Goal: Entertainment & Leisure: Browse casually

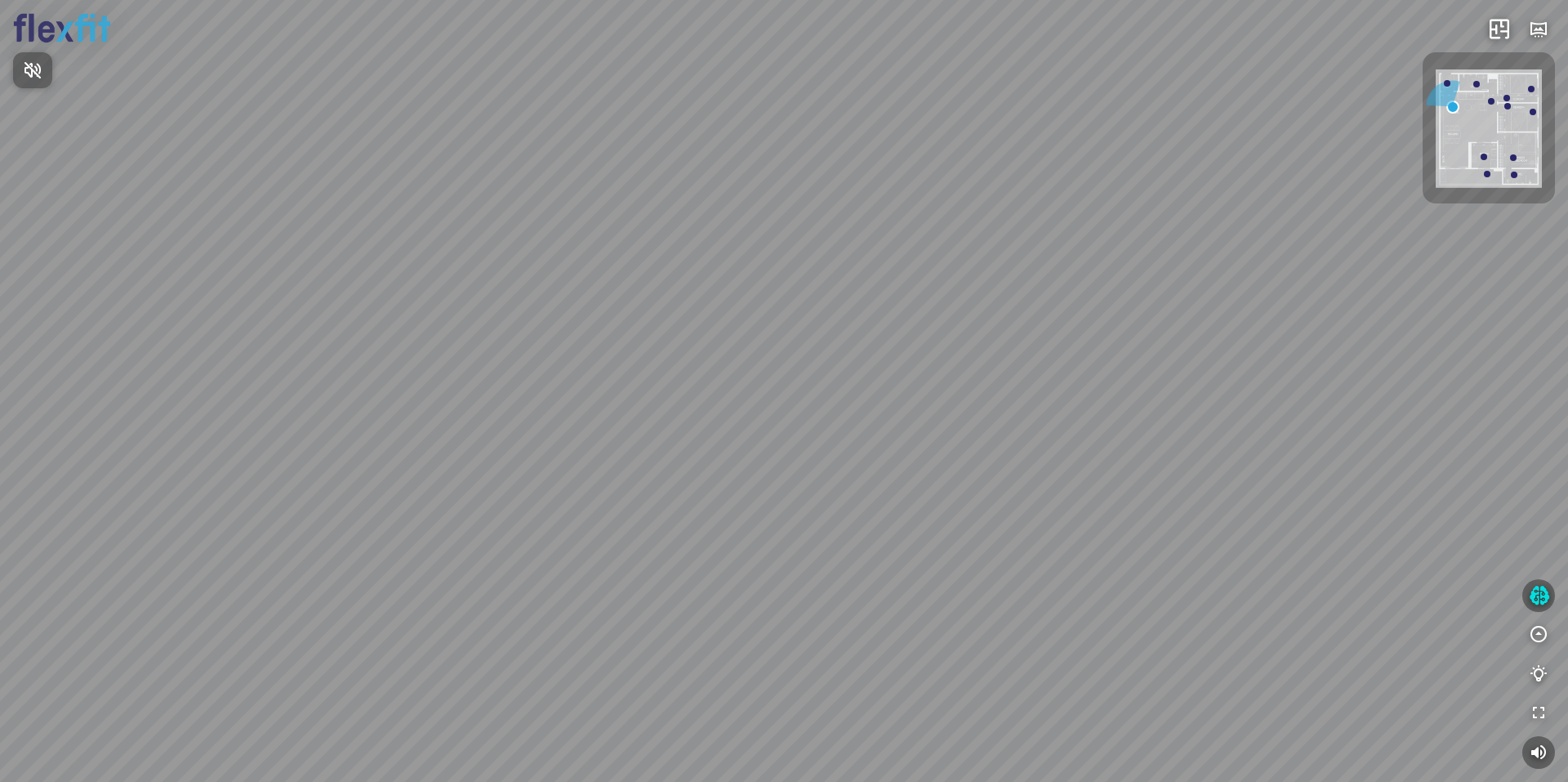
drag, startPoint x: 698, startPoint y: 411, endPoint x: 871, endPoint y: 370, distance: 177.8
drag, startPoint x: 871, startPoint y: 370, endPoint x: 501, endPoint y: 410, distance: 372.2
click at [501, 410] on div at bounding box center [784, 391] width 1568 height 782
drag, startPoint x: 496, startPoint y: 436, endPoint x: 622, endPoint y: 391, distance: 133.8
click at [599, 399] on div "Ban công Bếp Phòng ngủ master Phòng ngủ Phòng ngủ" at bounding box center [784, 391] width 1568 height 782
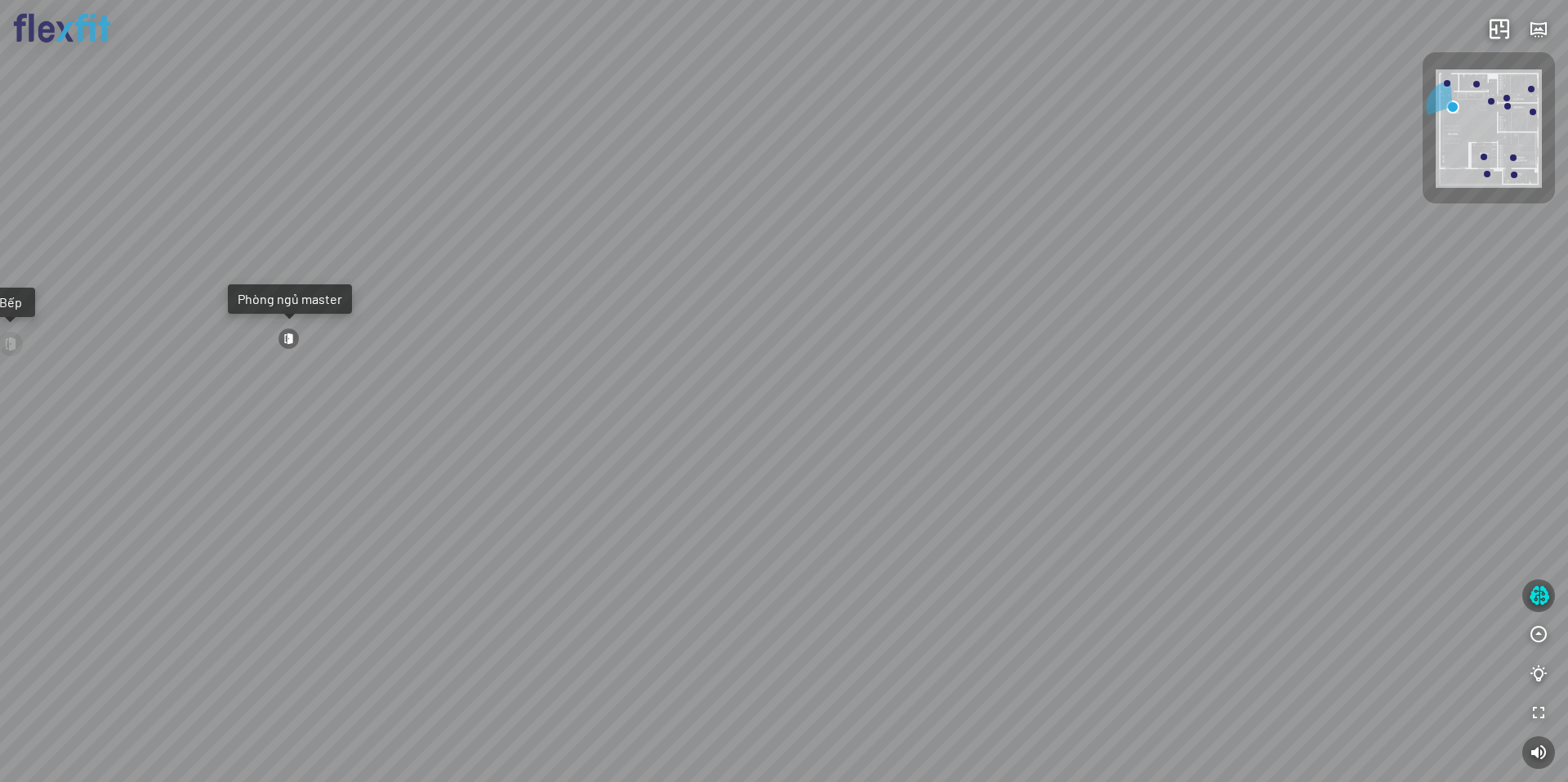
drag, startPoint x: 566, startPoint y: 435, endPoint x: 845, endPoint y: 390, distance: 282.6
click at [842, 390] on div "Ban công Bếp Phòng ngủ master Phòng ngủ Phòng ngủ" at bounding box center [784, 391] width 1568 height 782
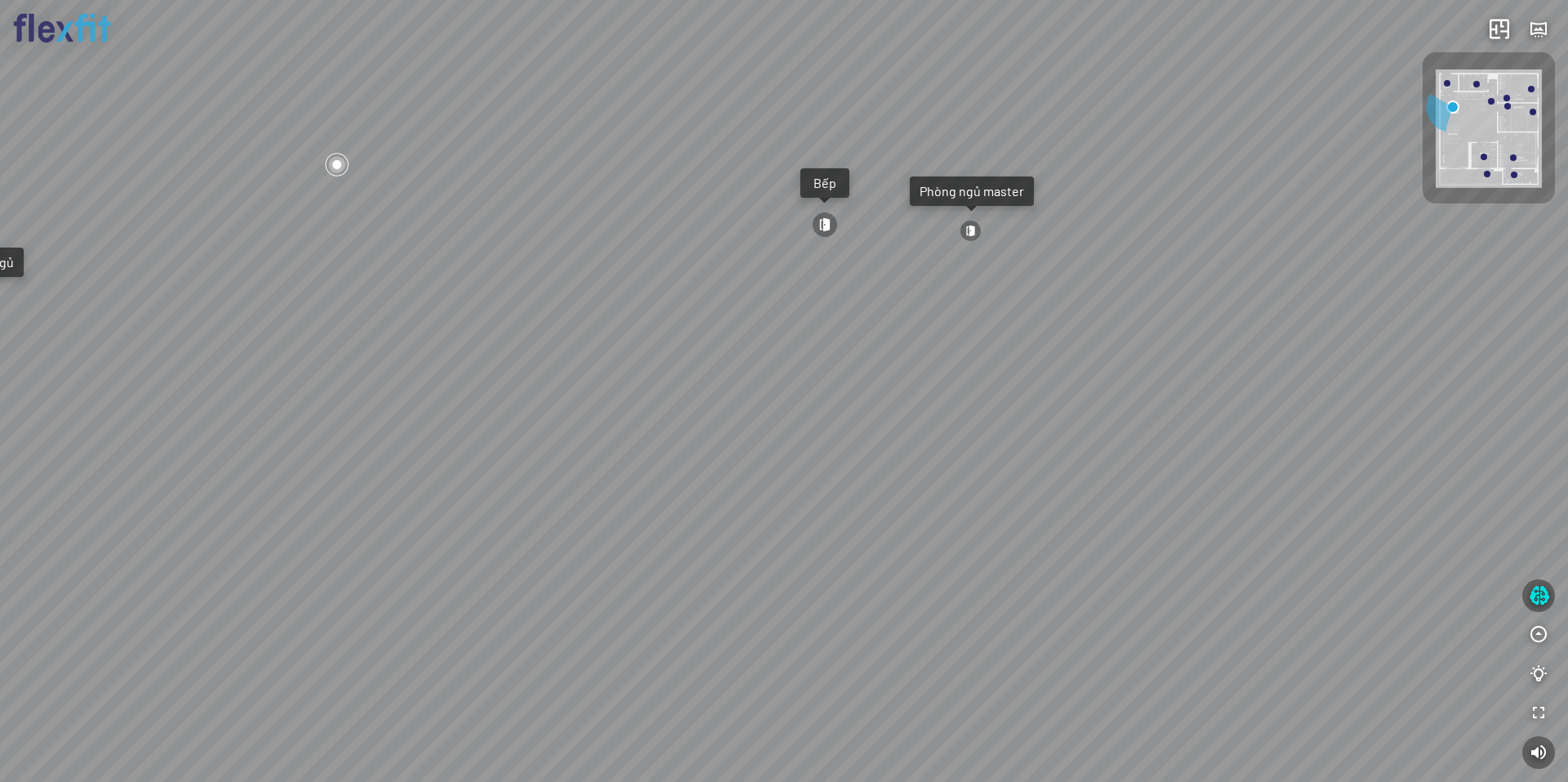
click at [674, 451] on div "Ban công Bếp Phòng ngủ master Phòng ngủ Phòng ngủ" at bounding box center [784, 391] width 1568 height 782
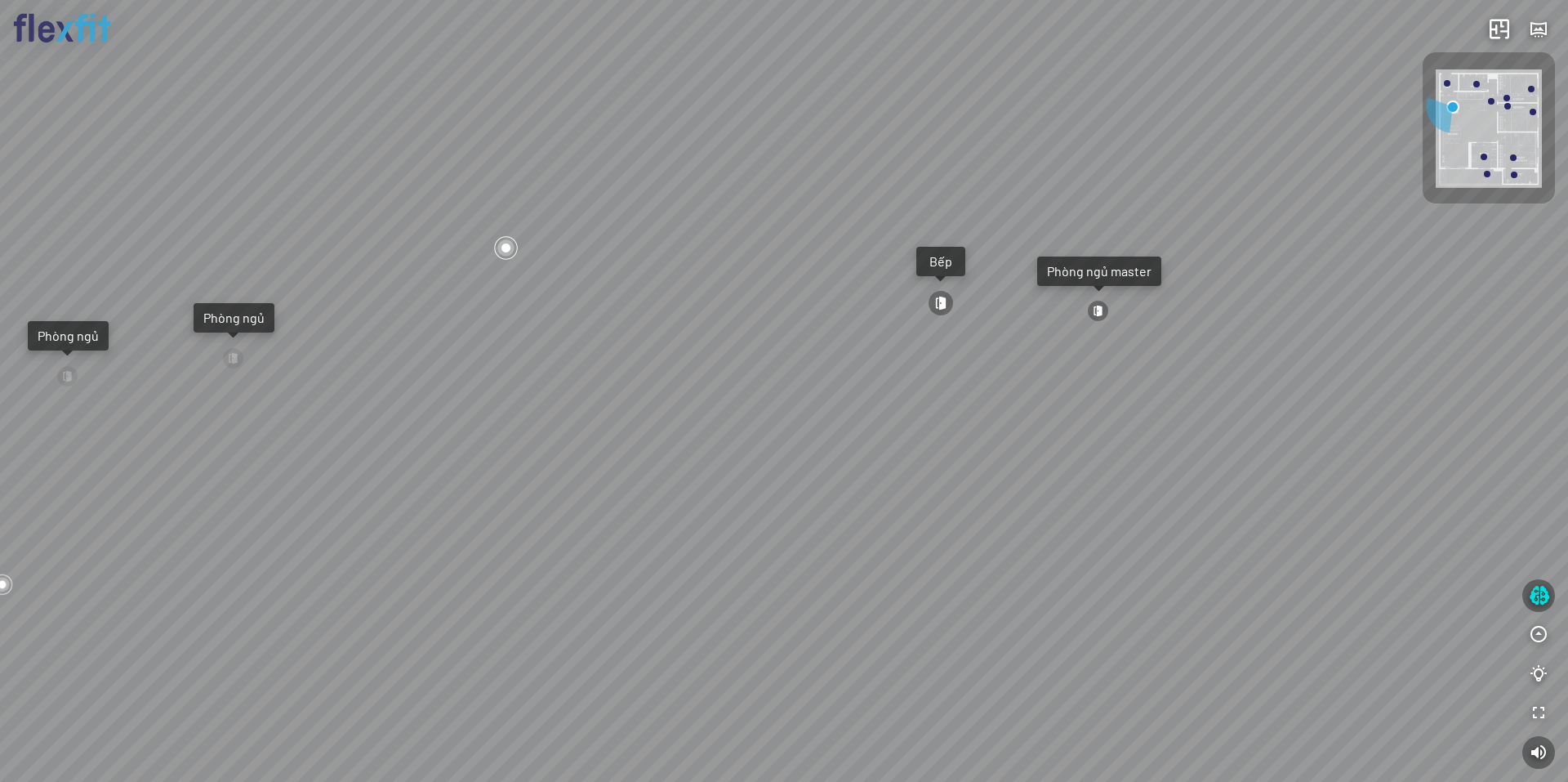
drag, startPoint x: 730, startPoint y: 456, endPoint x: 759, endPoint y: 459, distance: 29.2
click at [745, 457] on div "Ban công Bếp Phòng ngủ master Phòng ngủ Phòng ngủ" at bounding box center [784, 391] width 1568 height 782
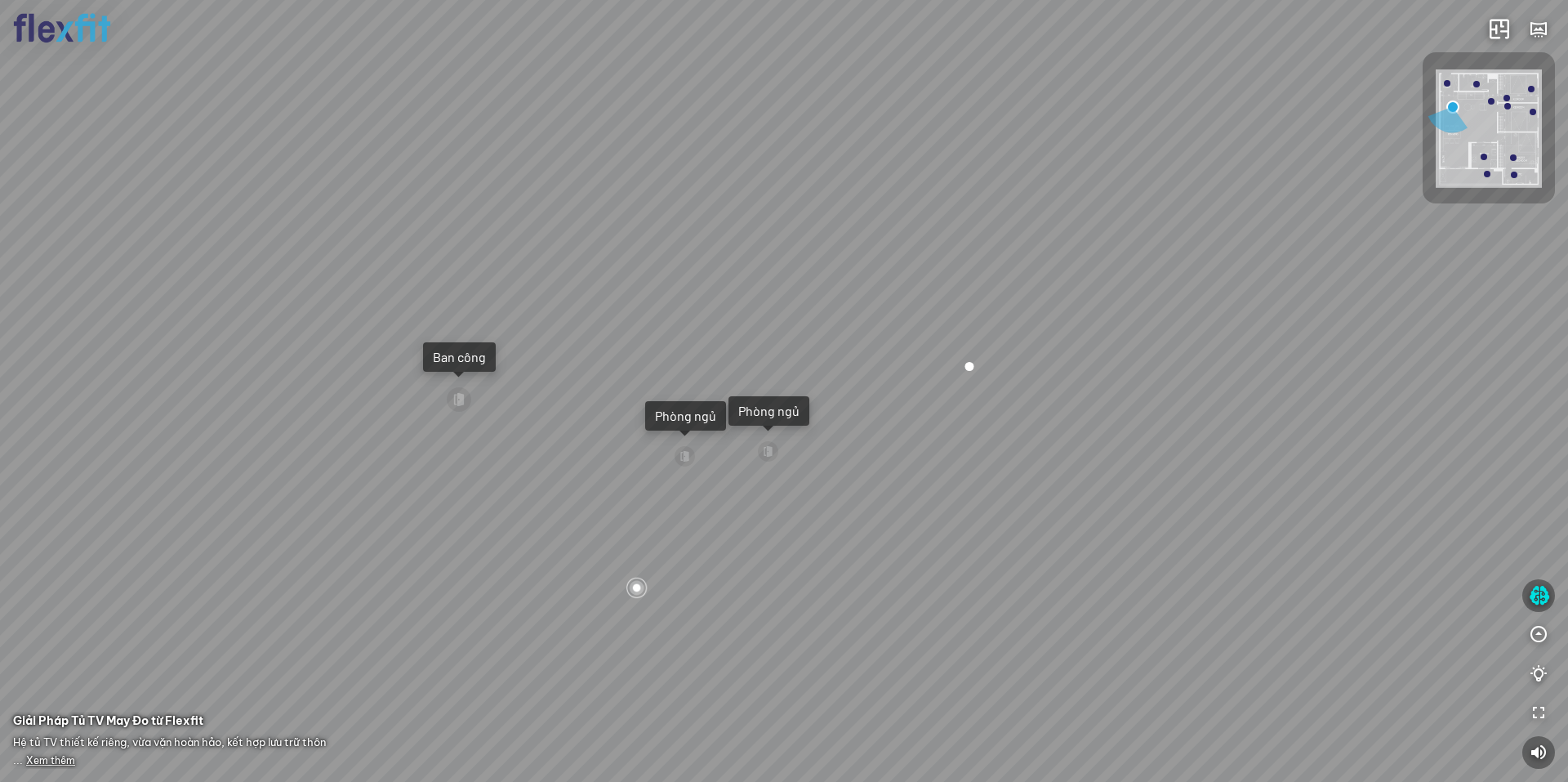
click at [461, 356] on div "Ban công" at bounding box center [459, 357] width 53 height 17
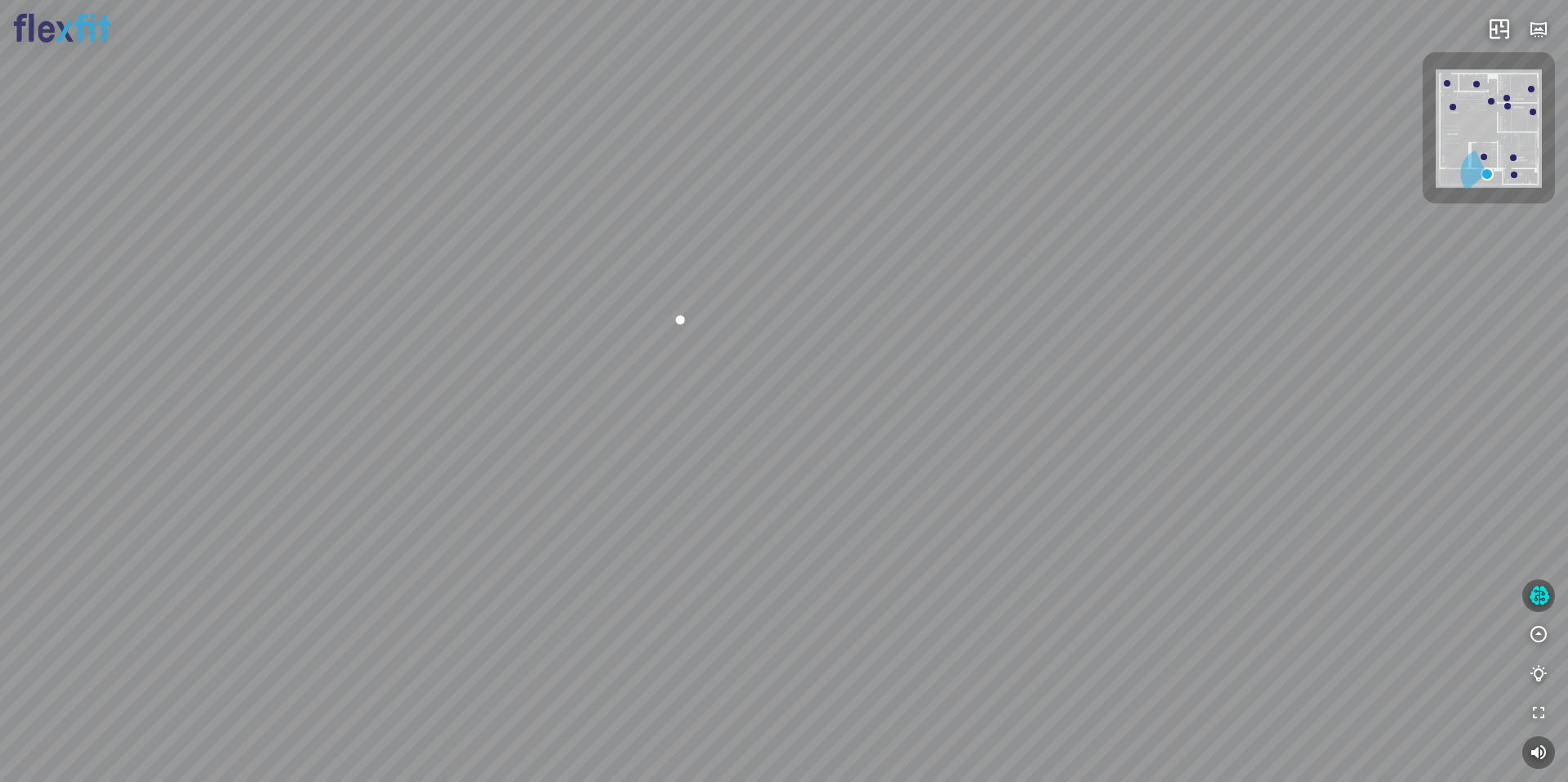
drag, startPoint x: 912, startPoint y: 370, endPoint x: 673, endPoint y: 364, distance: 239.1
click at [708, 368] on div at bounding box center [784, 391] width 1568 height 782
drag, startPoint x: 888, startPoint y: 567, endPoint x: 912, endPoint y: 528, distance: 45.8
click at [888, 565] on div at bounding box center [784, 391] width 1568 height 782
drag, startPoint x: 974, startPoint y: 441, endPoint x: 625, endPoint y: 370, distance: 356.1
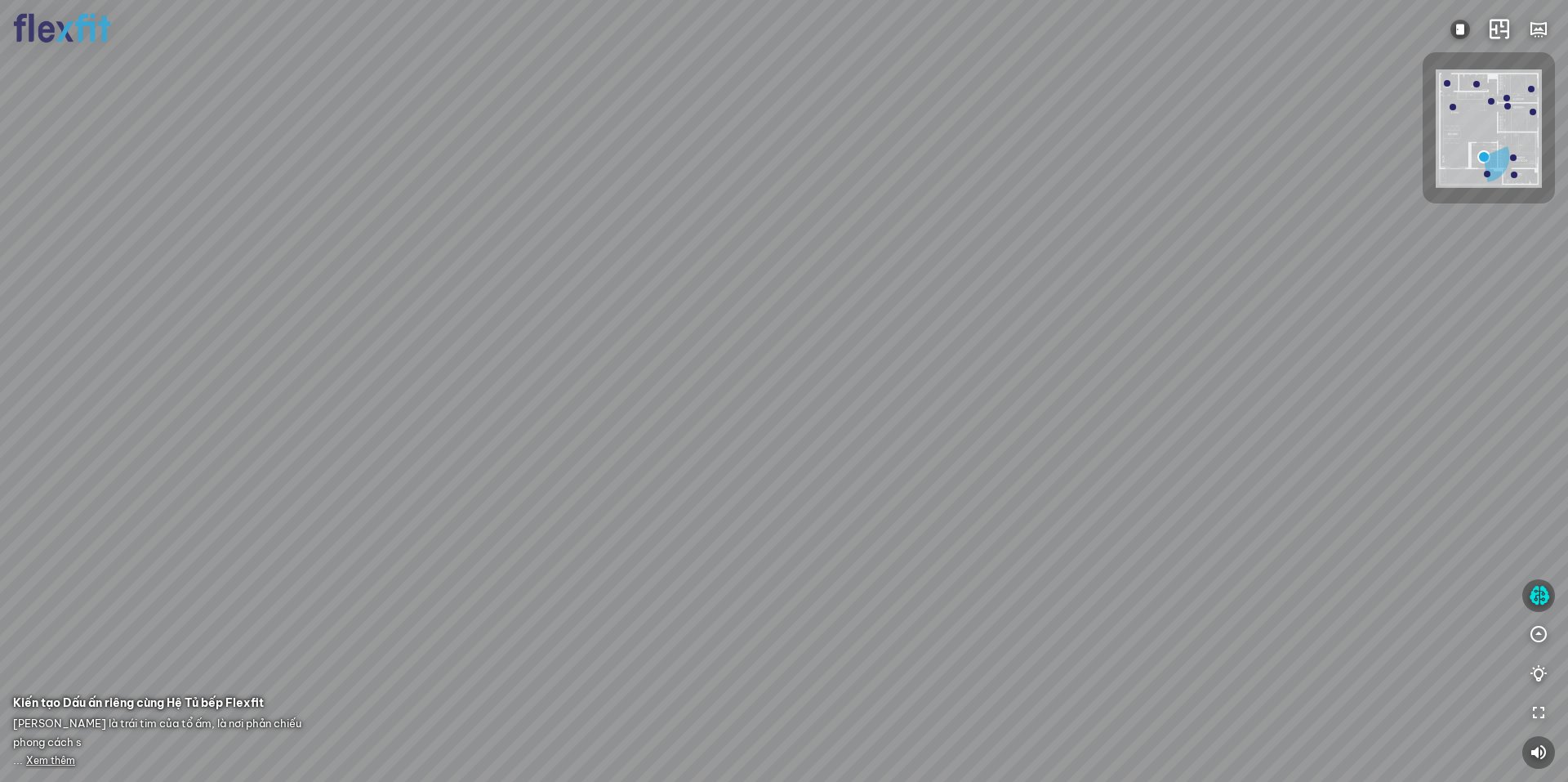
click at [640, 373] on div at bounding box center [784, 391] width 1568 height 782
drag, startPoint x: 1089, startPoint y: 416, endPoint x: 755, endPoint y: 394, distance: 334.7
click at [777, 396] on div at bounding box center [784, 391] width 1568 height 782
drag, startPoint x: 1023, startPoint y: 391, endPoint x: 538, endPoint y: 347, distance: 487.0
click at [573, 353] on div at bounding box center [784, 391] width 1568 height 782
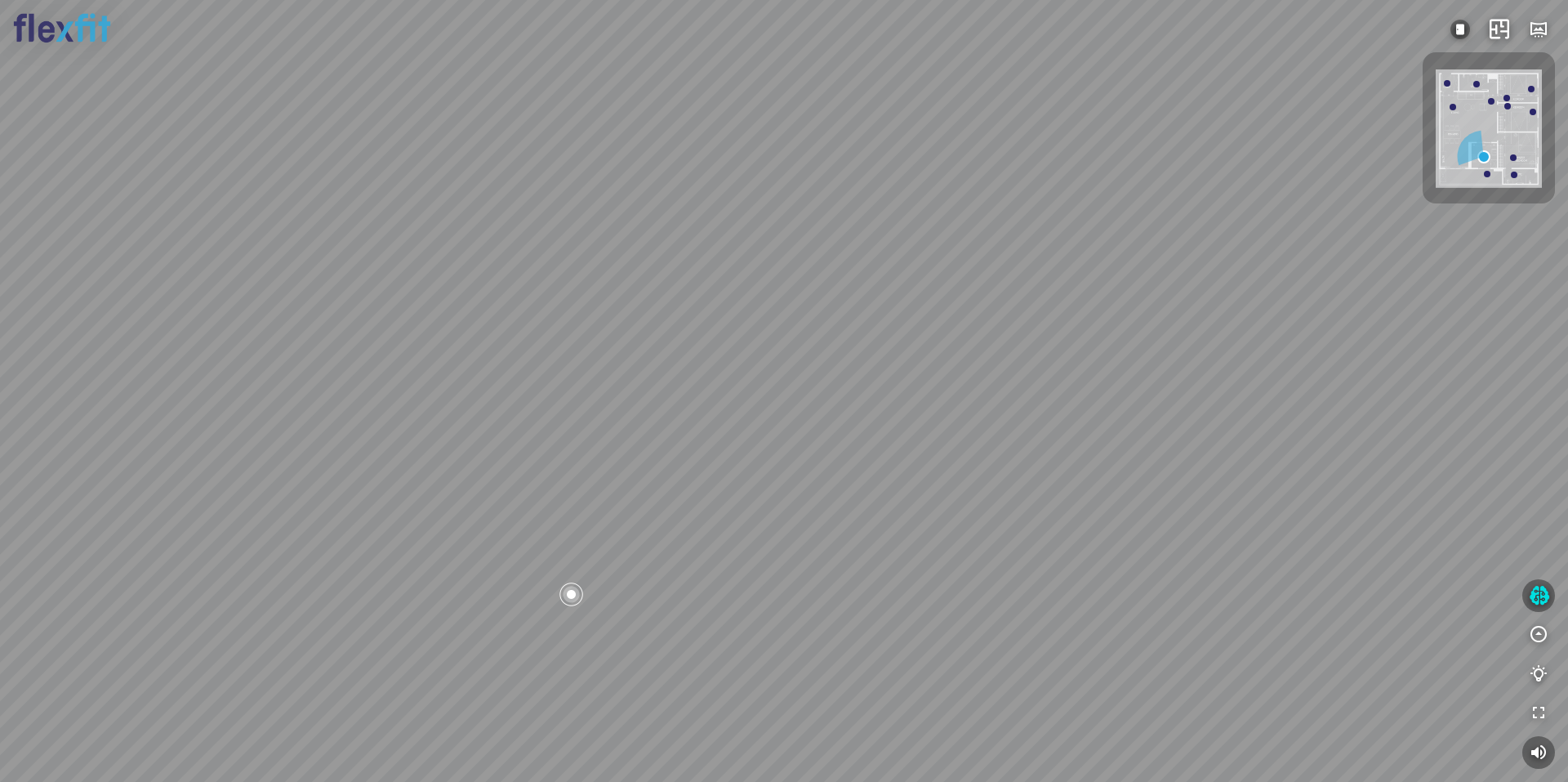
drag, startPoint x: 915, startPoint y: 366, endPoint x: 899, endPoint y: 387, distance: 26.4
click at [901, 386] on div at bounding box center [784, 391] width 1568 height 782
drag, startPoint x: 916, startPoint y: 328, endPoint x: 878, endPoint y: 337, distance: 39.1
click at [878, 339] on div at bounding box center [784, 391] width 1568 height 782
click at [953, 306] on div at bounding box center [784, 391] width 1568 height 782
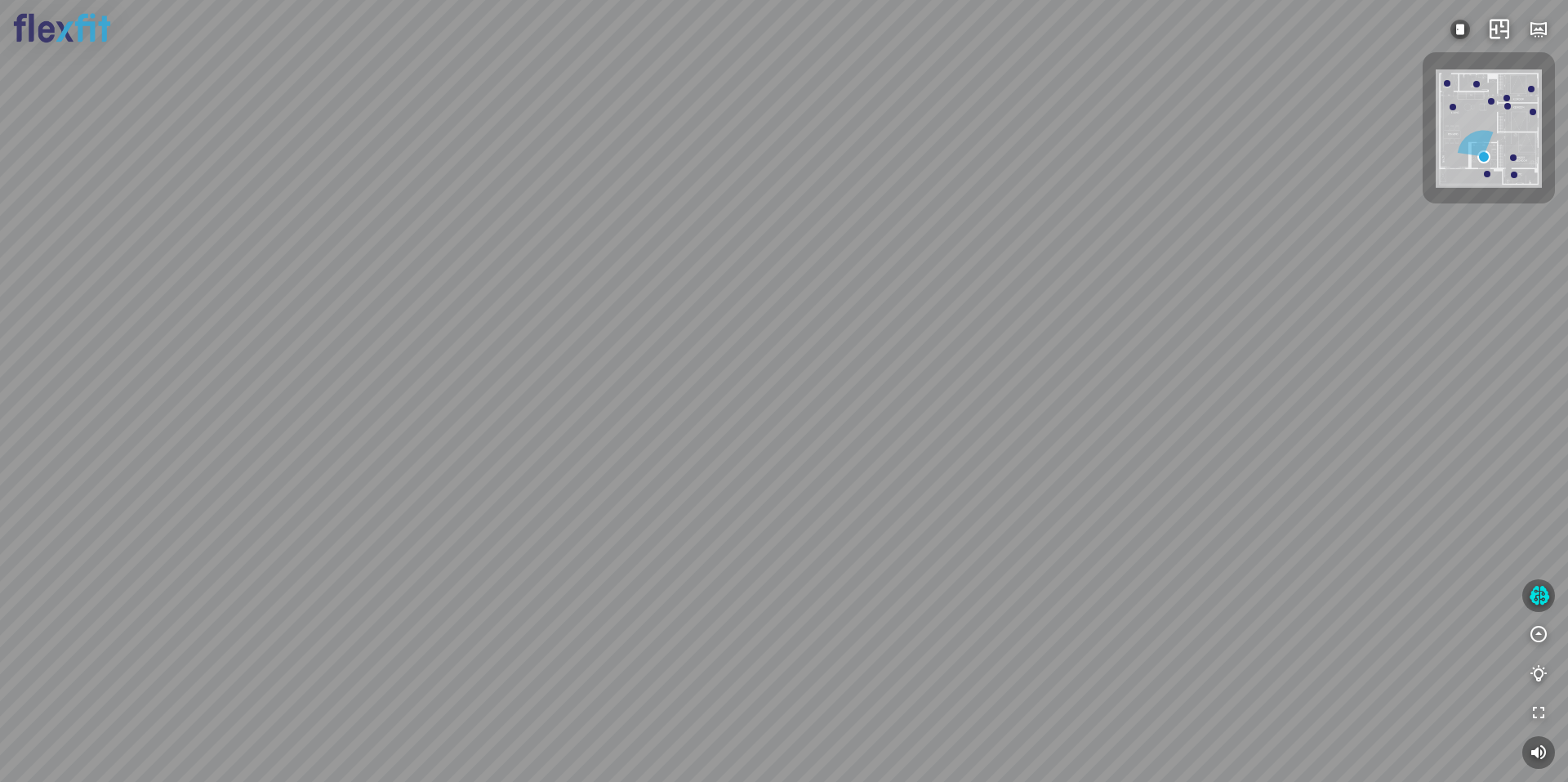
click at [935, 318] on div at bounding box center [784, 391] width 1568 height 782
click at [926, 330] on div at bounding box center [784, 391] width 1568 height 782
click at [866, 563] on div at bounding box center [784, 391] width 1568 height 782
click at [945, 343] on div "Bếp WC Phòng ngủ master Phòng ngủ Phòng ngủ" at bounding box center [784, 391] width 1568 height 782
click at [781, 590] on div "Bếp WC Phòng ngủ master Phòng ngủ Phòng ngủ" at bounding box center [784, 391] width 1568 height 782
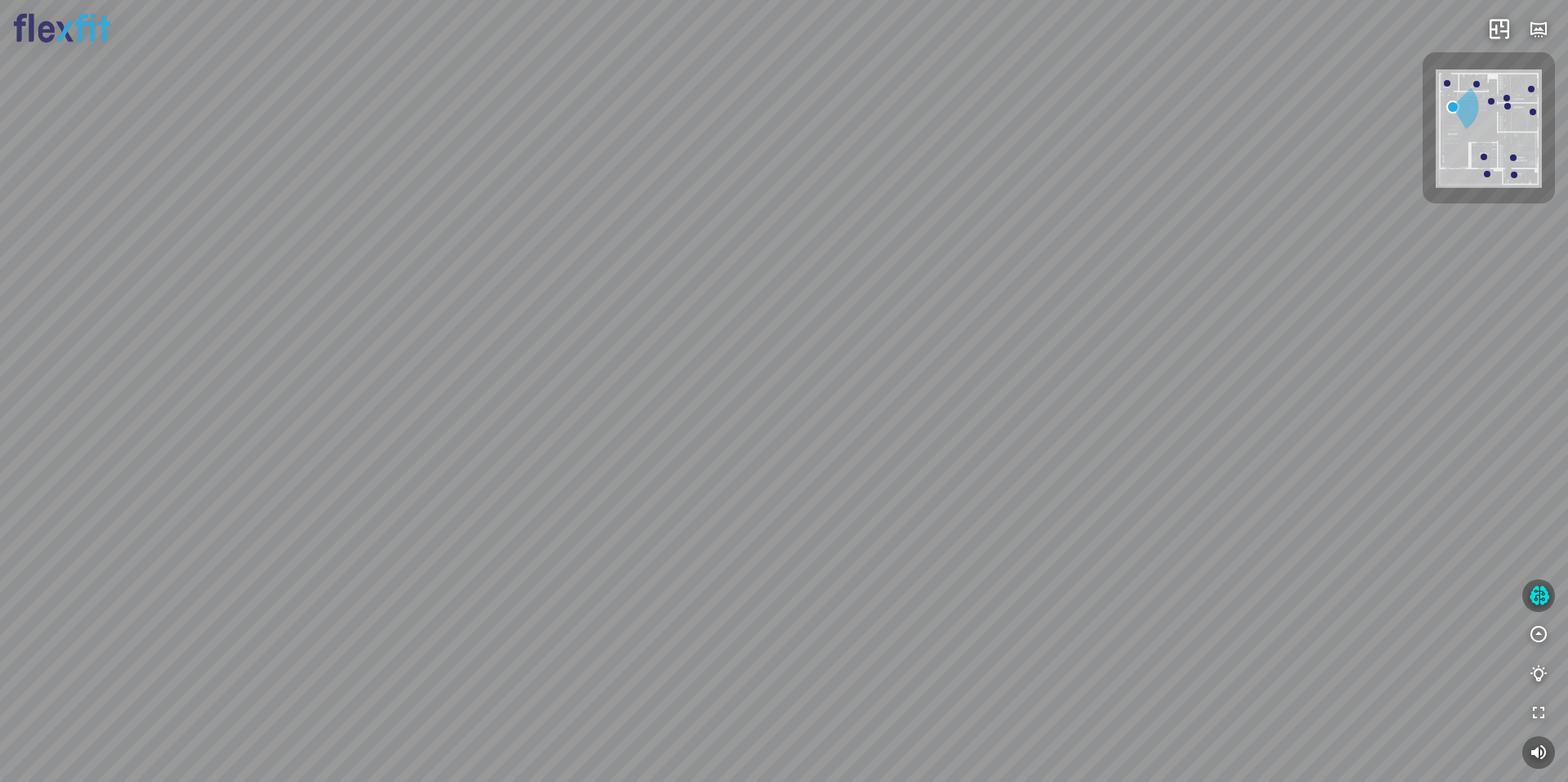
click at [784, 610] on div at bounding box center [784, 391] width 1568 height 782
drag, startPoint x: 1246, startPoint y: 358, endPoint x: 897, endPoint y: 352, distance: 349.1
click at [940, 357] on div at bounding box center [784, 391] width 1568 height 782
drag, startPoint x: 1008, startPoint y: 333, endPoint x: 1014, endPoint y: 360, distance: 27.7
click at [1014, 360] on div at bounding box center [784, 391] width 1568 height 782
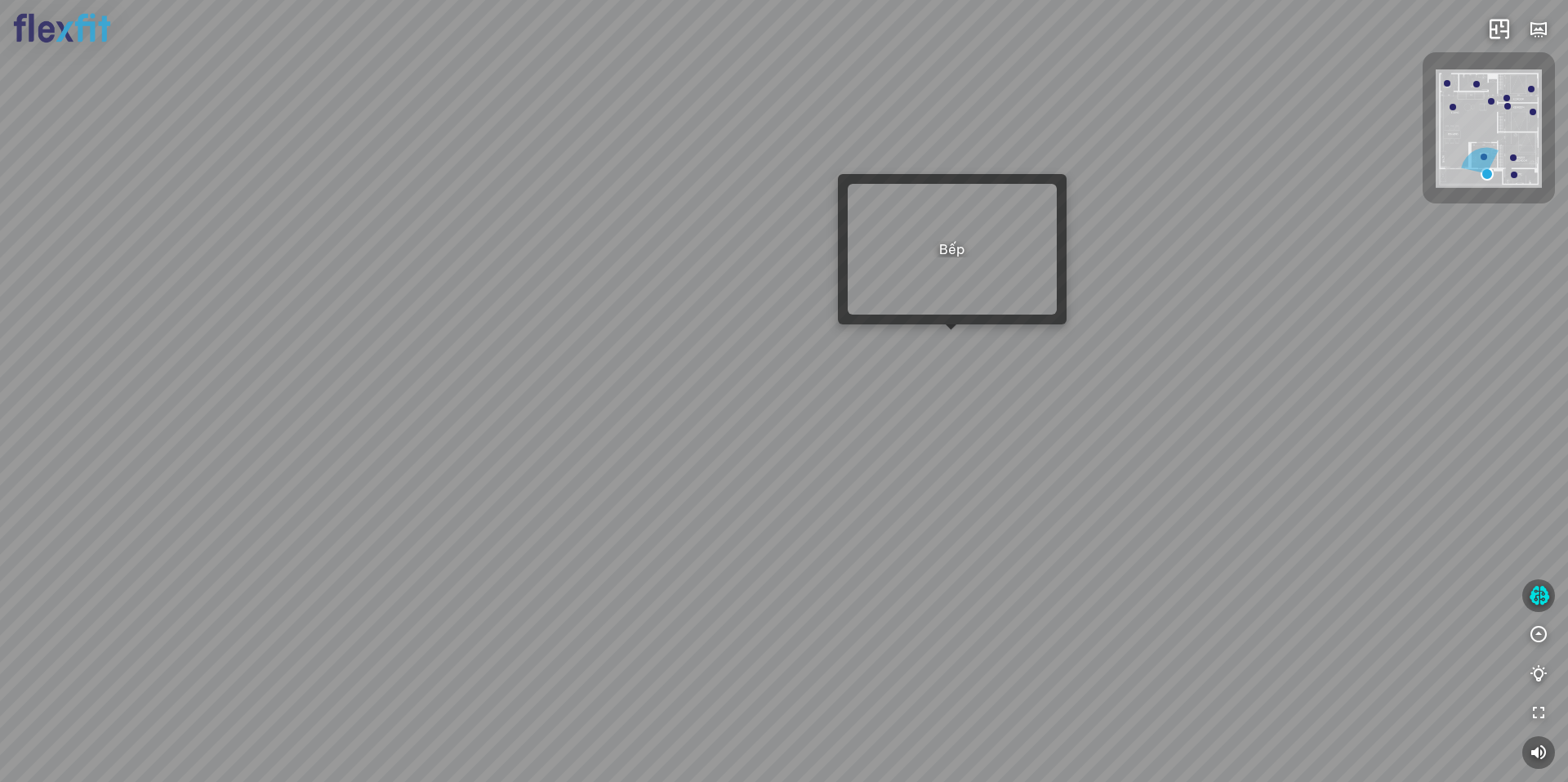
click at [953, 342] on div at bounding box center [784, 391] width 1568 height 782
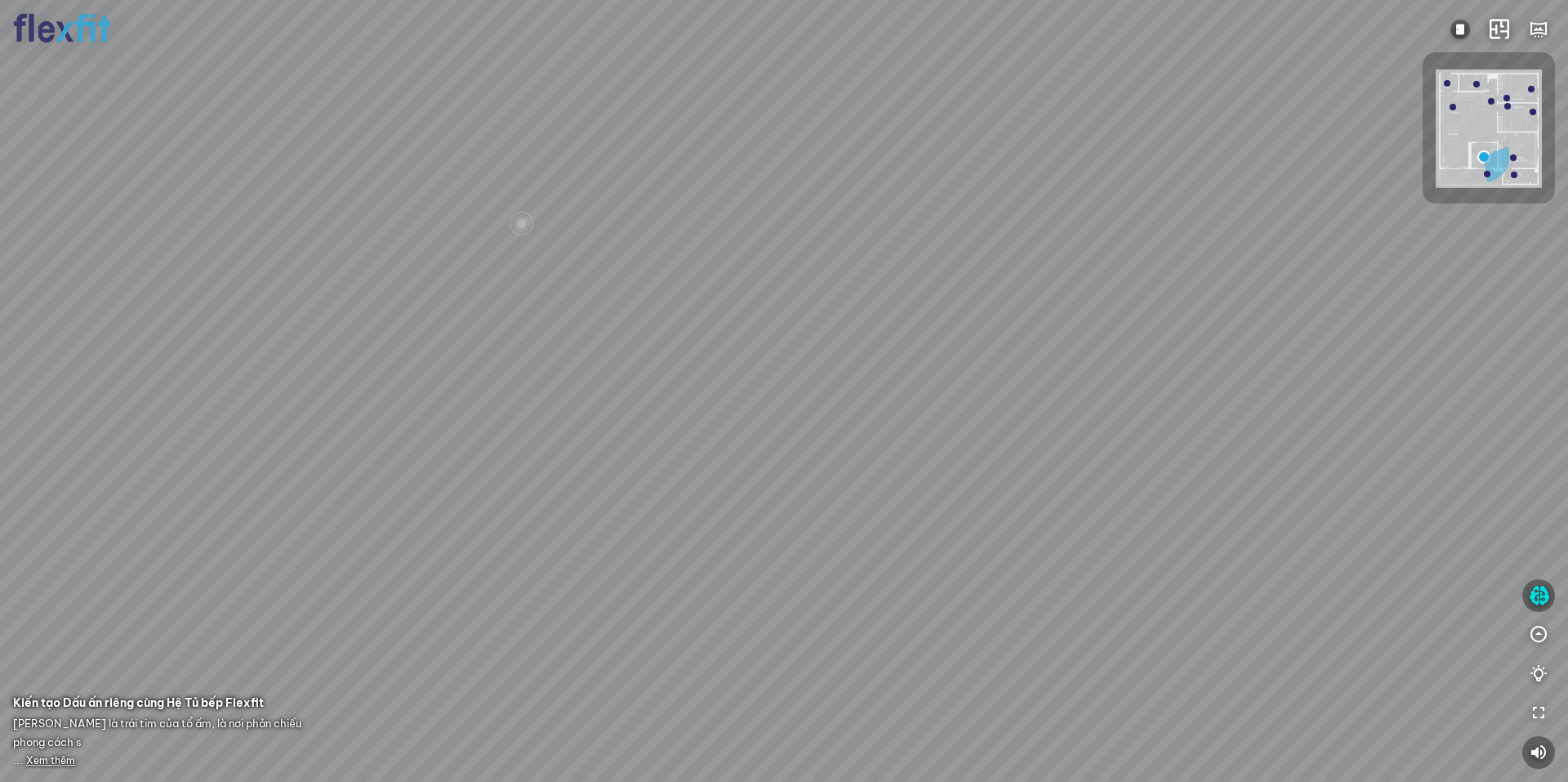
drag, startPoint x: 666, startPoint y: 443, endPoint x: 967, endPoint y: 409, distance: 302.9
click at [911, 421] on div at bounding box center [784, 391] width 1568 height 782
drag, startPoint x: 691, startPoint y: 411, endPoint x: 870, endPoint y: 404, distance: 179.1
click at [871, 408] on div at bounding box center [784, 391] width 1568 height 782
drag, startPoint x: 263, startPoint y: 400, endPoint x: 271, endPoint y: 414, distance: 16.1
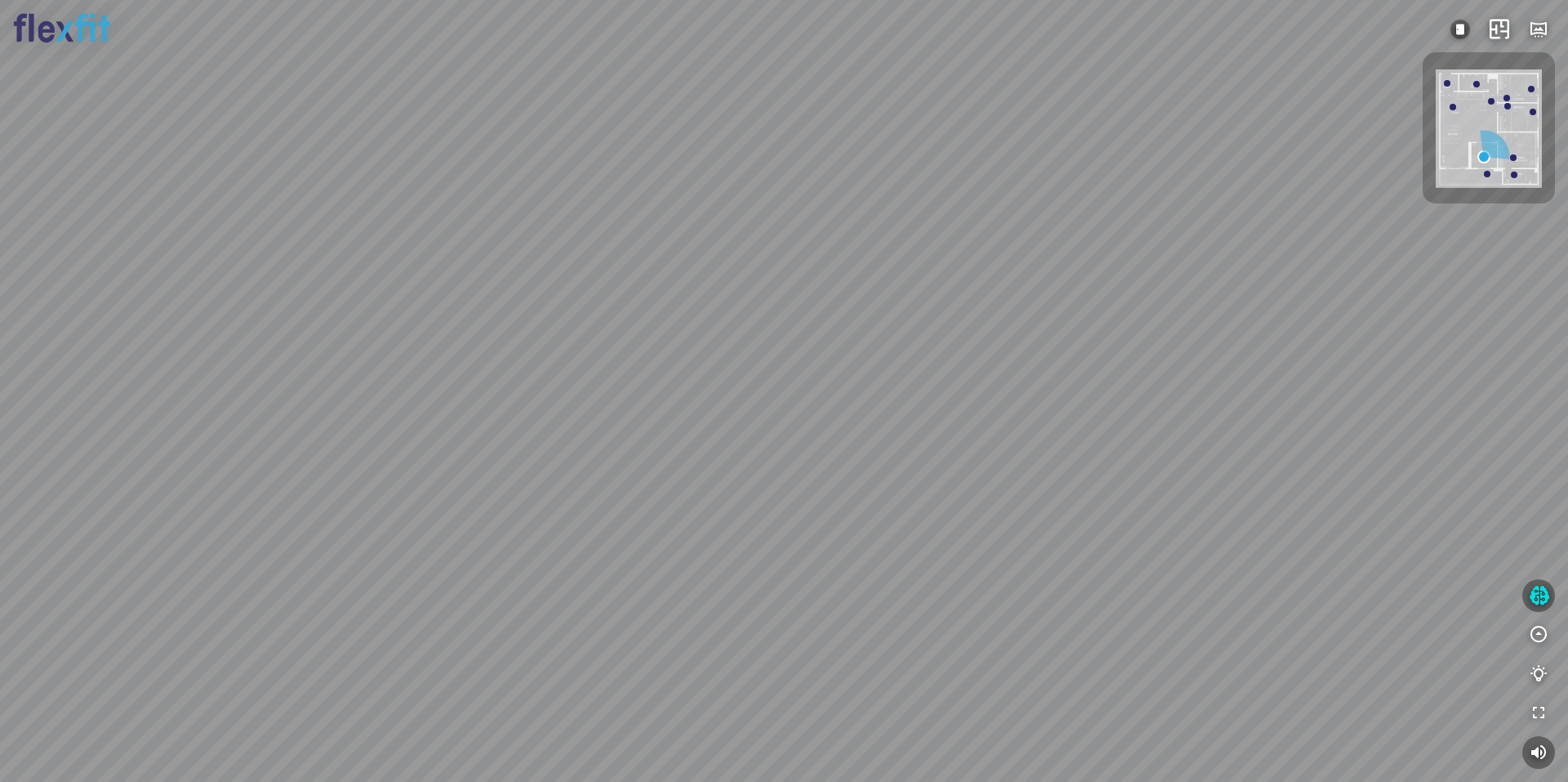
click at [264, 404] on div at bounding box center [784, 391] width 1568 height 782
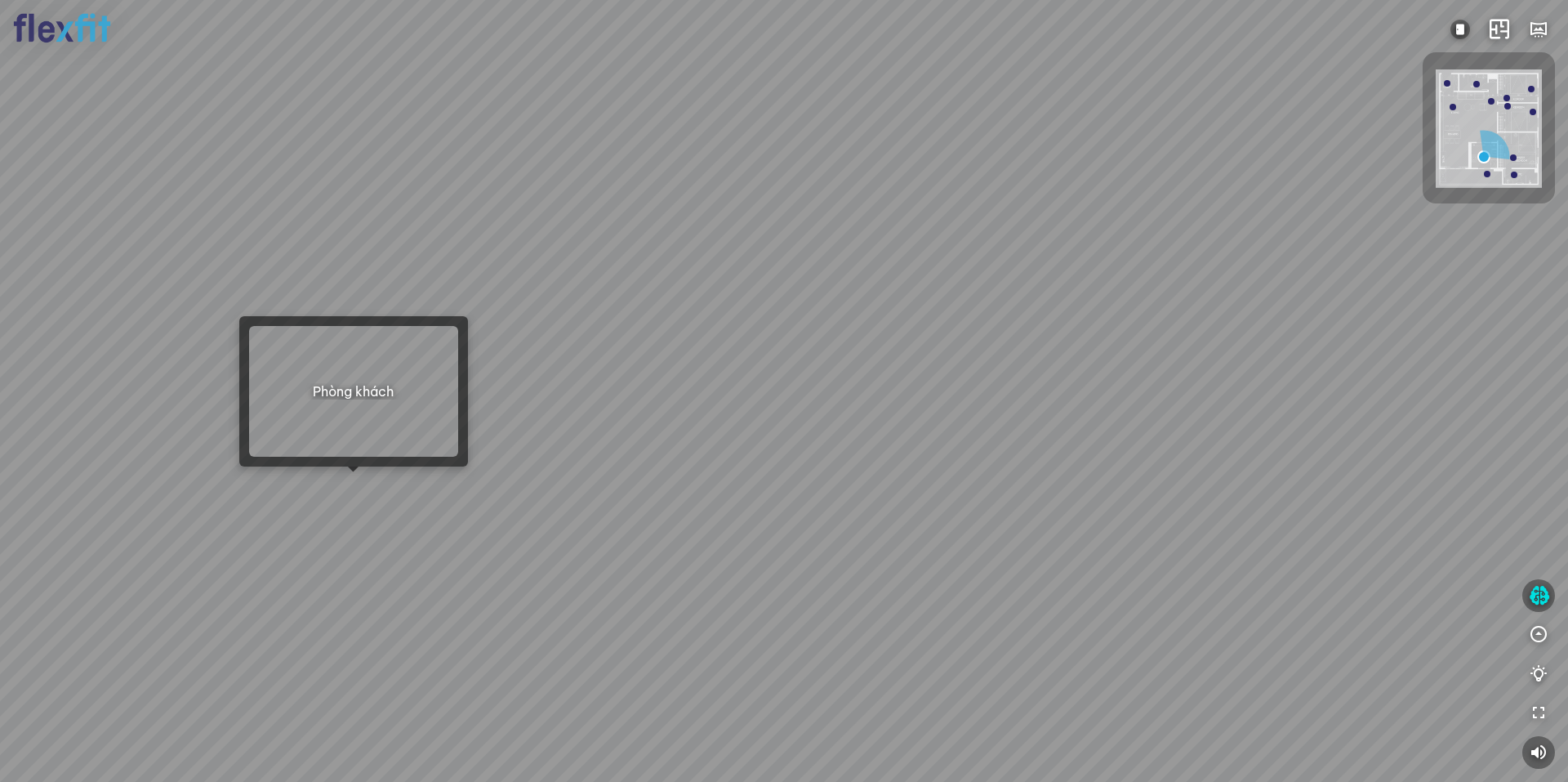
click at [320, 466] on div "INFO: krpano 1.20.8 (build [DATE]) INFO: HTML5/Desktop - Chrome 139.0 - WebGL I…" at bounding box center [784, 391] width 1568 height 782
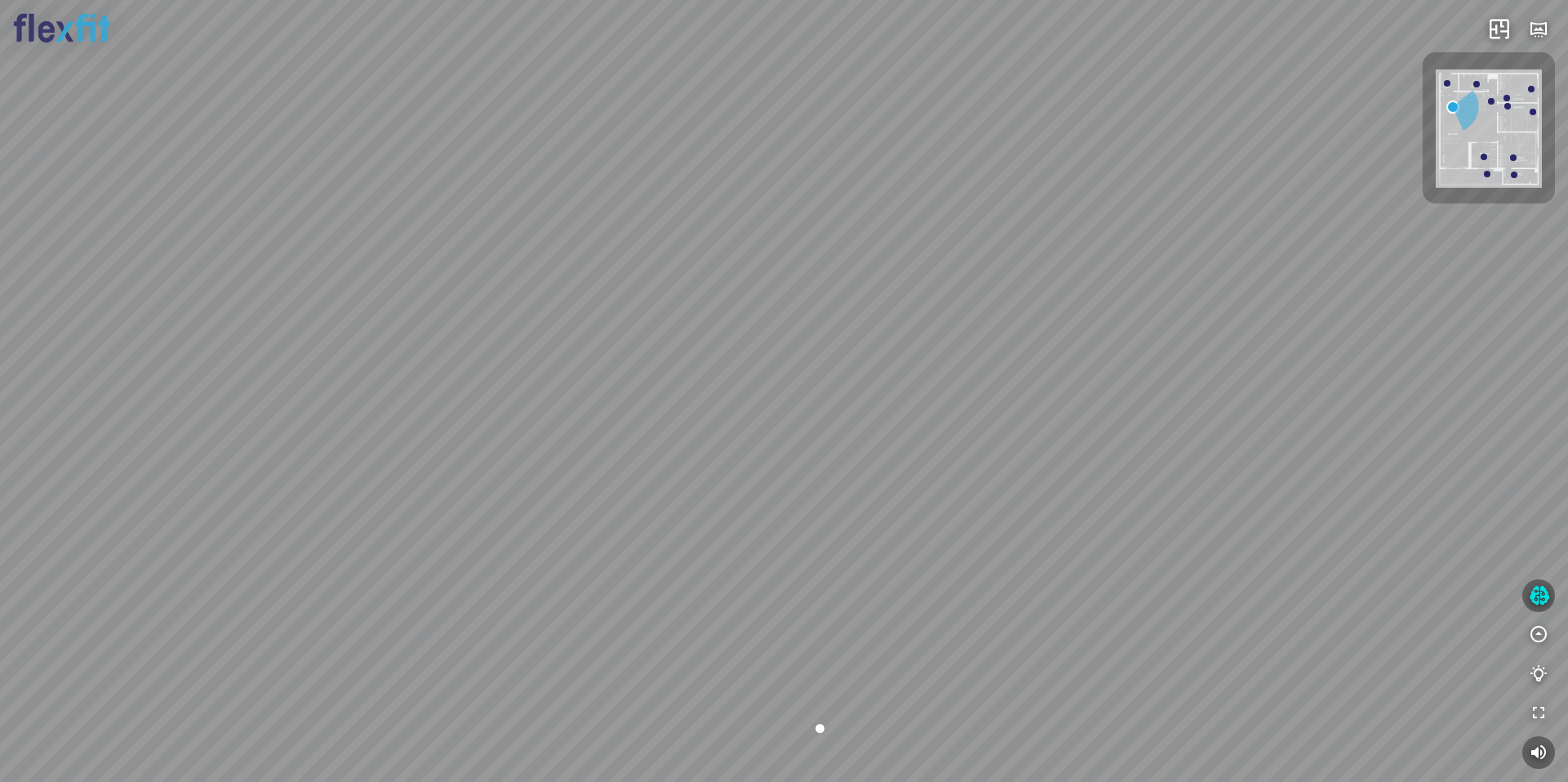
drag, startPoint x: 733, startPoint y: 375, endPoint x: 669, endPoint y: 415, distance: 75.5
click at [671, 419] on div "Ban công Bếp Phòng ngủ master Phòng ngủ Phòng ngủ" at bounding box center [784, 391] width 1568 height 782
click at [962, 355] on div "Ban công Bếp Phòng ngủ master Phòng ngủ Phòng ngủ" at bounding box center [784, 391] width 1568 height 782
drag, startPoint x: 958, startPoint y: 370, endPoint x: 903, endPoint y: 325, distance: 71.1
click at [919, 343] on div "Ban công Bếp Phòng ngủ master Phòng ngủ Phòng ngủ" at bounding box center [784, 391] width 1568 height 782
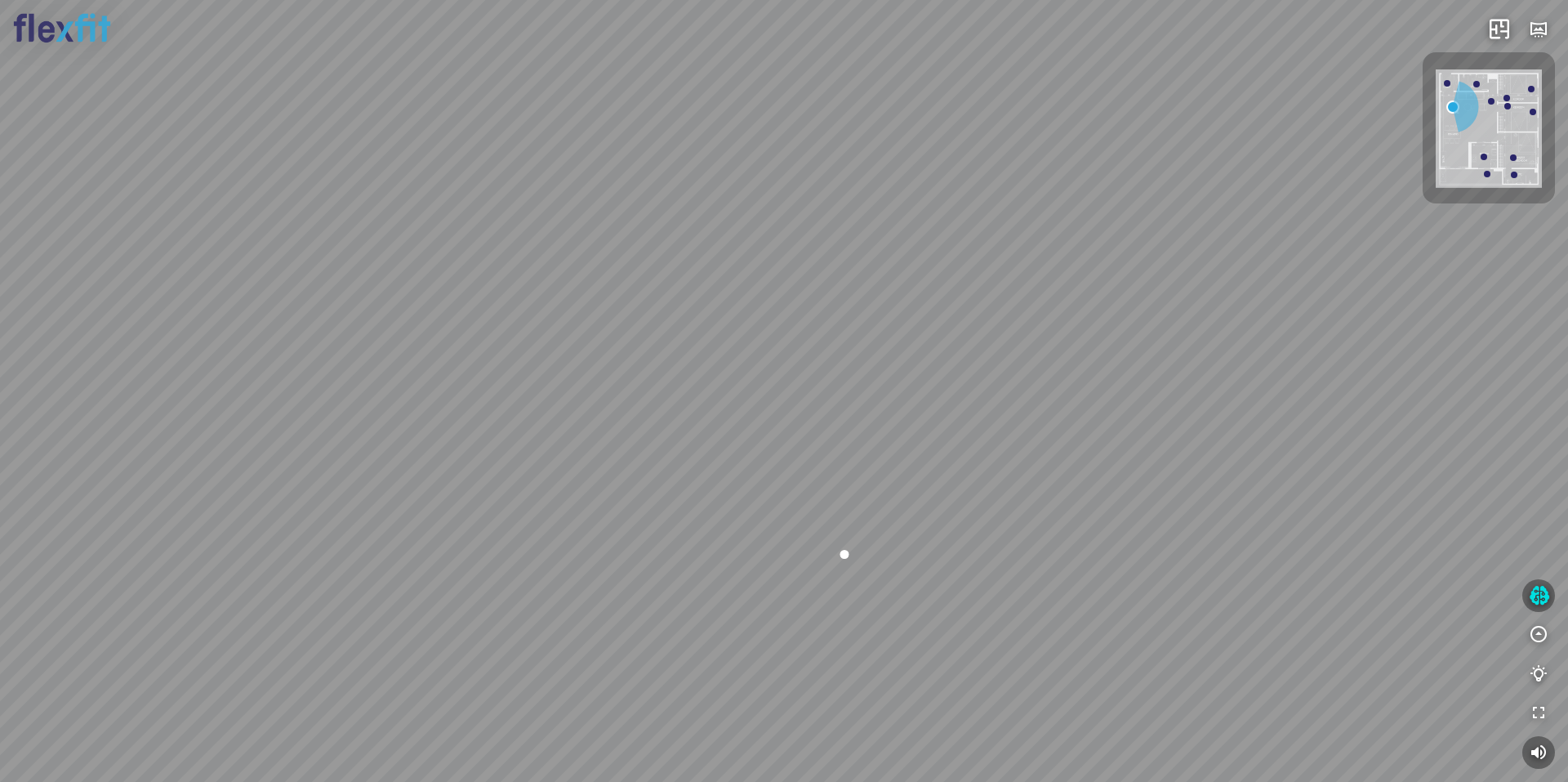
drag, startPoint x: 947, startPoint y: 371, endPoint x: 1010, endPoint y: 395, distance: 67.4
click at [1010, 395] on div "Ban công Bếp Phòng ngủ master Phòng ngủ Phòng ngủ" at bounding box center [784, 391] width 1568 height 782
click at [903, 398] on div "Ban công Bếp Phòng ngủ master Phòng ngủ Phòng ngủ" at bounding box center [784, 391] width 1568 height 782
drag, startPoint x: 800, startPoint y: 411, endPoint x: 850, endPoint y: 384, distance: 56.8
click at [850, 384] on div "Ban công Bếp Phòng ngủ master Phòng ngủ Phòng ngủ" at bounding box center [784, 391] width 1568 height 782
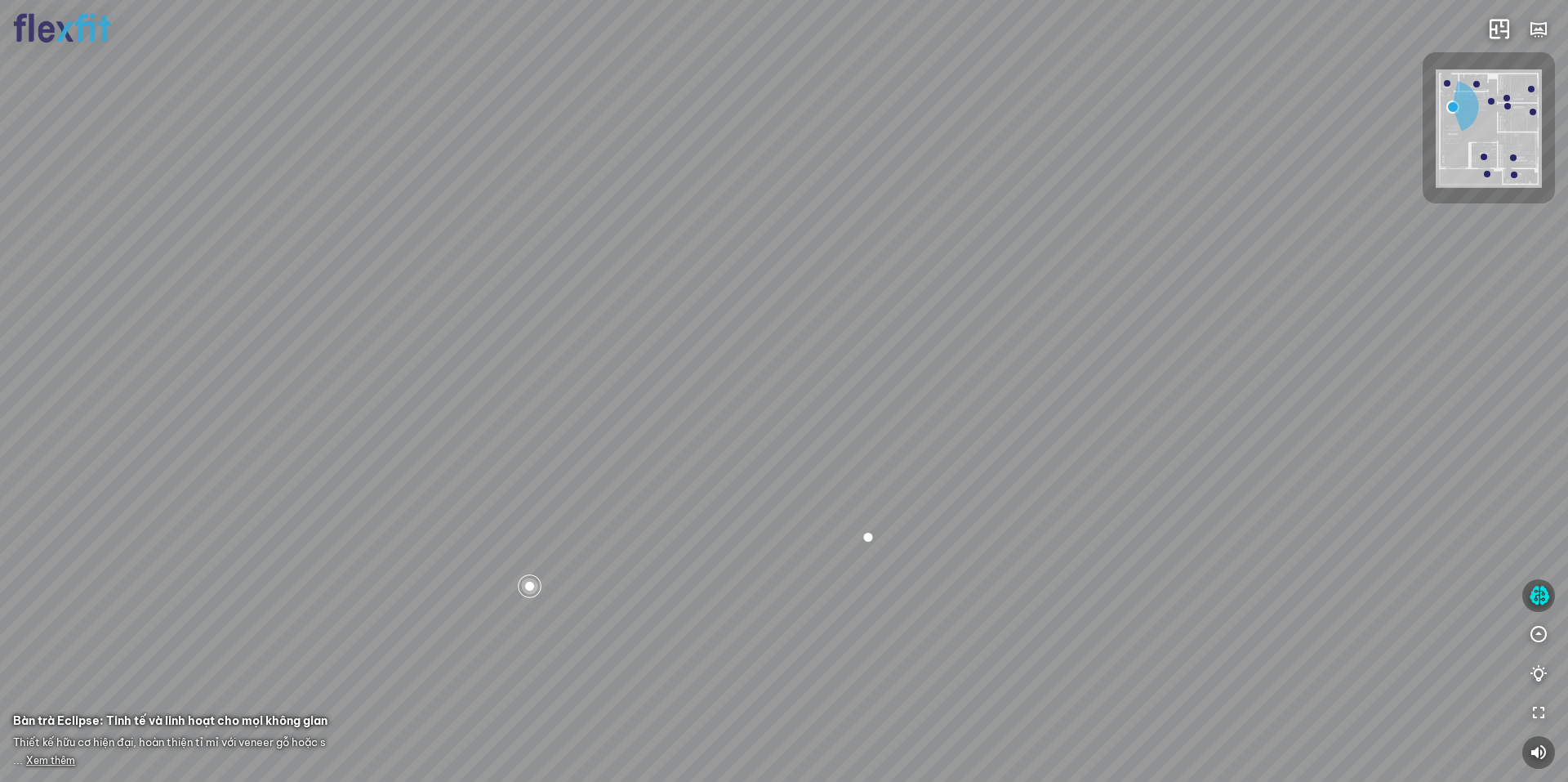
click at [888, 416] on div "Ban công Bếp Phòng ngủ master Phòng ngủ Phòng ngủ" at bounding box center [784, 391] width 1568 height 782
click at [1392, 378] on div "Ban công" at bounding box center [1407, 370] width 53 height 17
click at [1078, 474] on div at bounding box center [784, 391] width 1568 height 782
click at [1449, 86] on img at bounding box center [1488, 129] width 106 height 119
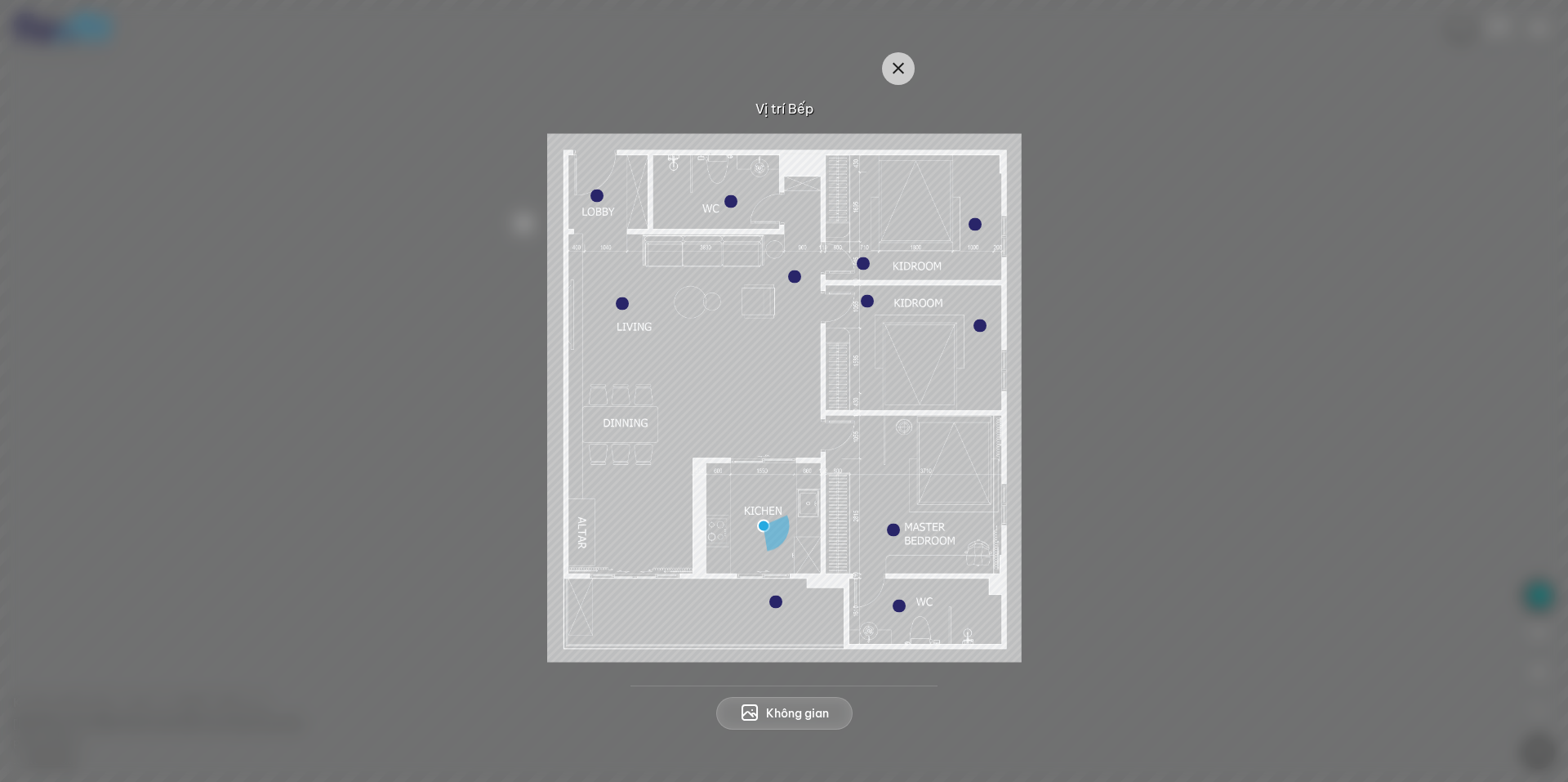
click at [595, 189] on div at bounding box center [596, 195] width 13 height 13
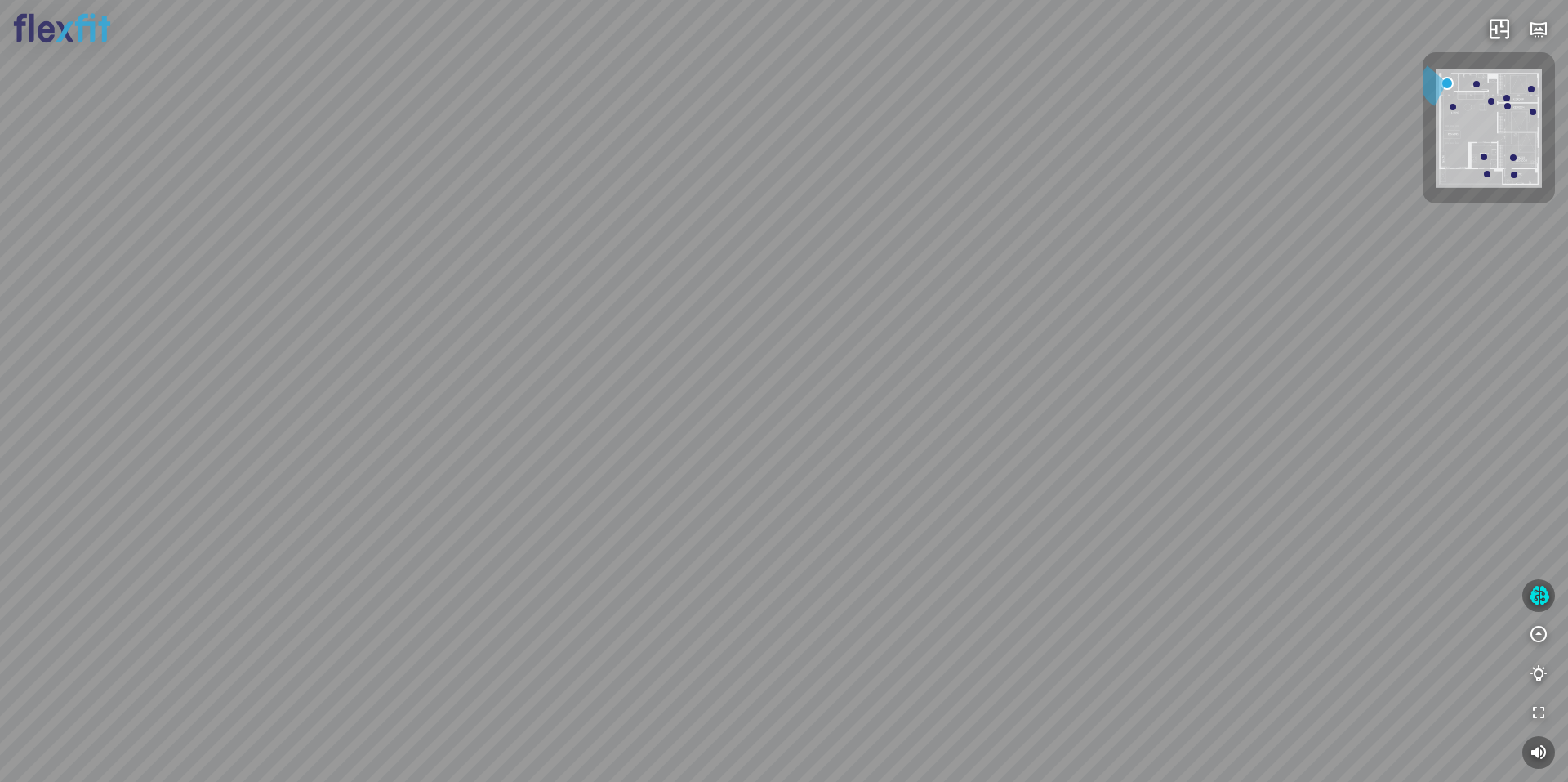
drag, startPoint x: 899, startPoint y: 502, endPoint x: 1116, endPoint y: 345, distance: 267.8
drag, startPoint x: 683, startPoint y: 415, endPoint x: 929, endPoint y: 363, distance: 251.4
click at [1034, 337] on div at bounding box center [784, 391] width 1568 height 782
drag, startPoint x: 734, startPoint y: 397, endPoint x: 1038, endPoint y: 358, distance: 306.5
click at [1022, 360] on div at bounding box center [784, 391] width 1568 height 782
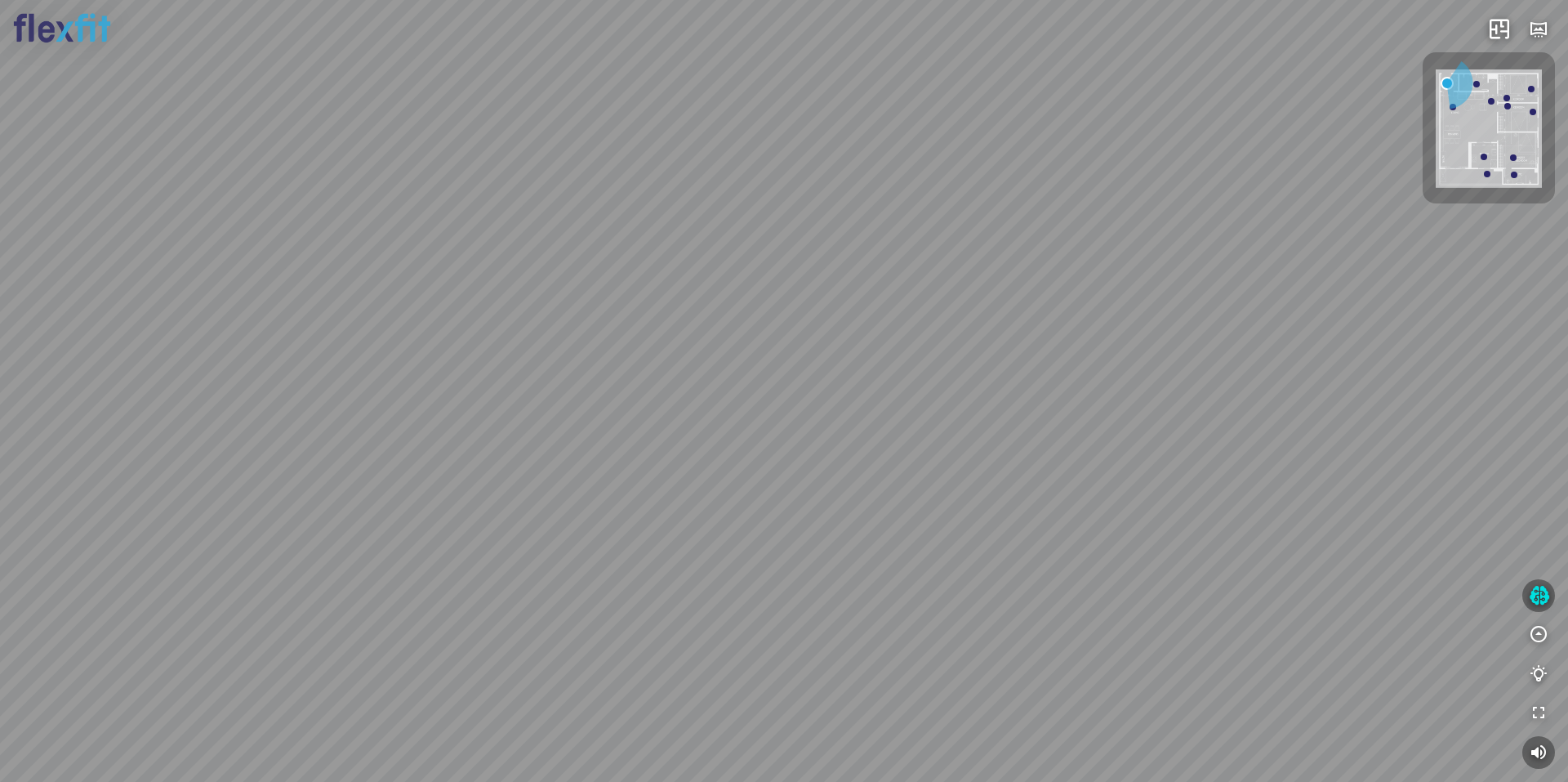
drag, startPoint x: 801, startPoint y: 444, endPoint x: 591, endPoint y: 416, distance: 211.9
click at [608, 420] on div at bounding box center [784, 391] width 1568 height 782
drag, startPoint x: 790, startPoint y: 398, endPoint x: 754, endPoint y: 460, distance: 71.7
click at [755, 461] on div at bounding box center [784, 391] width 1568 height 782
drag, startPoint x: 727, startPoint y: 477, endPoint x: 917, endPoint y: 463, distance: 190.5
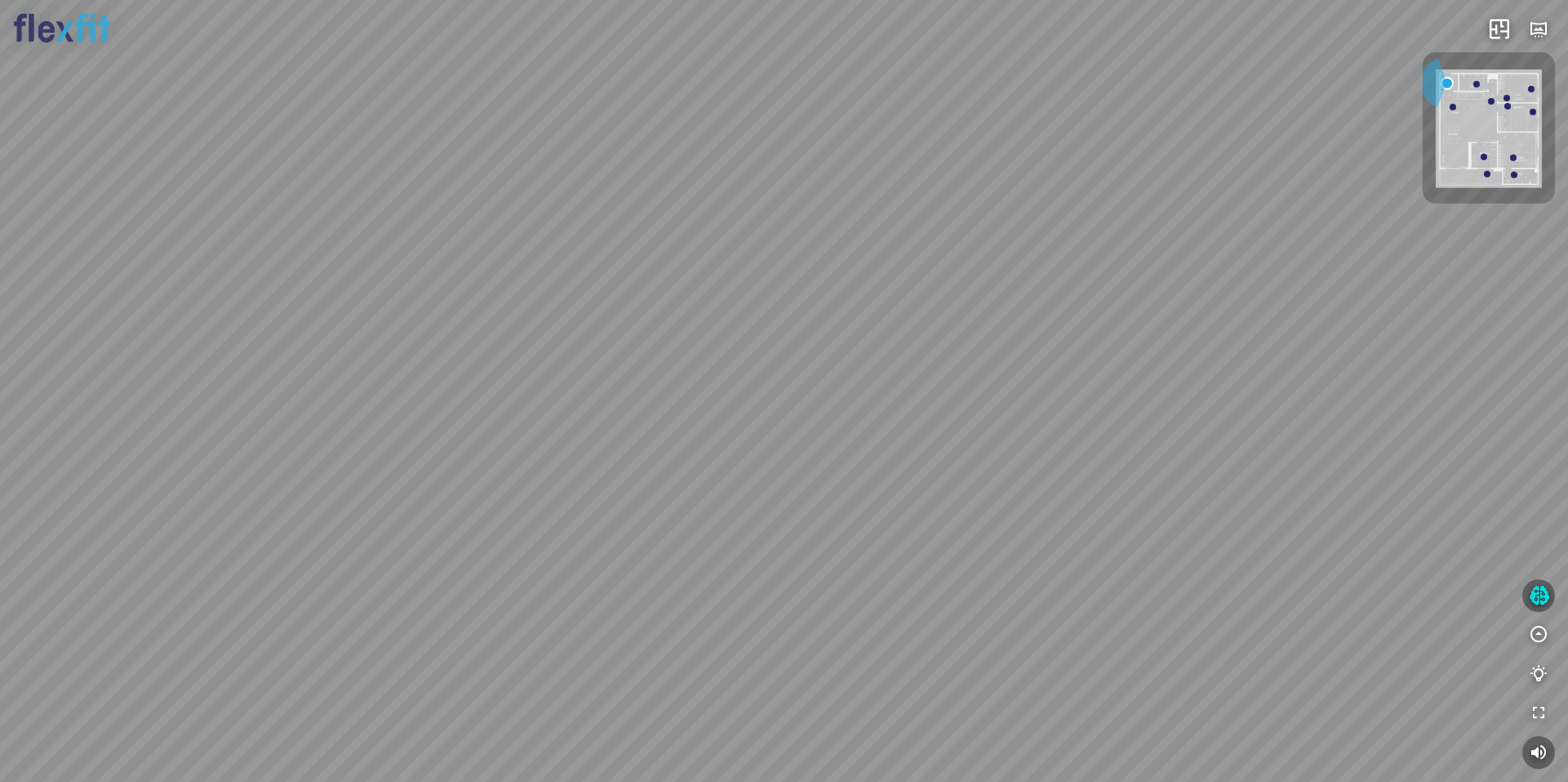
click at [902, 466] on div at bounding box center [784, 391] width 1568 height 782
drag, startPoint x: 899, startPoint y: 389, endPoint x: 852, endPoint y: 462, distance: 86.8
click at [852, 462] on div at bounding box center [784, 391] width 1568 height 782
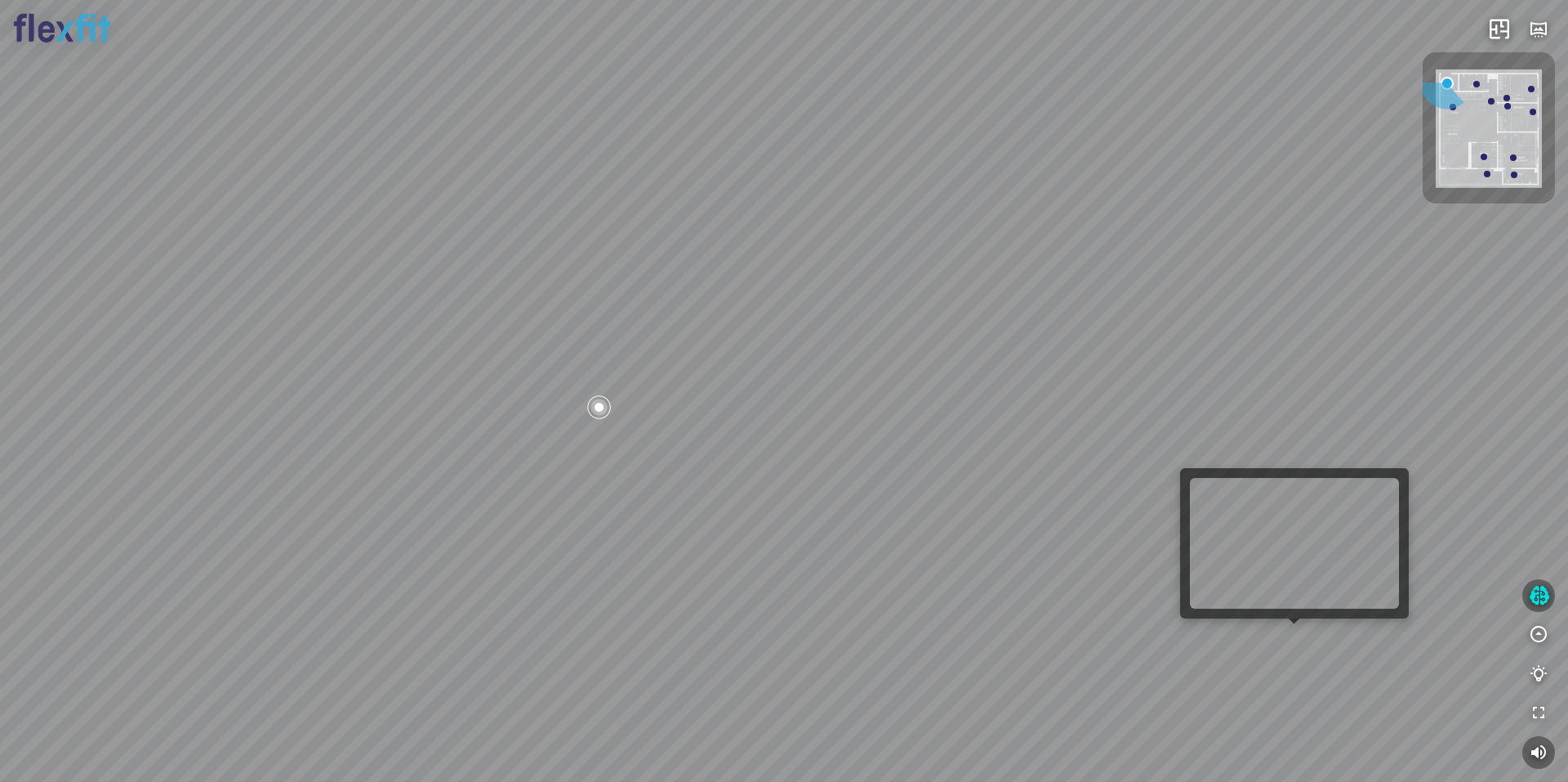
click at [1287, 632] on div at bounding box center [784, 391] width 1568 height 782
click at [1280, 625] on div at bounding box center [784, 391] width 1568 height 782
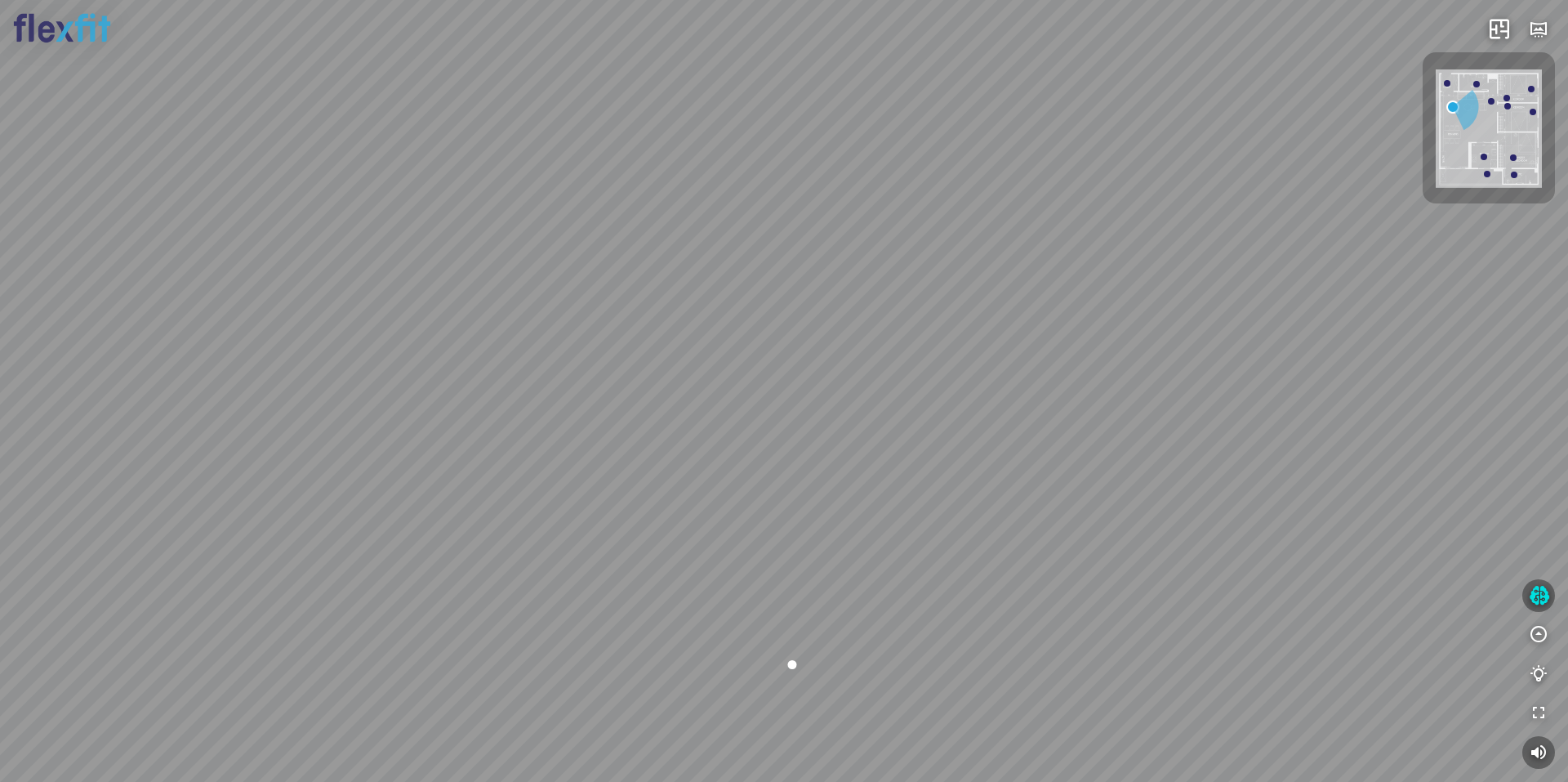
drag, startPoint x: 717, startPoint y: 518, endPoint x: 560, endPoint y: 548, distance: 159.8
click at [569, 548] on div "Ban công Bếp Phòng ngủ master Phòng ngủ Phòng ngủ" at bounding box center [784, 391] width 1568 height 782
drag, startPoint x: 1047, startPoint y: 502, endPoint x: 668, endPoint y: 432, distance: 385.4
click at [670, 432] on div "Ban công Bếp Phòng ngủ master Phòng ngủ Phòng ngủ" at bounding box center [784, 391] width 1568 height 782
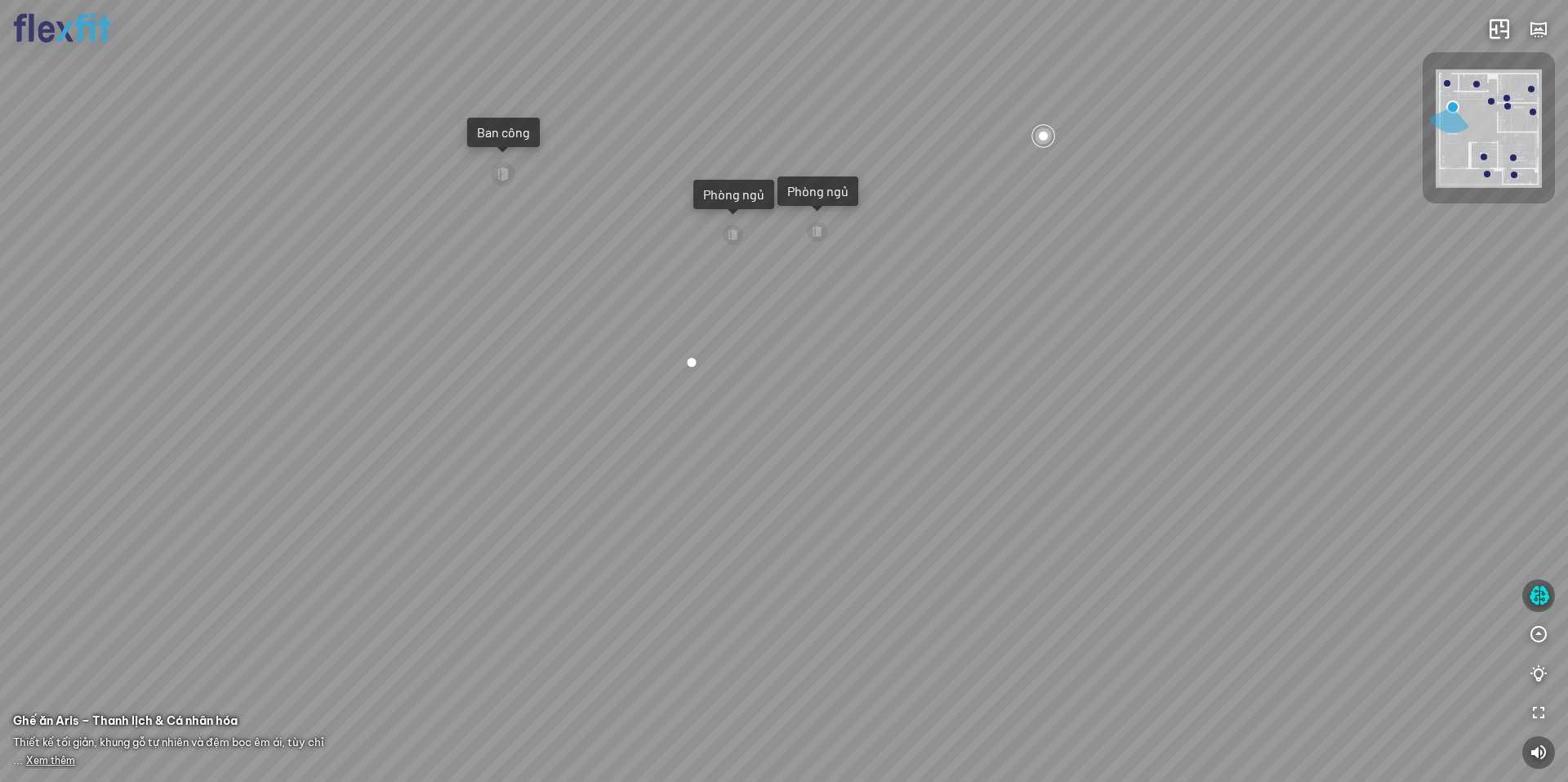
drag, startPoint x: 976, startPoint y: 415, endPoint x: 1115, endPoint y: 358, distance: 150.2
click at [1049, 381] on div "Ban công Bếp Phòng ngủ master Phòng ngủ Phòng ngủ" at bounding box center [784, 391] width 1568 height 782
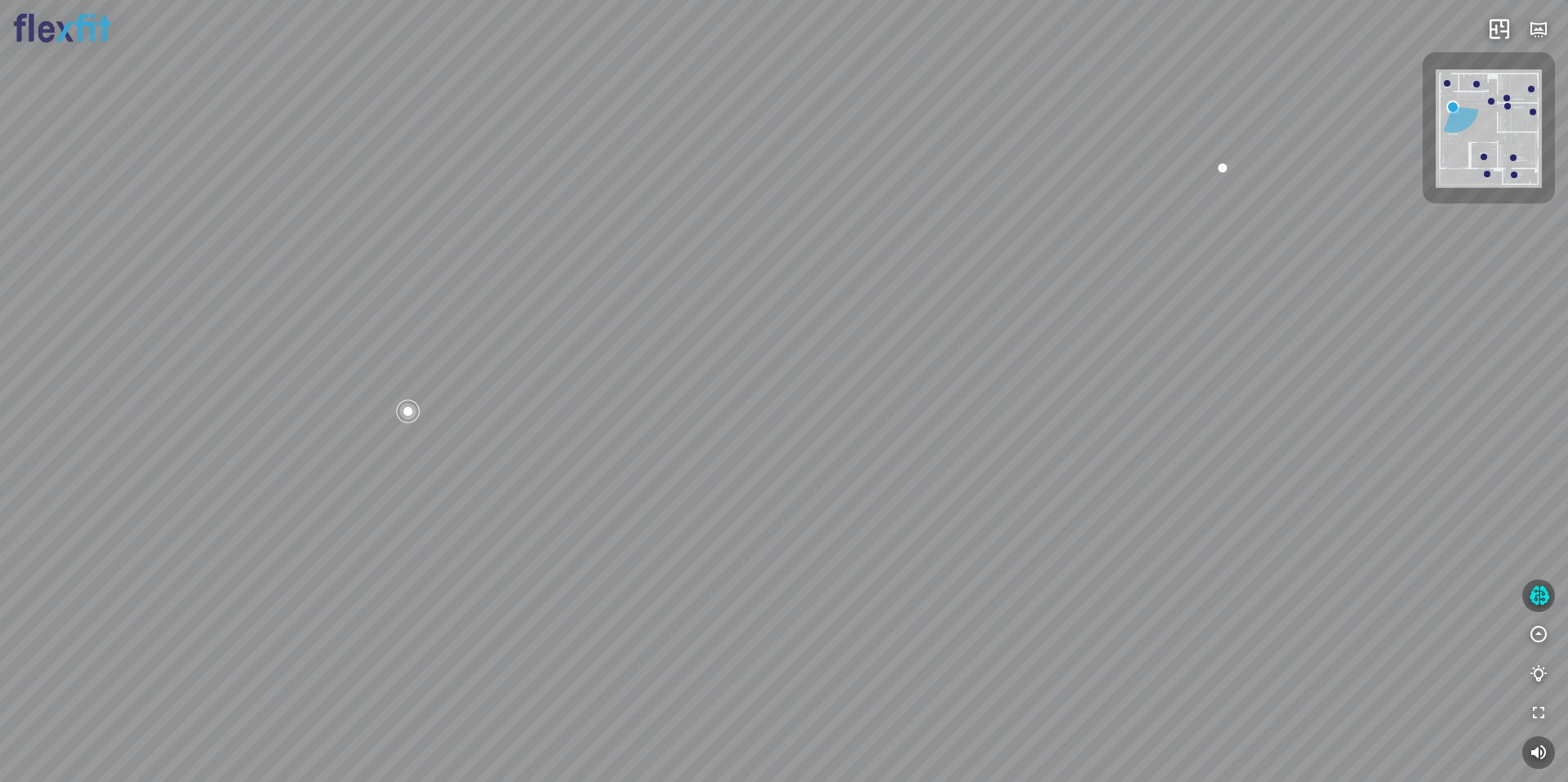
drag, startPoint x: 948, startPoint y: 458, endPoint x: 1048, endPoint y: 477, distance: 101.8
click at [1058, 478] on div "Ban công Bếp Phòng ngủ master Phòng ngủ Phòng ngủ" at bounding box center [784, 391] width 1568 height 782
drag, startPoint x: 739, startPoint y: 499, endPoint x: 844, endPoint y: 457, distance: 113.1
click at [812, 476] on div "Ban công Bếp Phòng ngủ master Phòng ngủ Phòng ngủ" at bounding box center [784, 391] width 1568 height 782
drag, startPoint x: 836, startPoint y: 460, endPoint x: 850, endPoint y: 493, distance: 35.8
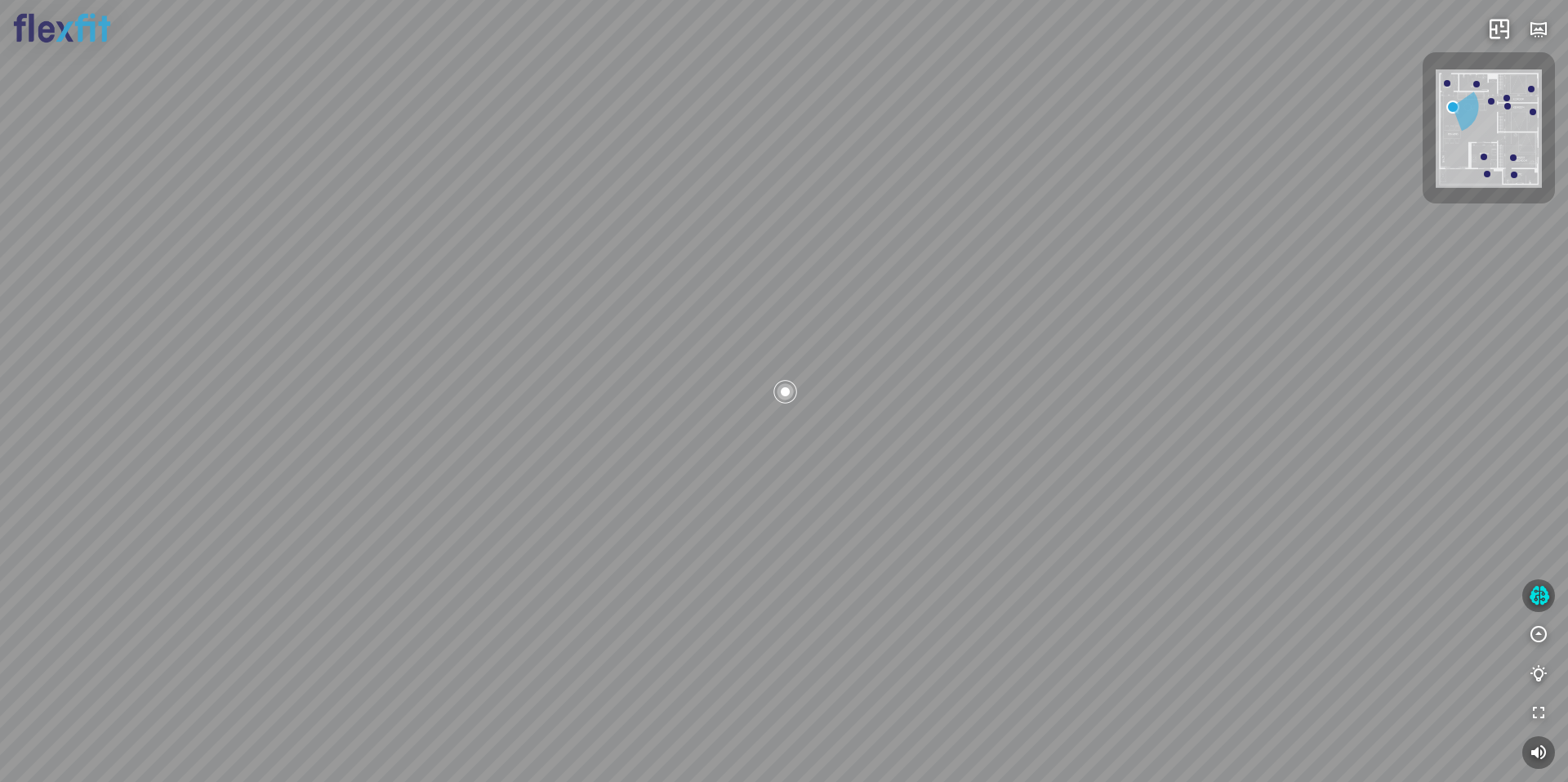
click at [850, 493] on div "Ban công Bếp Phòng ngủ master Phòng ngủ Phòng ngủ" at bounding box center [784, 391] width 1568 height 782
click at [755, 203] on div "Ban công Bếp Phòng ngủ master Phòng ngủ Phòng ngủ" at bounding box center [784, 391] width 1568 height 782
click at [761, 367] on div "Ban công Bếp Phòng ngủ master Phòng ngủ Phòng ngủ" at bounding box center [784, 391] width 1568 height 782
click at [714, 395] on div "Ban công Bếp Phòng ngủ master Phòng ngủ Phòng ngủ" at bounding box center [784, 391] width 1568 height 782
click at [933, 415] on div "Ban công Bếp Phòng ngủ master Phòng ngủ Phòng ngủ" at bounding box center [784, 391] width 1568 height 782
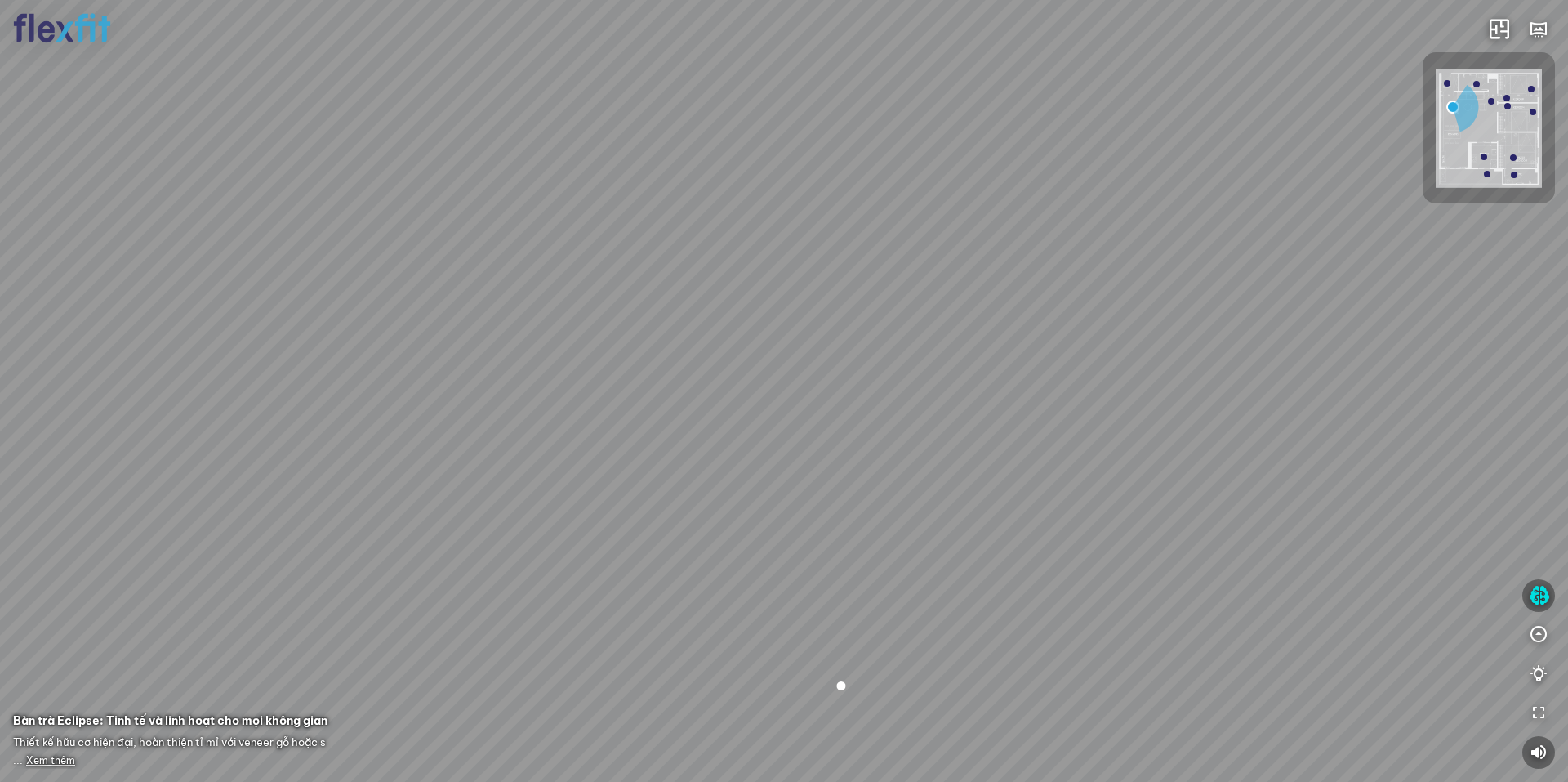
click at [999, 410] on div "Ban công Bếp Phòng ngủ master Phòng ngủ Phòng ngủ" at bounding box center [784, 391] width 1568 height 782
drag, startPoint x: 877, startPoint y: 420, endPoint x: 749, endPoint y: 368, distance: 138.2
click at [770, 374] on div "Ban công Bếp Phòng ngủ master Phòng ngủ Phòng ngủ" at bounding box center [784, 391] width 1568 height 782
click at [612, 362] on div "Ban công Bếp Phòng ngủ master Phòng ngủ Phòng ngủ" at bounding box center [784, 391] width 1568 height 782
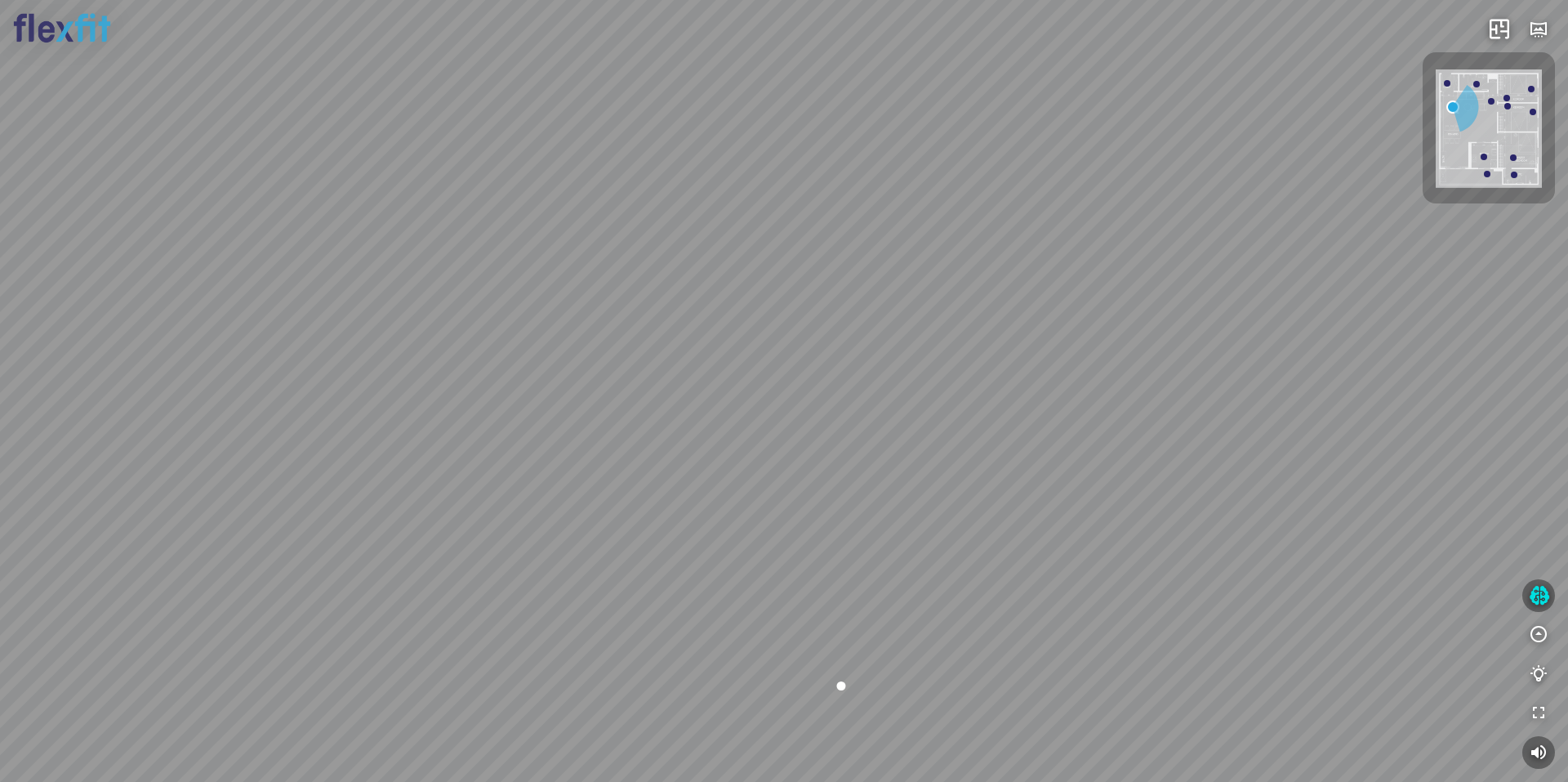
click at [610, 397] on div "Ban công Bếp Phòng ngủ master Phòng ngủ Phòng ngủ" at bounding box center [784, 391] width 1568 height 782
click at [706, 376] on div "Ban công Bếp Phòng ngủ master Phòng ngủ Phòng ngủ" at bounding box center [784, 391] width 1568 height 782
drag, startPoint x: 757, startPoint y: 461, endPoint x: 616, endPoint y: 393, distance: 156.5
click at [616, 393] on div "Ban công Bếp Phòng ngủ master Phòng ngủ Phòng ngủ" at bounding box center [784, 391] width 1568 height 782
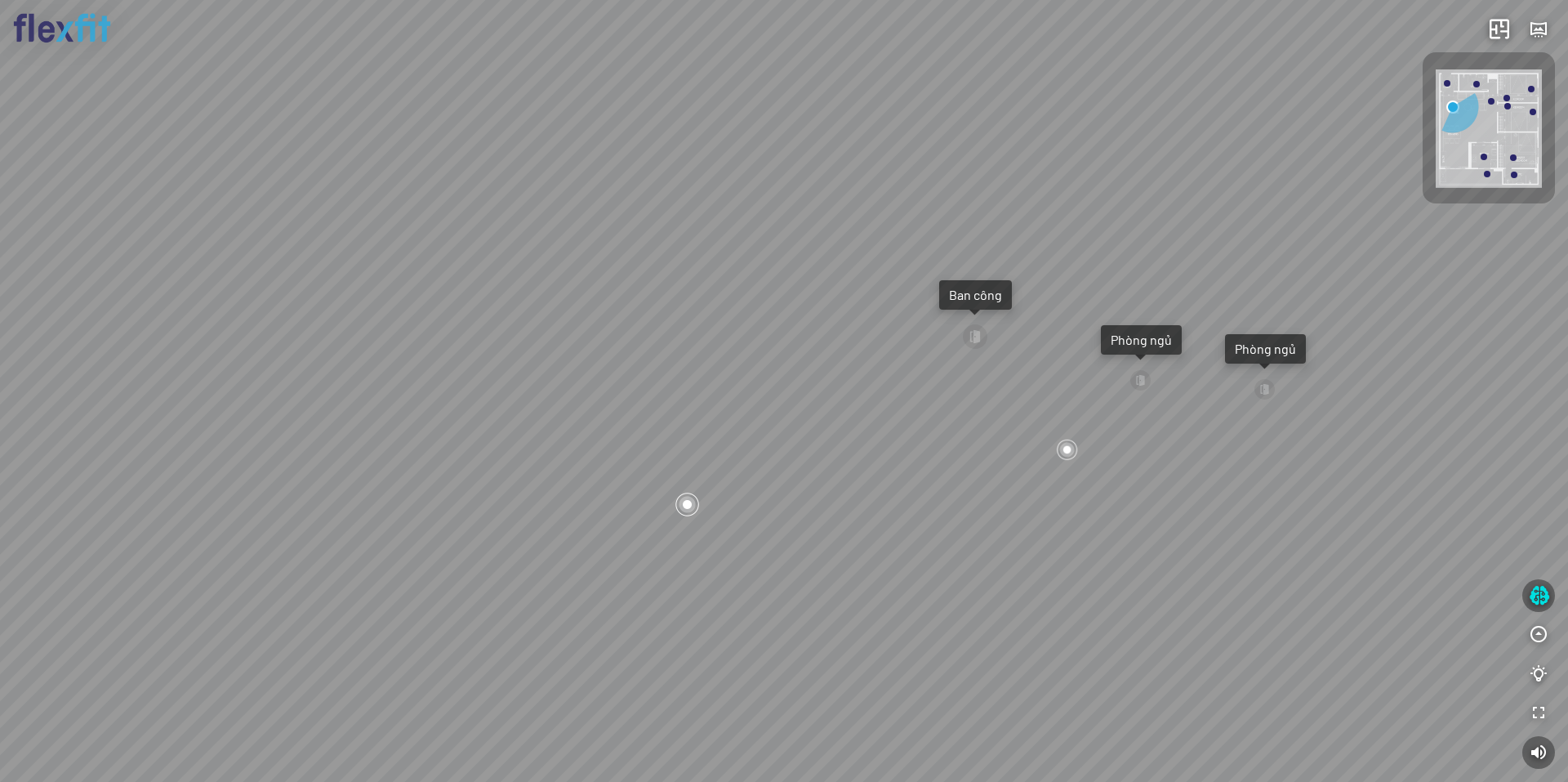
click at [648, 353] on div "Ban công Bếp Phòng ngủ master Phòng ngủ Phòng ngủ" at bounding box center [784, 391] width 1568 height 782
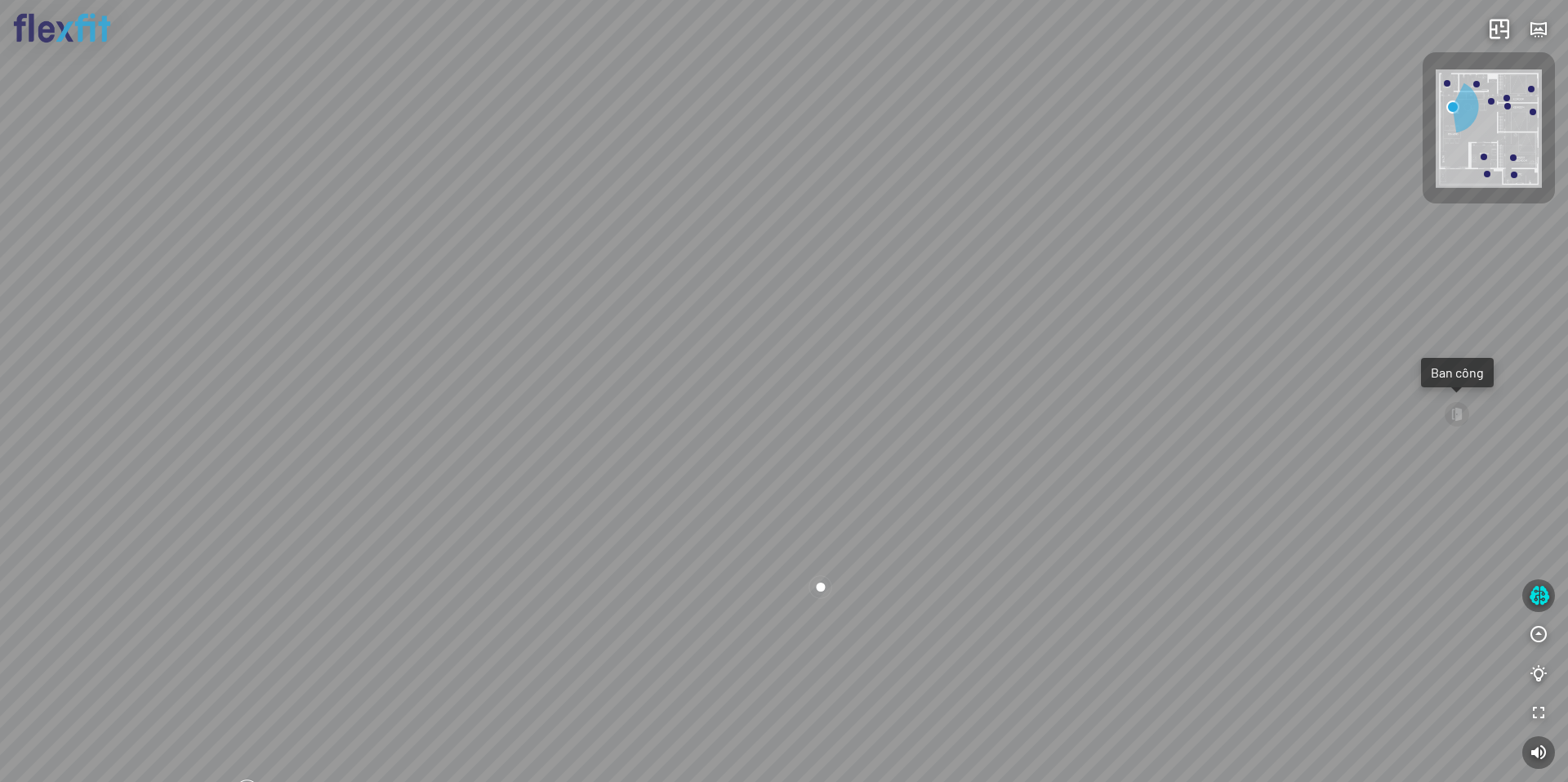
click at [817, 358] on div "Ban công Bếp Phòng ngủ master Phòng ngủ Phòng ngủ" at bounding box center [784, 391] width 1568 height 782
click at [814, 363] on div "Ban công Bếp Phòng ngủ master Phòng ngủ Phòng ngủ" at bounding box center [784, 391] width 1568 height 782
click at [1460, 379] on div "Ban công" at bounding box center [1464, 372] width 73 height 29
click at [1348, 342] on div at bounding box center [784, 391] width 1568 height 782
click at [1450, 80] on div at bounding box center [1448, 83] width 7 height 7
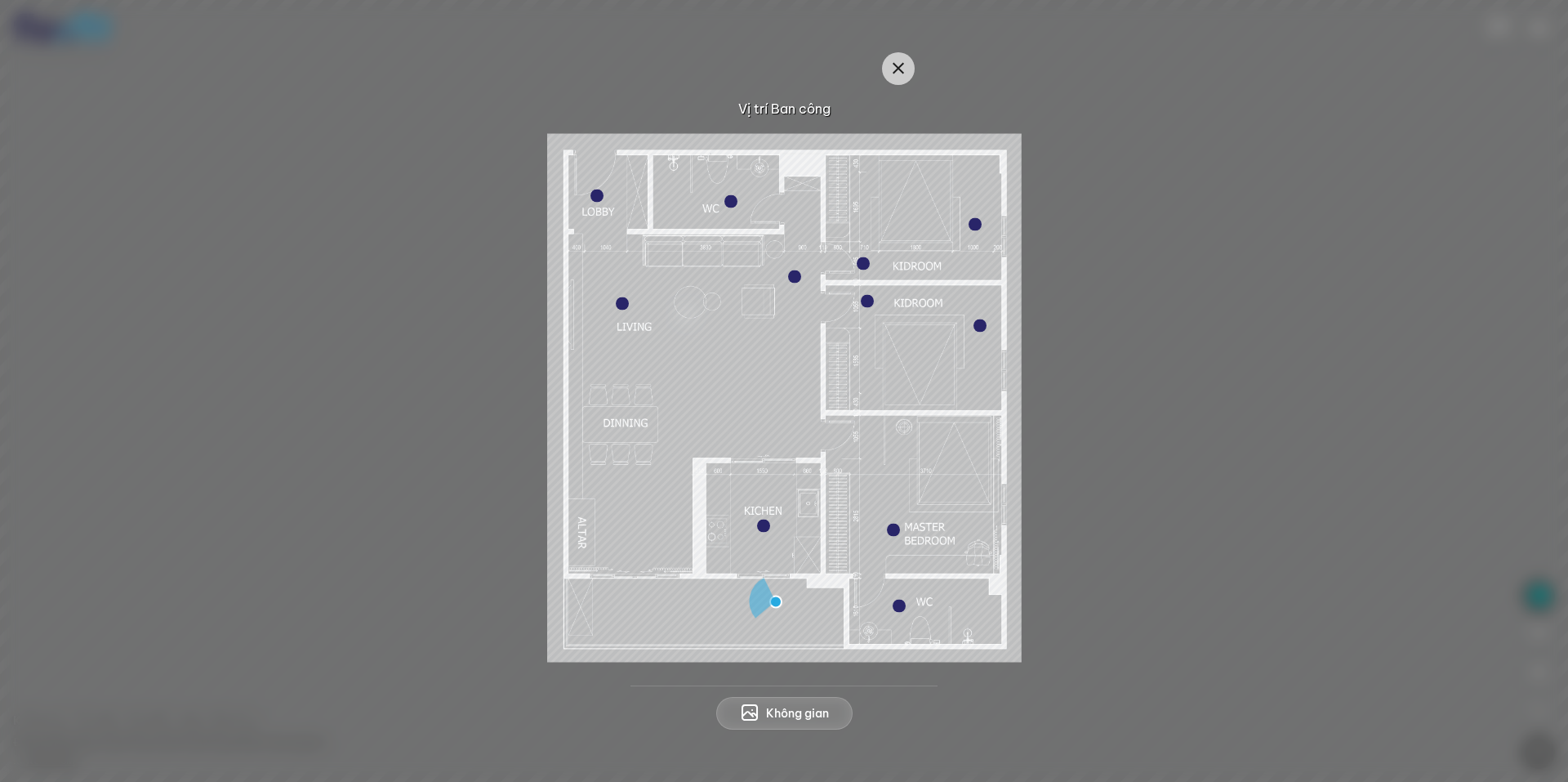
click at [584, 201] on img at bounding box center [784, 397] width 475 height 528
click at [590, 199] on div at bounding box center [596, 195] width 13 height 13
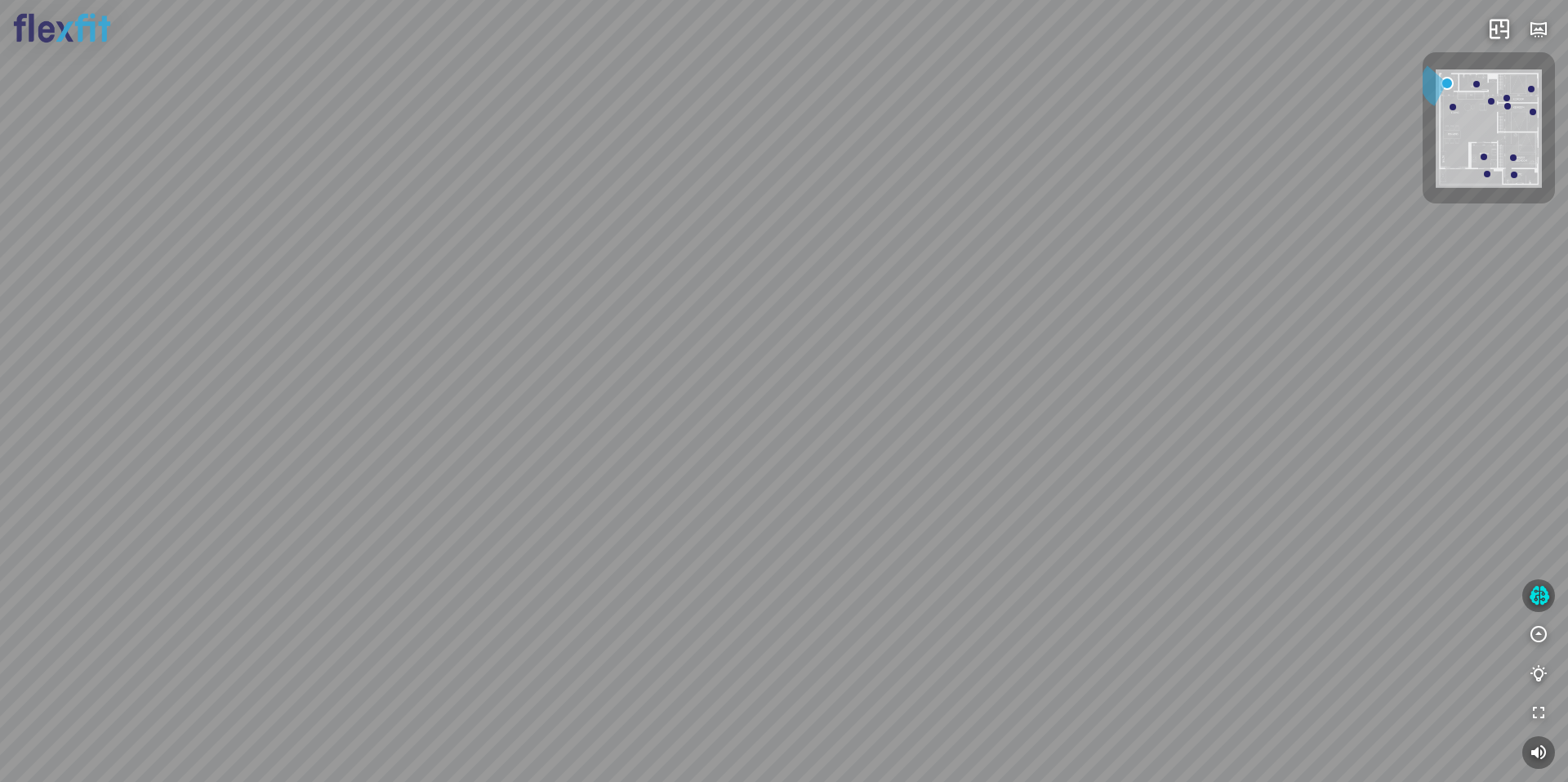
drag, startPoint x: 813, startPoint y: 451, endPoint x: 946, endPoint y: 330, distance: 179.8
drag, startPoint x: 705, startPoint y: 320, endPoint x: 940, endPoint y: 255, distance: 243.8
click at [1451, 106] on div at bounding box center [1452, 107] width 7 height 7
drag, startPoint x: 849, startPoint y: 453, endPoint x: 538, endPoint y: 359, distance: 324.9
click at [882, 332] on div "Ban công Bếp Phòng ngủ master Phòng ngủ Phòng ngủ" at bounding box center [784, 391] width 1568 height 782
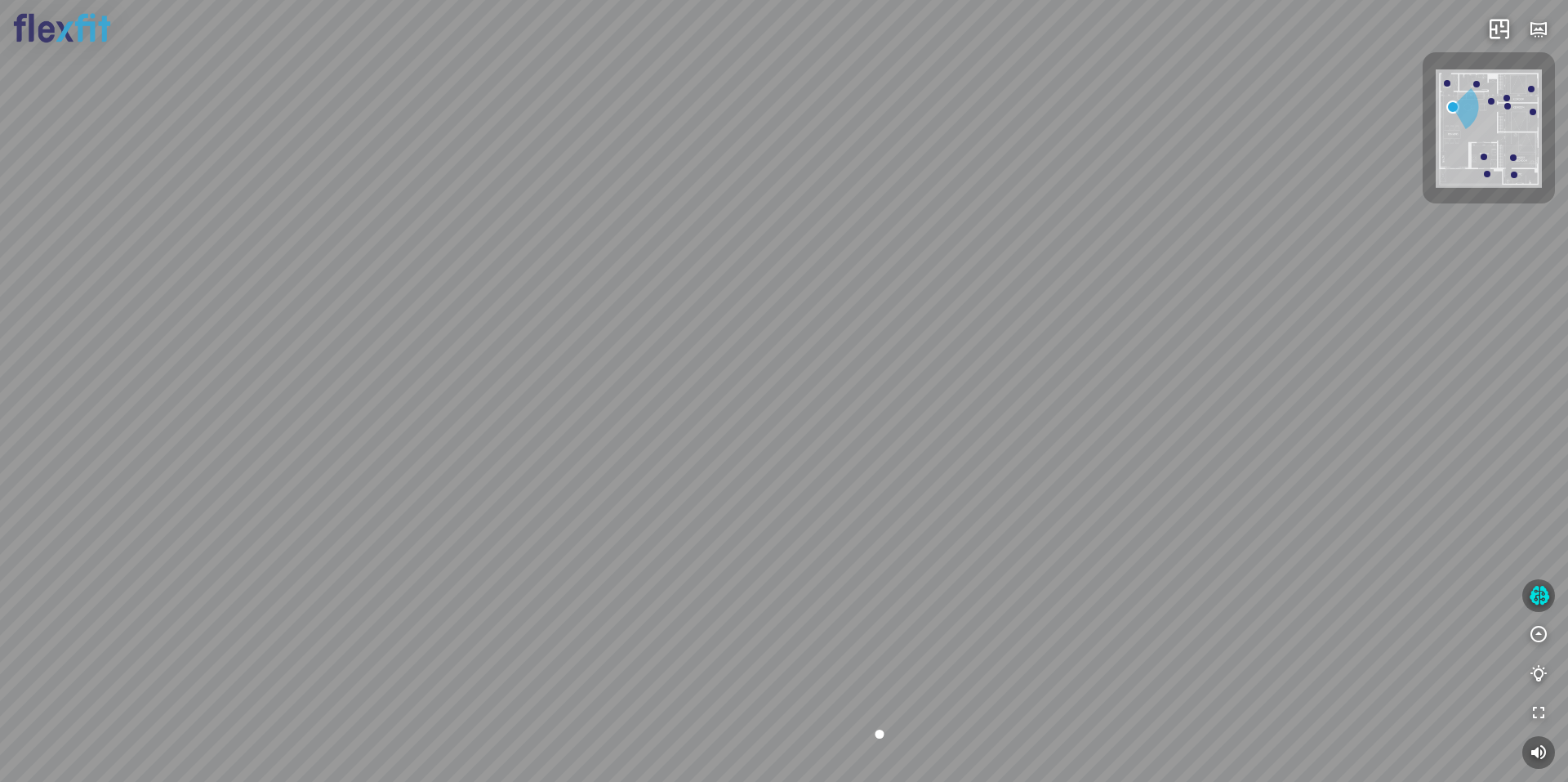
drag, startPoint x: 787, startPoint y: 330, endPoint x: 701, endPoint y: 334, distance: 86.1
click at [702, 334] on div "Ban công Bếp Phòng ngủ master Phòng ngủ Phòng ngủ" at bounding box center [784, 391] width 1568 height 782
click at [701, 334] on div "Ban công Bếp Phòng ngủ master Phòng ngủ Phòng ngủ" at bounding box center [784, 391] width 1568 height 782
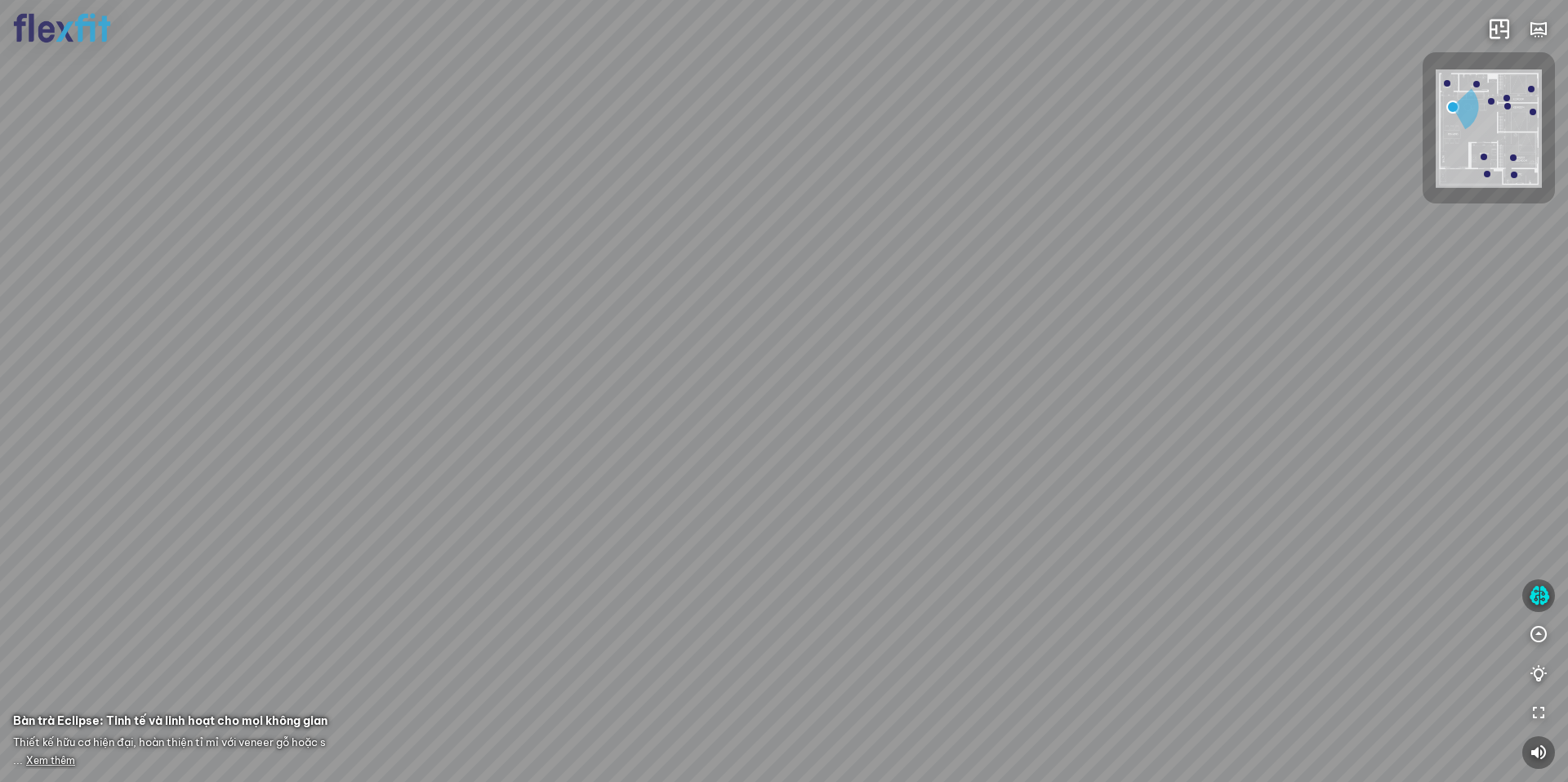
click at [701, 334] on div "Ban công Bếp Phòng ngủ master Phòng ngủ Phòng ngủ" at bounding box center [784, 391] width 1568 height 782
click at [701, 333] on div "Ban công Bếp Phòng ngủ master Phòng ngủ Phòng ngủ" at bounding box center [784, 391] width 1568 height 782
drag, startPoint x: 884, startPoint y: 466, endPoint x: 686, endPoint y: 438, distance: 200.0
click at [697, 439] on div "Ban công Bếp Phòng ngủ master Phòng ngủ Phòng ngủ" at bounding box center [784, 391] width 1568 height 782
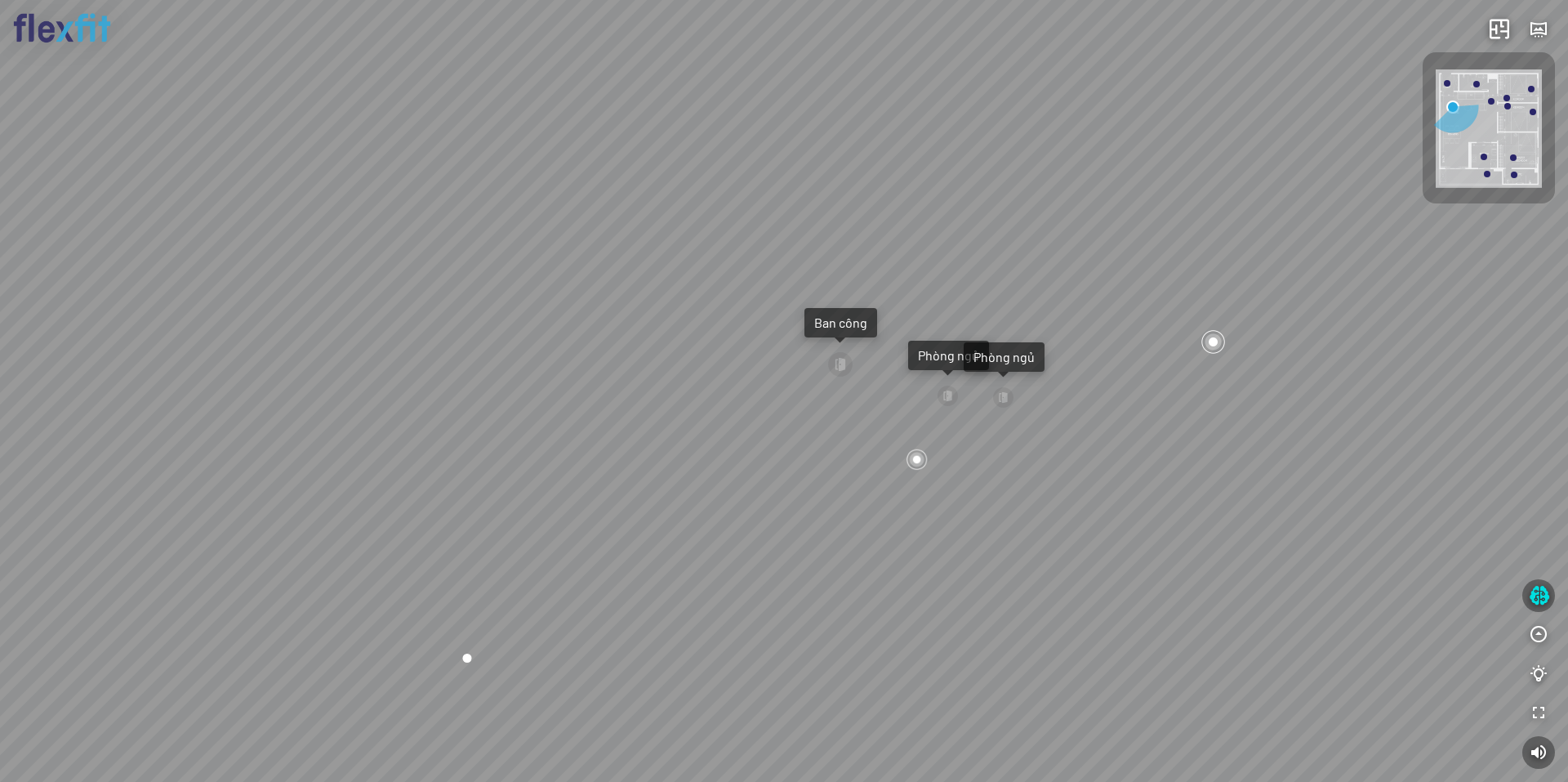
drag, startPoint x: 821, startPoint y: 443, endPoint x: 702, endPoint y: 433, distance: 119.4
click at [708, 435] on div "Ban công Bếp Phòng ngủ master Phòng ngủ Phòng ngủ" at bounding box center [784, 391] width 1568 height 782
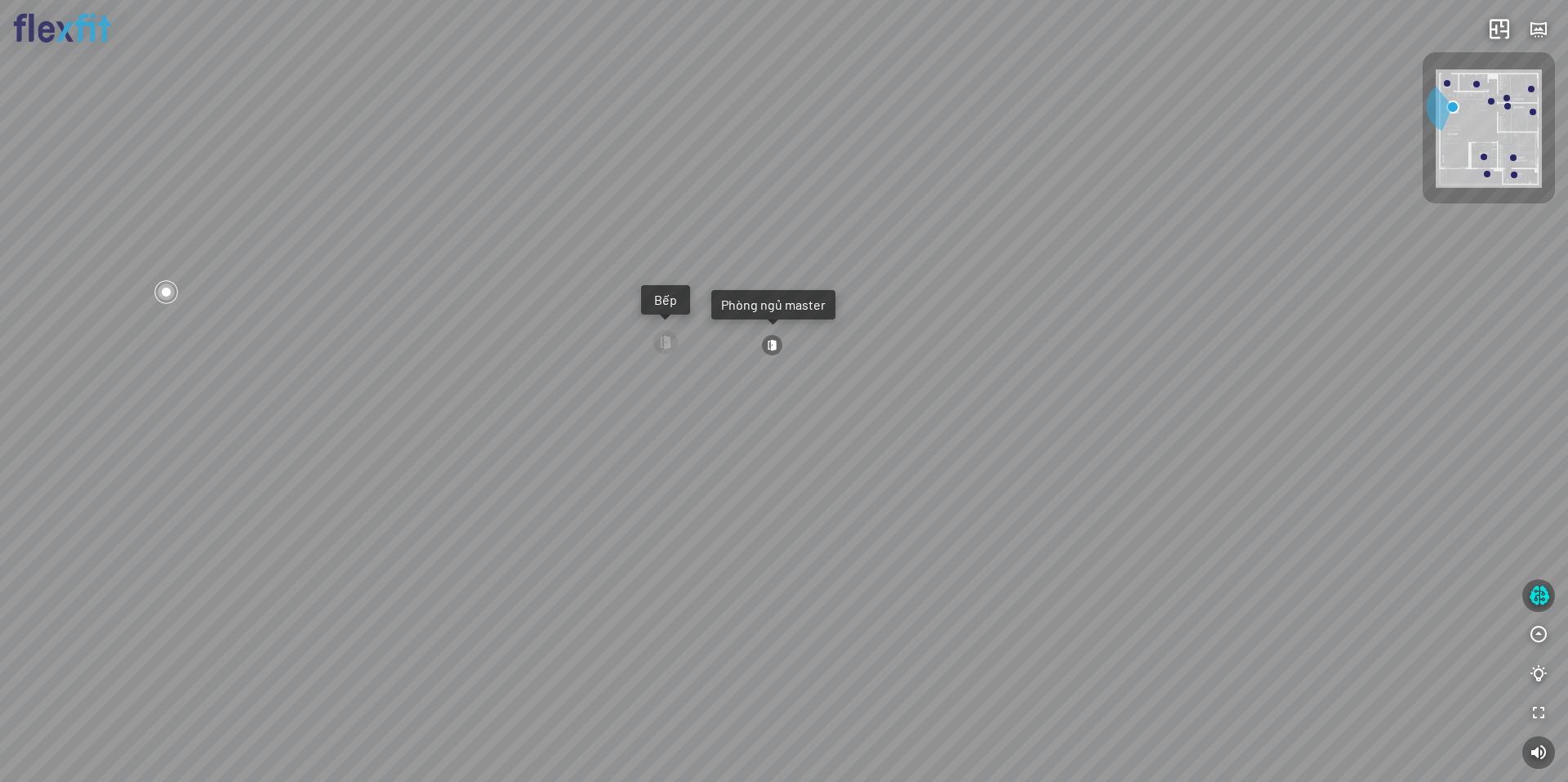
drag, startPoint x: 919, startPoint y: 371, endPoint x: 768, endPoint y: 424, distance: 160.0
click at [757, 438] on div "Ban công Bếp Phòng ngủ master Phòng ngủ Phòng ngủ" at bounding box center [784, 391] width 1568 height 782
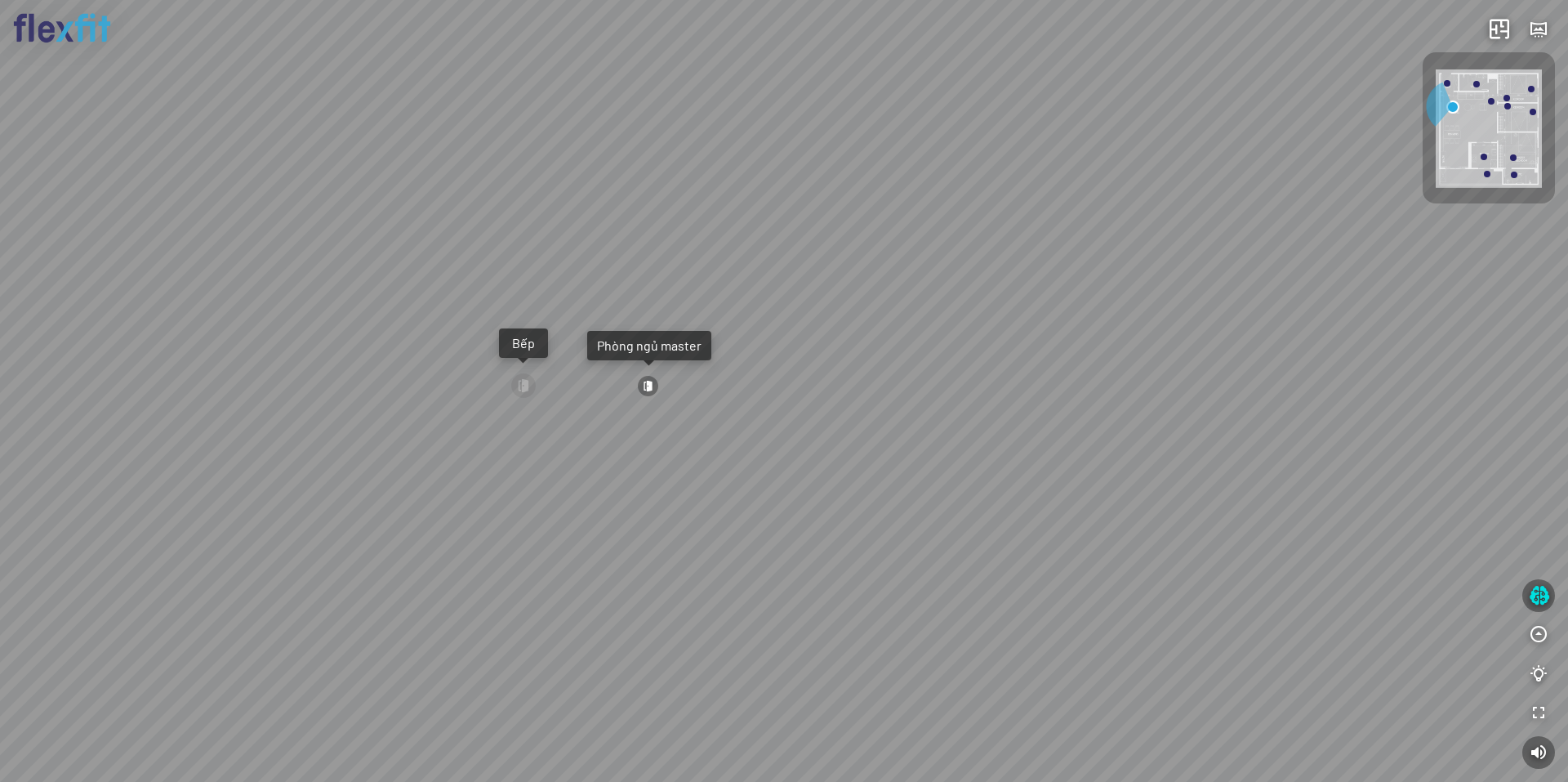
drag, startPoint x: 796, startPoint y: 415, endPoint x: 702, endPoint y: 456, distance: 102.6
click at [703, 456] on div "Ban công Bếp Phòng ngủ master Phòng ngủ Phòng ngủ" at bounding box center [784, 391] width 1568 height 782
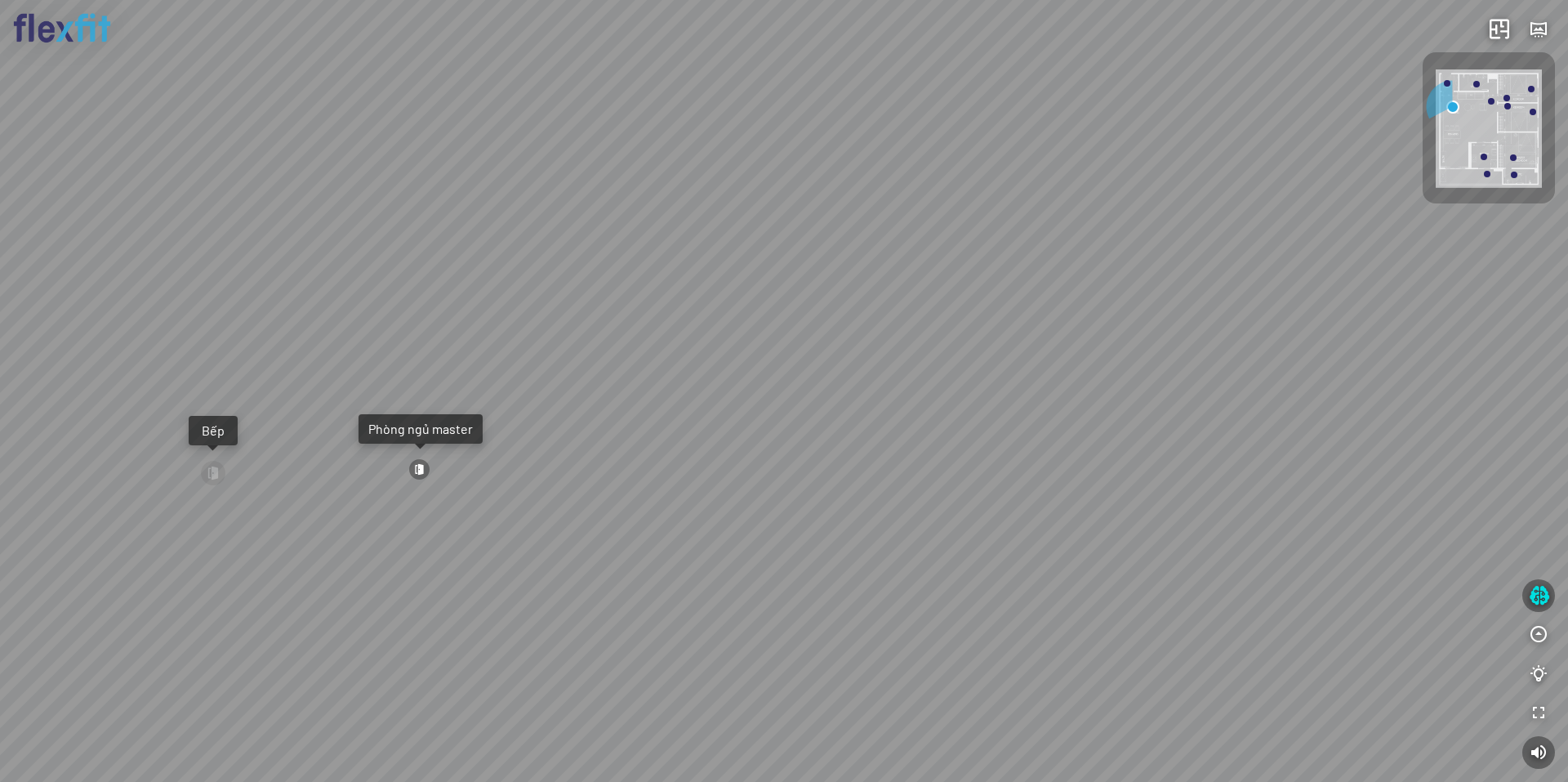
drag, startPoint x: 848, startPoint y: 459, endPoint x: 748, endPoint y: 415, distance: 109.3
click at [761, 420] on div "Ban công Bếp Phòng ngủ master Phòng ngủ Phòng ngủ" at bounding box center [784, 391] width 1568 height 782
drag, startPoint x: 881, startPoint y: 434, endPoint x: 778, endPoint y: 414, distance: 104.9
click at [790, 416] on div "Ban công Bếp Phòng ngủ master Phòng ngủ Phòng ngủ" at bounding box center [784, 391] width 1568 height 782
click at [690, 513] on div "Ban công Bếp Phòng ngủ master Phòng ngủ Phòng ngủ" at bounding box center [784, 391] width 1568 height 782
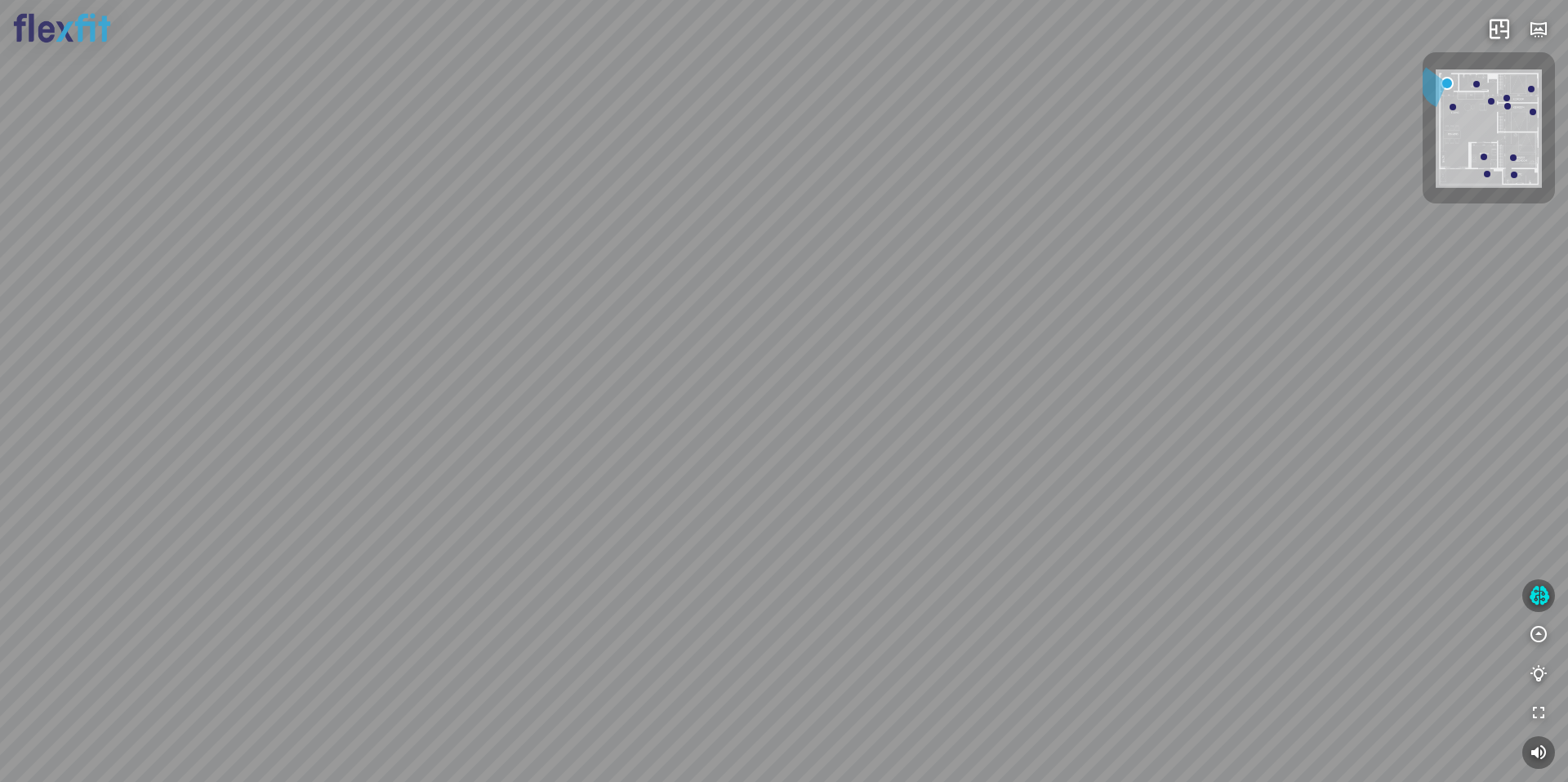
drag, startPoint x: 792, startPoint y: 461, endPoint x: 917, endPoint y: 420, distance: 131.6
click at [914, 420] on div at bounding box center [784, 391] width 1568 height 782
click at [1002, 576] on div at bounding box center [784, 391] width 1568 height 782
click at [1011, 594] on div at bounding box center [784, 391] width 1568 height 782
drag, startPoint x: 936, startPoint y: 506, endPoint x: 755, endPoint y: 471, distance: 184.4
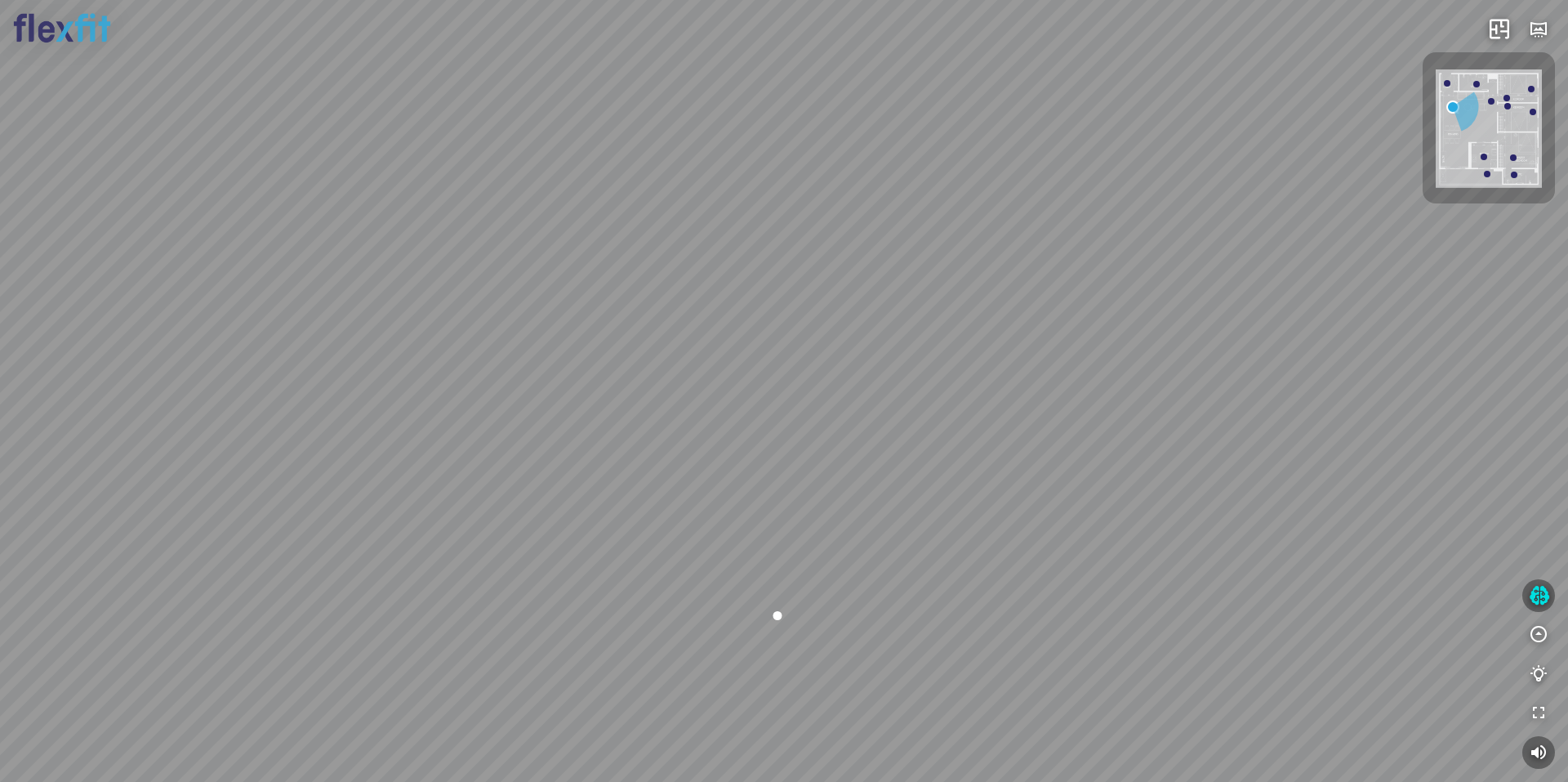
click at [767, 476] on div "Ban công Bếp Phòng ngủ master Phòng ngủ Phòng ngủ" at bounding box center [784, 391] width 1568 height 782
drag, startPoint x: 855, startPoint y: 452, endPoint x: 965, endPoint y: 433, distance: 111.6
click at [914, 441] on div "Ban công Bếp Phòng ngủ master Phòng ngủ Phòng ngủ" at bounding box center [784, 391] width 1568 height 782
drag, startPoint x: 693, startPoint y: 442, endPoint x: 948, endPoint y: 433, distance: 255.2
click at [934, 435] on div "Ban công Bếp Phòng ngủ master Phòng ngủ Phòng ngủ" at bounding box center [784, 391] width 1568 height 782
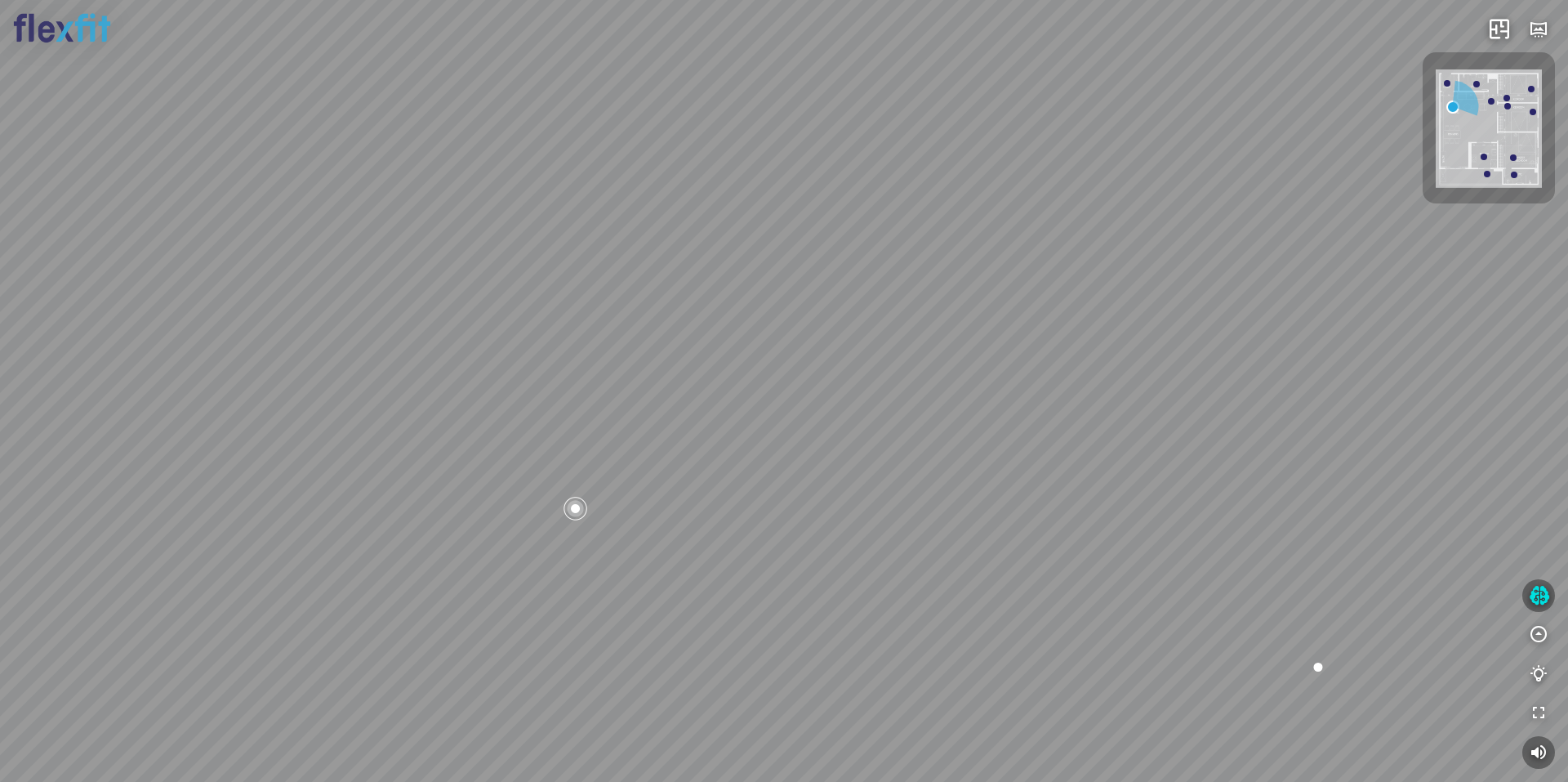
drag, startPoint x: 627, startPoint y: 445, endPoint x: 739, endPoint y: 452, distance: 112.2
click at [728, 452] on div "Ban công Bếp Phòng ngủ master Phòng ngủ Phòng ngủ" at bounding box center [784, 391] width 1568 height 782
click at [867, 520] on div at bounding box center [861, 521] width 28 height 28
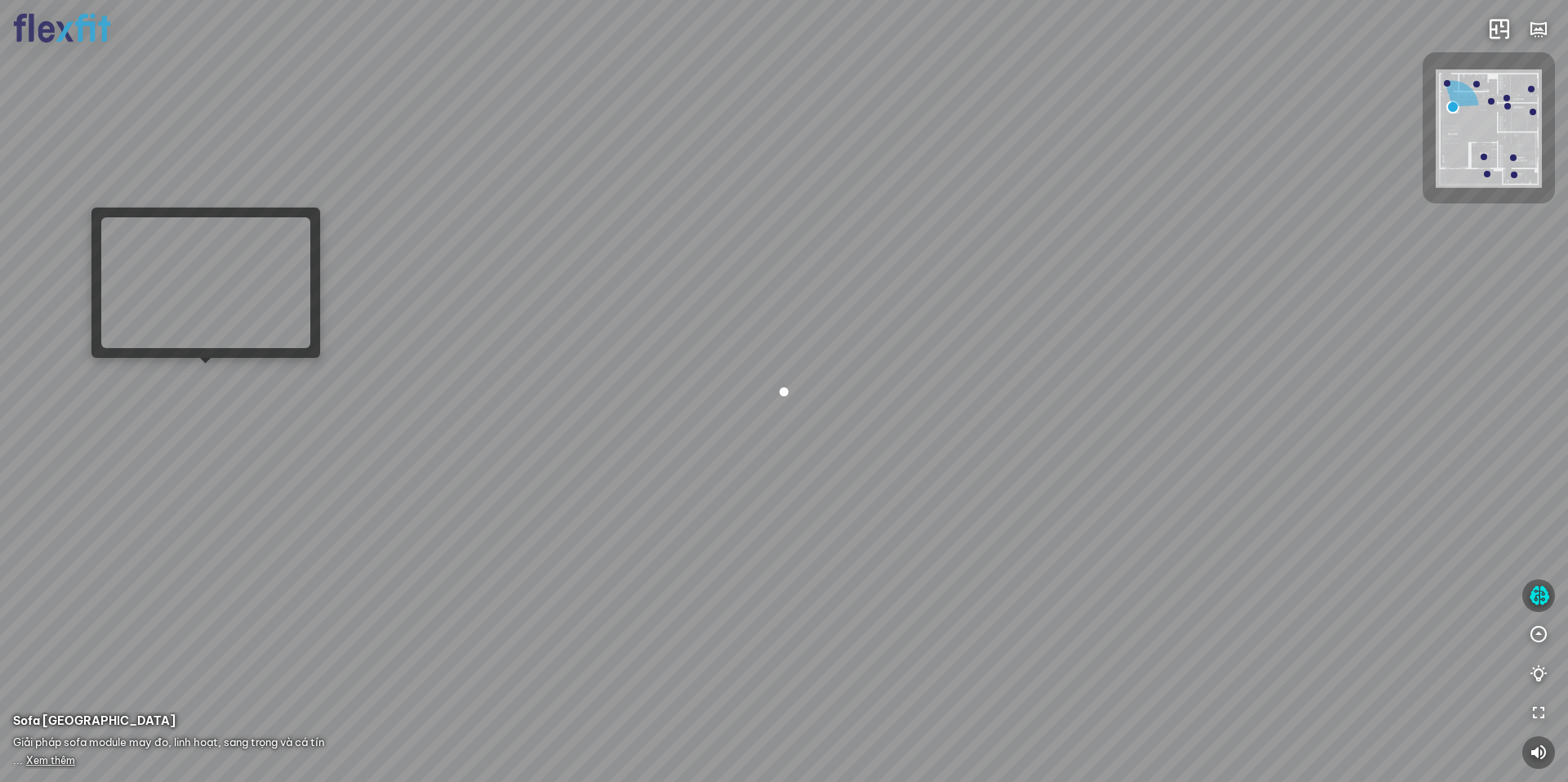
click at [208, 383] on div "Ban công Bếp Phòng ngủ master Phòng ngủ Phòng ngủ" at bounding box center [784, 391] width 1568 height 782
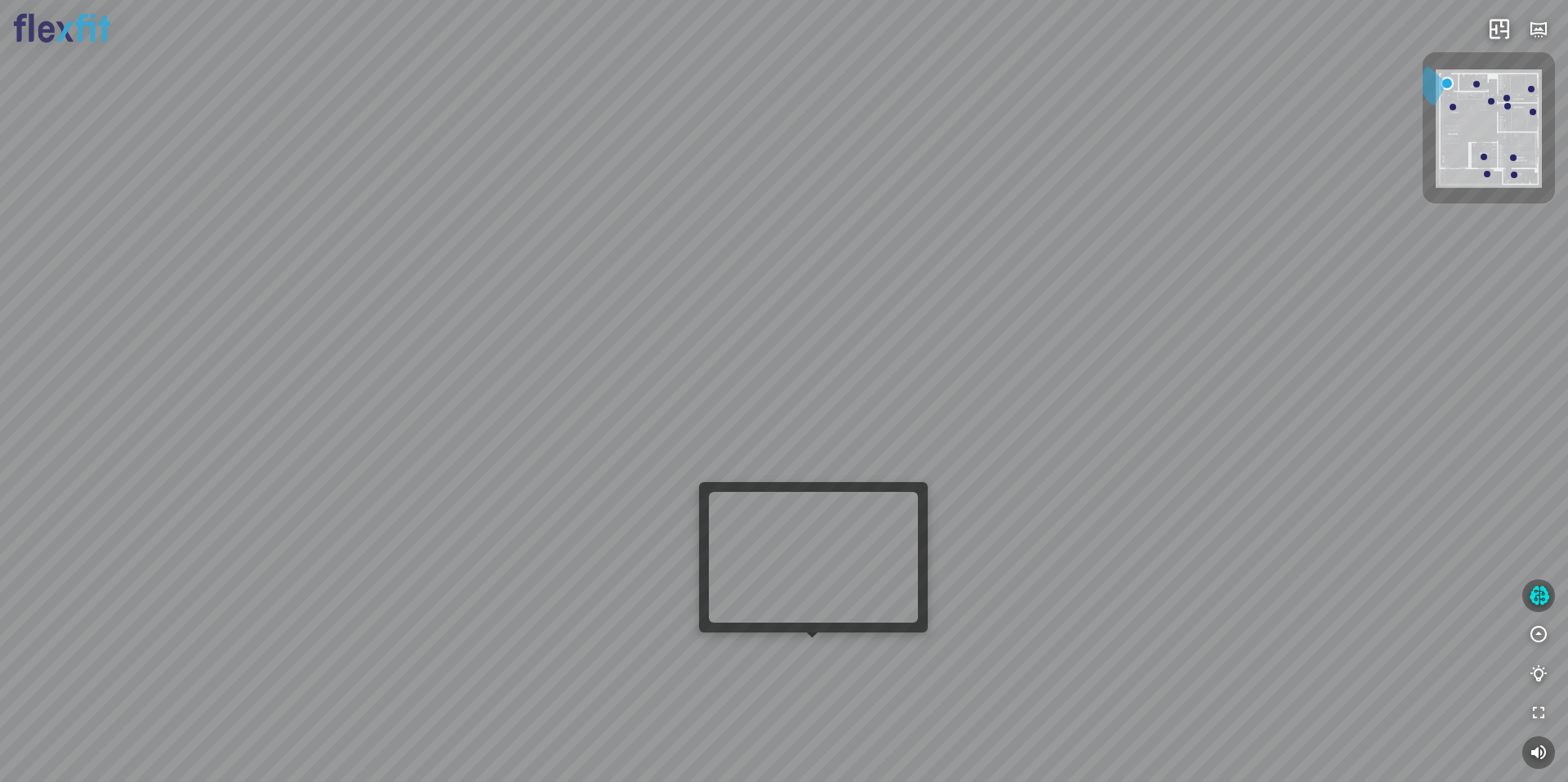
click at [812, 657] on div at bounding box center [784, 391] width 1568 height 782
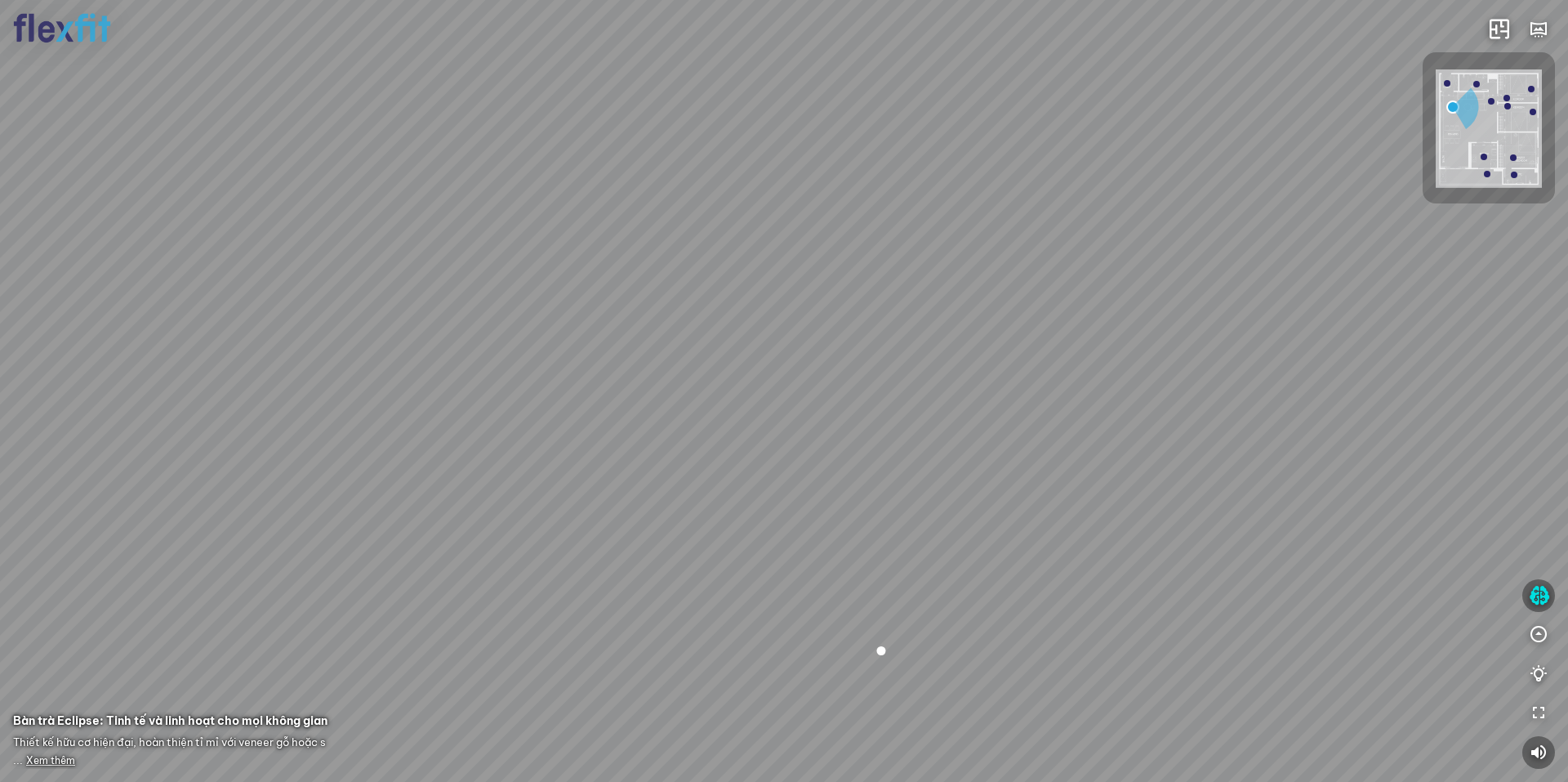
click at [1478, 157] on img at bounding box center [1488, 129] width 106 height 119
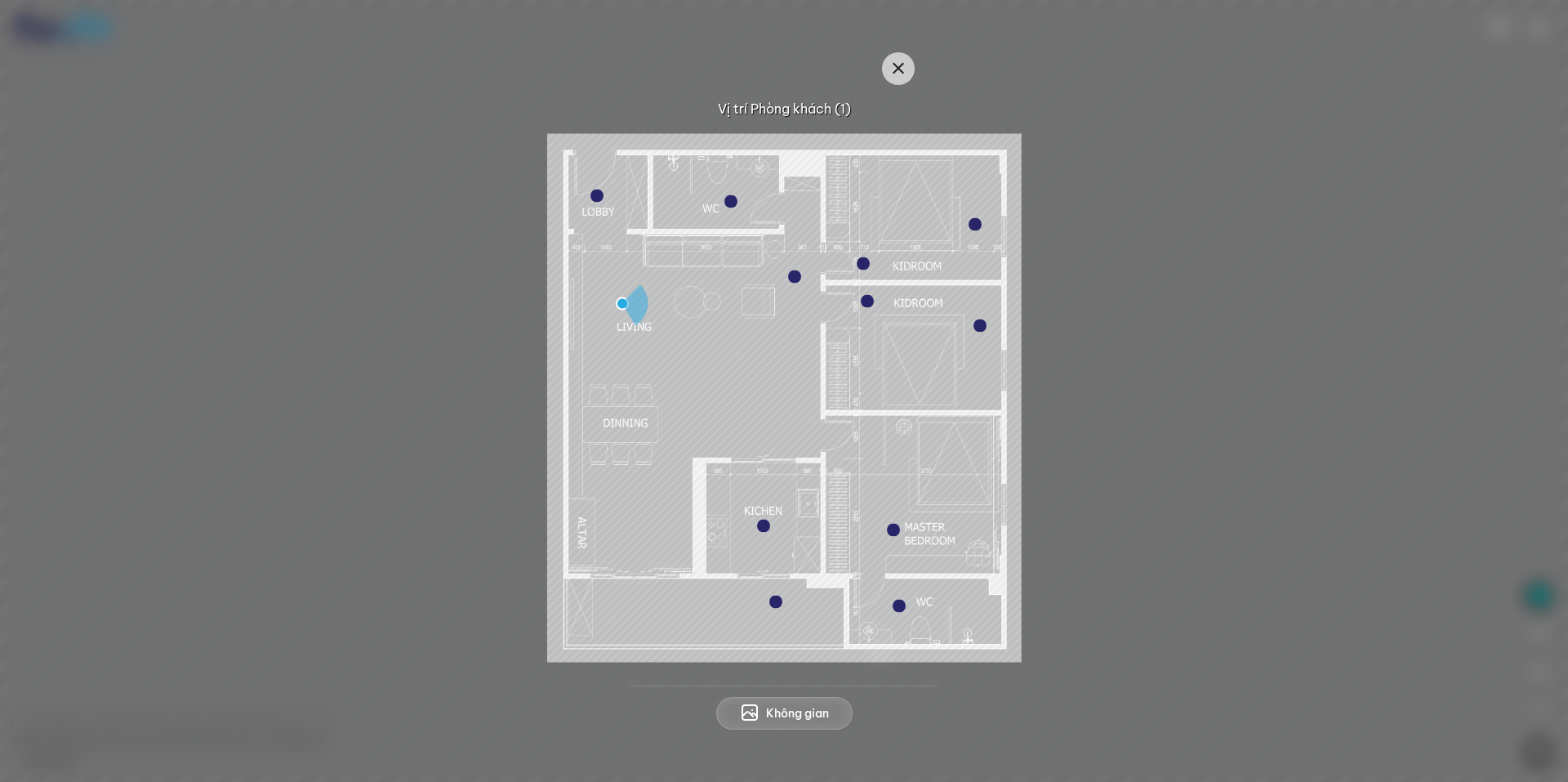
click at [759, 527] on div at bounding box center [763, 526] width 13 height 13
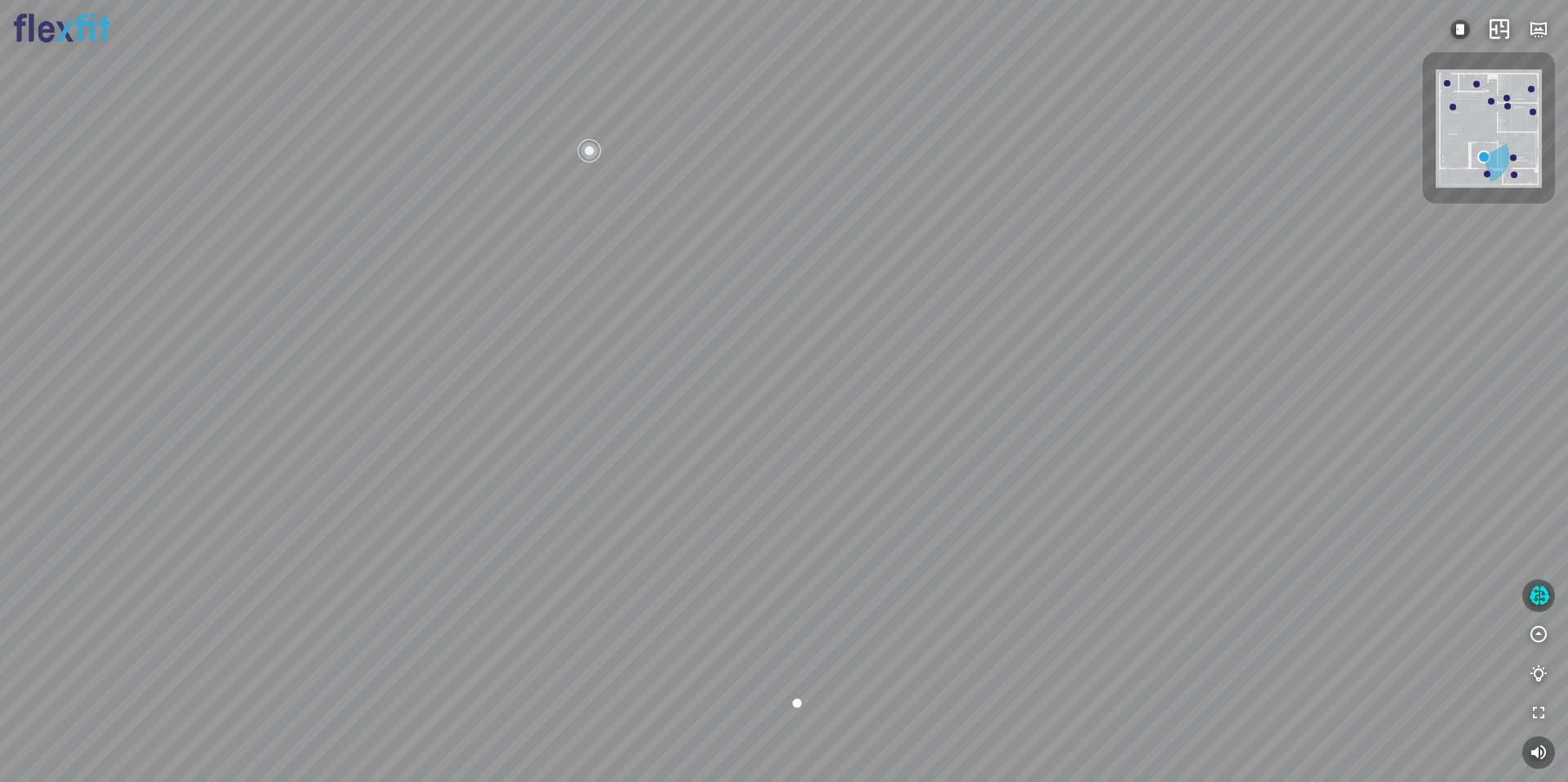
drag, startPoint x: 775, startPoint y: 493, endPoint x: 900, endPoint y: 346, distance: 193.0
click at [891, 359] on div at bounding box center [784, 391] width 1568 height 782
click at [948, 510] on div at bounding box center [784, 391] width 1568 height 782
click at [933, 513] on div at bounding box center [932, 515] width 28 height 28
drag, startPoint x: 851, startPoint y: 376, endPoint x: 960, endPoint y: 637, distance: 282.8
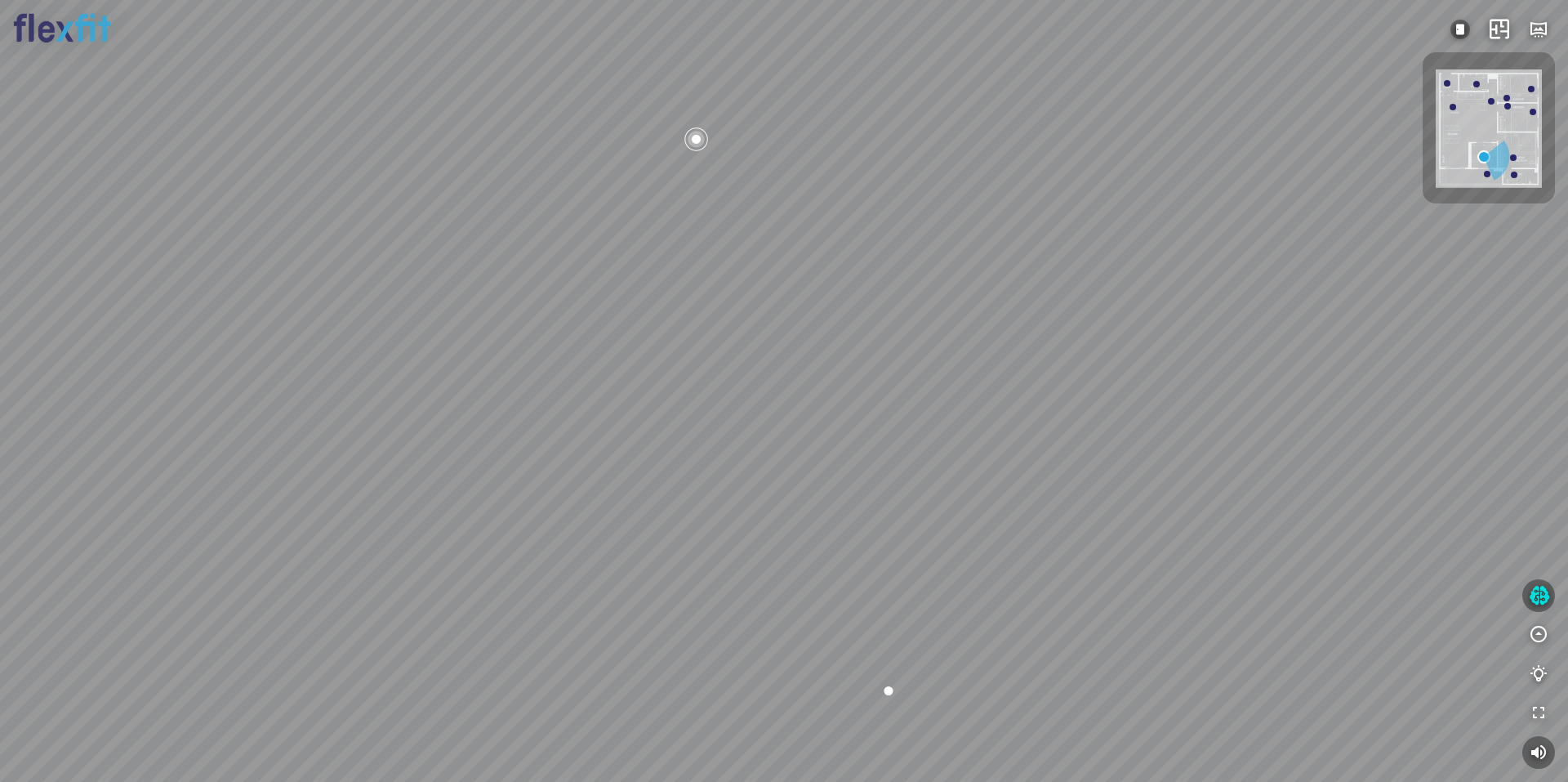
click at [960, 637] on div at bounding box center [784, 391] width 1568 height 782
click at [754, 253] on div at bounding box center [751, 261] width 28 height 28
drag, startPoint x: 1031, startPoint y: 452, endPoint x: 492, endPoint y: 451, distance: 539.0
click at [530, 451] on div at bounding box center [784, 391] width 1568 height 782
drag, startPoint x: 1011, startPoint y: 411, endPoint x: 577, endPoint y: 387, distance: 434.7
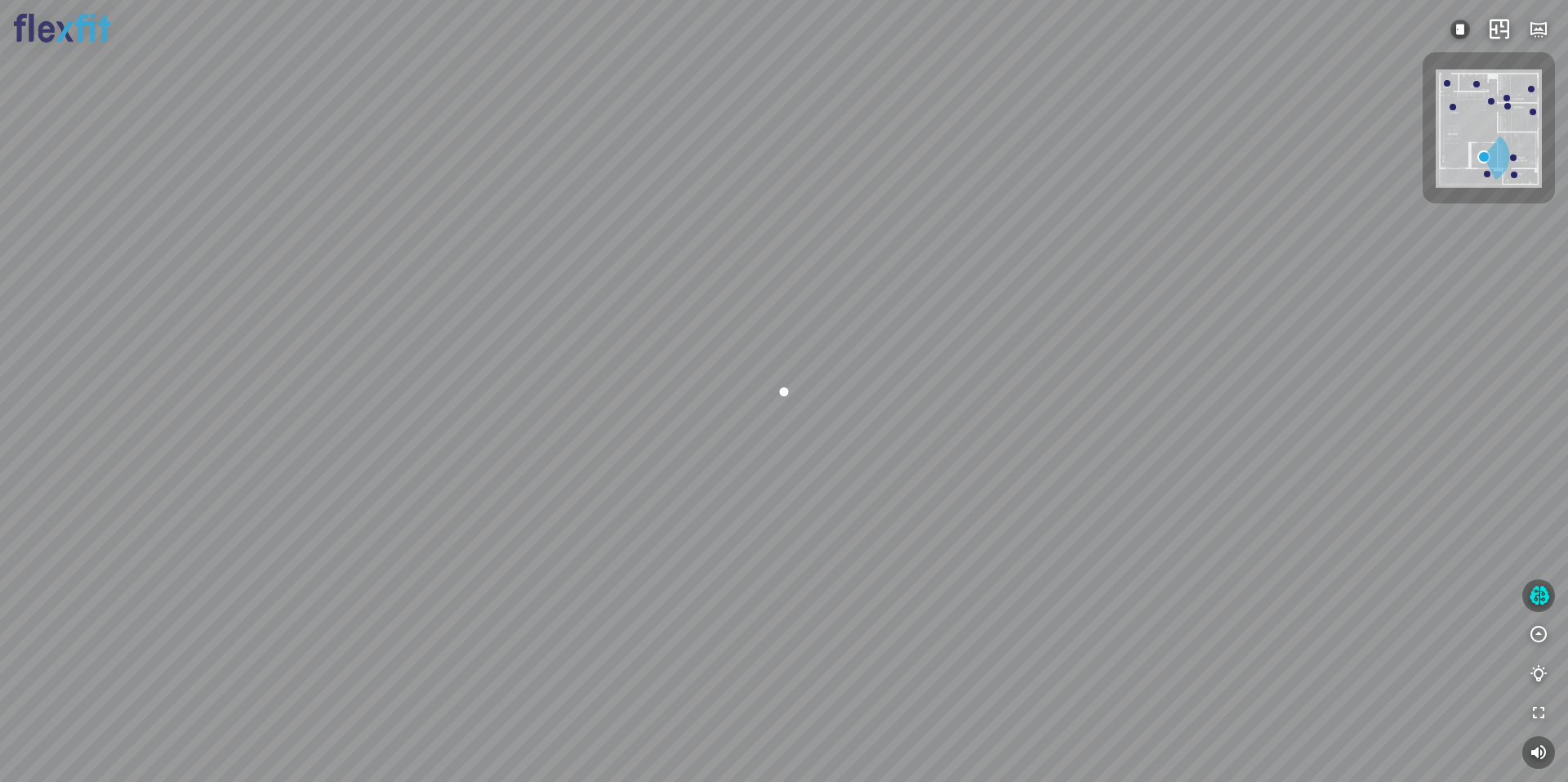
click at [650, 389] on div at bounding box center [784, 391] width 1568 height 782
drag, startPoint x: 962, startPoint y: 385, endPoint x: 497, endPoint y: 396, distance: 465.1
click at [589, 392] on div at bounding box center [784, 391] width 1568 height 782
click at [767, 351] on div at bounding box center [784, 391] width 1568 height 782
click at [721, 349] on div at bounding box center [784, 391] width 1568 height 782
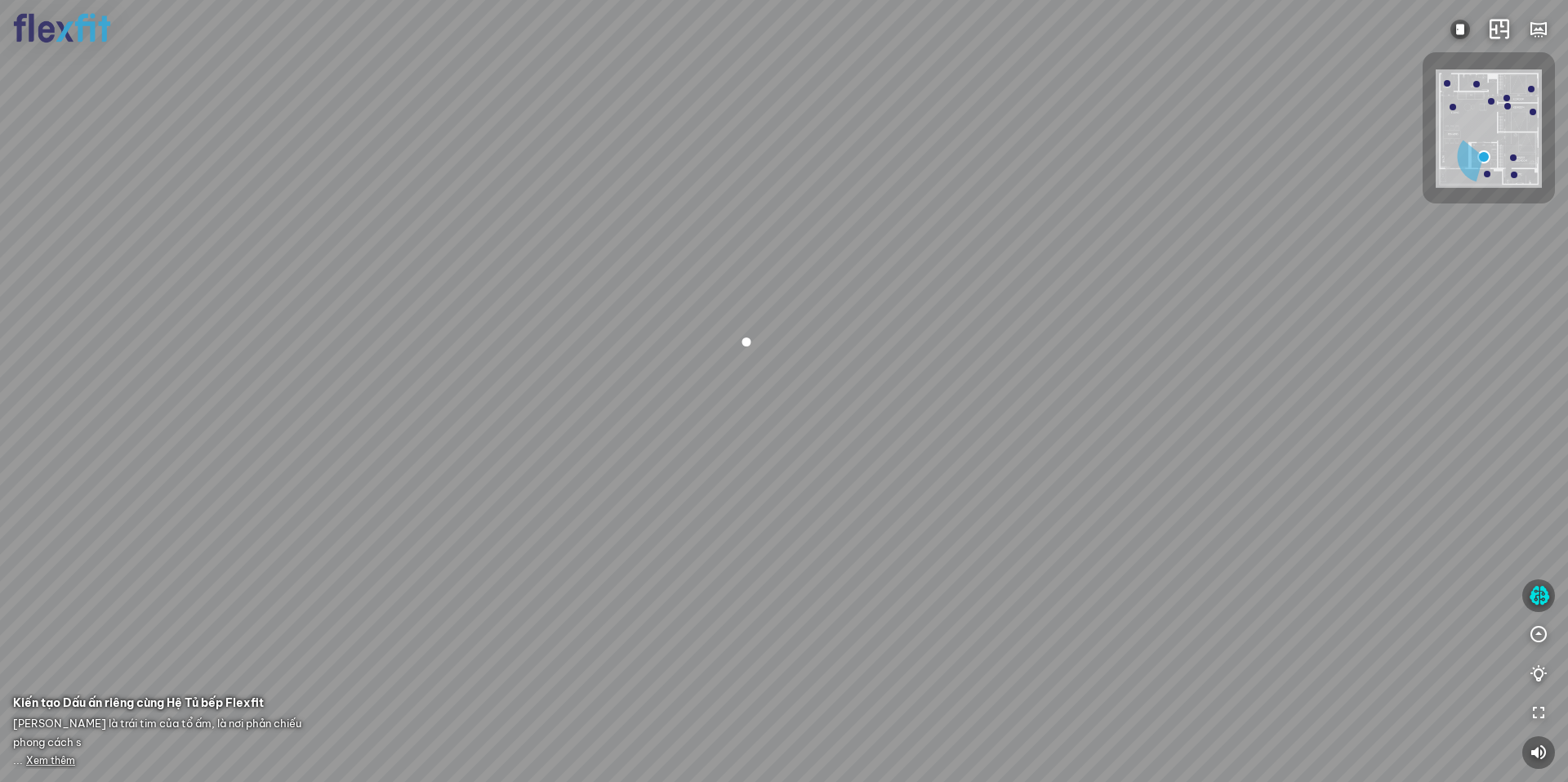
click at [734, 346] on div at bounding box center [747, 341] width 28 height 28
click at [733, 345] on div at bounding box center [784, 391] width 1568 height 782
drag, startPoint x: 1008, startPoint y: 365, endPoint x: 333, endPoint y: 394, distance: 675.6
click at [429, 388] on div at bounding box center [784, 391] width 1568 height 782
drag, startPoint x: 807, startPoint y: 427, endPoint x: 673, endPoint y: 326, distance: 167.8
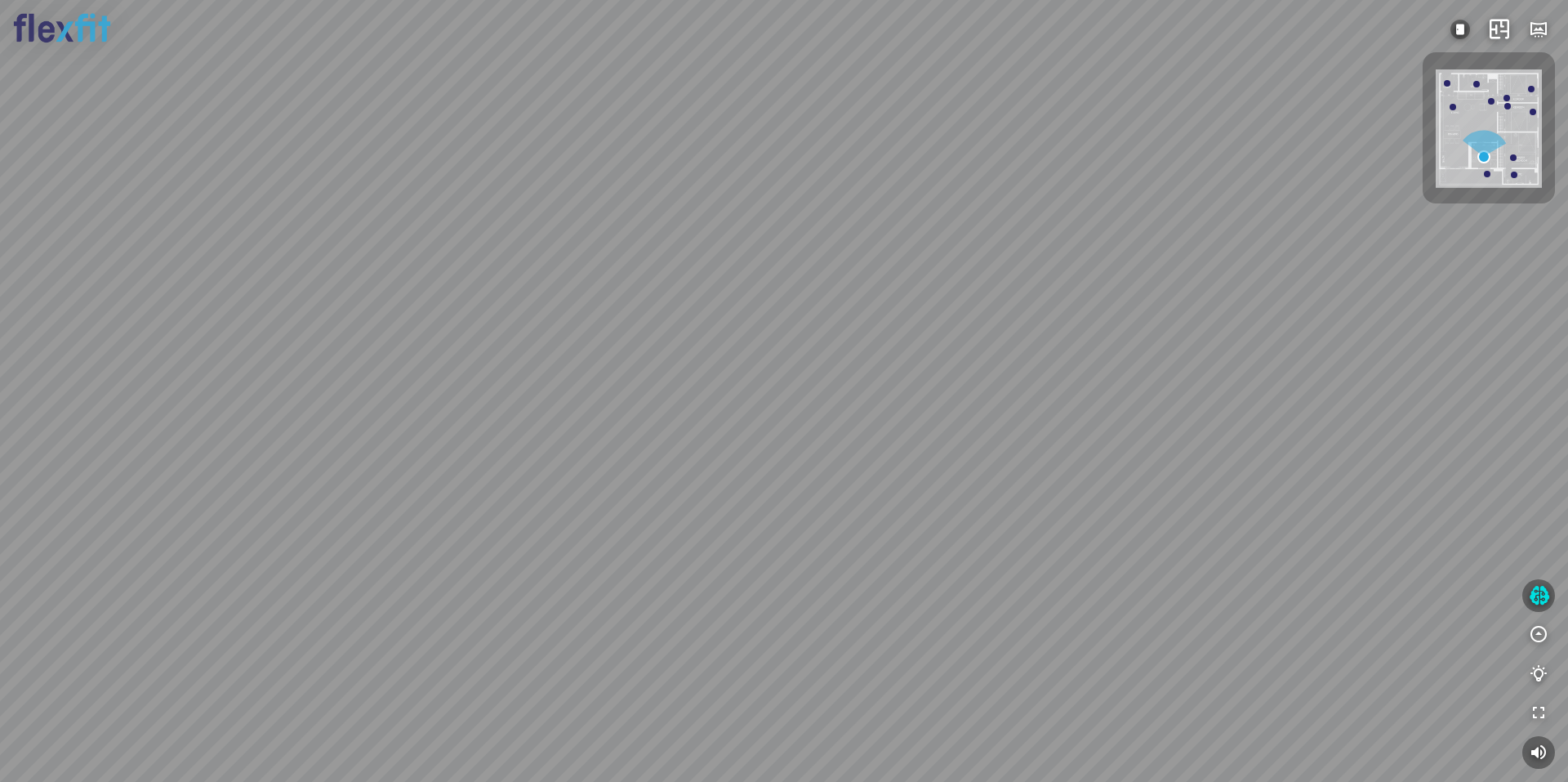
click at [675, 343] on div at bounding box center [784, 391] width 1568 height 782
drag, startPoint x: 634, startPoint y: 437, endPoint x: 684, endPoint y: 396, distance: 64.7
click at [680, 397] on div at bounding box center [784, 391] width 1568 height 782
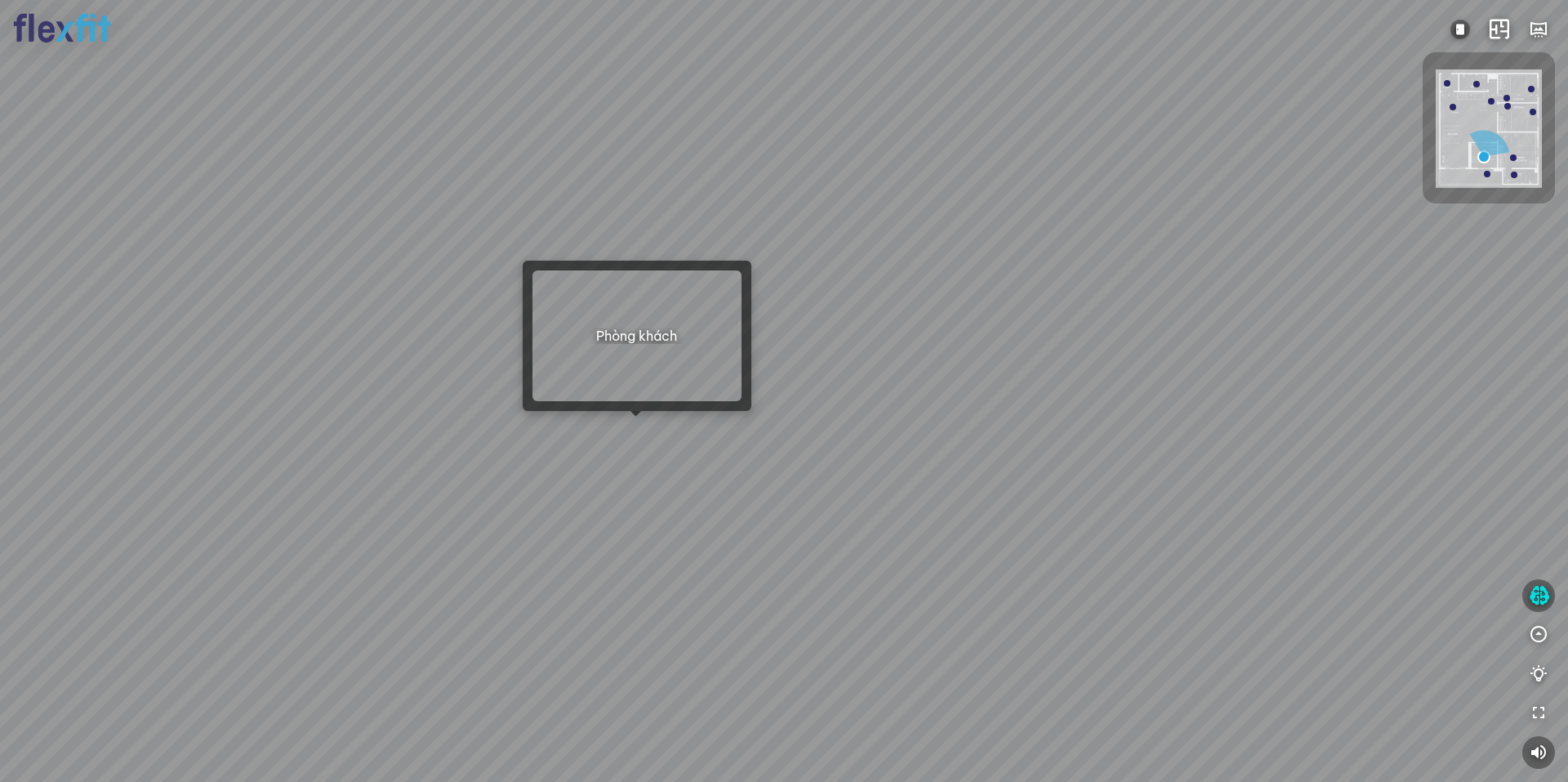
click at [649, 423] on div at bounding box center [784, 391] width 1568 height 782
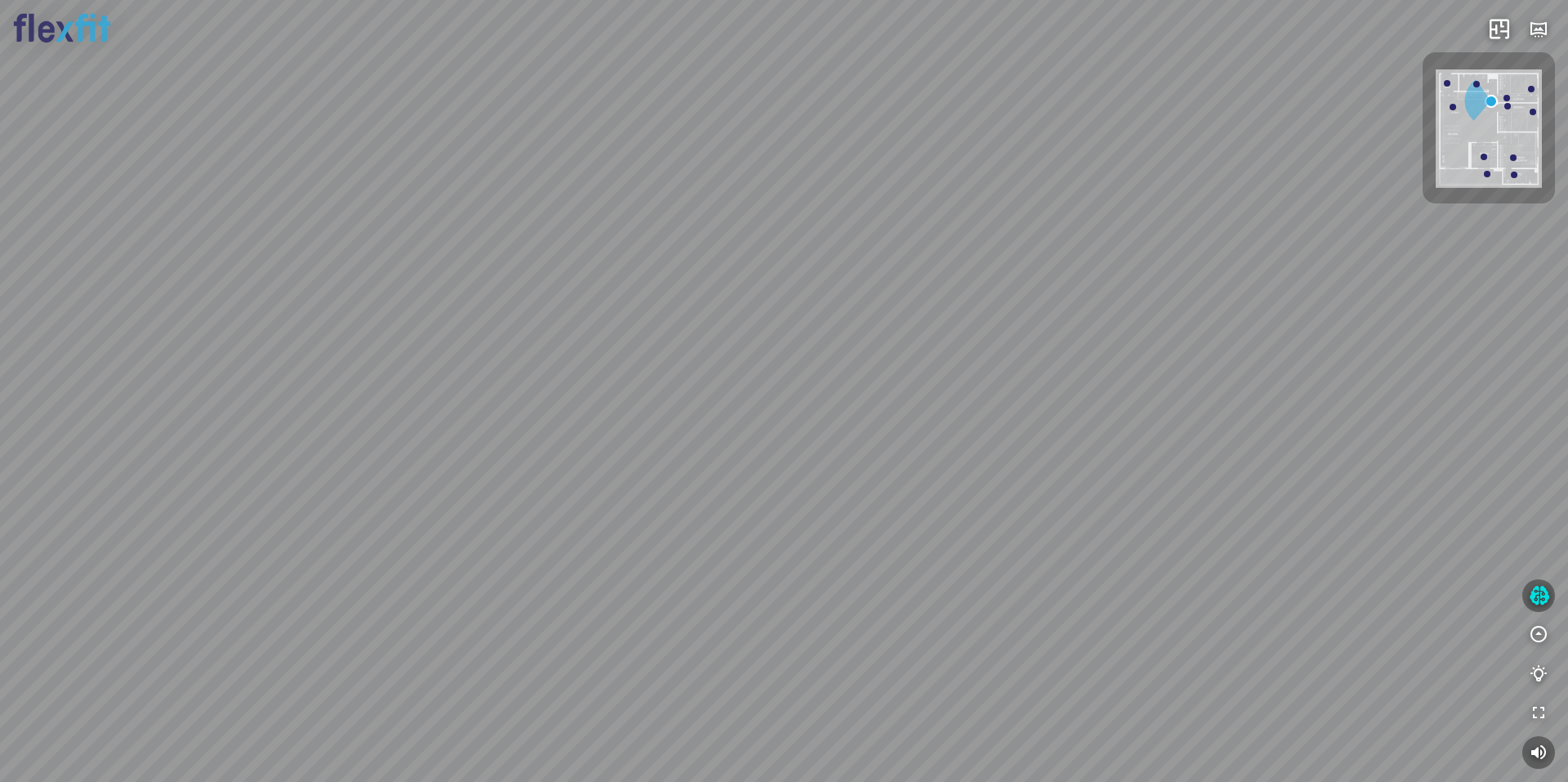
drag, startPoint x: 953, startPoint y: 424, endPoint x: 1021, endPoint y: 409, distance: 69.6
click at [1012, 411] on div at bounding box center [784, 391] width 1568 height 782
drag, startPoint x: 750, startPoint y: 404, endPoint x: 816, endPoint y: 451, distance: 81.0
click at [819, 451] on div "Bếp WC Phòng ngủ master Phòng ngủ Phòng ngủ" at bounding box center [784, 391] width 1568 height 782
drag, startPoint x: 826, startPoint y: 457, endPoint x: 833, endPoint y: 481, distance: 25.0
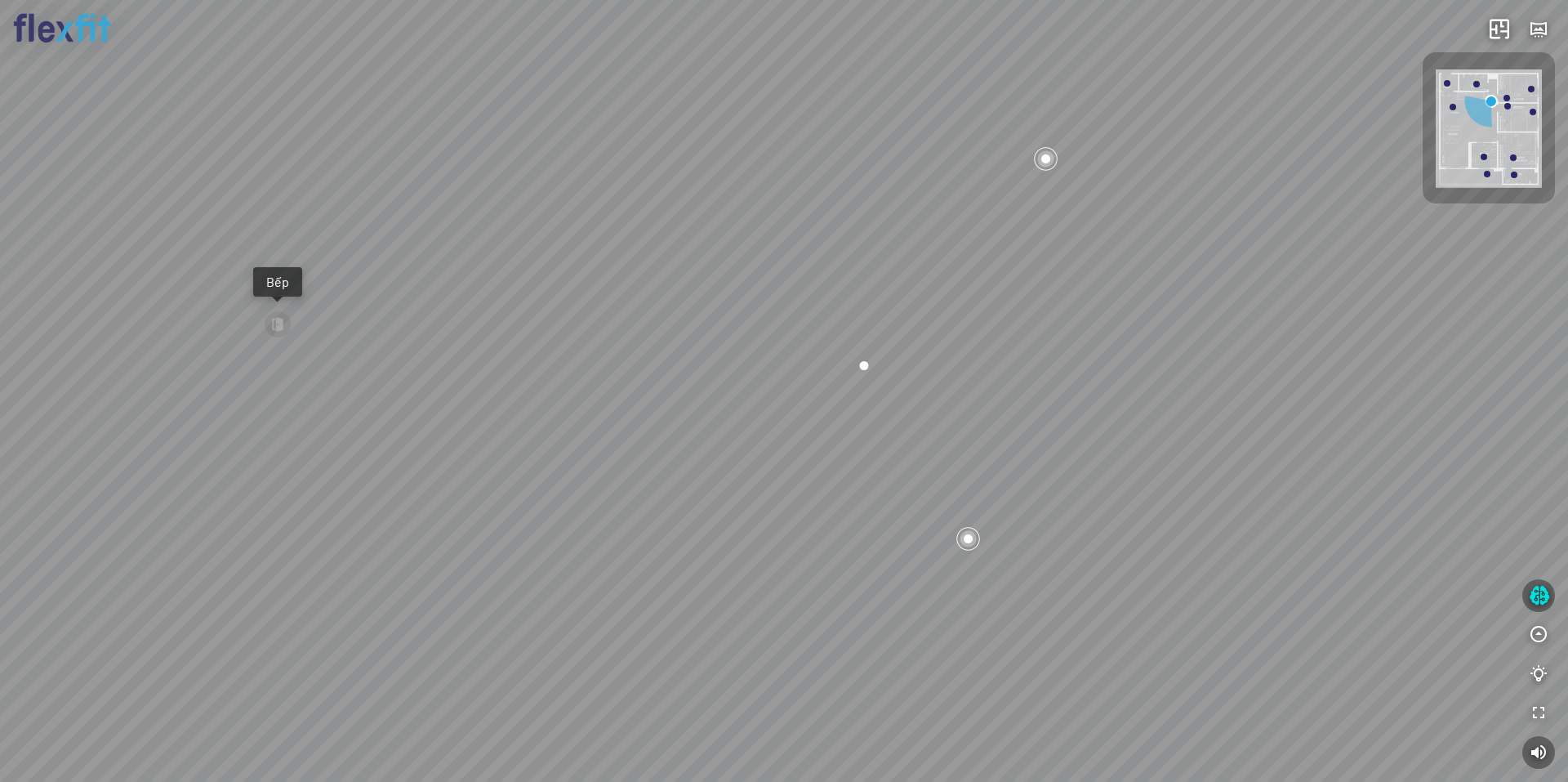
click at [833, 481] on div "Bếp WC Phòng ngủ master Phòng ngủ Phòng ngủ" at bounding box center [784, 391] width 1568 height 782
click at [744, 300] on div "Bếp WC Phòng ngủ master Phòng ngủ Phòng ngủ" at bounding box center [784, 391] width 1568 height 782
click at [870, 379] on div at bounding box center [867, 379] width 24 height 24
click at [901, 551] on div at bounding box center [890, 558] width 28 height 28
click at [1025, 301] on div "Bếp WC Phòng ngủ master Phòng ngủ Phòng ngủ" at bounding box center [784, 391] width 1568 height 782
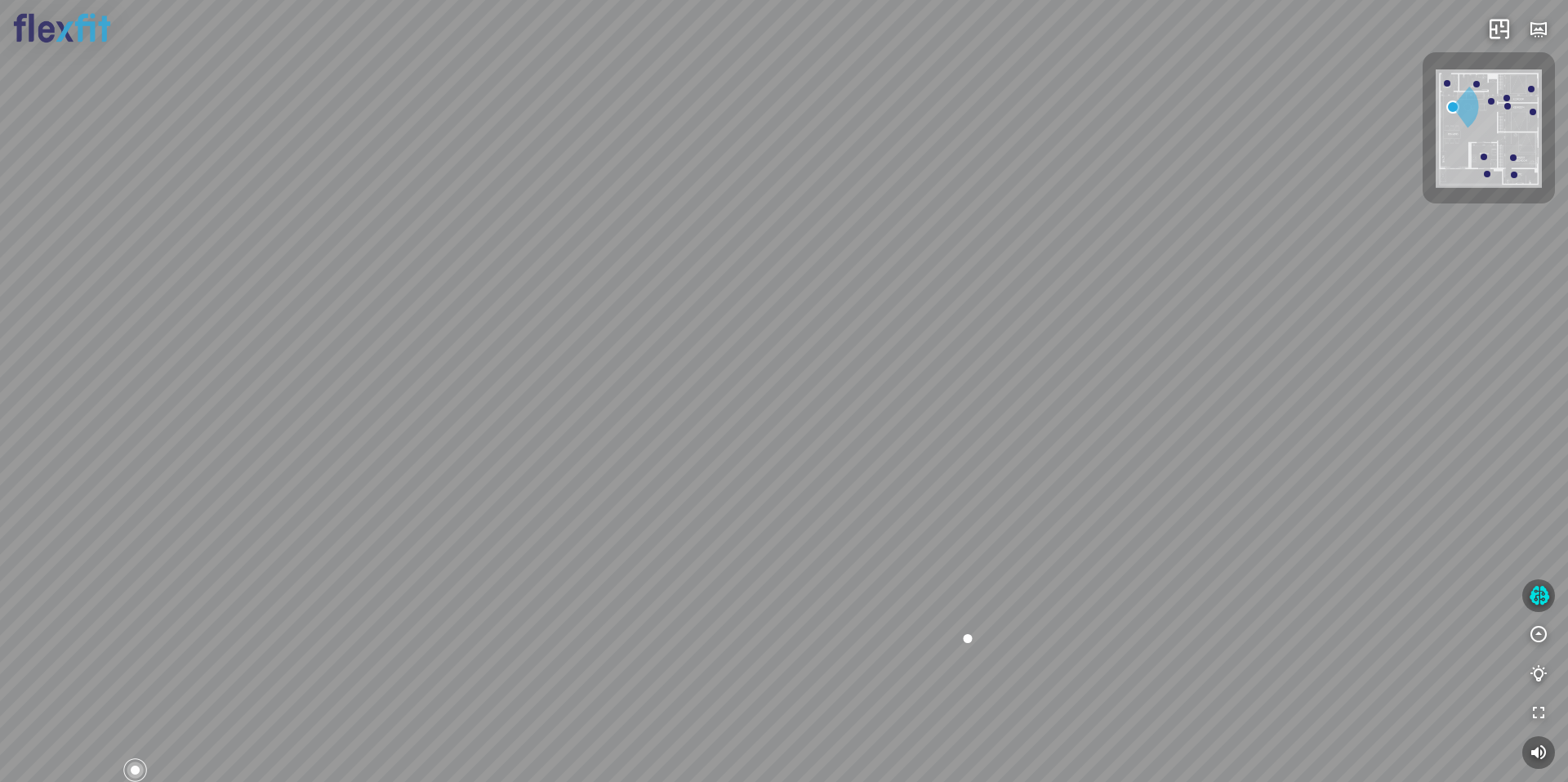
drag, startPoint x: 735, startPoint y: 497, endPoint x: 889, endPoint y: 448, distance: 161.6
click at [887, 448] on div "Ban công Bếp Phòng ngủ master Phòng ngủ Phòng ngủ" at bounding box center [784, 391] width 1568 height 782
drag, startPoint x: 811, startPoint y: 412, endPoint x: 1048, endPoint y: 378, distance: 239.4
click at [1026, 381] on div "Ban công Bếp Phòng ngủ master Phòng ngủ Phòng ngủ" at bounding box center [784, 391] width 1568 height 782
drag, startPoint x: 767, startPoint y: 380, endPoint x: 986, endPoint y: 415, distance: 221.8
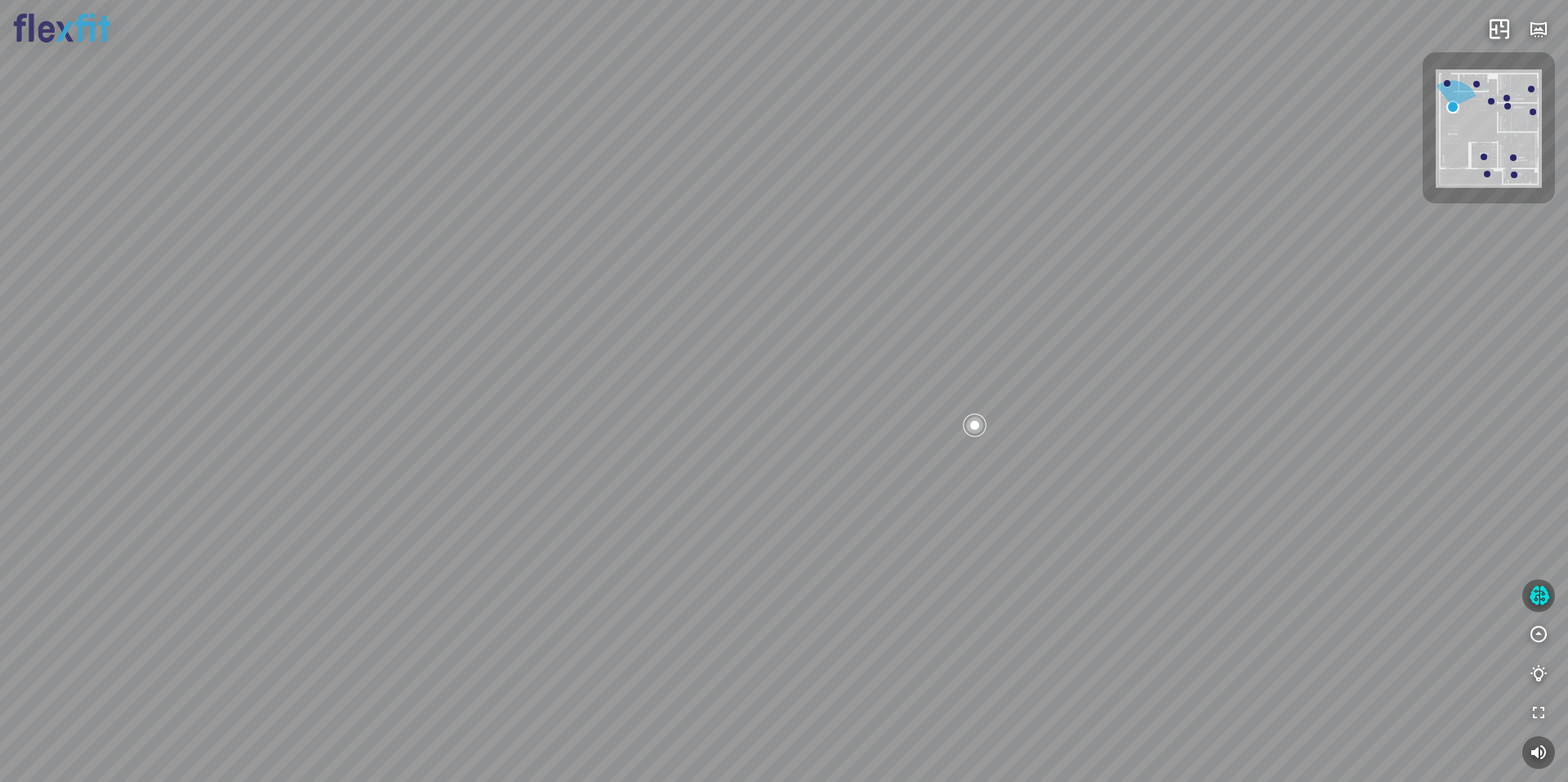
click at [980, 415] on div "Ban công Bếp Phòng ngủ master Phòng ngủ Phòng ngủ" at bounding box center [784, 391] width 1568 height 782
drag
click at [929, 420] on div "Ban công Bếp Phòng ngủ master Phòng ngủ Phòng ngủ" at bounding box center [784, 391] width 1568 height 782
click at [906, 416] on div "Ban công Bếp Phòng ngủ master Phòng ngủ Phòng ngủ" at bounding box center [784, 391] width 1568 height 782
click at [797, 399] on div "Ban công Bếp Phòng ngủ master Phòng ngủ Phòng ngủ" at bounding box center [784, 391] width 1568 height 782
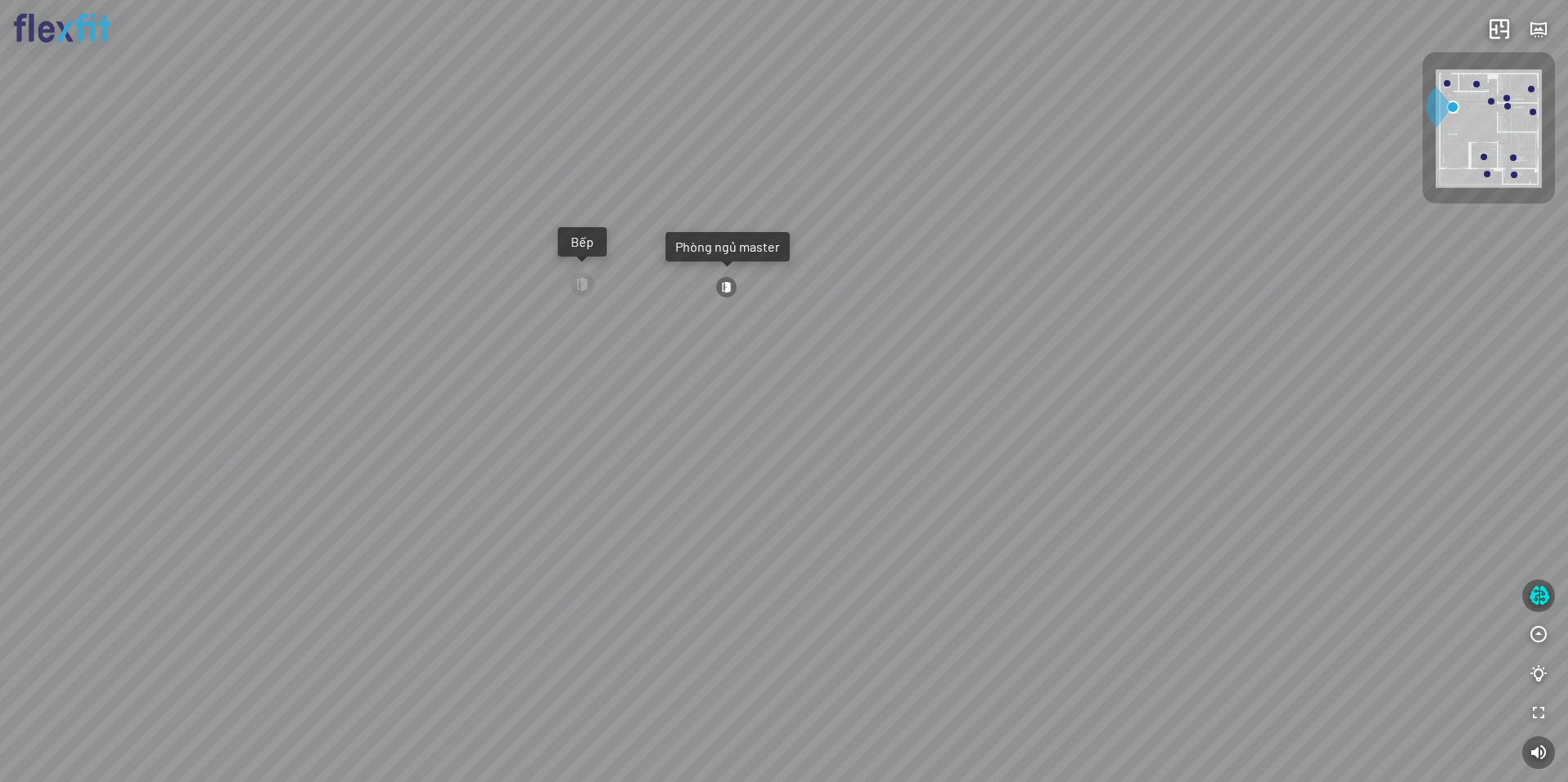
click at [842, 438] on div "Ban công Bếp Phòng ngủ master Phòng ngủ Phòng ngủ" at bounding box center [784, 391] width 1568 height 782
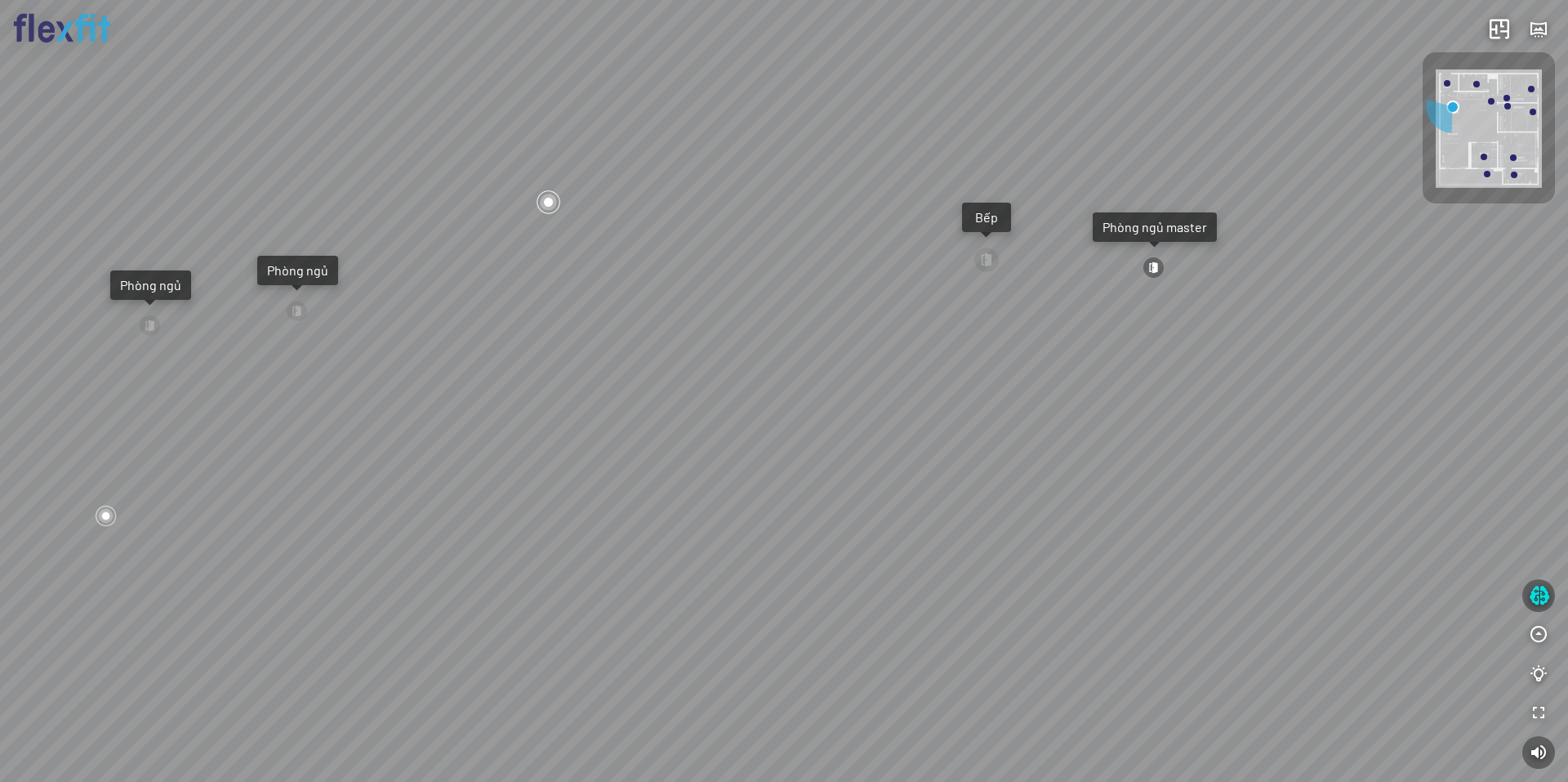
click at [976, 265] on div at bounding box center [986, 259] width 26 height 26
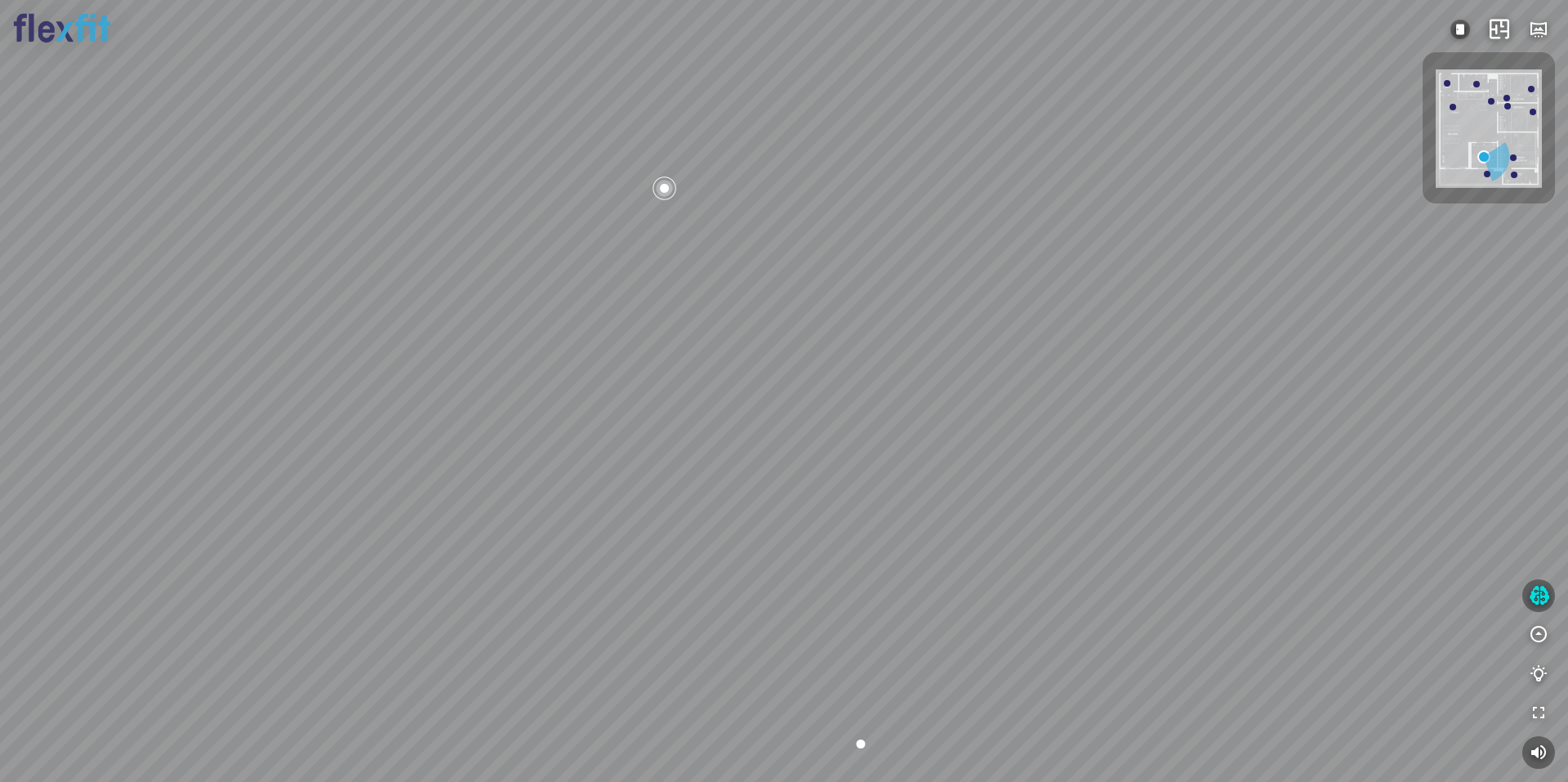
click at [986, 434] on div at bounding box center [784, 391] width 1568 height 782
click at [878, 416] on div at bounding box center [784, 391] width 1568 height 782
click at [896, 422] on div at bounding box center [784, 391] width 1568 height 782
click at [1028, 389] on div at bounding box center [784, 391] width 1568 height 782
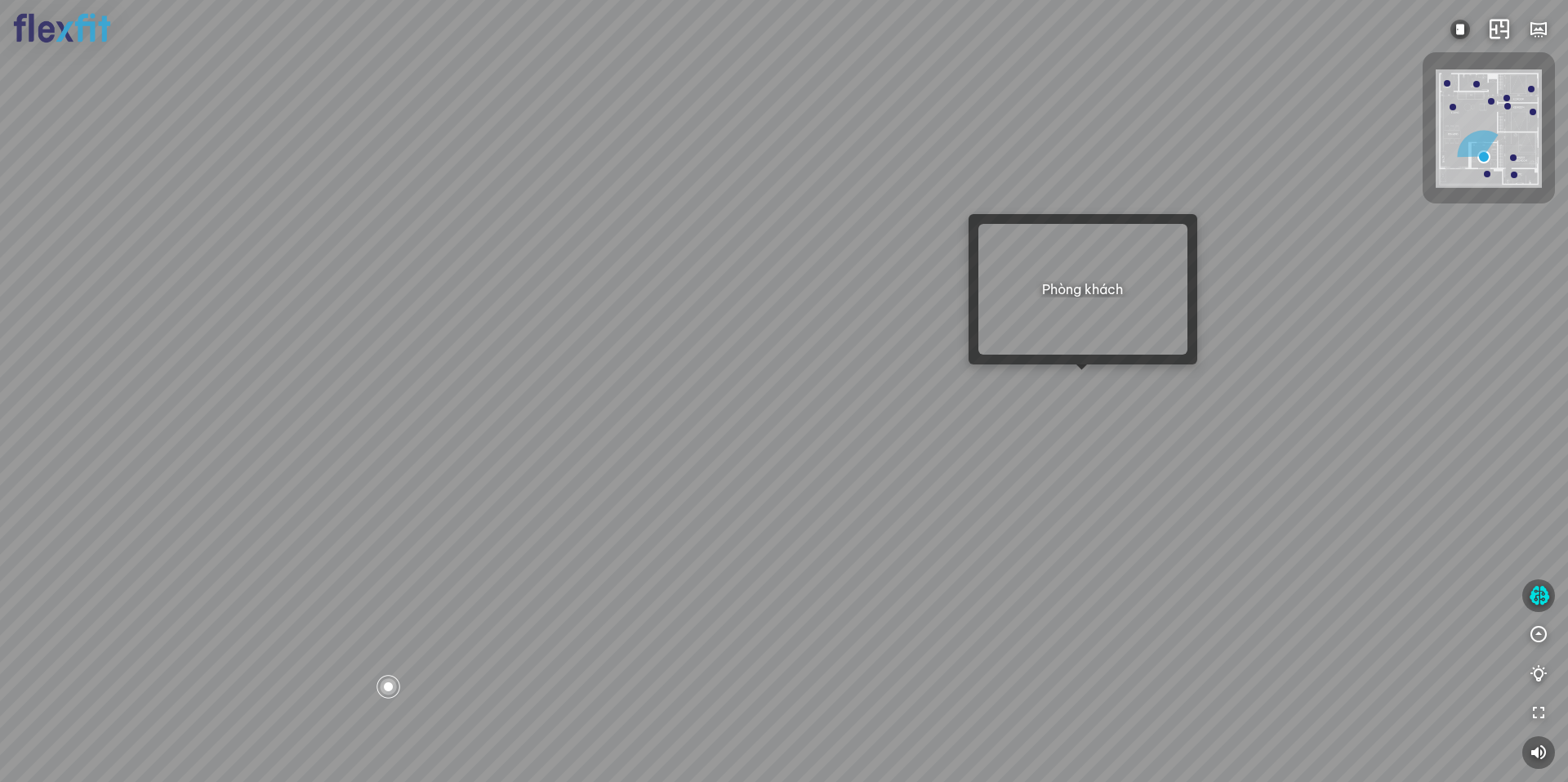
click at [1080, 380] on div at bounding box center [784, 391] width 1568 height 782
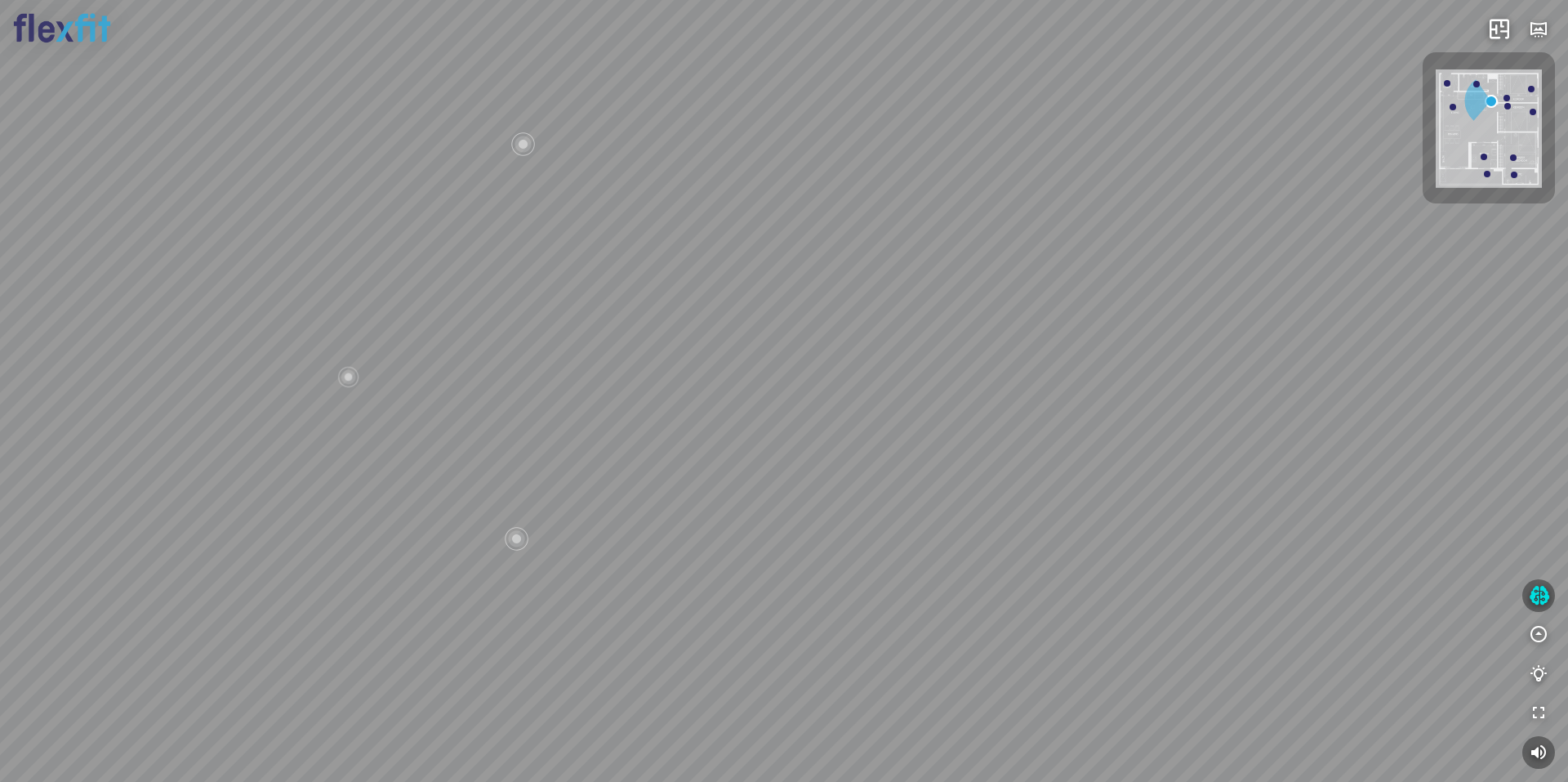
click at [989, 494] on div "Bếp WC Phòng ngủ master Phòng ngủ Phòng ngủ" at bounding box center [784, 391] width 1568 height 782
click at [879, 440] on div "Bếp WC Phòng ngủ master Phòng ngủ Phòng ngủ" at bounding box center [784, 391] width 1568 height 782
click at [911, 447] on div "Bếp WC Phòng ngủ master Phòng ngủ Phòng ngủ" at bounding box center [784, 391] width 1568 height 782
click at [715, 315] on div "Bếp WC Phòng ngủ master Phòng ngủ Phòng ngủ" at bounding box center [784, 391] width 1568 height 782
click at [716, 302] on div "Phòng ngủ master" at bounding box center [723, 293] width 124 height 29
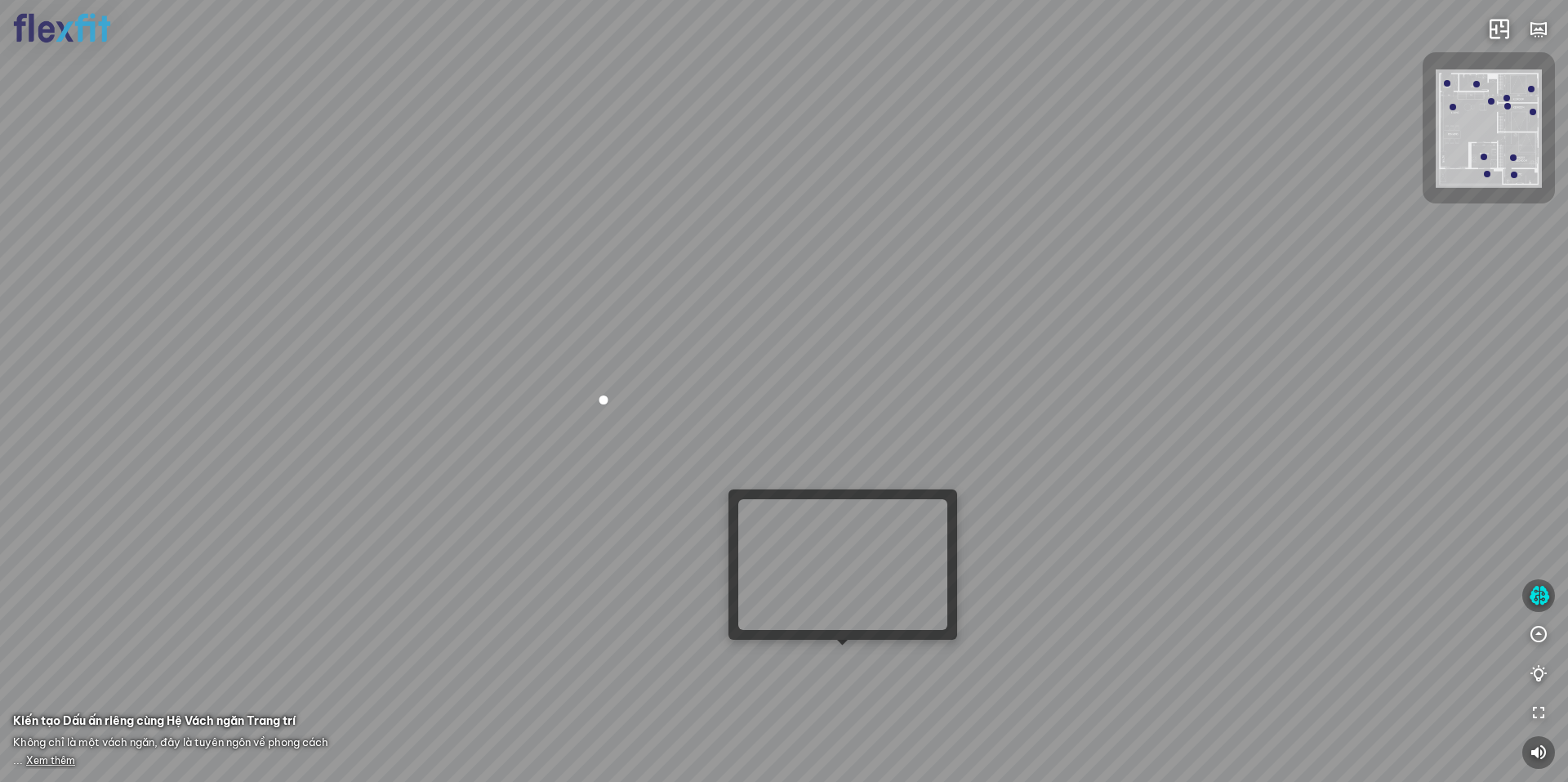
click at [836, 654] on div at bounding box center [784, 391] width 1568 height 782
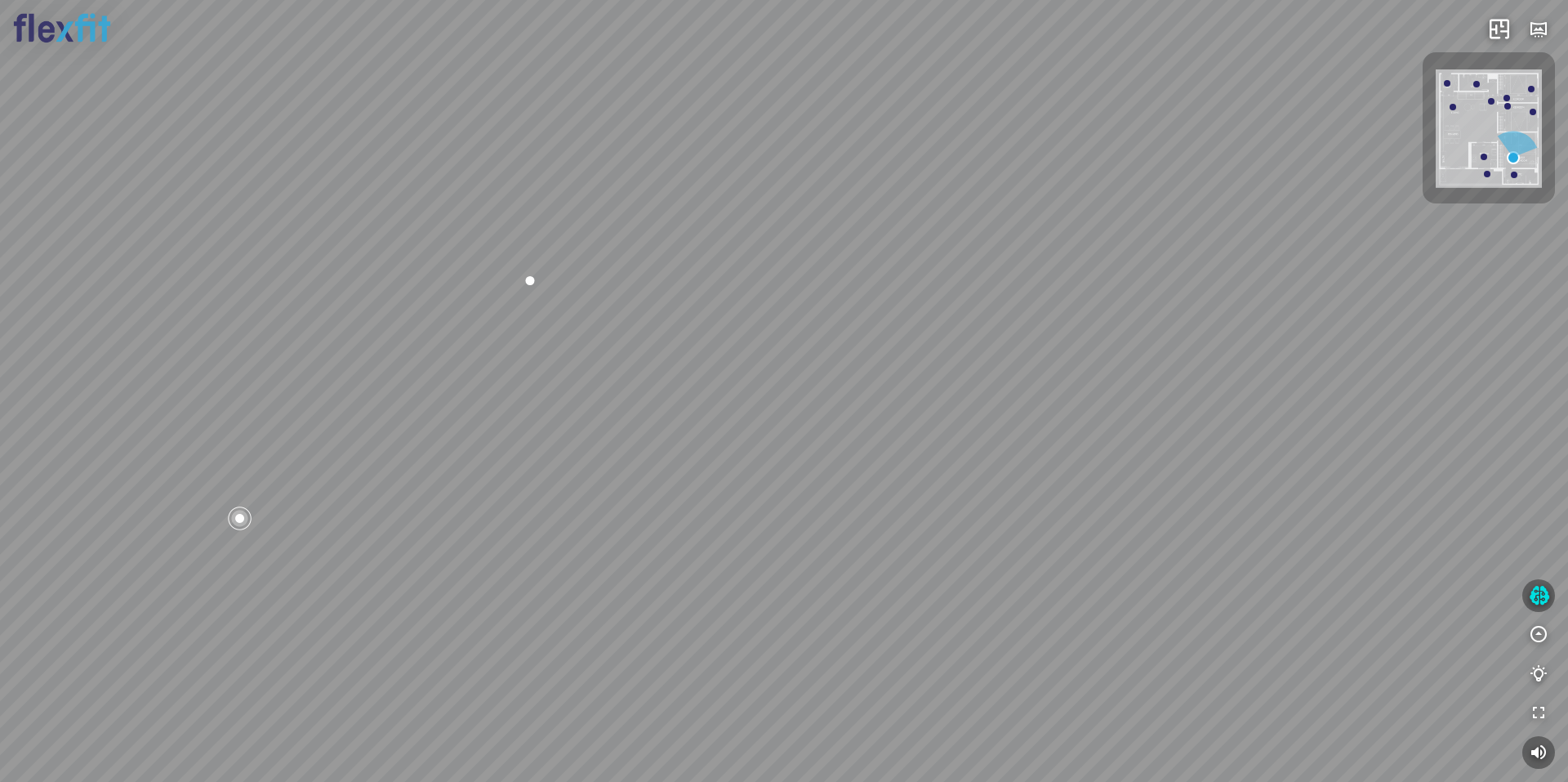
drag, startPoint x: 939, startPoint y: 542, endPoint x: 727, endPoint y: 512, distance: 214.1
click at [739, 527] on div "Phòng khách Phòng tắm master" at bounding box center [784, 391] width 1568 height 782
click at [946, 576] on div "Phòng khách Phòng tắm master" at bounding box center [784, 391] width 1568 height 782
click at [1042, 537] on div "Phòng khách Phòng tắm master" at bounding box center [784, 391] width 1568 height 782
click at [1030, 494] on div "Phòng khách Phòng tắm master" at bounding box center [784, 391] width 1568 height 782
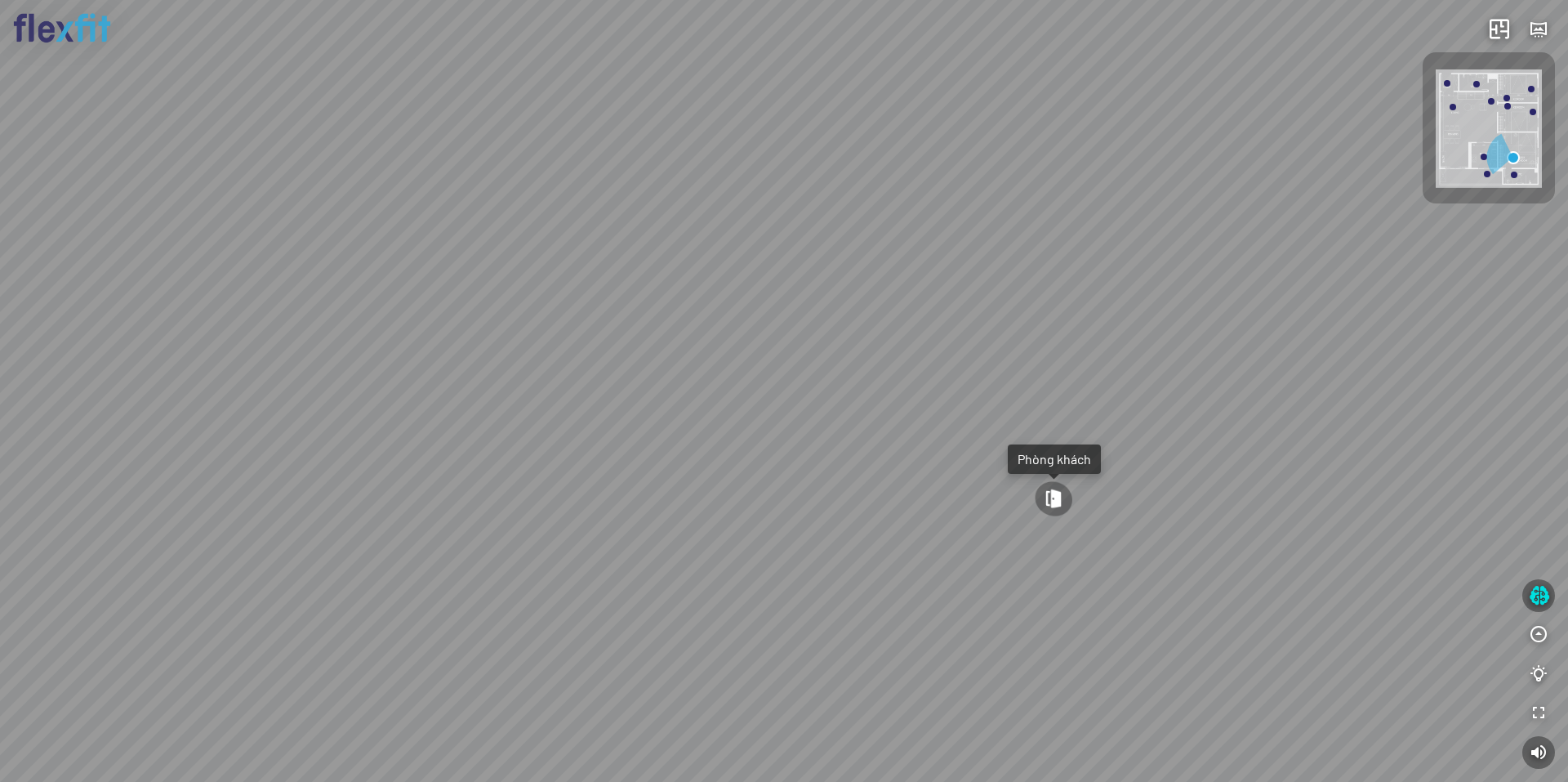
click at [835, 680] on div "Phòng khách Phòng tắm master" at bounding box center [784, 391] width 1568 height 782
click at [1039, 414] on div "Phòng khách Phòng tắm master" at bounding box center [784, 391] width 1568 height 782
click at [827, 648] on div "Phòng khách Phòng tắm master" at bounding box center [784, 391] width 1568 height 782
click at [991, 440] on div "Phòng khách Phòng tắm master" at bounding box center [784, 391] width 1568 height 782
click at [1123, 477] on div "Phòng khách Phòng tắm master" at bounding box center [784, 391] width 1568 height 782
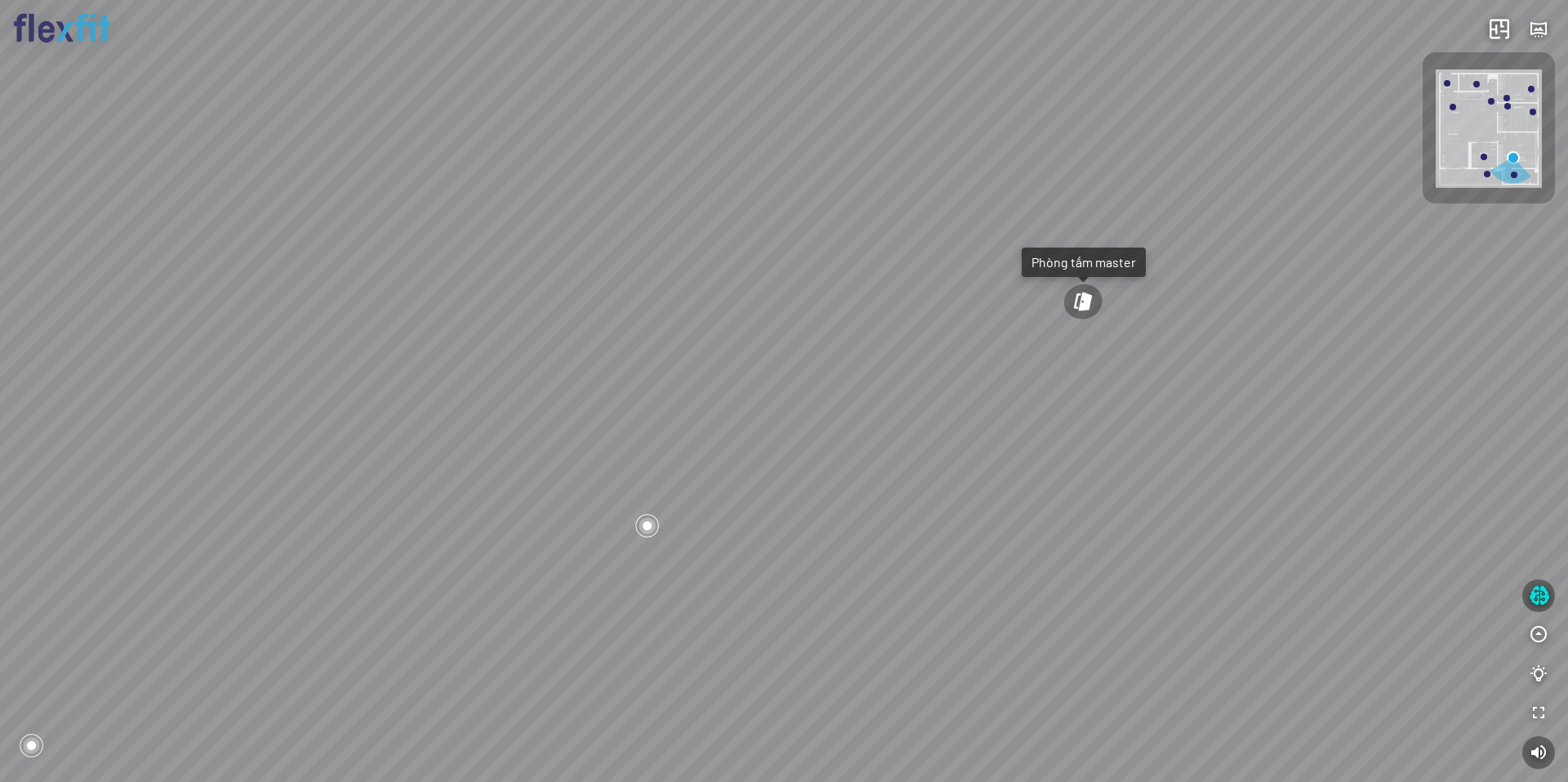
click at [1048, 562] on div "Phòng khách Phòng tắm master" at bounding box center [784, 391] width 1568 height 782
click at [1033, 567] on div at bounding box center [1028, 567] width 28 height 28
drag, startPoint x: 1089, startPoint y: 553, endPoint x: 747, endPoint y: 542, distance: 342.2
click at [781, 545] on div "Phòng khách Phòng tắm master" at bounding box center [784, 391] width 1568 height 782
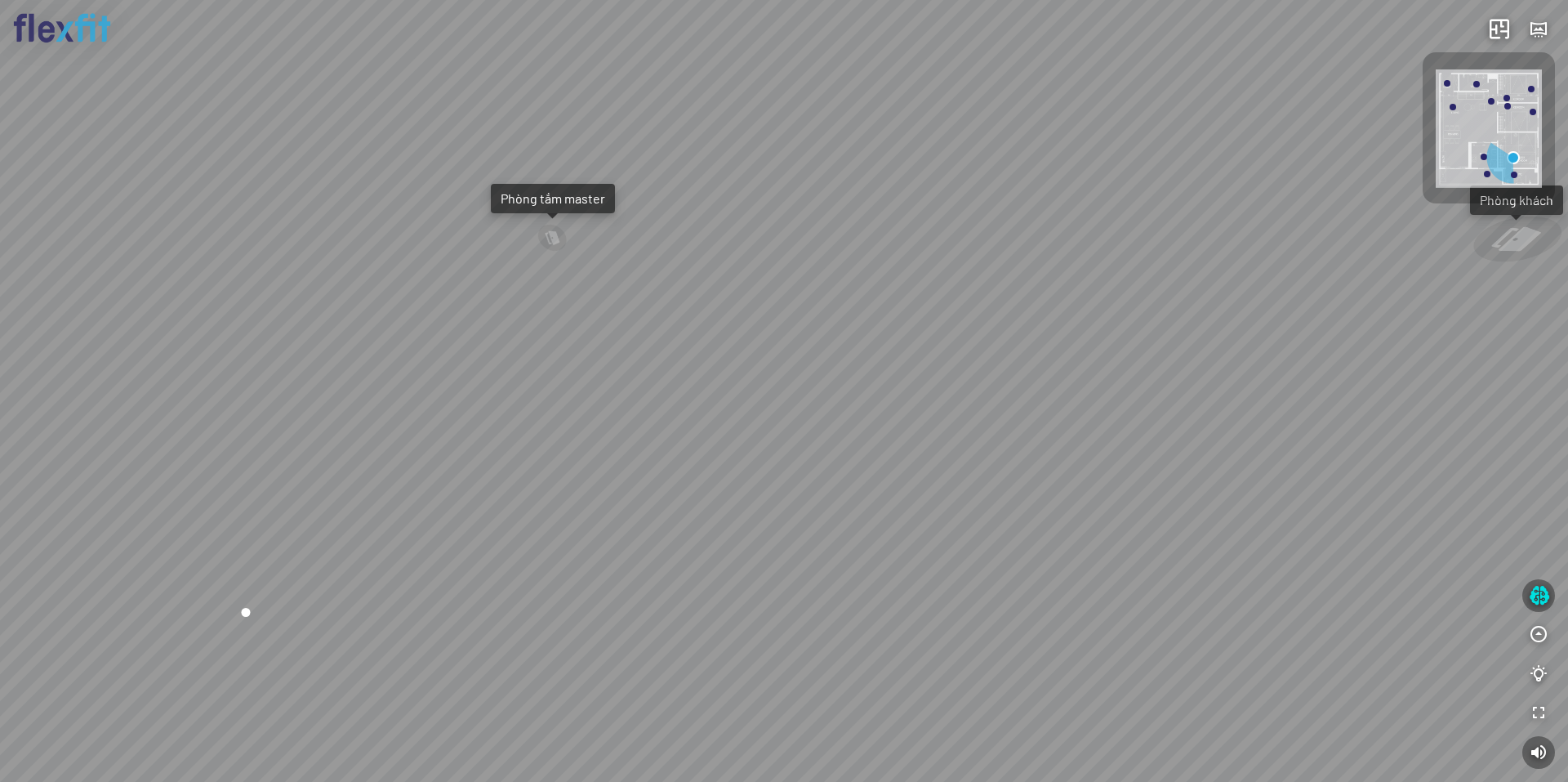
drag, startPoint x: 1003, startPoint y: 456, endPoint x: 692, endPoint y: 587, distance: 337.5
click at [692, 586] on div "Phòng khách Phòng tắm master" at bounding box center [784, 391] width 1568 height 782
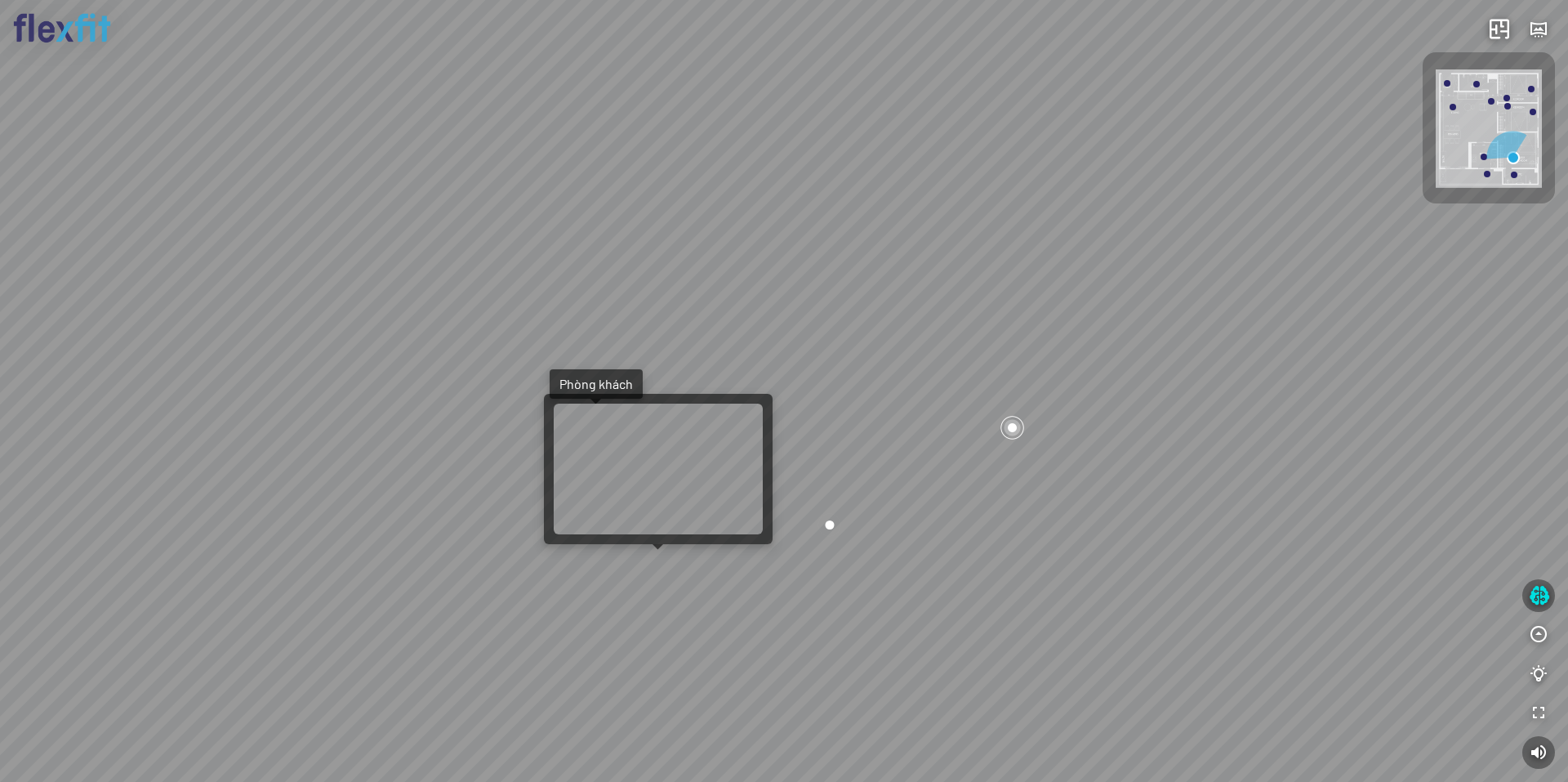
click at [648, 561] on div "Phòng khách Phòng tắm master" at bounding box center [784, 391] width 1568 height 782
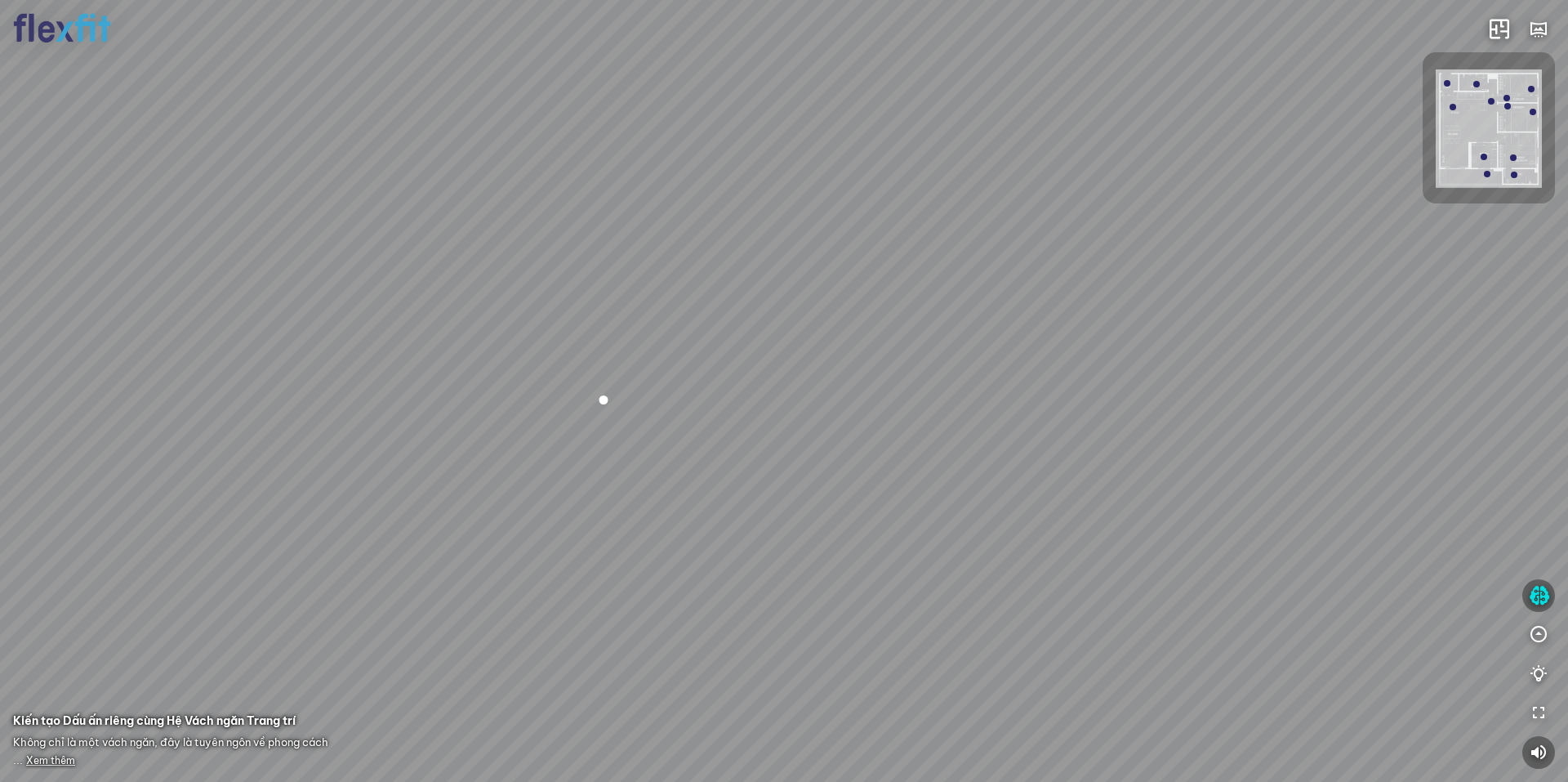
click at [606, 396] on div at bounding box center [603, 399] width 28 height 28
drag, startPoint x: 950, startPoint y: 564, endPoint x: 665, endPoint y: 510, distance: 290.1
click at [679, 513] on div at bounding box center [784, 391] width 1568 height 782
drag, startPoint x: 571, startPoint y: 492, endPoint x: 993, endPoint y: 374, distance: 438.2
click at [970, 375] on div at bounding box center [784, 391] width 1568 height 782
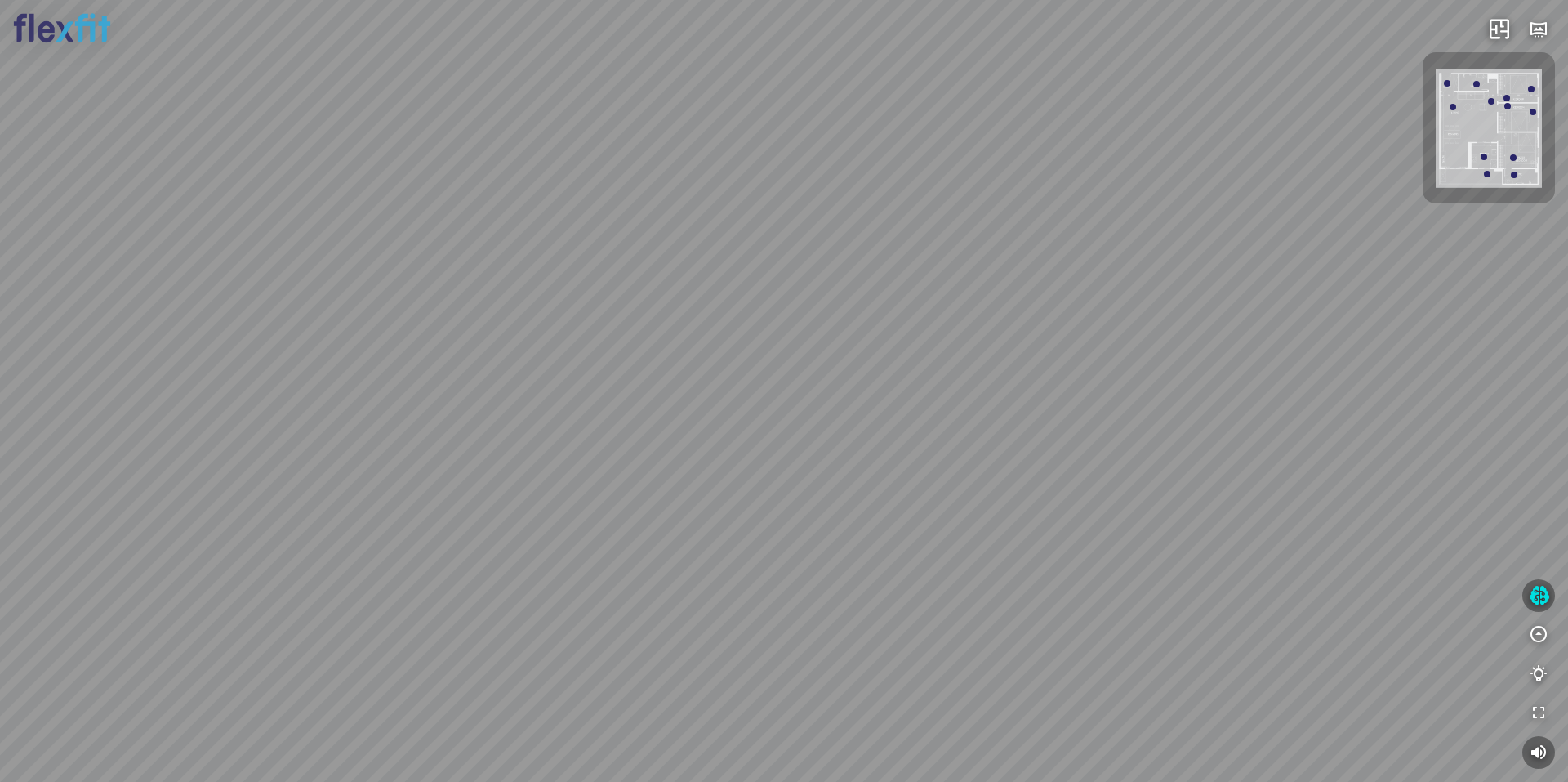
click at [768, 450] on div at bounding box center [784, 391] width 1568 height 782
drag, startPoint x: 532, startPoint y: 449, endPoint x: 885, endPoint y: 463, distance: 353.3
click at [866, 463] on div at bounding box center [784, 391] width 1568 height 782
drag, startPoint x: 594, startPoint y: 475, endPoint x: 744, endPoint y: 476, distance: 150.0
click at [734, 477] on div at bounding box center [784, 391] width 1568 height 782
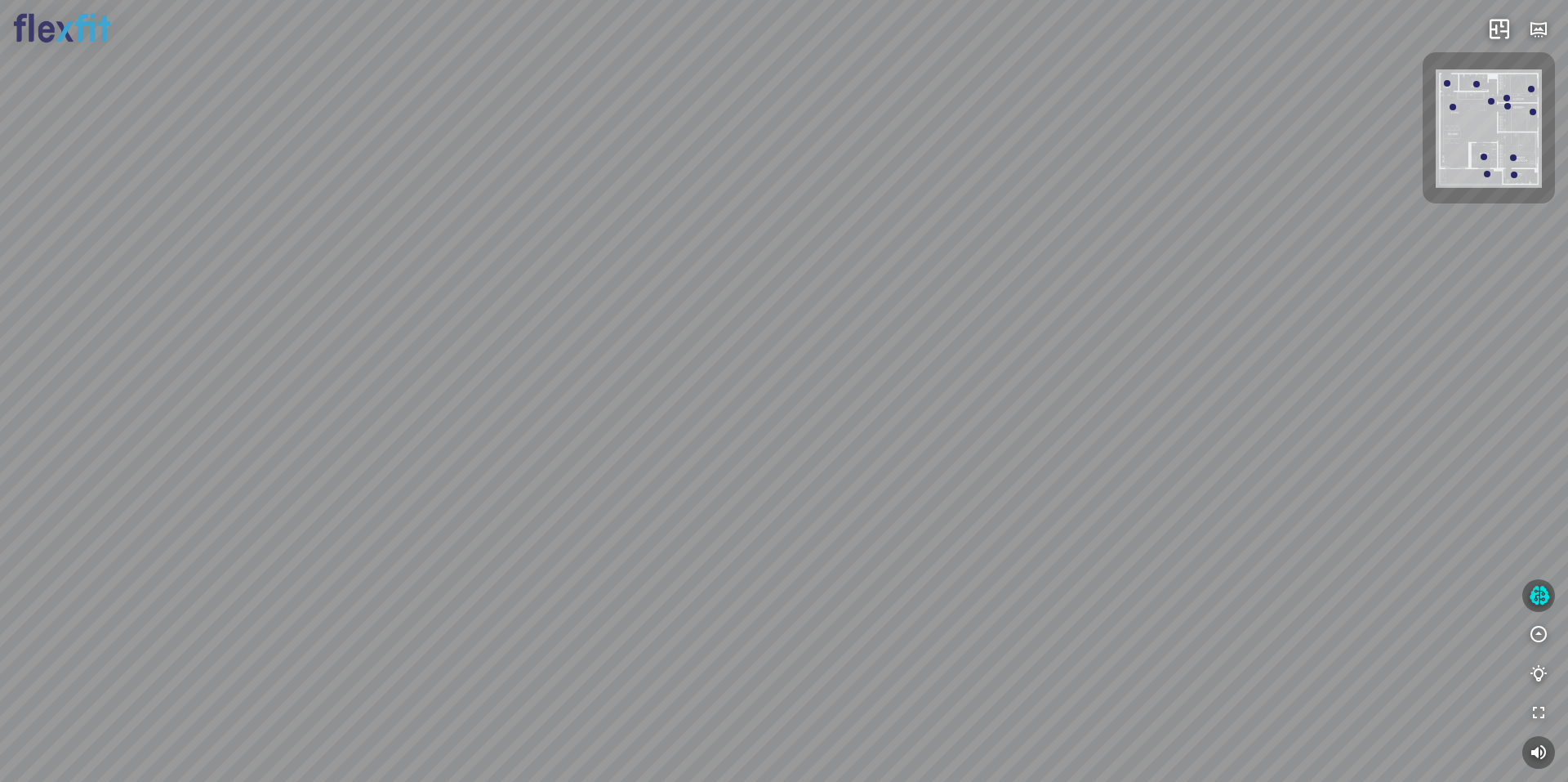
click at [455, 459] on div at bounding box center [784, 391] width 1568 height 782
click at [1532, 113] on div at bounding box center [1533, 112] width 7 height 7
click at [1534, 107] on div at bounding box center [1489, 128] width 132 height 152
drag, startPoint x: 801, startPoint y: 403, endPoint x: 737, endPoint y: 443, distance: 75.5
click at [742, 441] on div "Phòng khách" at bounding box center [784, 391] width 1568 height 782
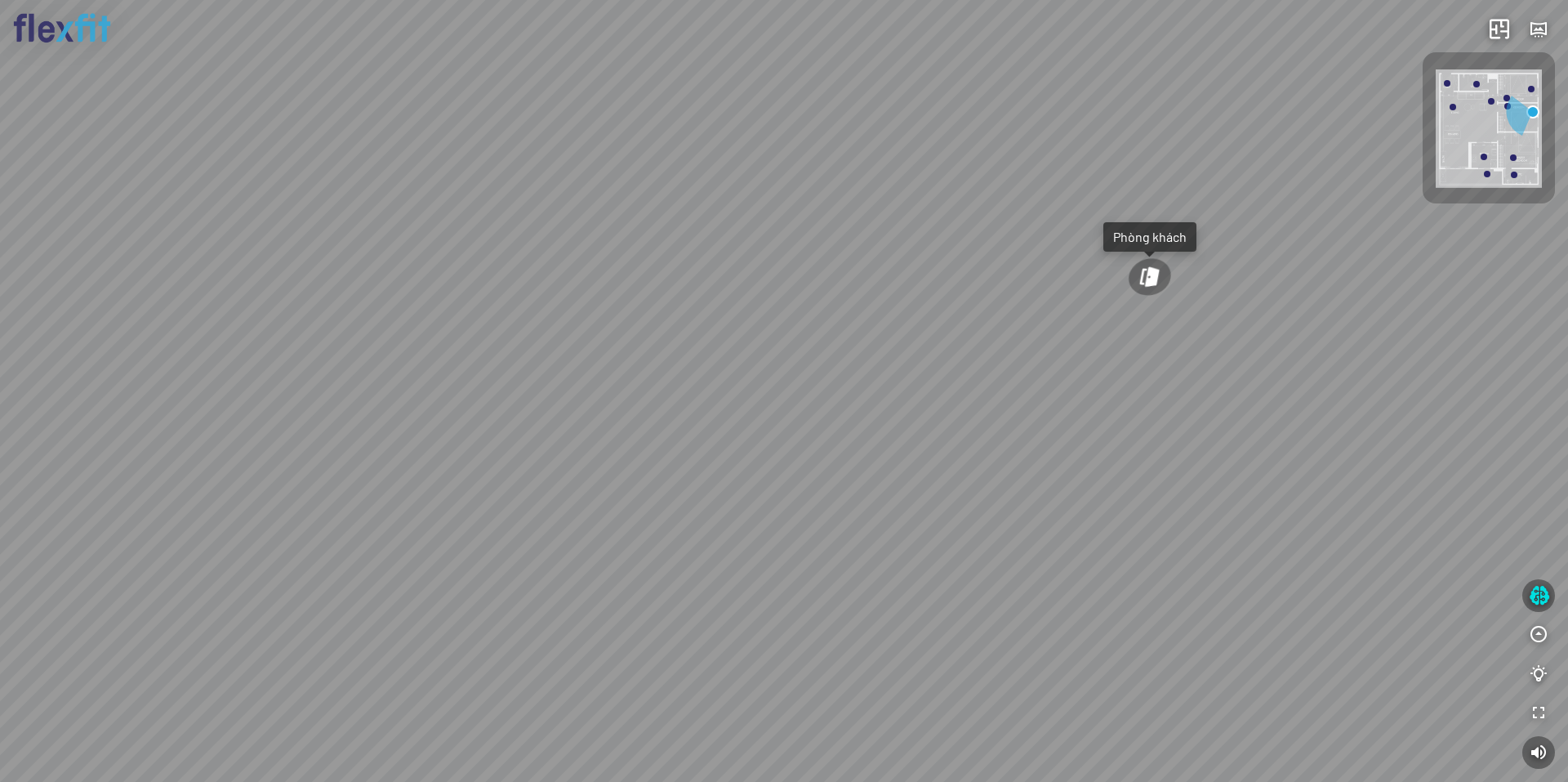
click at [1094, 378] on div "Phòng khách" at bounding box center [784, 391] width 1568 height 782
drag, startPoint x: 1026, startPoint y: 346, endPoint x: 1029, endPoint y: 403, distance: 57.1
click at [1029, 401] on div "Phòng khách" at bounding box center [784, 391] width 1568 height 782
drag, startPoint x: 1013, startPoint y: 420, endPoint x: 1063, endPoint y: 487, distance: 83.6
click at [1050, 483] on div "Phòng khách" at bounding box center [784, 391] width 1568 height 782
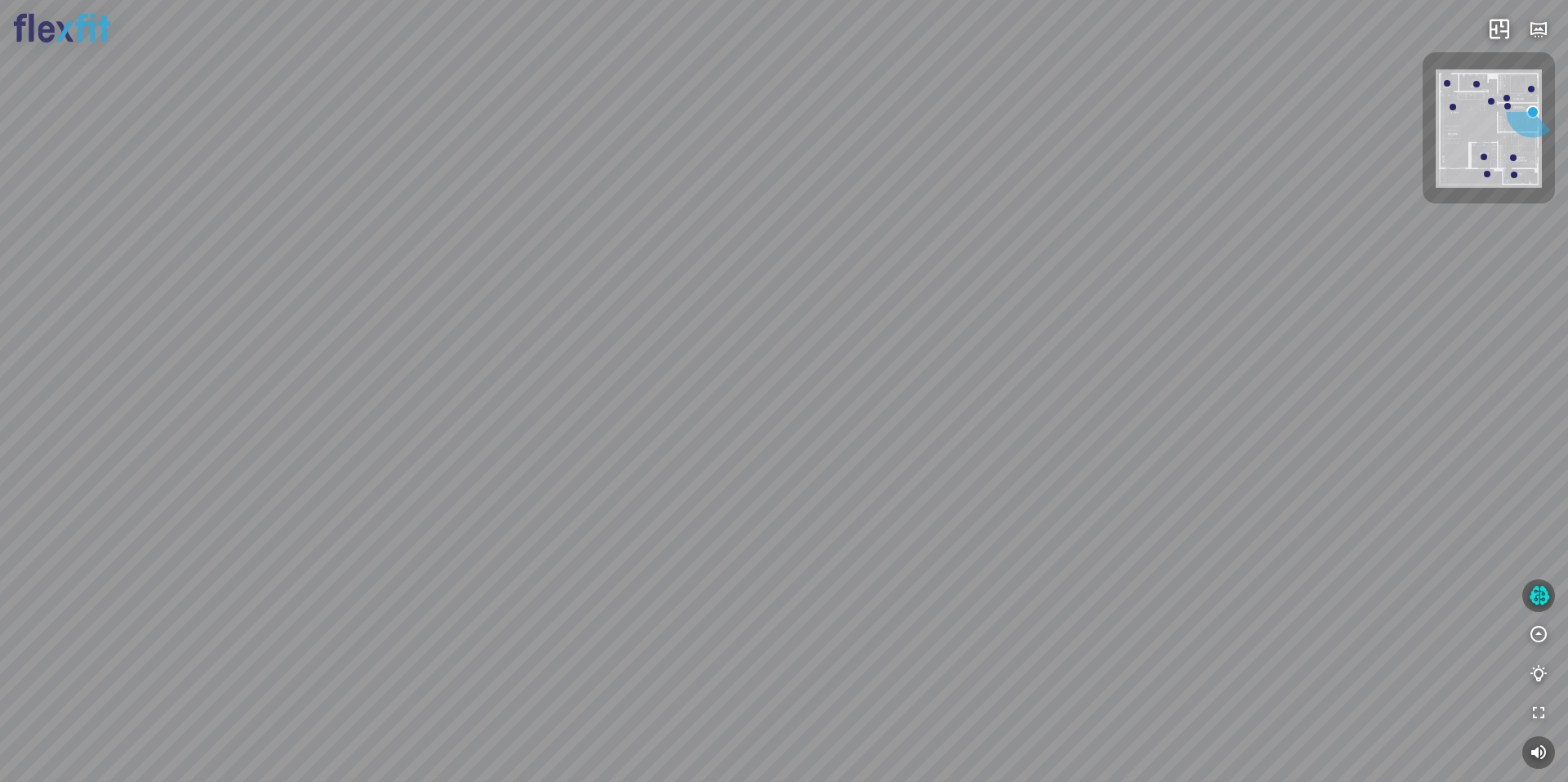
drag, startPoint x: 1000, startPoint y: 470, endPoint x: 997, endPoint y: 481, distance: 11.4
click at [997, 481] on div "Phòng khách" at bounding box center [784, 391] width 1568 height 782
drag, startPoint x: 996, startPoint y: 481, endPoint x: 803, endPoint y: 500, distance: 193.9
click at [812, 499] on div "Phòng khách" at bounding box center [784, 391] width 1568 height 782
drag, startPoint x: 821, startPoint y: 506, endPoint x: 960, endPoint y: 488, distance: 140.2
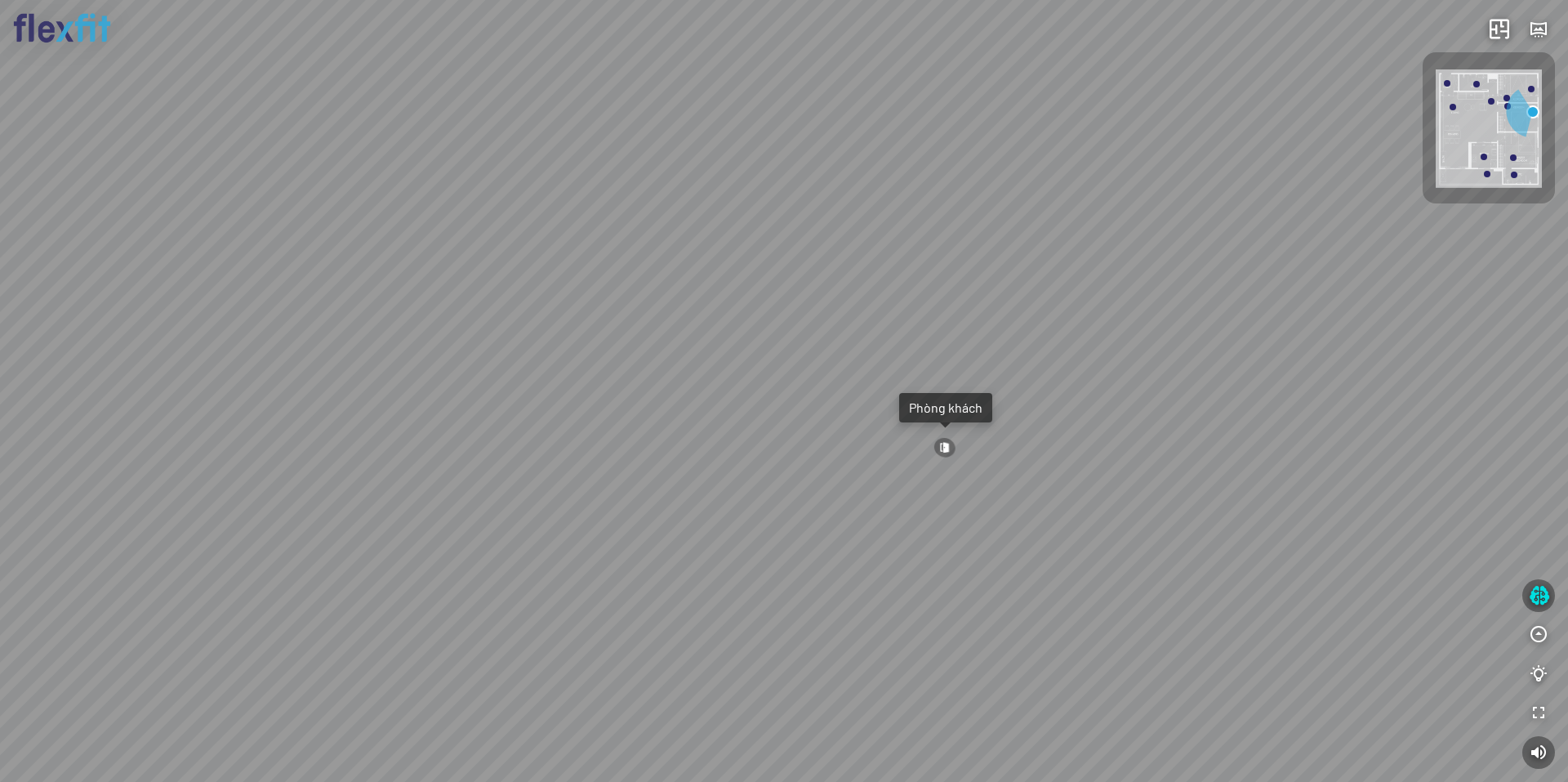
click at [954, 488] on div "Phòng khách" at bounding box center [784, 391] width 1568 height 782
click at [793, 549] on div "Phòng khách" at bounding box center [784, 391] width 1568 height 782
drag, startPoint x: 986, startPoint y: 534, endPoint x: 740, endPoint y: 447, distance: 260.9
click at [766, 436] on div "Phòng khách" at bounding box center [784, 391] width 1568 height 782
drag, startPoint x: 1008, startPoint y: 540, endPoint x: 747, endPoint y: 572, distance: 263.0
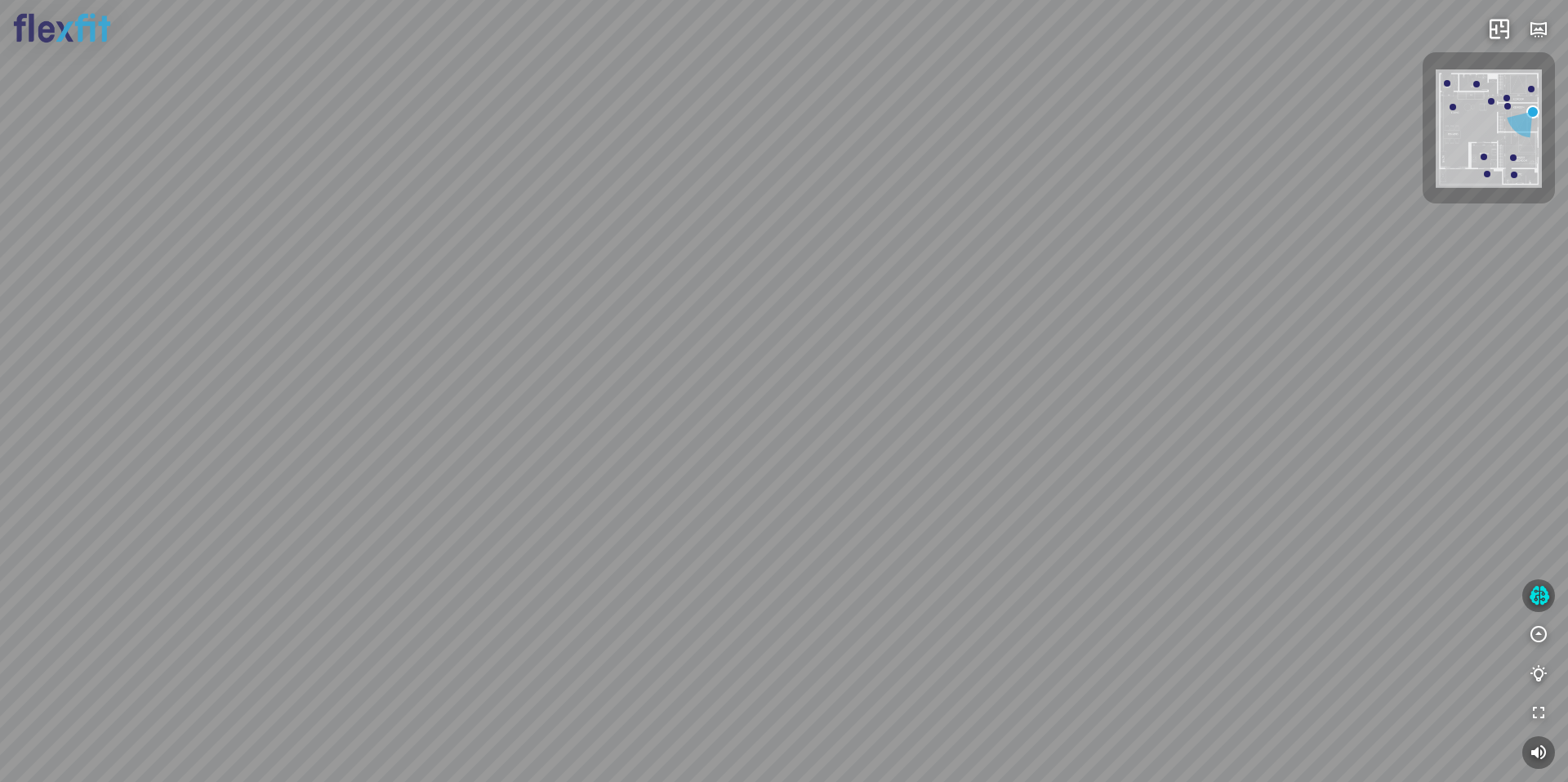
click at [748, 573] on div "Phòng khách" at bounding box center [784, 391] width 1568 height 782
drag, startPoint x: 1141, startPoint y: 495, endPoint x: 1057, endPoint y: 574, distance: 115.3
click at [1057, 581] on div "Phòng khách" at bounding box center [784, 391] width 1568 height 782
drag, startPoint x: 943, startPoint y: 544, endPoint x: 1094, endPoint y: 537, distance: 151.2
click at [1109, 544] on div "Phòng khách" at bounding box center [784, 391] width 1568 height 782
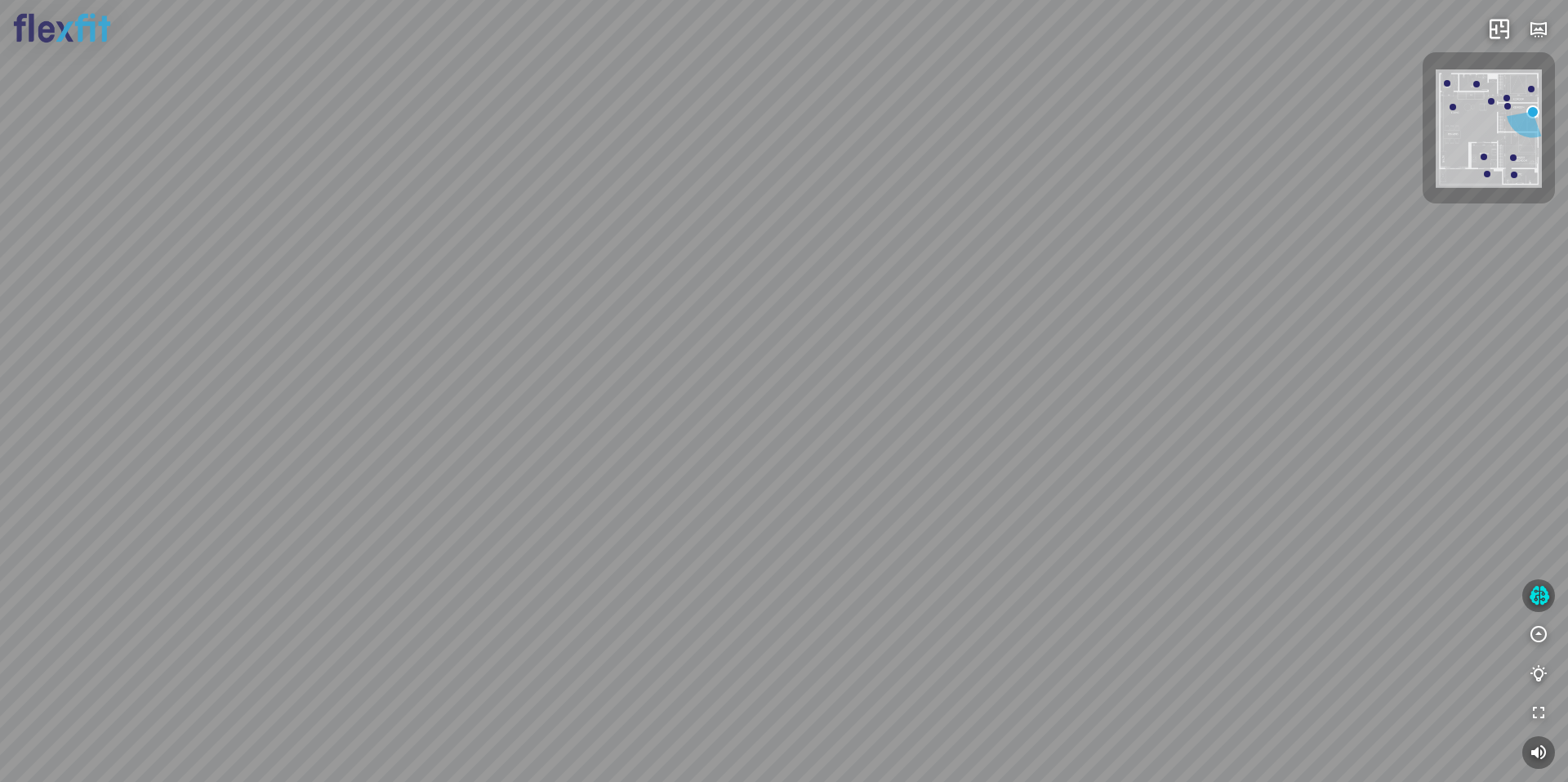
click at [1052, 543] on div "Phòng khách" at bounding box center [784, 391] width 1568 height 782
drag, startPoint x: 900, startPoint y: 541, endPoint x: 895, endPoint y: 564, distance: 23.5
click at [898, 560] on div "Phòng khách" at bounding box center [784, 391] width 1568 height 782
drag, startPoint x: 1115, startPoint y: 585, endPoint x: 1223, endPoint y: 547, distance: 114.5
click at [1223, 547] on div "Phòng khách" at bounding box center [784, 391] width 1568 height 782
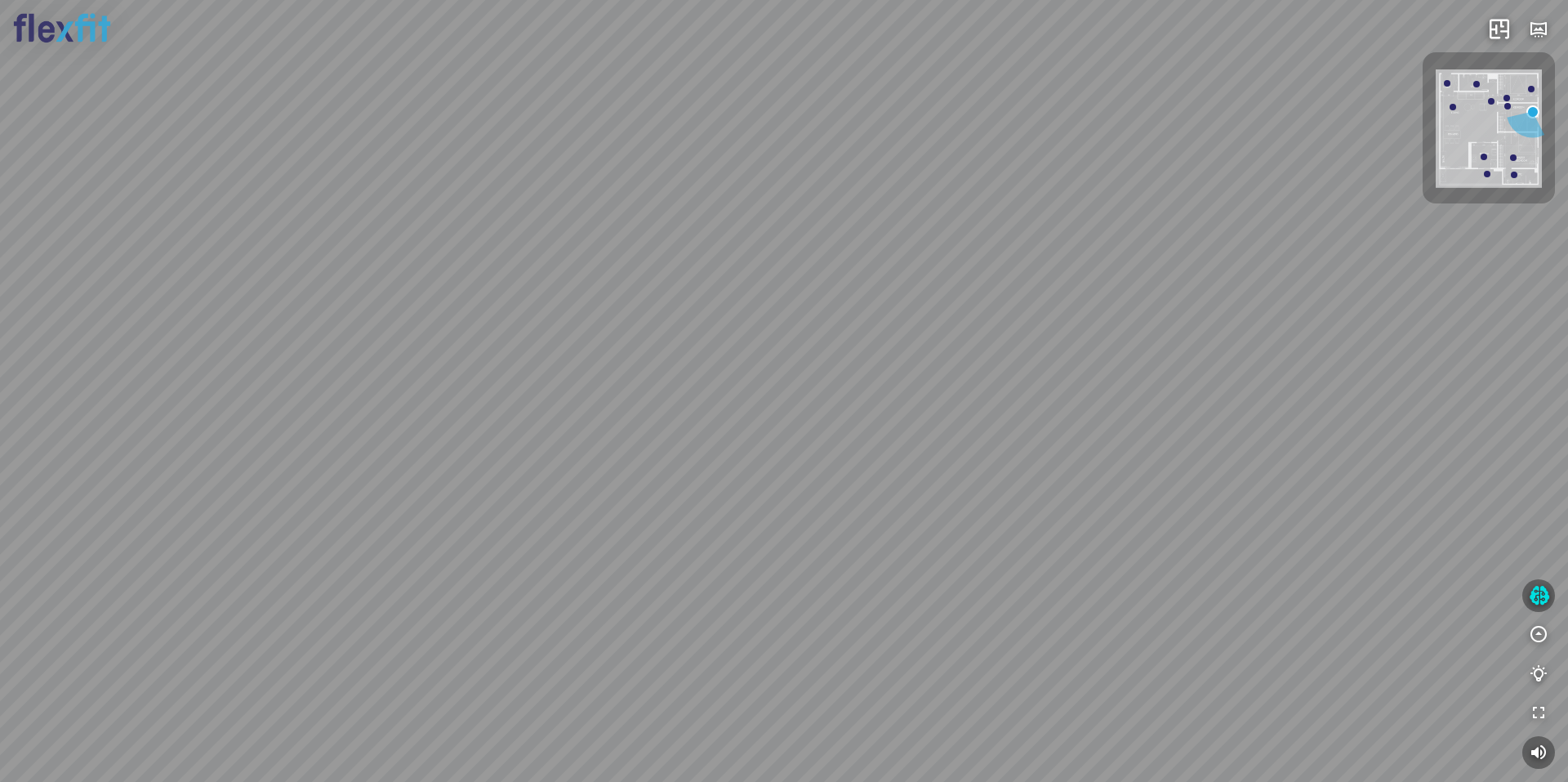
drag, startPoint x: 1097, startPoint y: 542, endPoint x: 547, endPoint y: 487, distance: 552.7
click at [546, 487] on div "Phòng khách" at bounding box center [784, 391] width 1568 height 782
click at [916, 527] on div "Phòng khách" at bounding box center [784, 391] width 1568 height 782
click at [935, 589] on div "Phòng khách" at bounding box center [784, 391] width 1568 height 782
click at [830, 497] on div at bounding box center [784, 391] width 1568 height 782
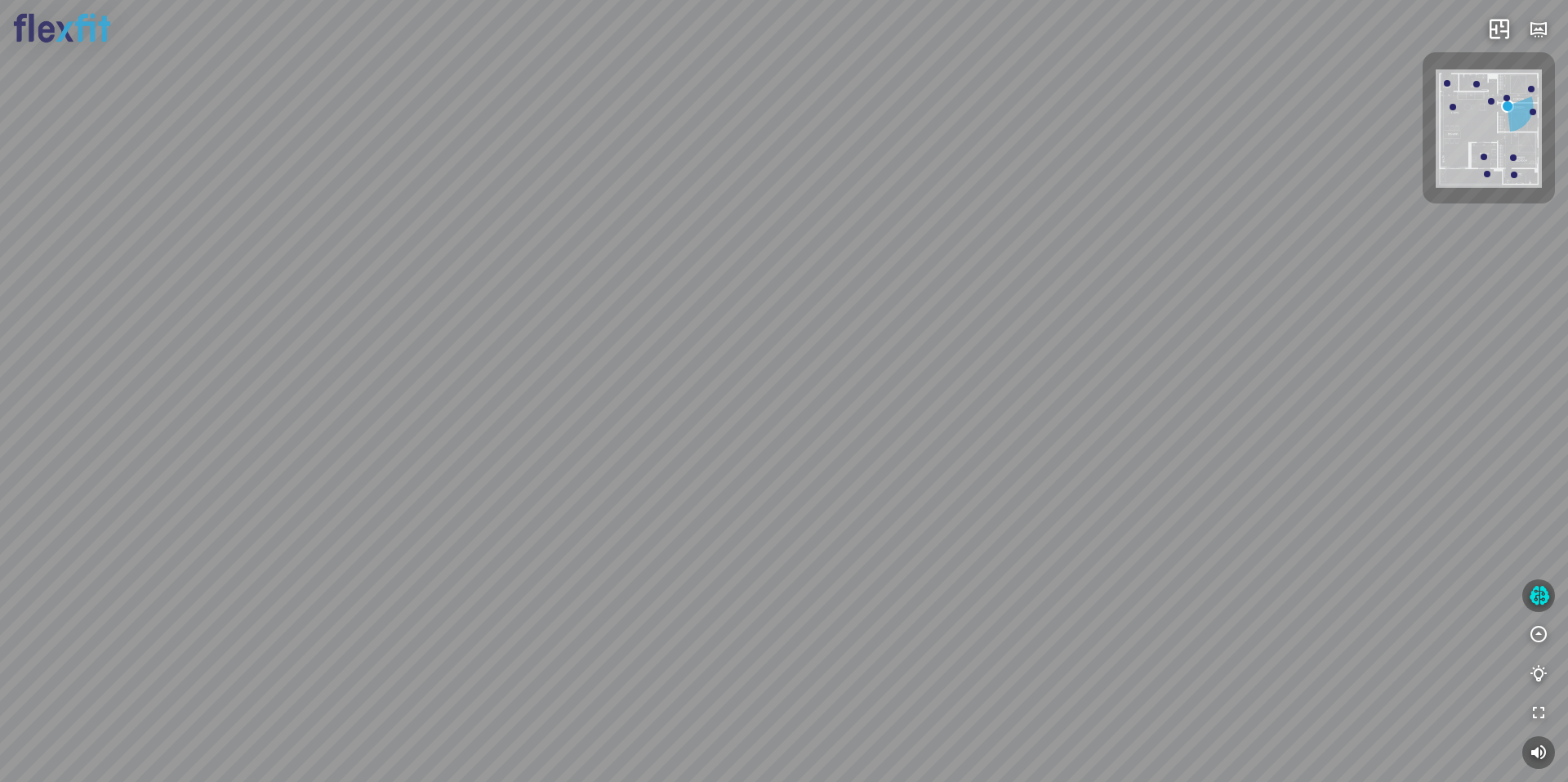
drag, startPoint x: 796, startPoint y: 523, endPoint x: 978, endPoint y: 484, distance: 186.1
click at [1068, 478] on div "Phòng khách" at bounding box center [784, 391] width 1568 height 782
drag, startPoint x: 800, startPoint y: 461, endPoint x: 446, endPoint y: 451, distance: 354.1
click at [436, 455] on div "Phòng khách" at bounding box center [784, 391] width 1568 height 782
drag, startPoint x: 635, startPoint y: 462, endPoint x: 608, endPoint y: 459, distance: 27.2
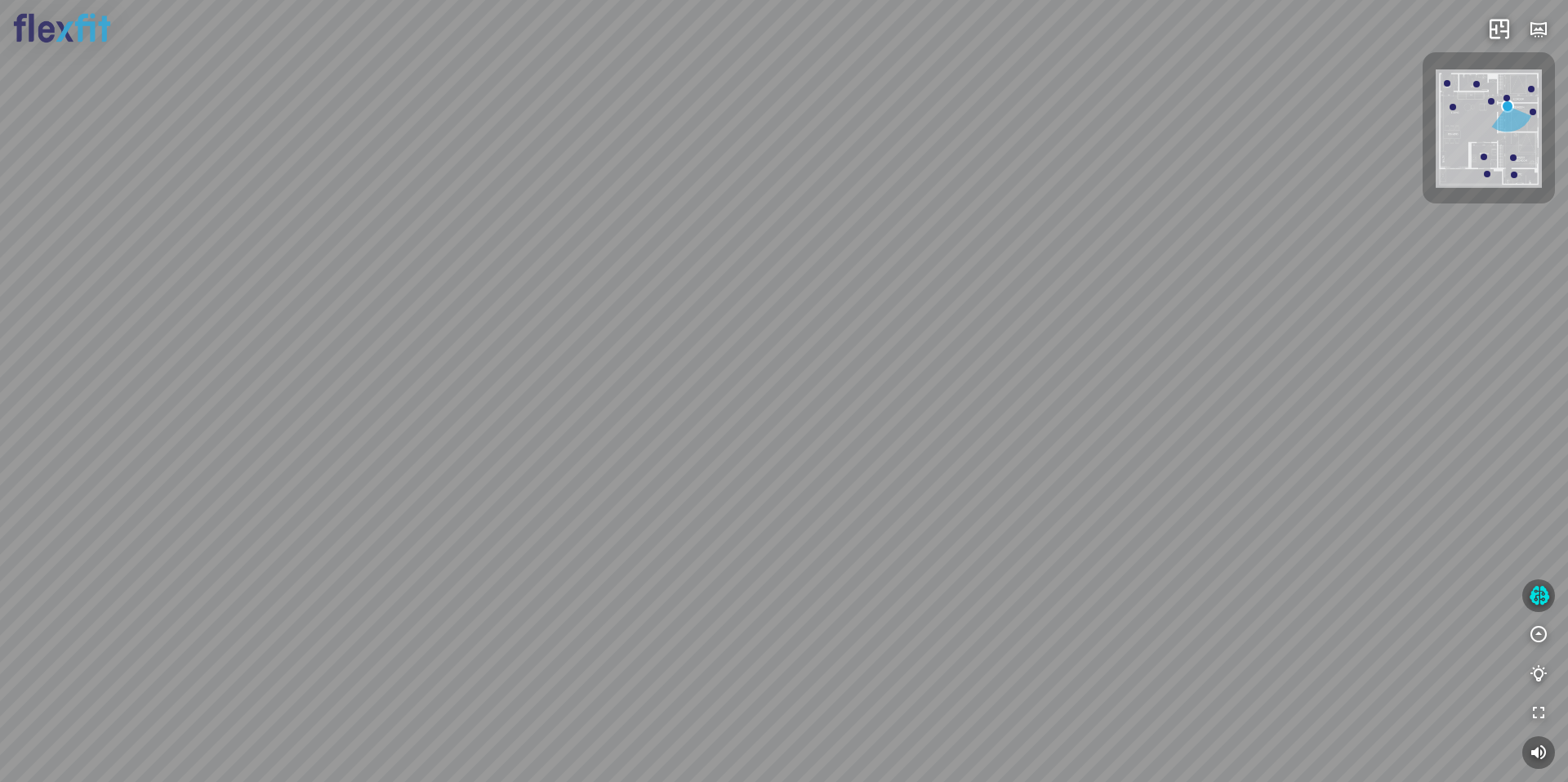
click at [522, 459] on div "Phòng khách" at bounding box center [784, 391] width 1568 height 782
click at [947, 489] on div "Phòng khách" at bounding box center [784, 391] width 1568 height 782
drag, startPoint x: 778, startPoint y: 478, endPoint x: 849, endPoint y: 487, distance: 71.6
click at [809, 484] on div "Phòng khách" at bounding box center [784, 391] width 1568 height 782
drag, startPoint x: 826, startPoint y: 479, endPoint x: 731, endPoint y: 529, distance: 107.4
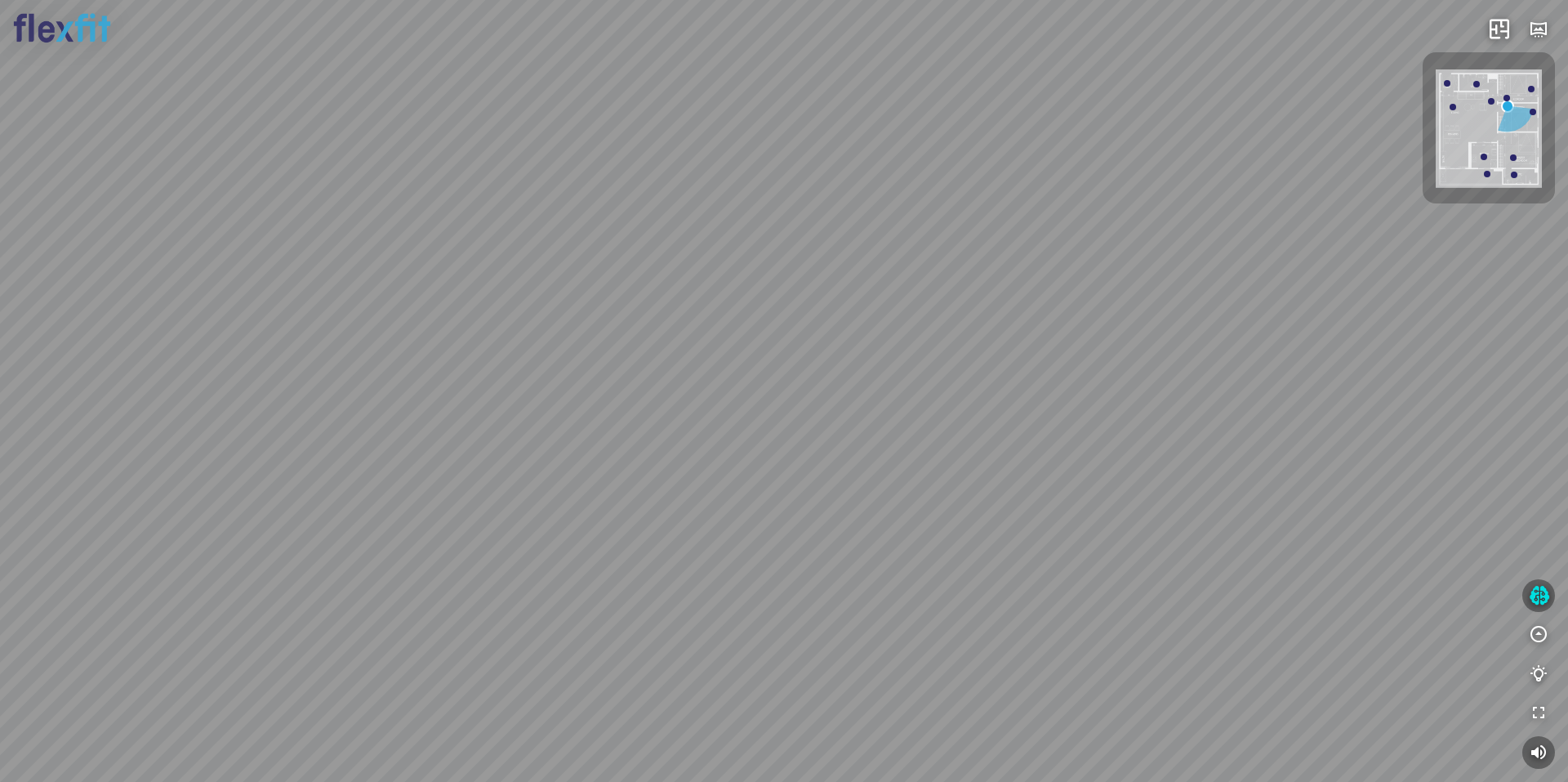
click at [742, 527] on div "Phòng khách" at bounding box center [784, 391] width 1568 height 782
drag, startPoint x: 703, startPoint y: 519, endPoint x: 595, endPoint y: 538, distance: 109.7
click at [617, 539] on div "Phòng khách" at bounding box center [784, 391] width 1568 height 782
drag, startPoint x: 885, startPoint y: 518, endPoint x: 708, endPoint y: 487, distance: 179.7
click at [708, 487] on div "Phòng khách" at bounding box center [784, 391] width 1568 height 782
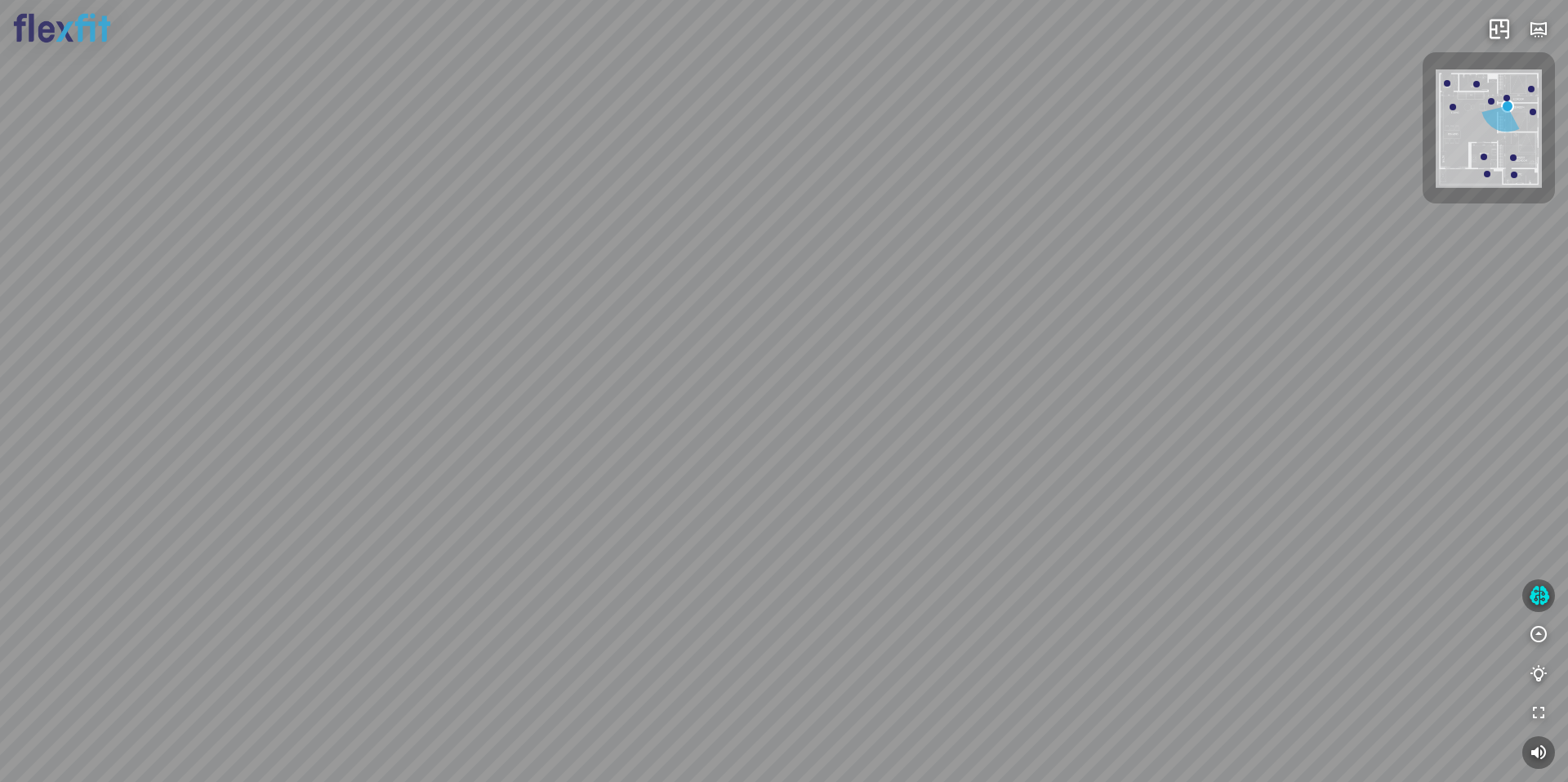
drag, startPoint x: 781, startPoint y: 493, endPoint x: 522, endPoint y: 479, distance: 259.4
click at [563, 483] on div "Phòng khách" at bounding box center [784, 391] width 1568 height 782
drag, startPoint x: 691, startPoint y: 494, endPoint x: 626, endPoint y: 482, distance: 66.1
click at [638, 486] on div "Phòng khách" at bounding box center [784, 391] width 1568 height 782
drag, startPoint x: 736, startPoint y: 516, endPoint x: 721, endPoint y: 430, distance: 87.3
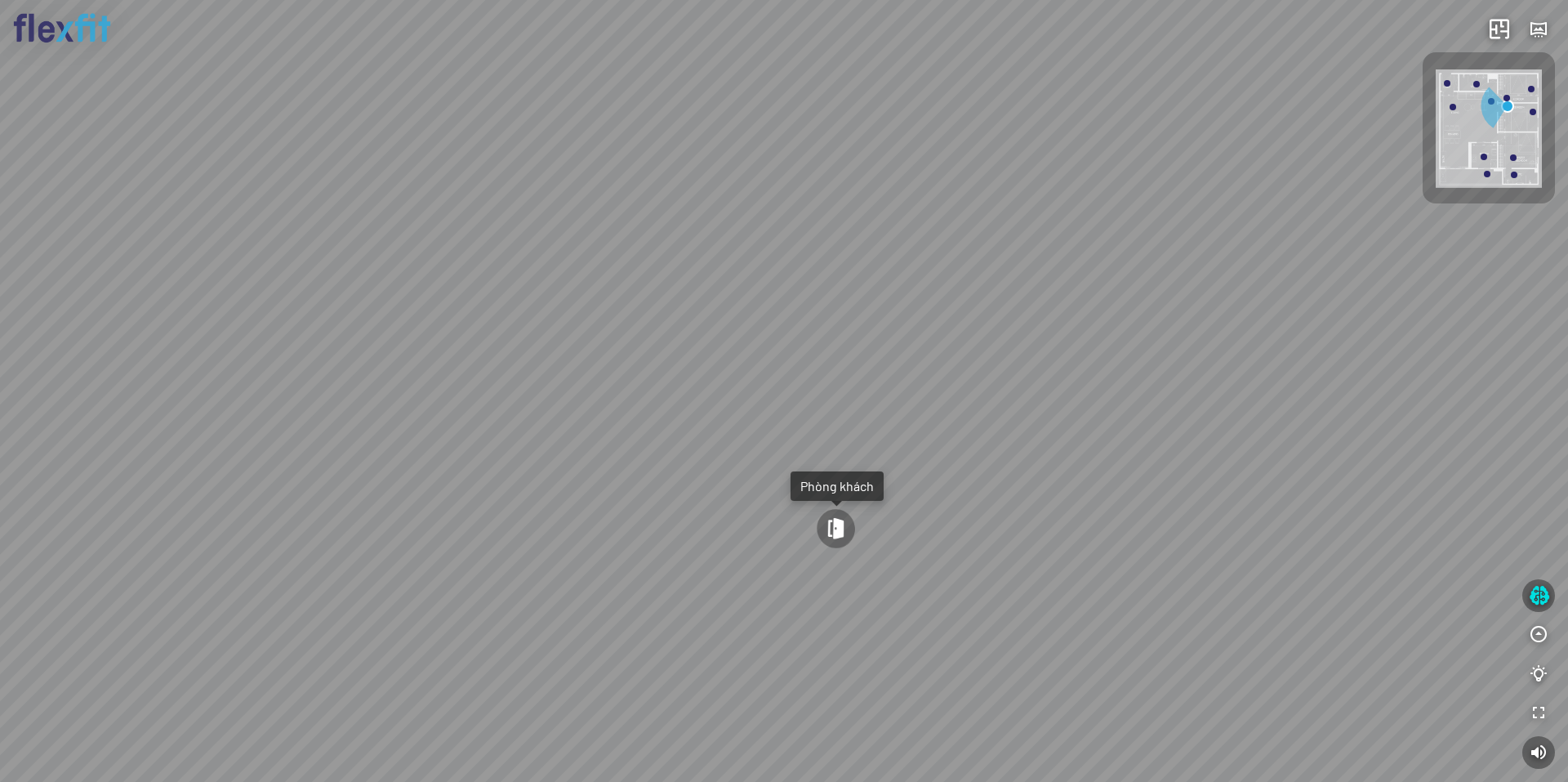
click at [722, 431] on div "Phòng khách" at bounding box center [784, 391] width 1568 height 782
click at [1034, 441] on div "Phòng khách" at bounding box center [784, 391] width 1568 height 782
drag, startPoint x: 723, startPoint y: 483, endPoint x: 442, endPoint y: 453, distance: 282.6
click at [433, 454] on div "Phòng khách" at bounding box center [784, 391] width 1568 height 782
click at [821, 533] on div "Phòng khách" at bounding box center [784, 391] width 1568 height 782
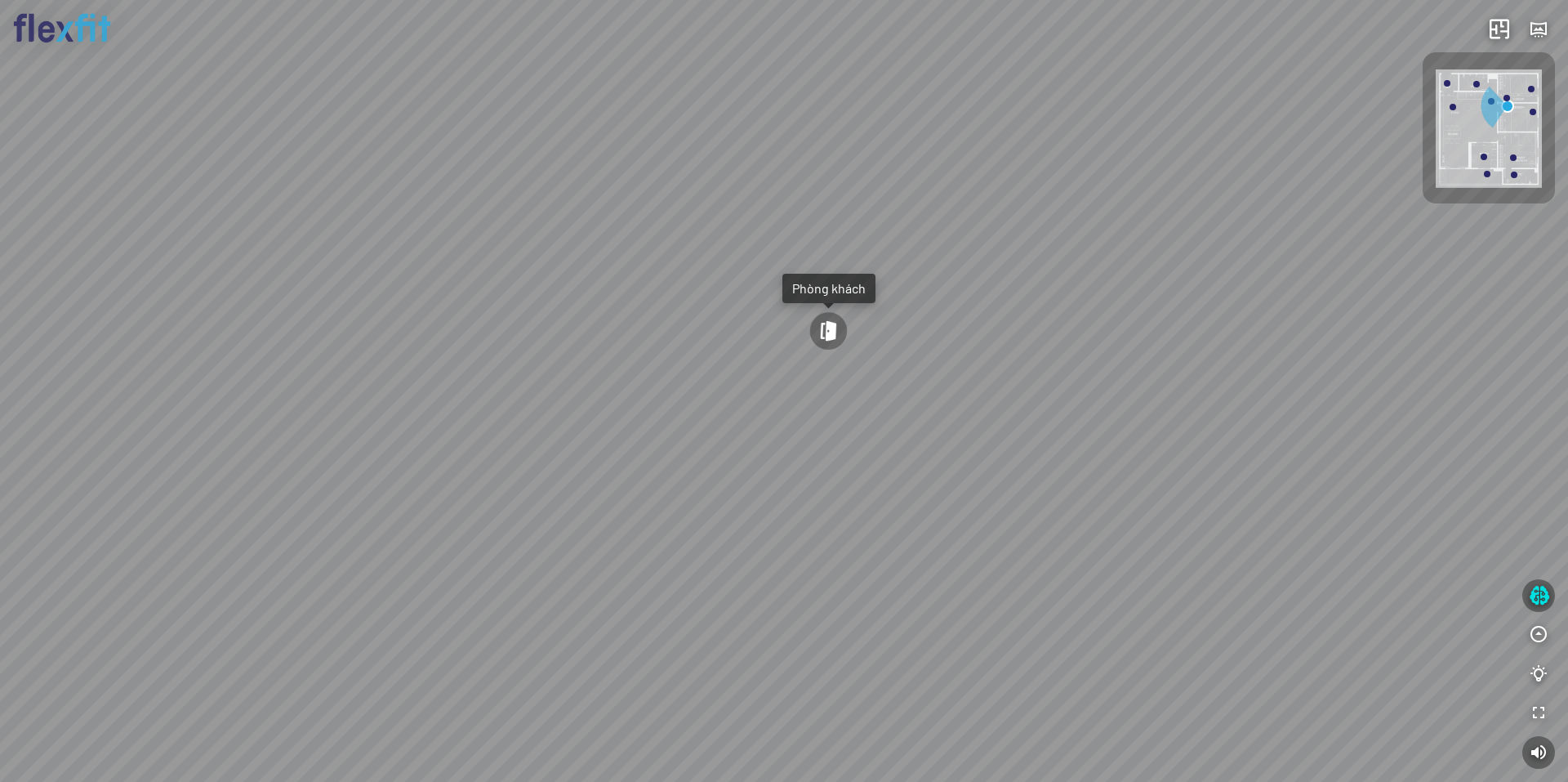
click at [770, 504] on div "Phòng khách" at bounding box center [784, 391] width 1568 height 782
click at [716, 490] on div "Phòng khách" at bounding box center [784, 391] width 1568 height 782
click at [1533, 86] on div at bounding box center [1531, 88] width 7 height 7
drag, startPoint x: 641, startPoint y: 470, endPoint x: 663, endPoint y: 507, distance: 43.0
click at [663, 507] on div at bounding box center [784, 391] width 1568 height 782
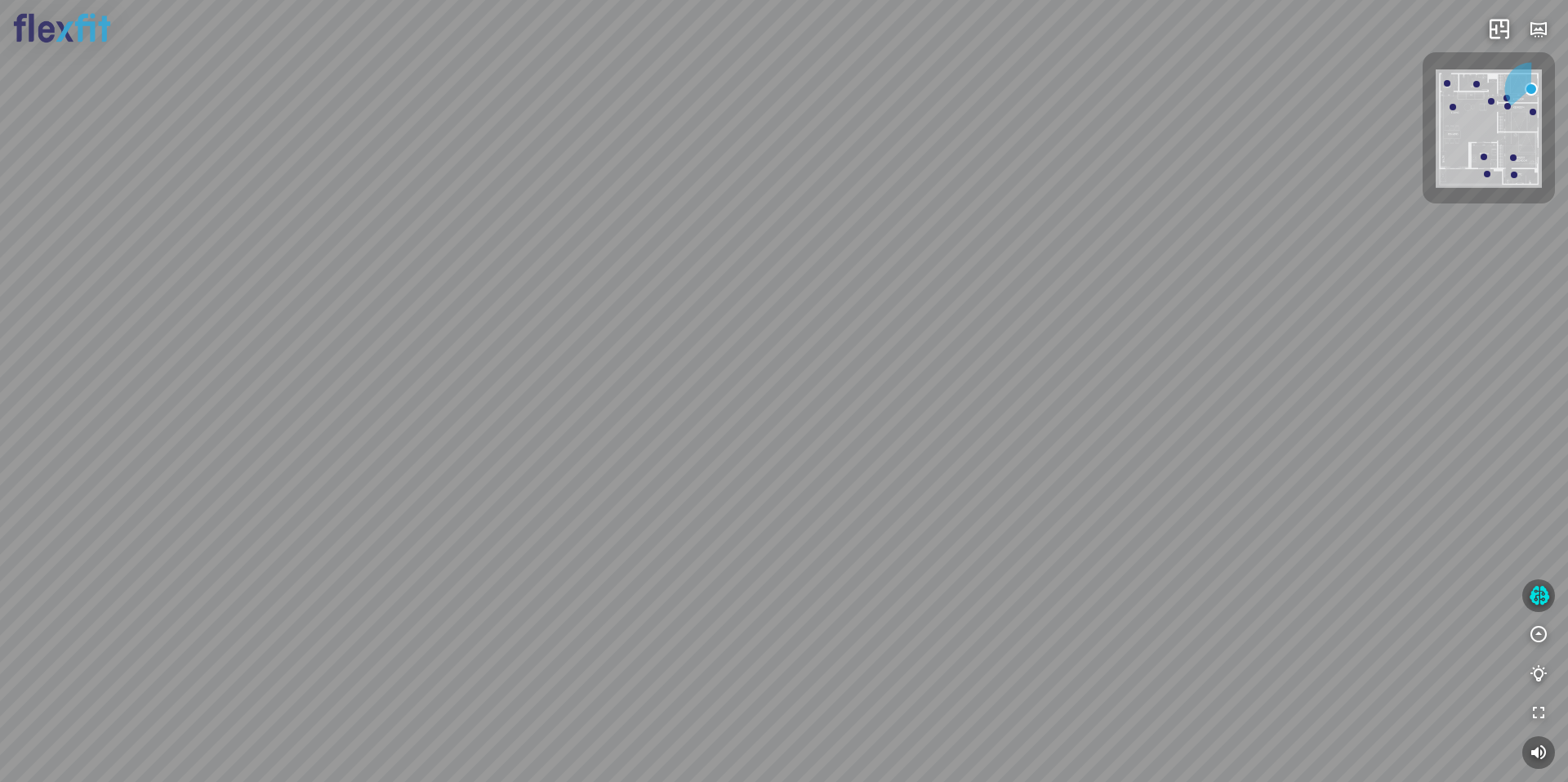
drag, startPoint x: 674, startPoint y: 482, endPoint x: 973, endPoint y: 526, distance: 302.2
click at [1053, 538] on div at bounding box center [784, 391] width 1568 height 782
drag, startPoint x: 842, startPoint y: 525, endPoint x: 901, endPoint y: 525, distance: 59.0
click at [888, 525] on div at bounding box center [784, 391] width 1568 height 782
click at [643, 602] on div at bounding box center [784, 391] width 1568 height 782
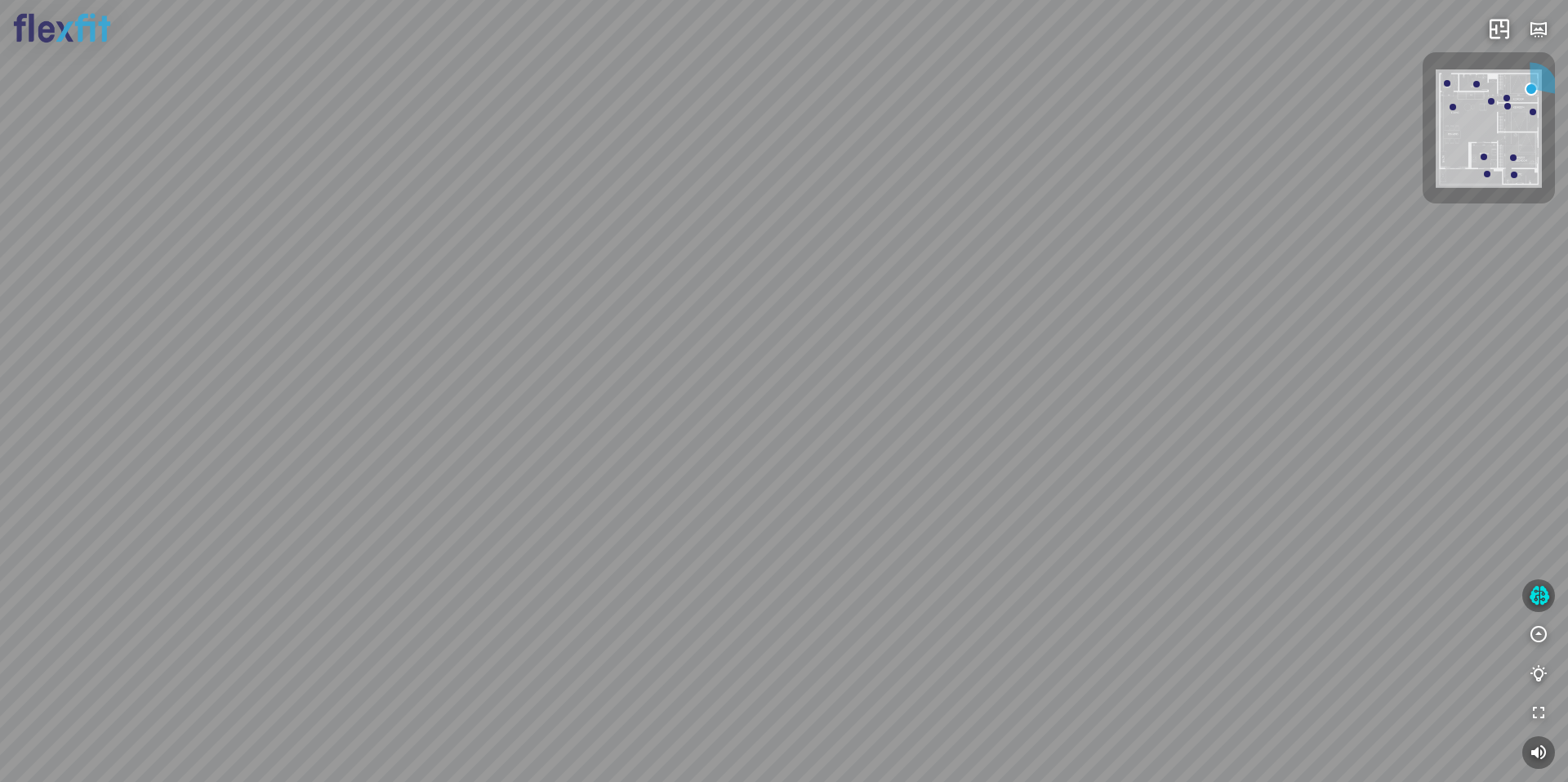
click at [745, 552] on div at bounding box center [784, 391] width 1568 height 782
drag, startPoint x: 789, startPoint y: 561, endPoint x: 650, endPoint y: 578, distance: 140.0
click at [664, 578] on div at bounding box center [784, 391] width 1568 height 782
drag, startPoint x: 650, startPoint y: 578, endPoint x: 924, endPoint y: 534, distance: 277.5
click at [904, 538] on div at bounding box center [784, 391] width 1568 height 782
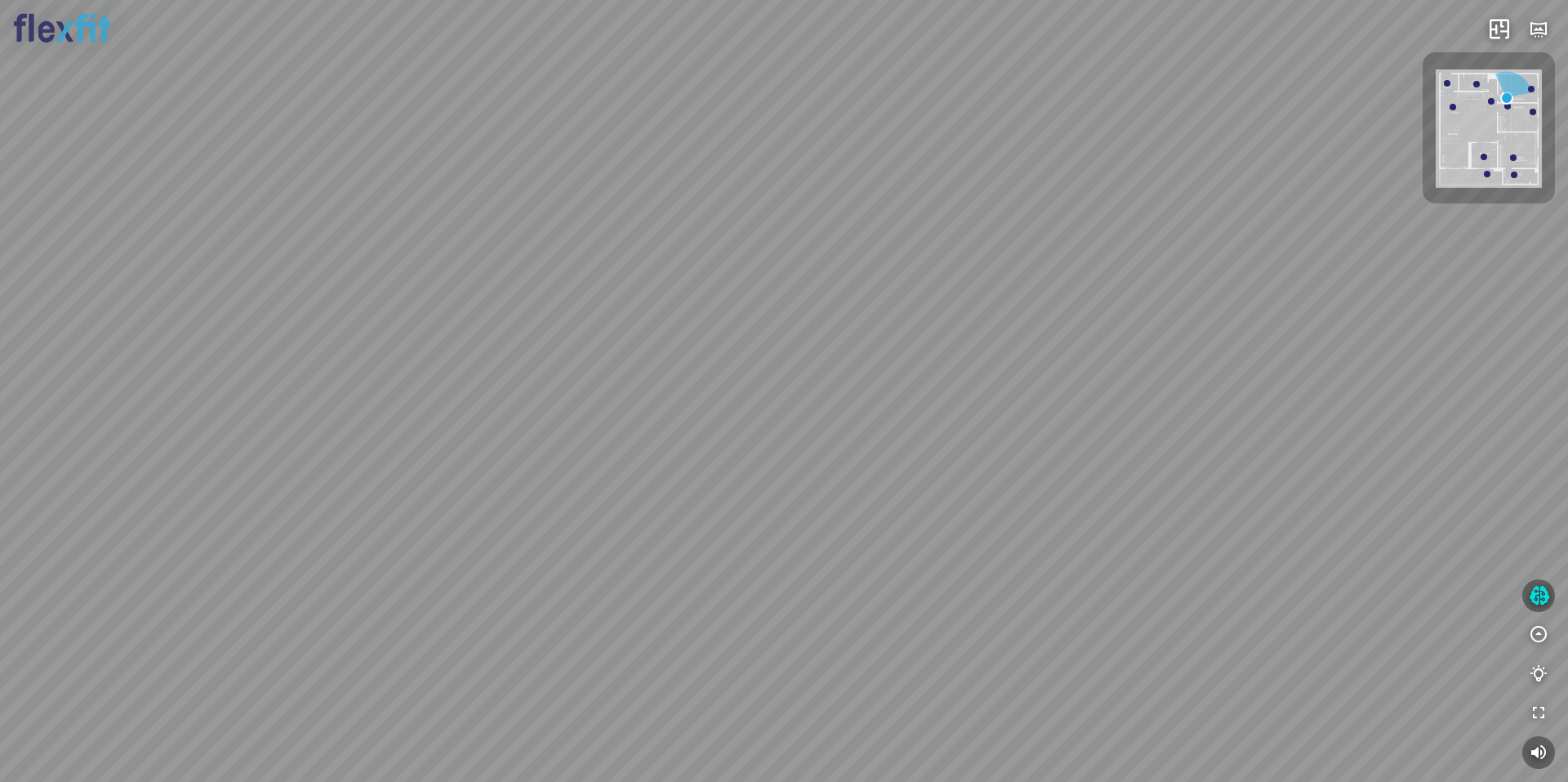
drag, startPoint x: 751, startPoint y: 519, endPoint x: 962, endPoint y: 516, distance: 211.0
click at [971, 524] on div at bounding box center [784, 391] width 1568 height 782
click at [893, 576] on div at bounding box center [784, 391] width 1568 height 782
drag, startPoint x: 1022, startPoint y: 430, endPoint x: 949, endPoint y: 474, distance: 85.2
click at [949, 474] on div at bounding box center [784, 391] width 1568 height 782
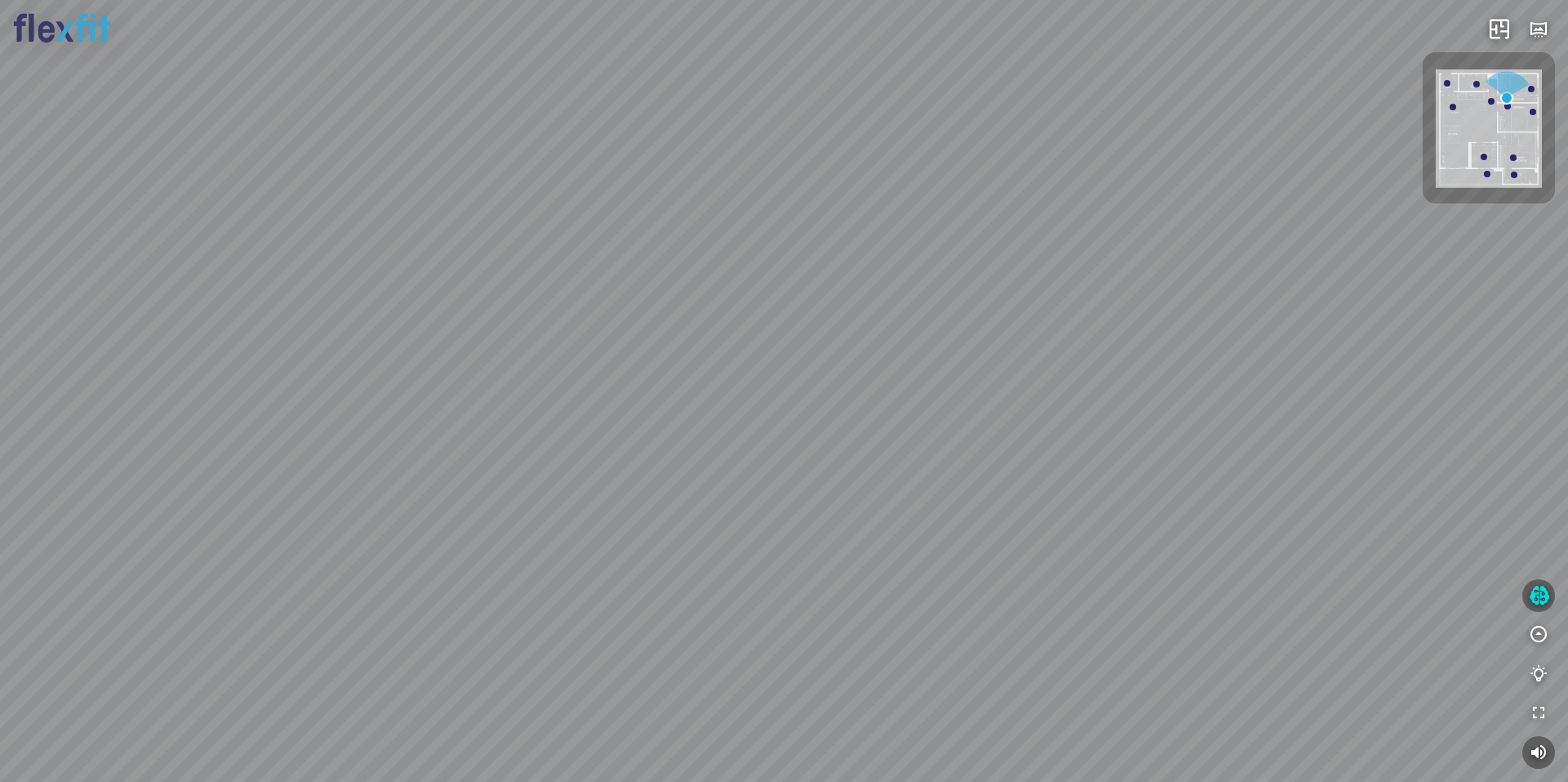
drag, startPoint x: 924, startPoint y: 417, endPoint x: 1077, endPoint y: 528, distance: 189.0
click at [1074, 528] on div at bounding box center [784, 391] width 1568 height 782
click at [836, 494] on div at bounding box center [784, 391] width 1568 height 782
drag, startPoint x: 778, startPoint y: 523, endPoint x: 707, endPoint y: 421, distance: 124.3
click at [708, 423] on div at bounding box center [784, 391] width 1568 height 782
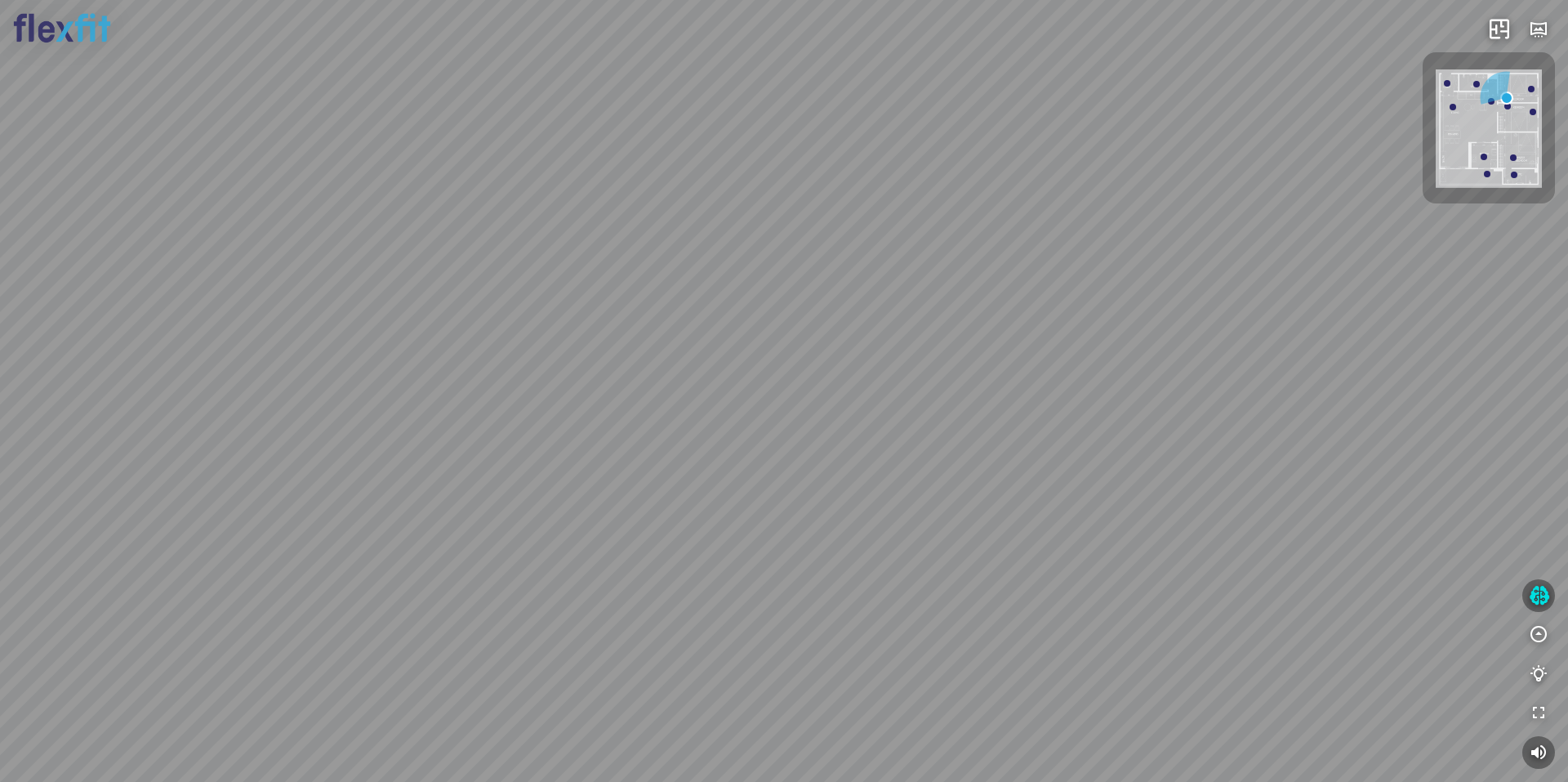
drag, startPoint x: 721, startPoint y: 481, endPoint x: 799, endPoint y: 492, distance: 78.8
click at [797, 492] on div at bounding box center [784, 391] width 1568 height 782
drag, startPoint x: 837, startPoint y: 507, endPoint x: 684, endPoint y: 425, distance: 173.6
click at [694, 433] on div at bounding box center [784, 391] width 1568 height 782
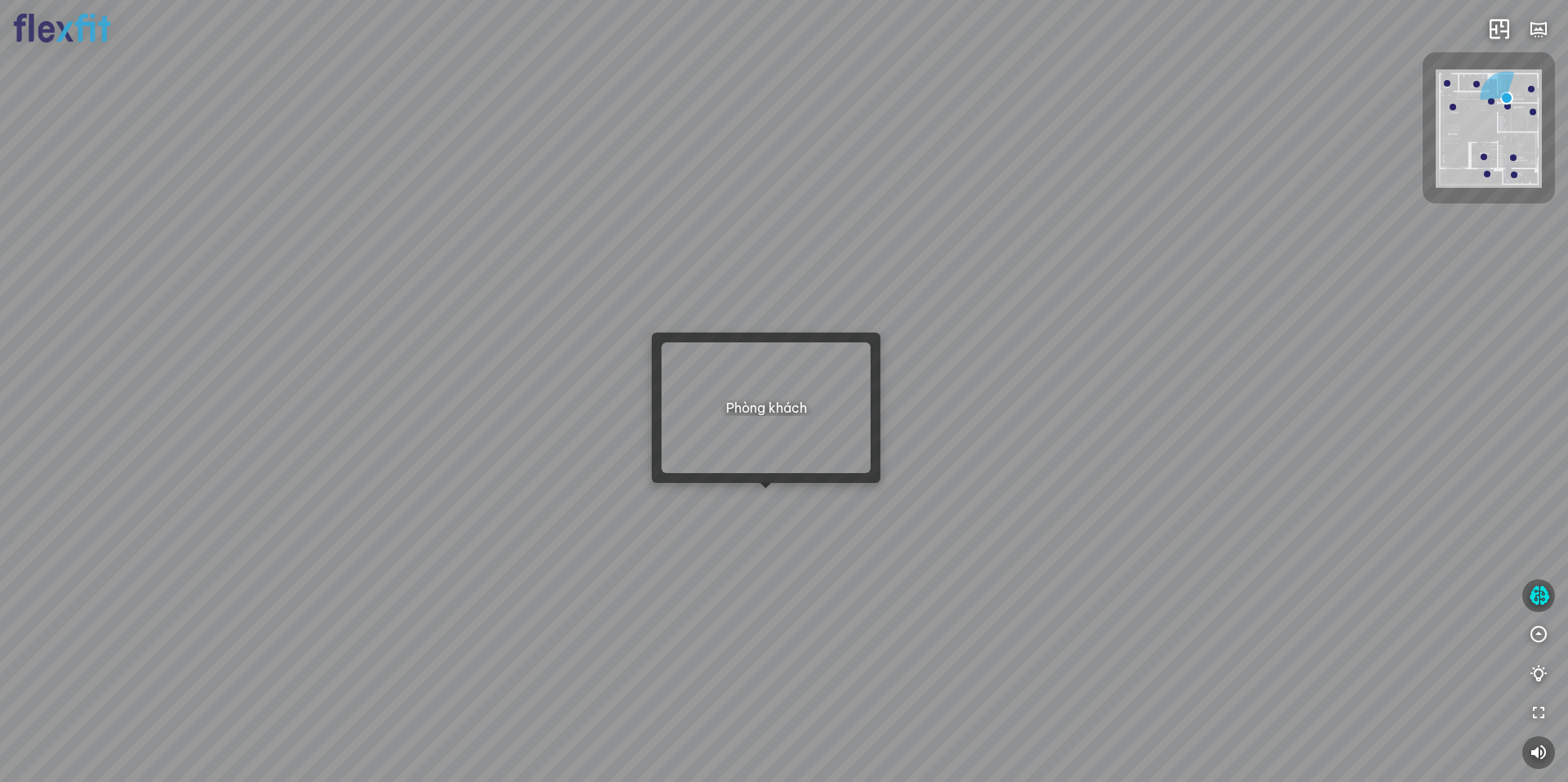
drag, startPoint x: 775, startPoint y: 497, endPoint x: 550, endPoint y: 431, distance: 234.5
click at [585, 434] on div at bounding box center [784, 391] width 1568 height 782
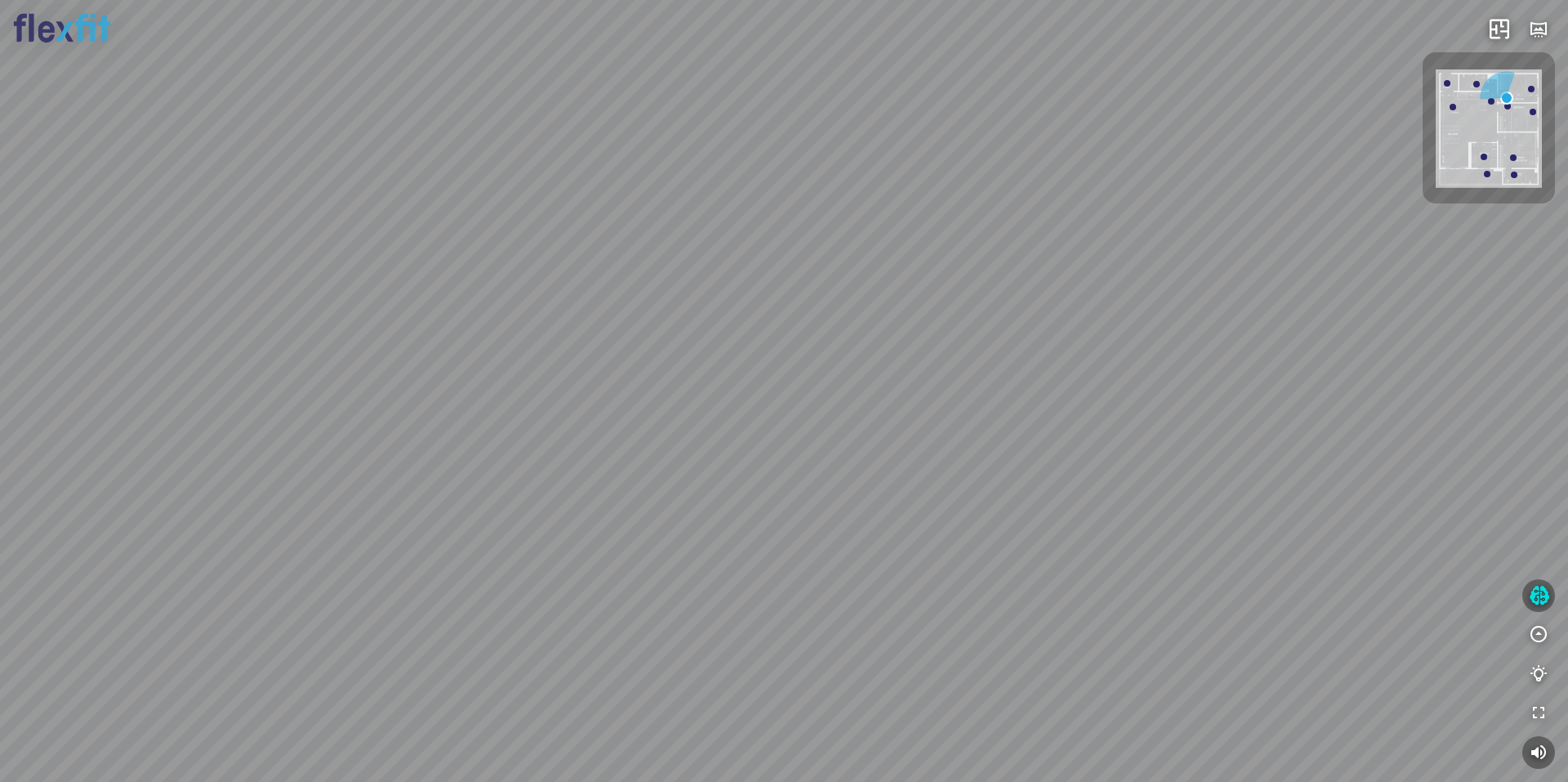
click at [505, 425] on div at bounding box center [784, 391] width 1568 height 782
click at [668, 415] on div at bounding box center [784, 391] width 1568 height 782
click at [925, 447] on div at bounding box center [784, 391] width 1568 height 782
click at [981, 482] on div at bounding box center [784, 391] width 1568 height 782
click at [896, 498] on div at bounding box center [784, 391] width 1568 height 782
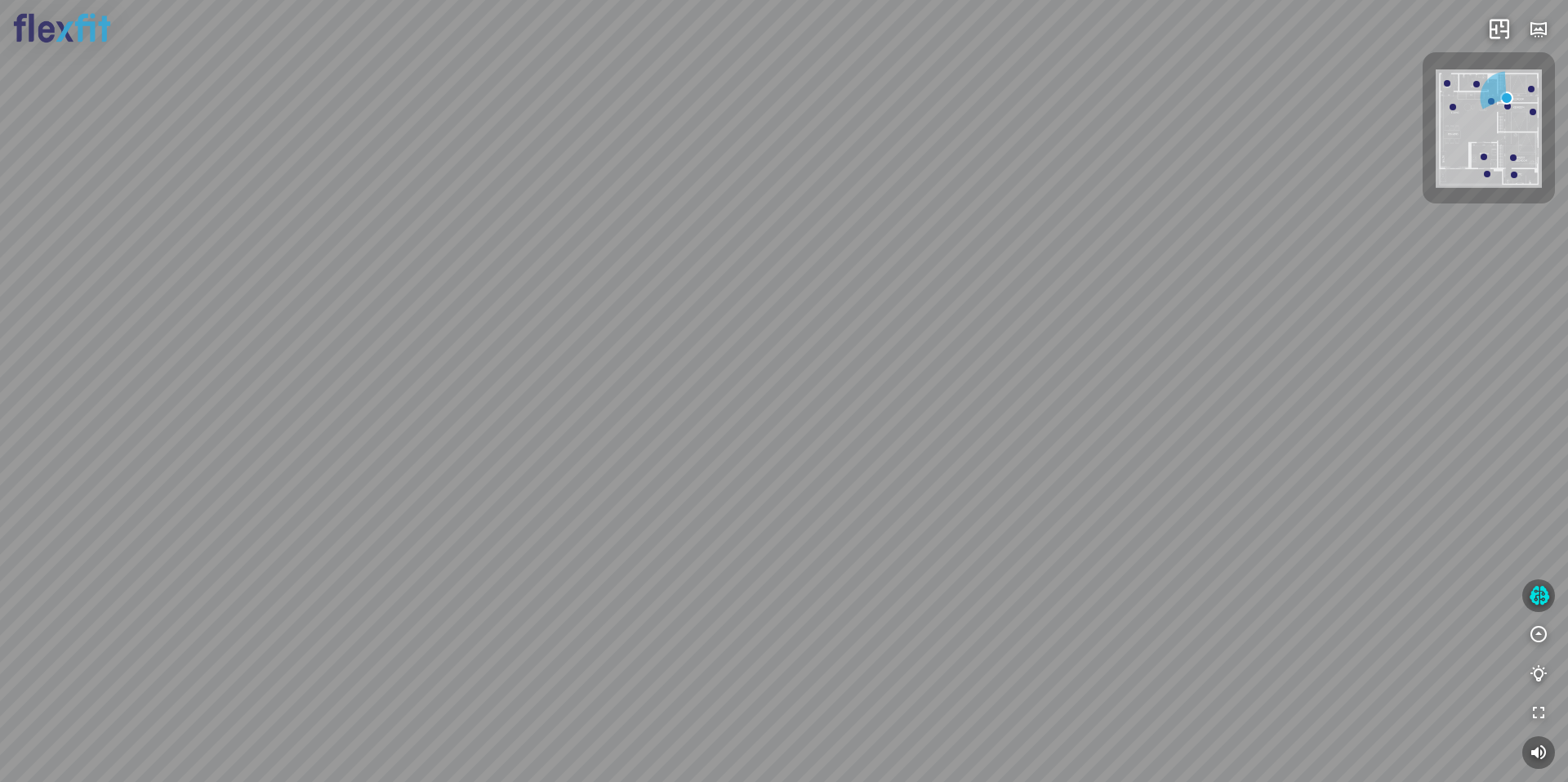
click at [857, 497] on div at bounding box center [784, 391] width 1568 height 782
click at [1505, 108] on div at bounding box center [1508, 106] width 7 height 7
drag, startPoint x: 782, startPoint y: 518, endPoint x: 554, endPoint y: 477, distance: 231.7
click at [562, 475] on div at bounding box center [784, 391] width 1568 height 782
drag, startPoint x: 817, startPoint y: 402, endPoint x: 1366, endPoint y: 382, distance: 549.4
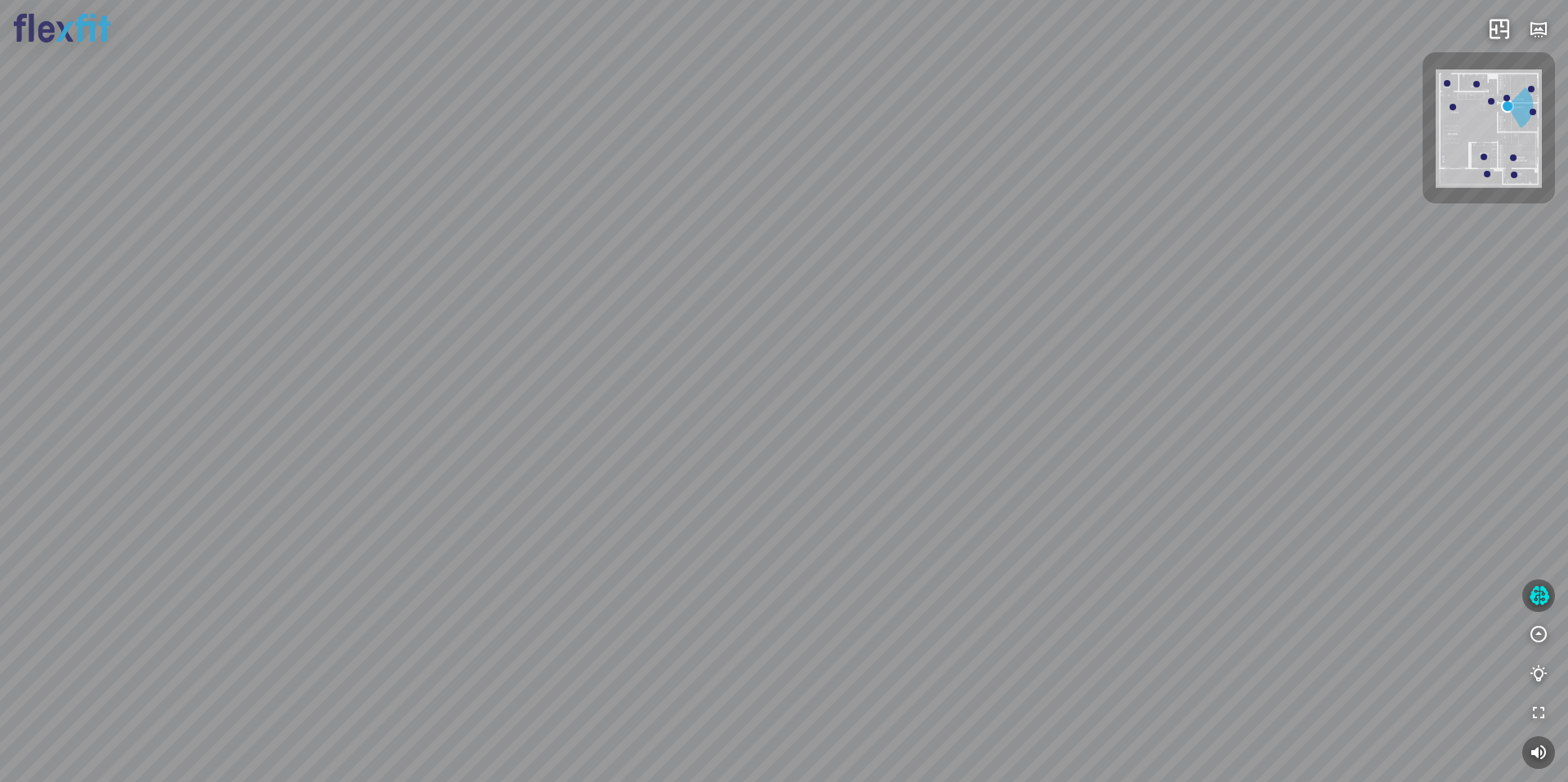
click at [1399, 362] on div "Phòng khách" at bounding box center [784, 391] width 1568 height 782
drag, startPoint x: 1206, startPoint y: 380, endPoint x: 761, endPoint y: 252, distance: 463.0
click at [751, 202] on div "Phòng khách" at bounding box center [784, 391] width 1568 height 782
drag, startPoint x: 1100, startPoint y: 461, endPoint x: 684, endPoint y: 351, distance: 430.3
click at [763, 351] on div "Phòng khách" at bounding box center [784, 391] width 1568 height 782
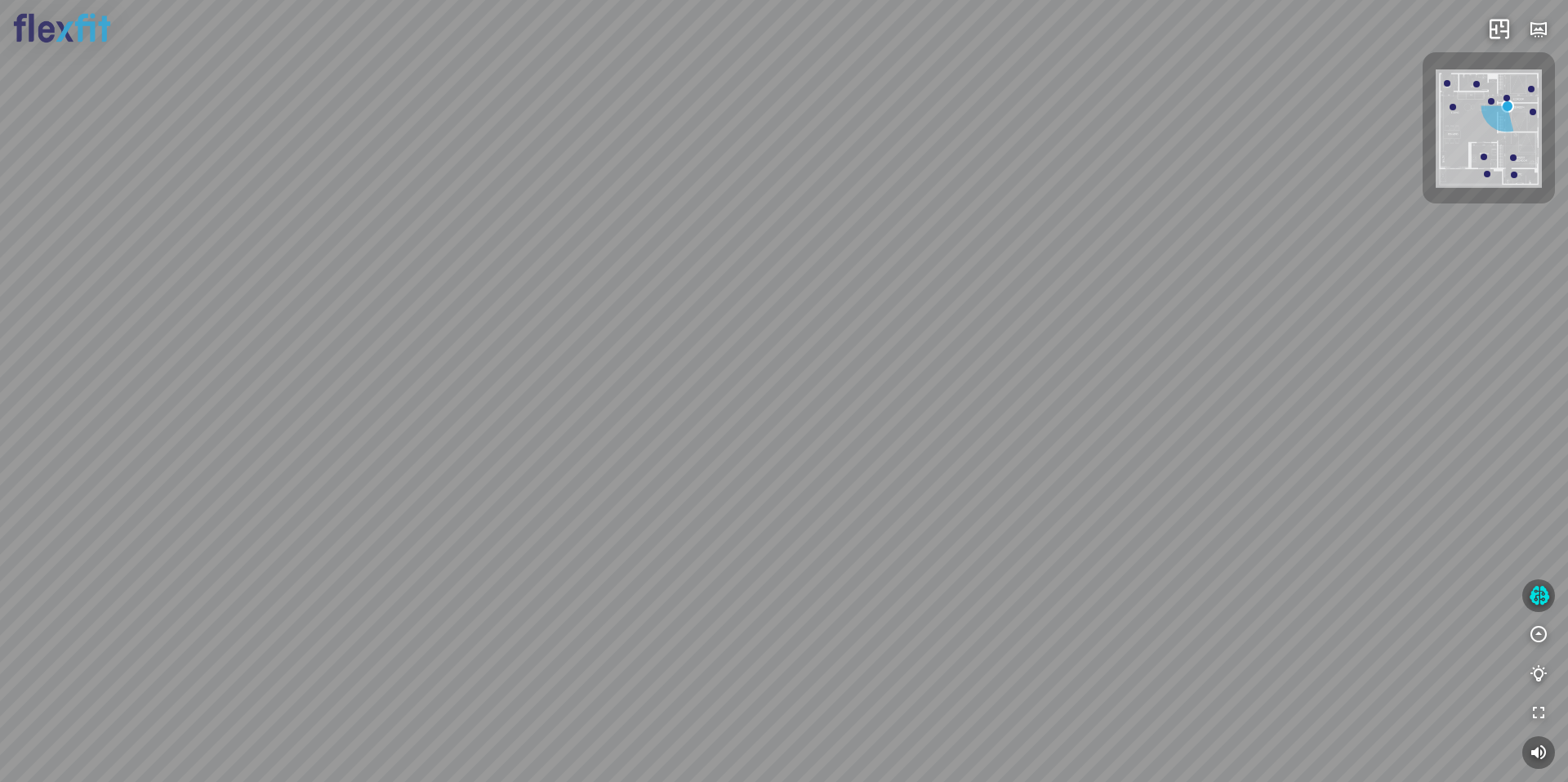
drag, startPoint x: 966, startPoint y: 326, endPoint x: 651, endPoint y: 491, distance: 355.6
click at [683, 483] on div "Phòng khách" at bounding box center [784, 391] width 1568 height 782
drag, startPoint x: 1032, startPoint y: 366, endPoint x: 882, endPoint y: 384, distance: 151.1
click at [883, 384] on div "Phòng khách" at bounding box center [784, 391] width 1568 height 782
drag, startPoint x: 923, startPoint y: 364, endPoint x: 828, endPoint y: 378, distance: 96.0
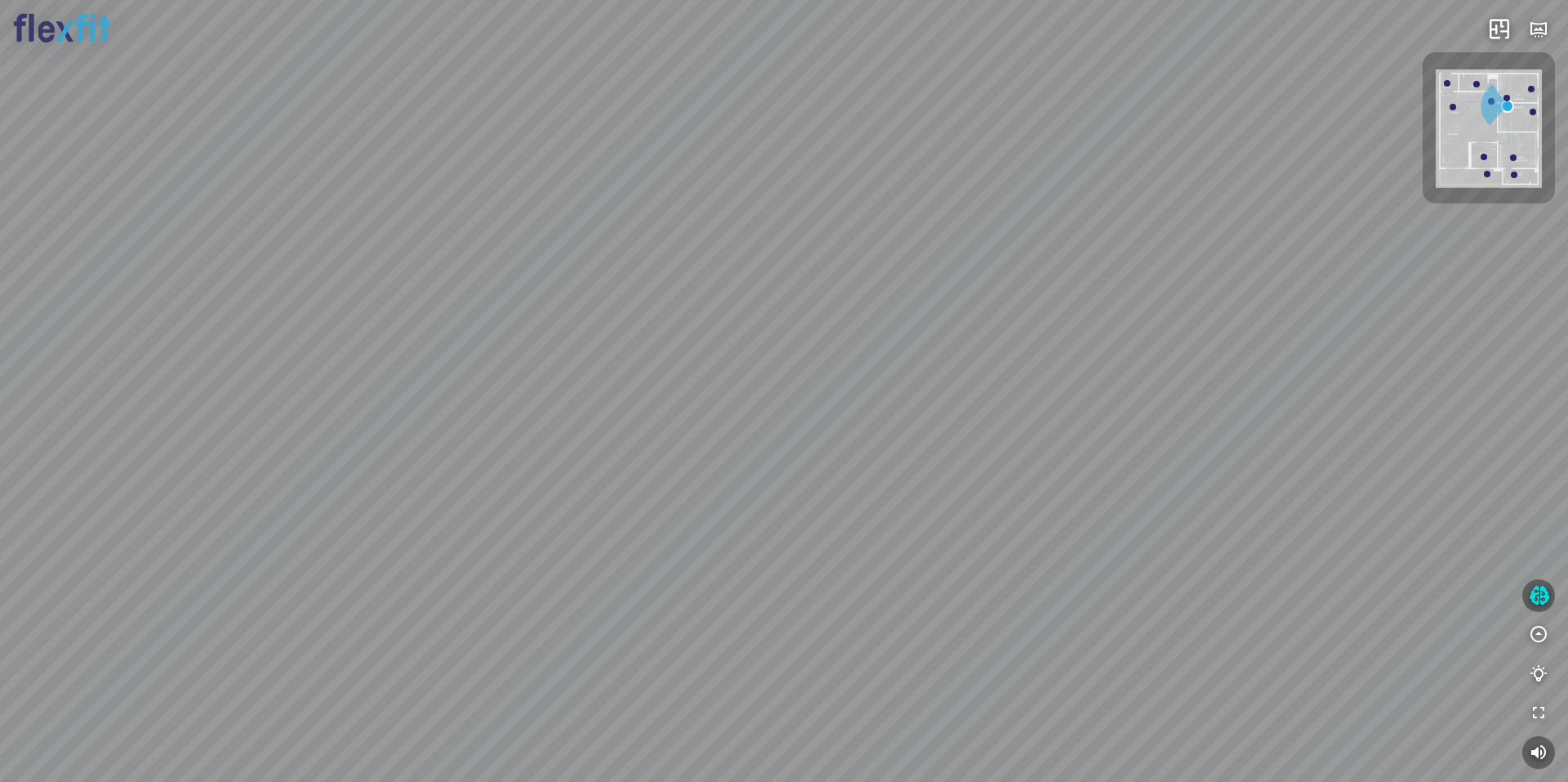
click at [829, 378] on div "Phòng khách" at bounding box center [784, 391] width 1568 height 782
click at [1510, 93] on img at bounding box center [1488, 129] width 106 height 119
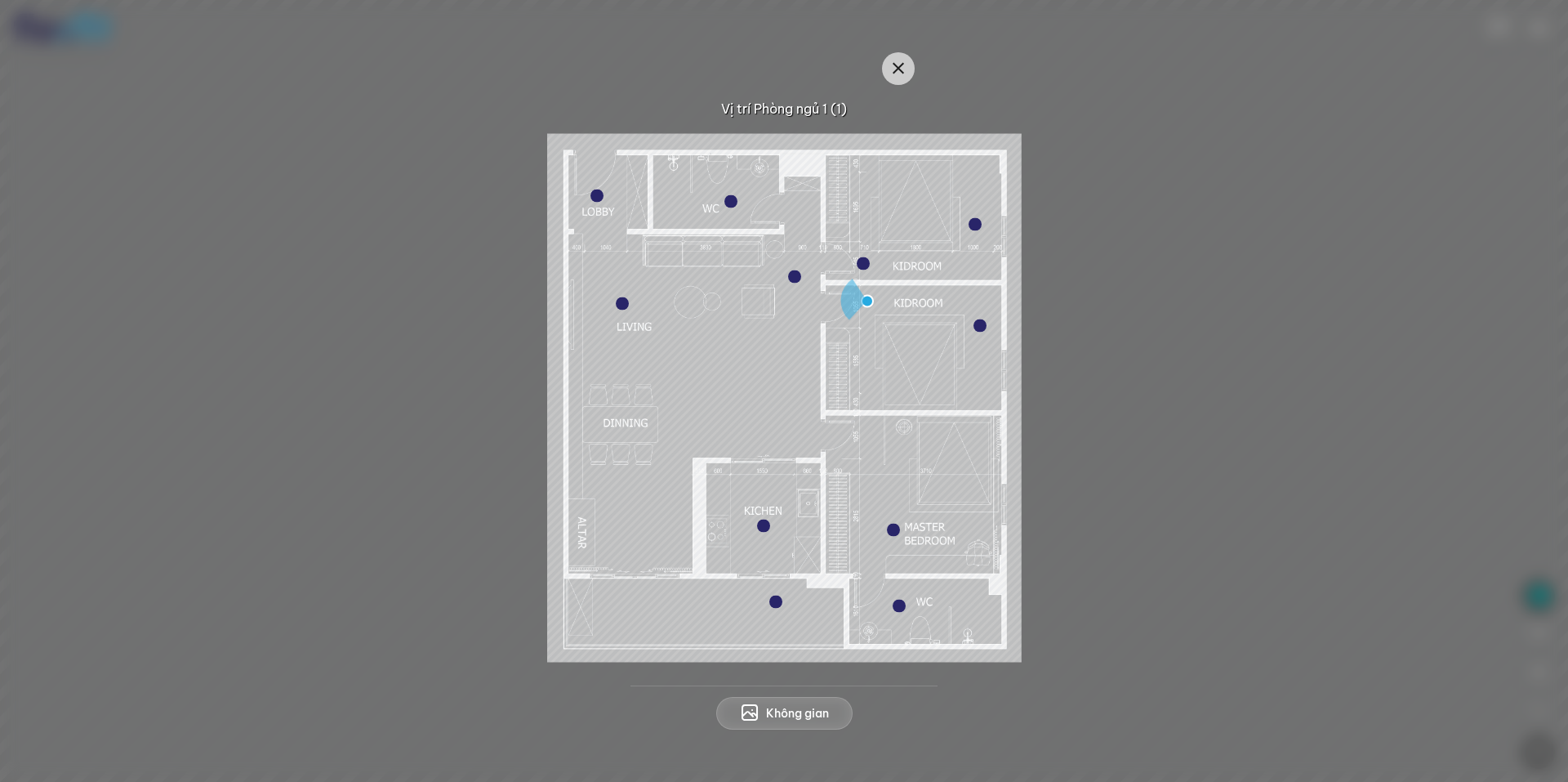
drag, startPoint x: 1260, startPoint y: 221, endPoint x: 1240, endPoint y: 240, distance: 27.6
click at [1260, 227] on div at bounding box center [784, 397] width 1490 height 528
click at [863, 257] on div at bounding box center [863, 263] width 13 height 13
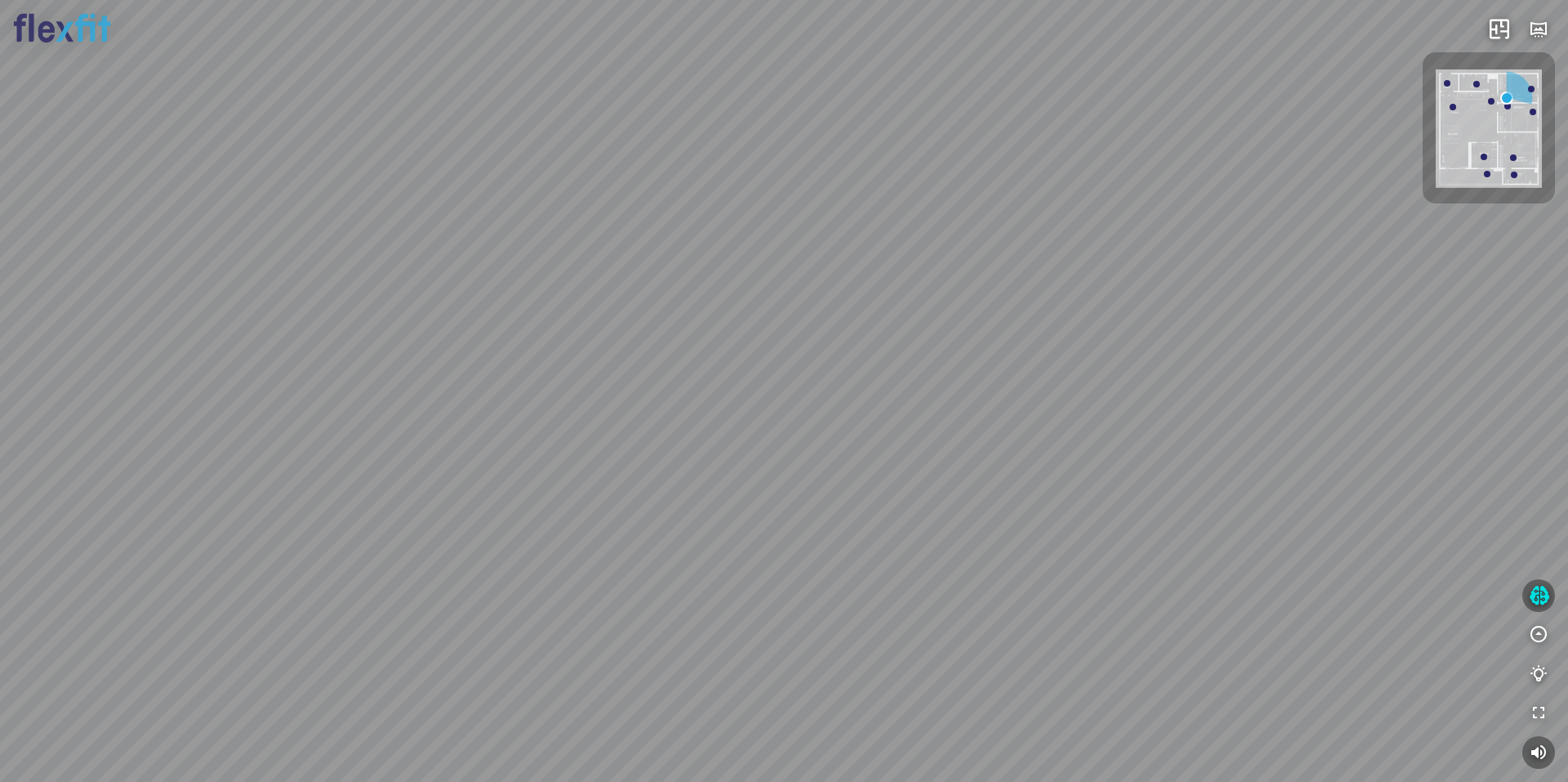
drag, startPoint x: 603, startPoint y: 471, endPoint x: 986, endPoint y: 142, distance: 504.9
click at [395, 373] on div at bounding box center [784, 391] width 1568 height 782
drag, startPoint x: 986, startPoint y: 142, endPoint x: 1193, endPoint y: 115, distance: 208.8
click at [1192, 115] on div at bounding box center [784, 391] width 1568 height 782
drag, startPoint x: 840, startPoint y: 317, endPoint x: 929, endPoint y: 291, distance: 92.7
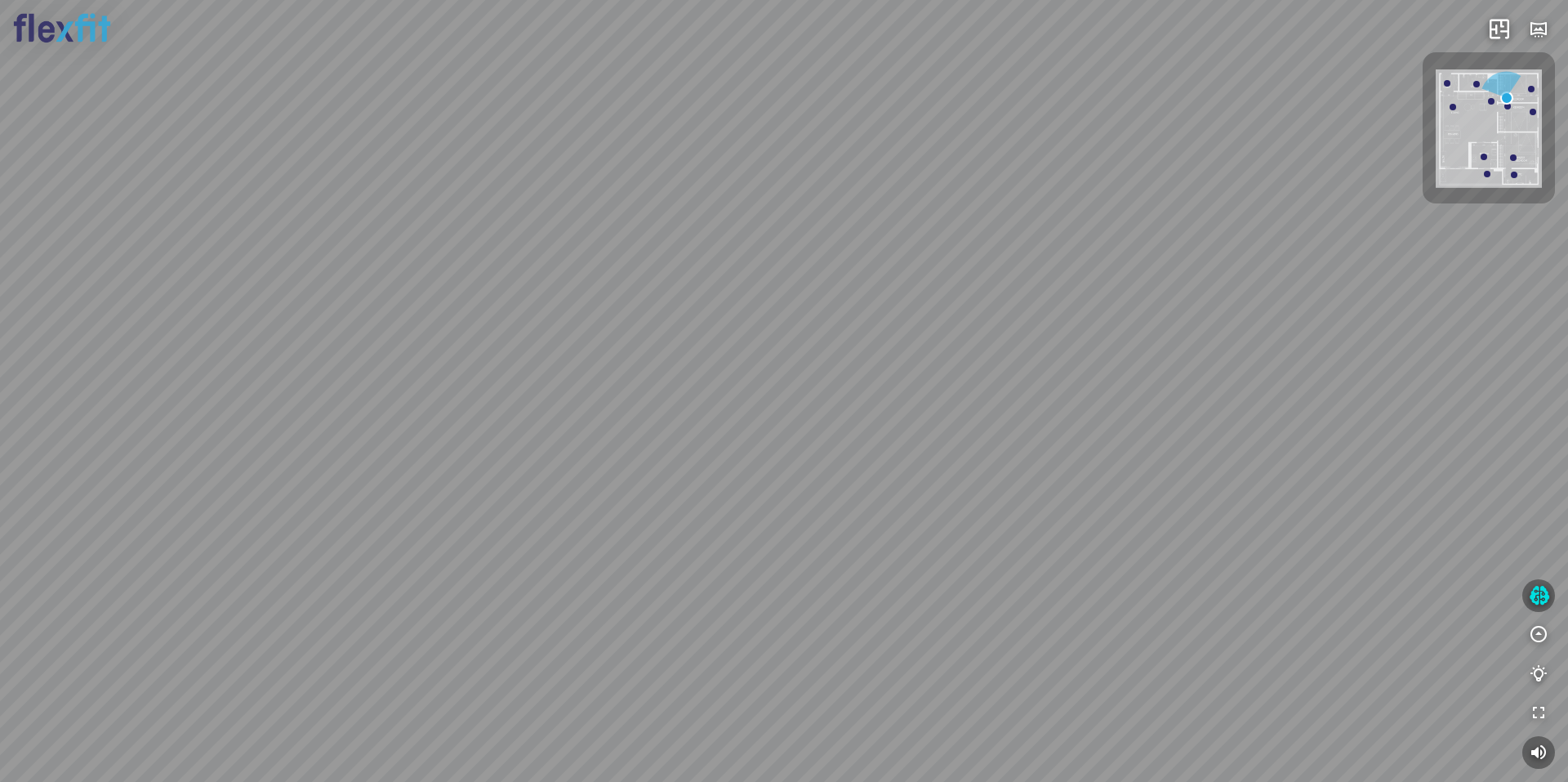
click at [966, 265] on div at bounding box center [784, 391] width 1568 height 782
drag, startPoint x: 929, startPoint y: 166, endPoint x: 944, endPoint y: 255, distance: 90.3
click at [944, 255] on div at bounding box center [784, 391] width 1568 height 782
drag, startPoint x: 877, startPoint y: 300, endPoint x: 694, endPoint y: 268, distance: 185.8
drag, startPoint x: 853, startPoint y: 282, endPoint x: 850, endPoint y: 230, distance: 52.1
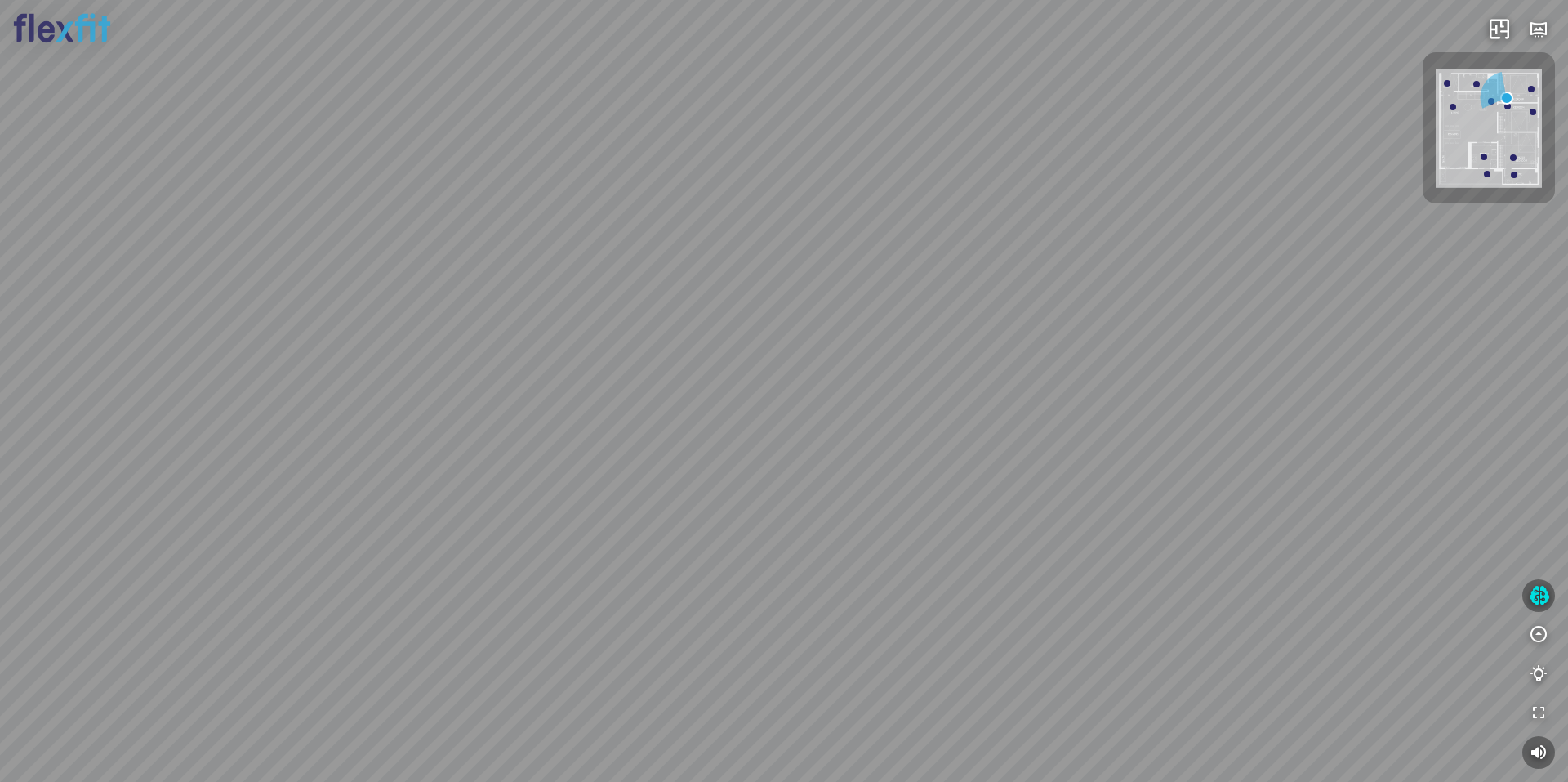
click at [855, 229] on div at bounding box center [784, 391] width 1568 height 782
click at [1530, 85] on div at bounding box center [1531, 88] width 7 height 7
click at [1053, 246] on div at bounding box center [784, 391] width 1568 height 782
drag, startPoint x: 911, startPoint y: 278, endPoint x: 939, endPoint y: 293, distance: 31.8
click at [974, 294] on div at bounding box center [784, 391] width 1568 height 782
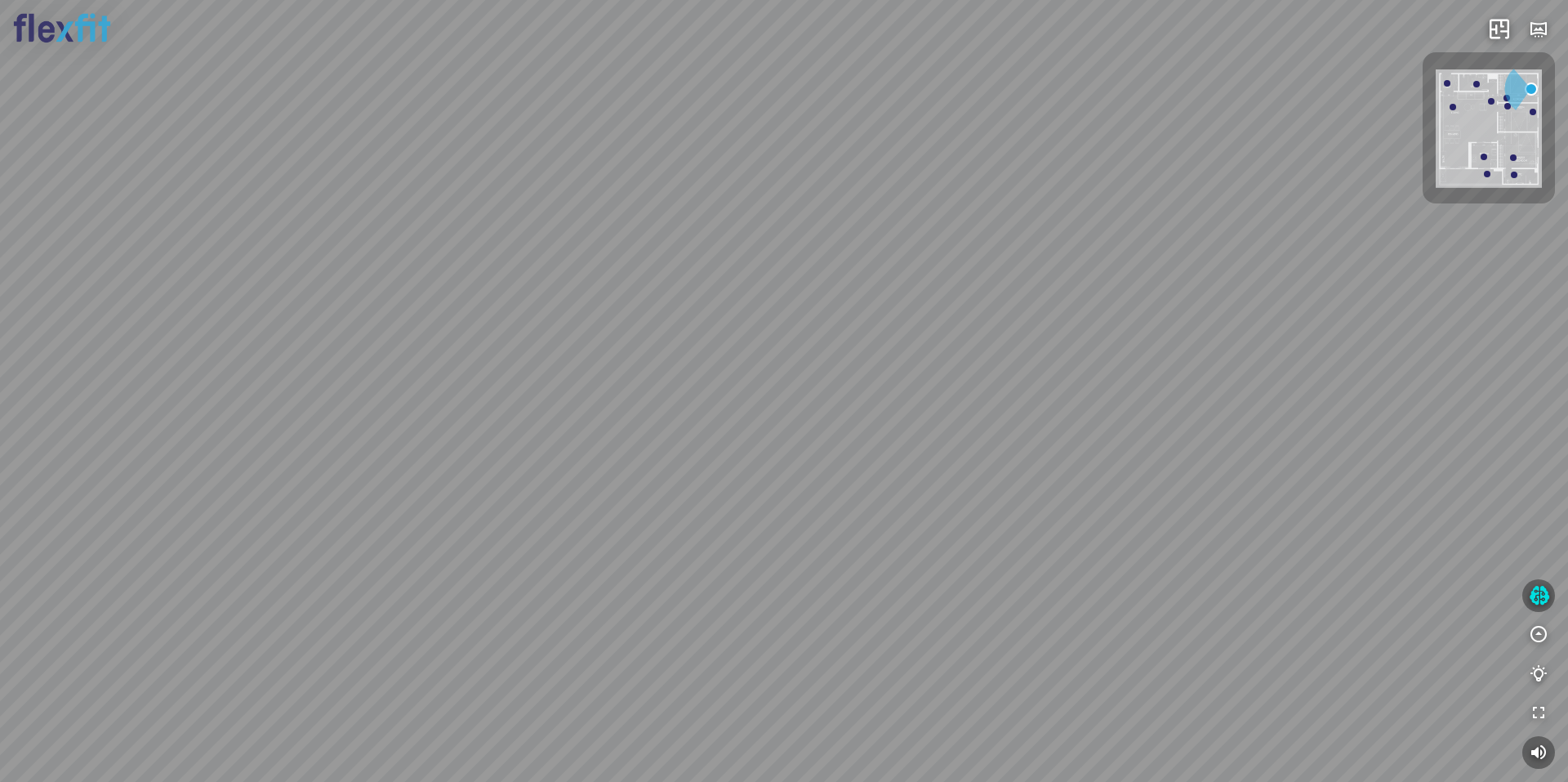
drag, startPoint x: 744, startPoint y: 247, endPoint x: 534, endPoint y: 145, distance: 233.5
click at [535, 146] on div at bounding box center [784, 391] width 1568 height 782
drag, startPoint x: 669, startPoint y: 250, endPoint x: 570, endPoint y: 400, distance: 179.7
click at [646, 367] on div at bounding box center [784, 391] width 1568 height 782
drag, startPoint x: 866, startPoint y: 391, endPoint x: 895, endPoint y: 404, distance: 31.8
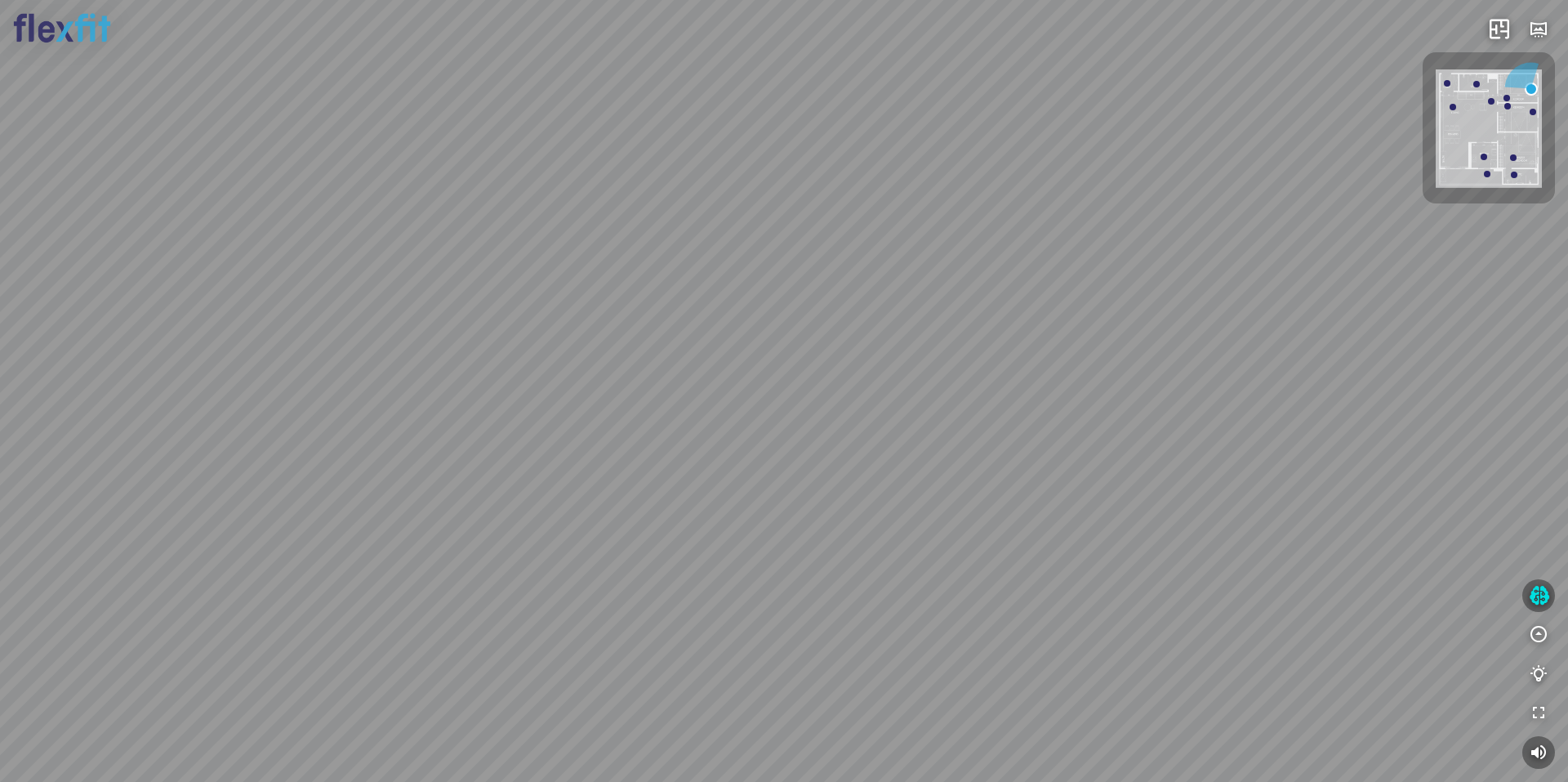
click at [891, 402] on div at bounding box center [784, 391] width 1568 height 782
drag, startPoint x: 884, startPoint y: 344, endPoint x: 1189, endPoint y: 323, distance: 305.7
click at [980, 350] on div at bounding box center [784, 391] width 1568 height 782
click at [1489, 99] on div at bounding box center [1491, 101] width 7 height 7
drag, startPoint x: 775, startPoint y: 447, endPoint x: 544, endPoint y: 350, distance: 250.5
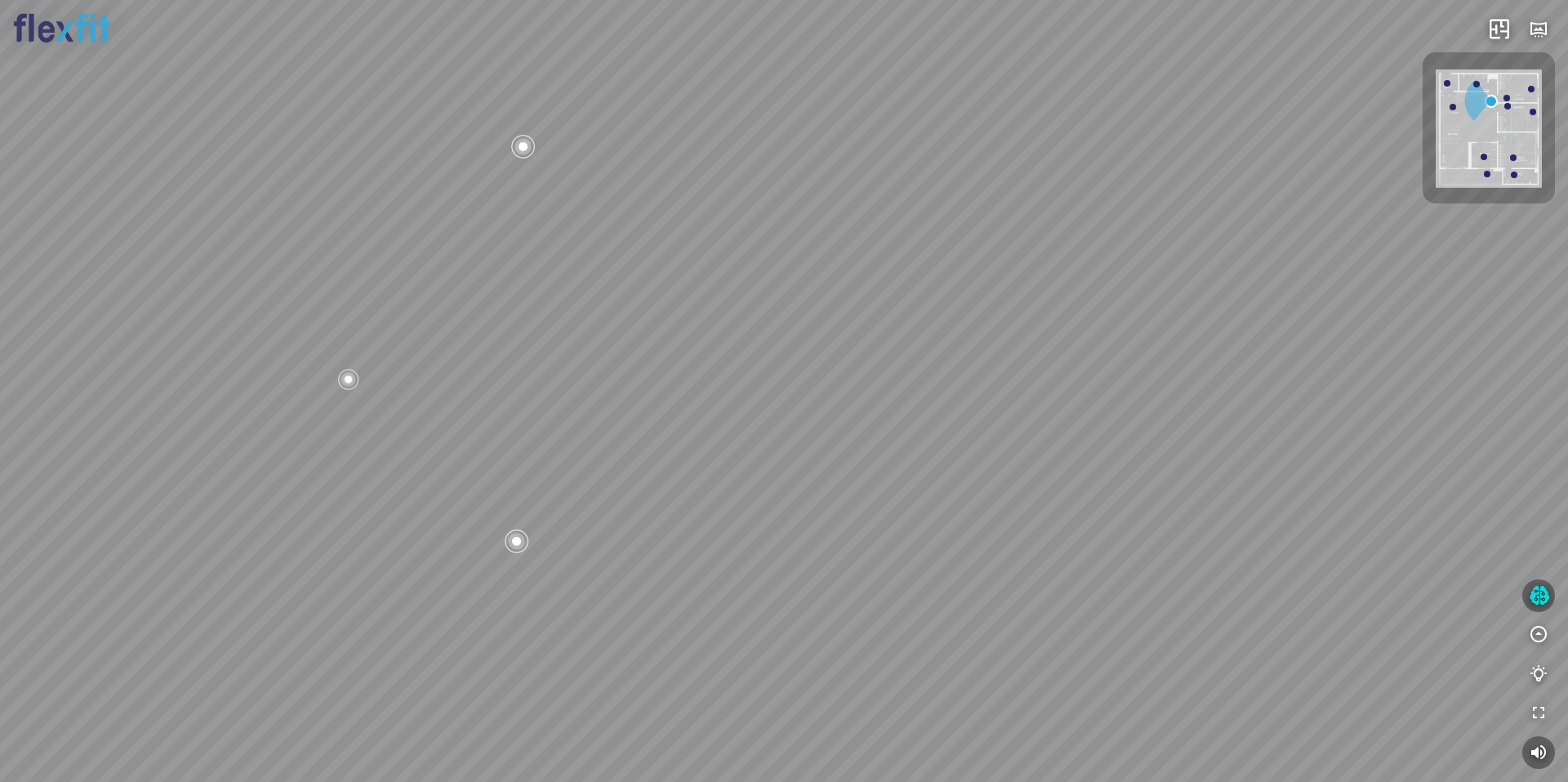
click at [549, 350] on div "Bếp WC Phòng ngủ master Phòng ngủ Phòng ngủ" at bounding box center [784, 391] width 1568 height 782
drag, startPoint x: 593, startPoint y: 361, endPoint x: 480, endPoint y: 374, distance: 113.7
click at [477, 377] on div "Bếp WC Phòng ngủ master Phòng ngủ Phòng ngủ" at bounding box center [784, 391] width 1568 height 782
drag, startPoint x: 733, startPoint y: 342, endPoint x: 678, endPoint y: 337, distance: 55.2
click at [695, 342] on div "Bếp WC Phòng ngủ master Phòng ngủ Phòng ngủ" at bounding box center [784, 391] width 1568 height 782
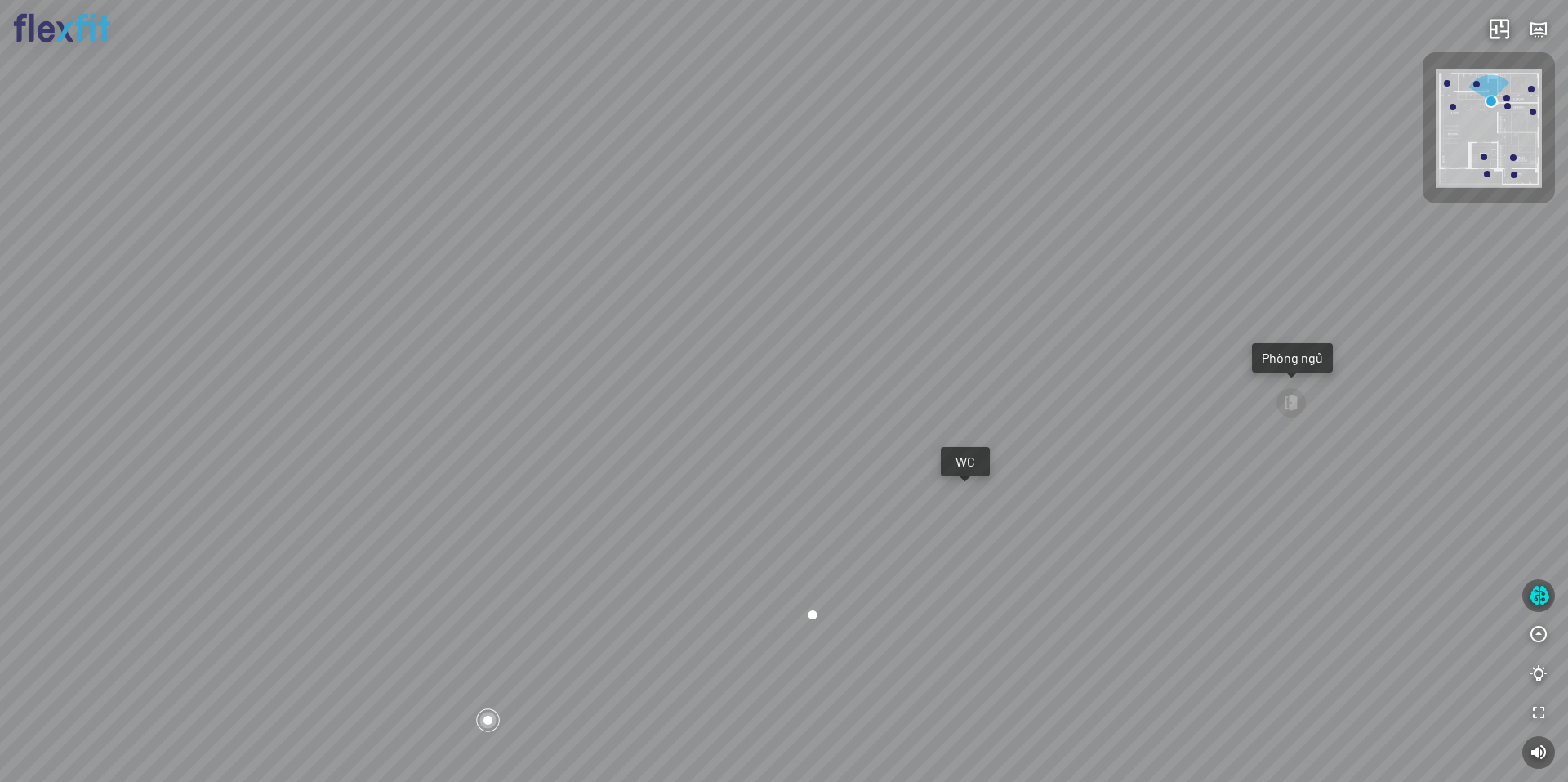
drag, startPoint x: 871, startPoint y: 371, endPoint x: 793, endPoint y: 374, distance: 78.1
click at [793, 374] on div "Bếp WC Phòng ngủ master Phòng ngủ Phòng ngủ" at bounding box center [784, 391] width 1568 height 782
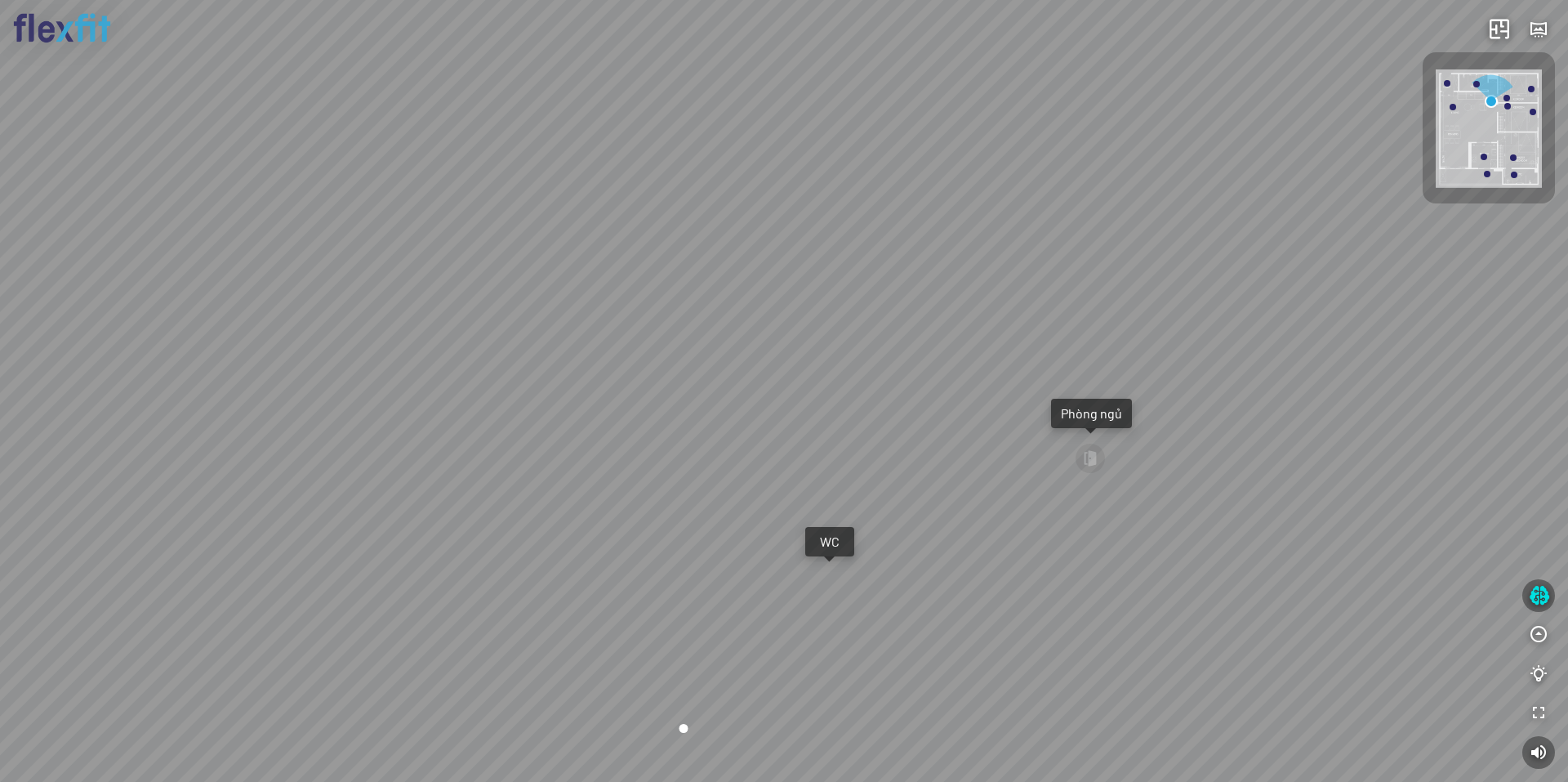
drag, startPoint x: 834, startPoint y: 205, endPoint x: 764, endPoint y: 357, distance: 167.3
click at [765, 357] on div "Bếp WC Phòng ngủ master Phòng ngủ Phòng ngủ" at bounding box center [784, 391] width 1568 height 782
click at [1476, 80] on img at bounding box center [1488, 129] width 106 height 119
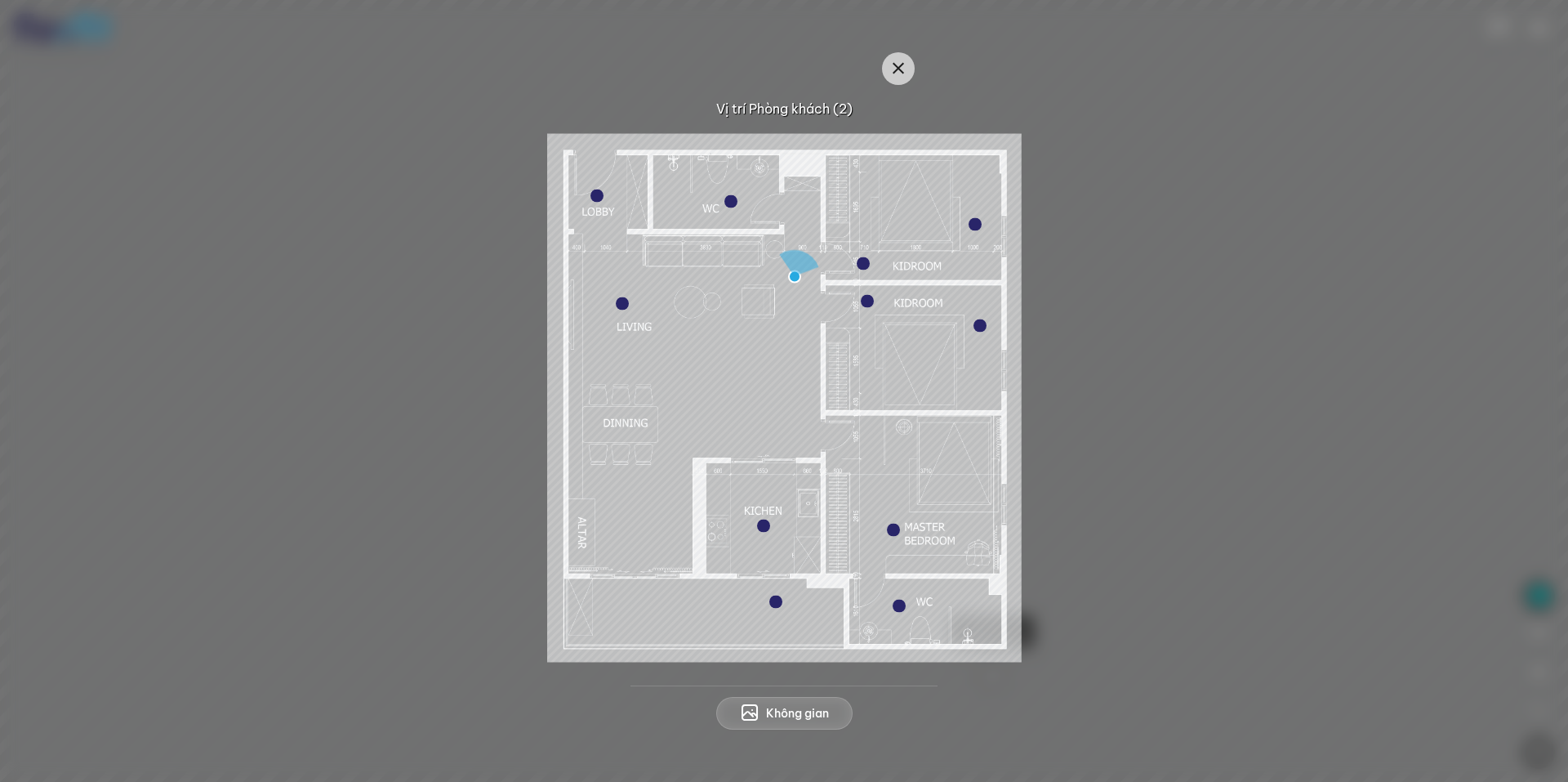
click at [770, 595] on div at bounding box center [776, 601] width 13 height 13
click at [771, 605] on div at bounding box center [776, 601] width 13 height 13
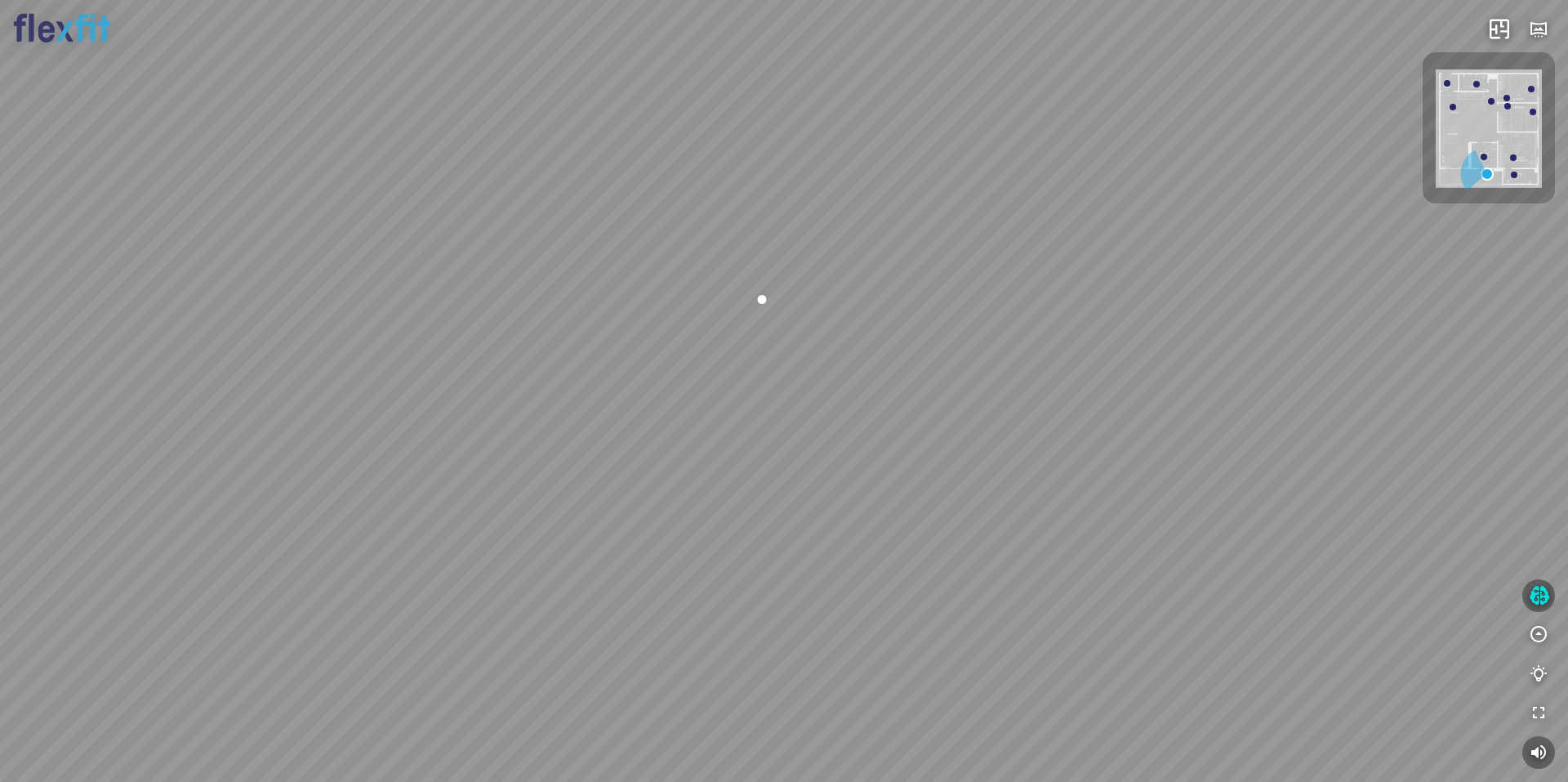
drag, startPoint x: 833, startPoint y: 543, endPoint x: 990, endPoint y: 520, distance: 158.7
click at [974, 523] on div at bounding box center [784, 391] width 1568 height 782
drag, startPoint x: 886, startPoint y: 487, endPoint x: 1119, endPoint y: 410, distance: 245.4
click at [1103, 416] on div at bounding box center [784, 391] width 1568 height 782
click at [1203, 407] on div at bounding box center [784, 391] width 1568 height 782
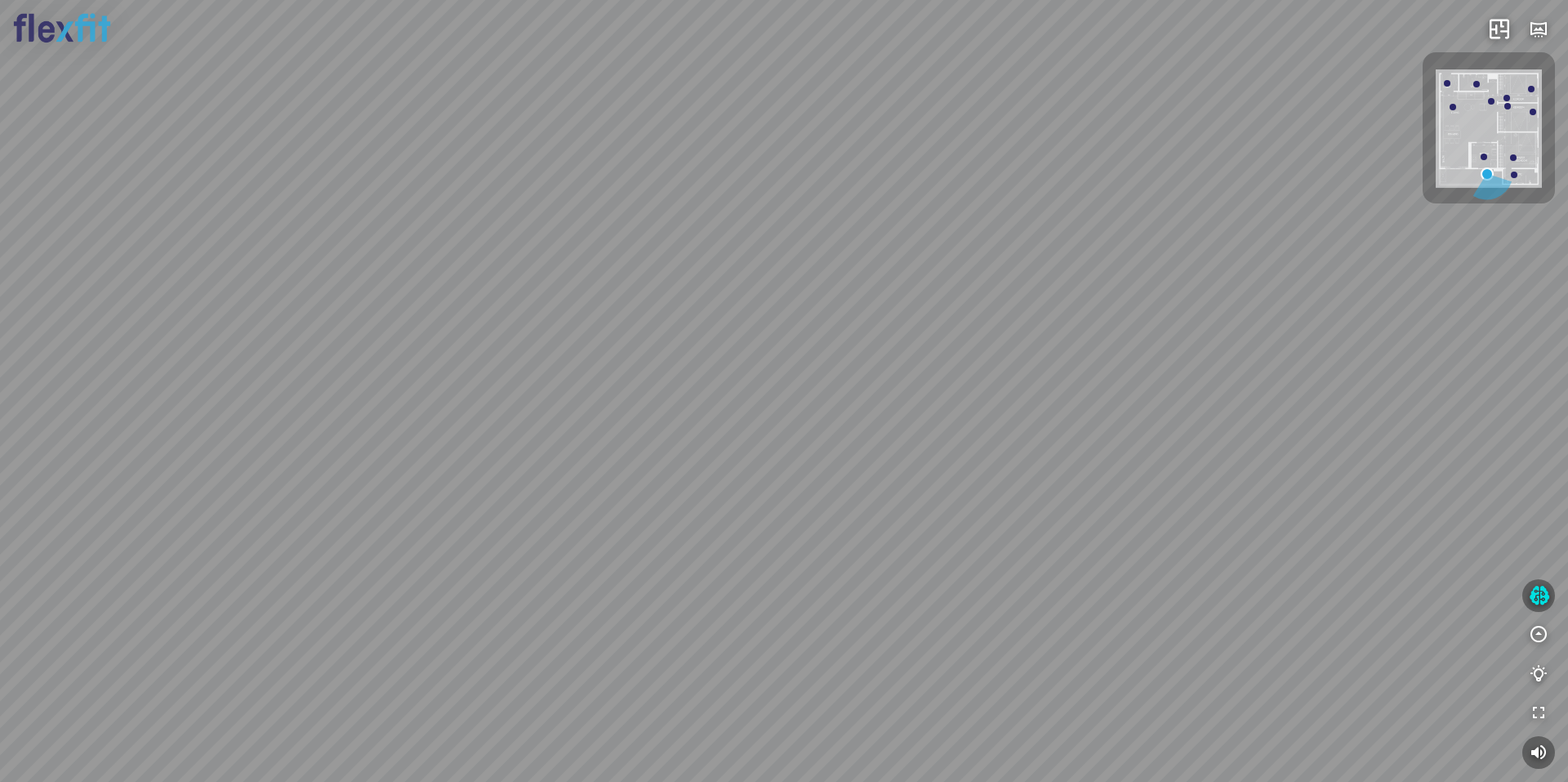
click at [1085, 478] on div at bounding box center [784, 391] width 1568 height 782
drag, startPoint x: 1088, startPoint y: 444, endPoint x: 1045, endPoint y: 495, distance: 66.7
click at [981, 523] on div at bounding box center [784, 391] width 1568 height 782
drag, startPoint x: 1090, startPoint y: 471, endPoint x: 903, endPoint y: 435, distance: 190.4
click at [941, 456] on div at bounding box center [784, 391] width 1568 height 782
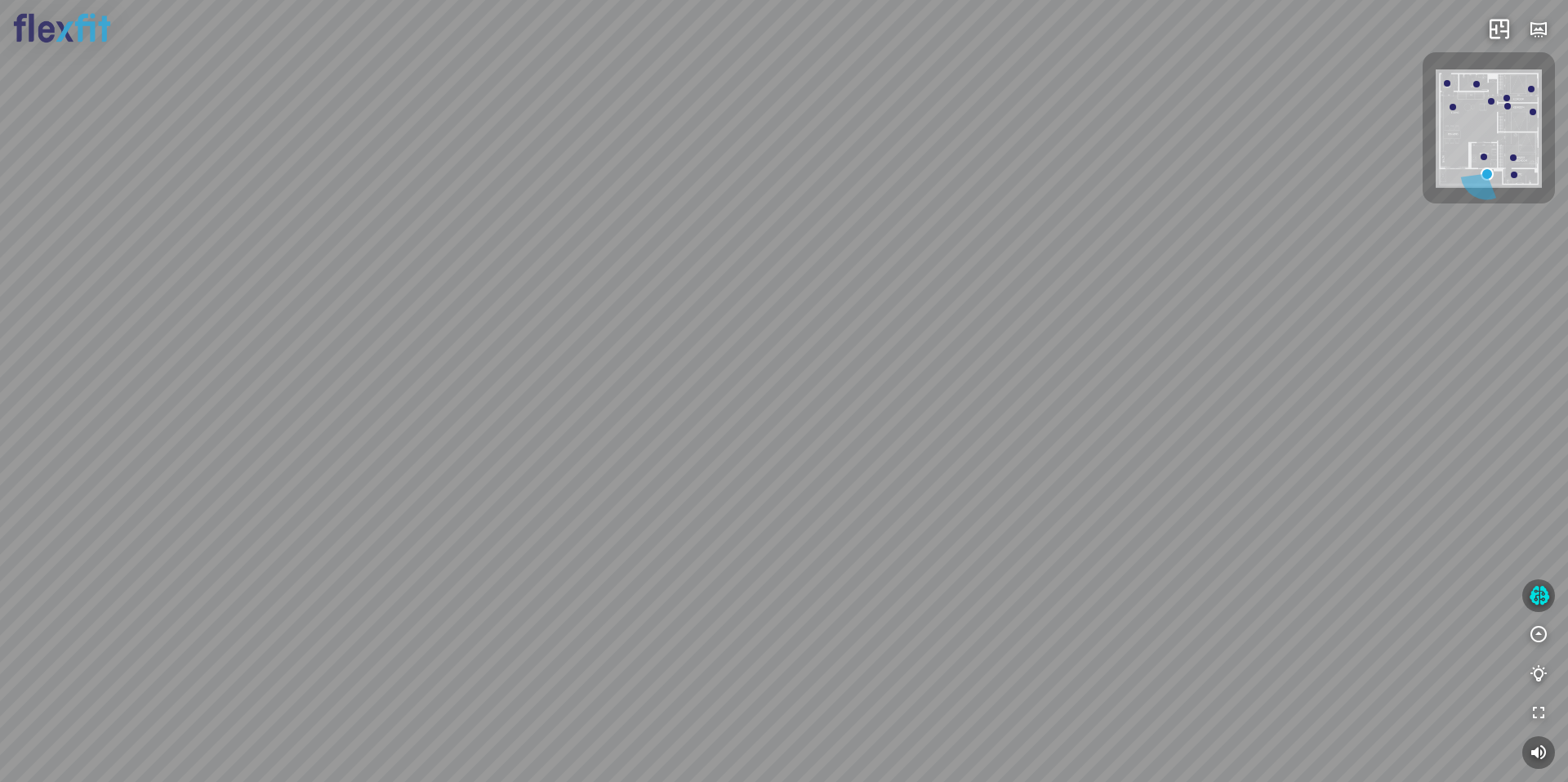
click at [1489, 106] on img at bounding box center [1488, 129] width 106 height 119
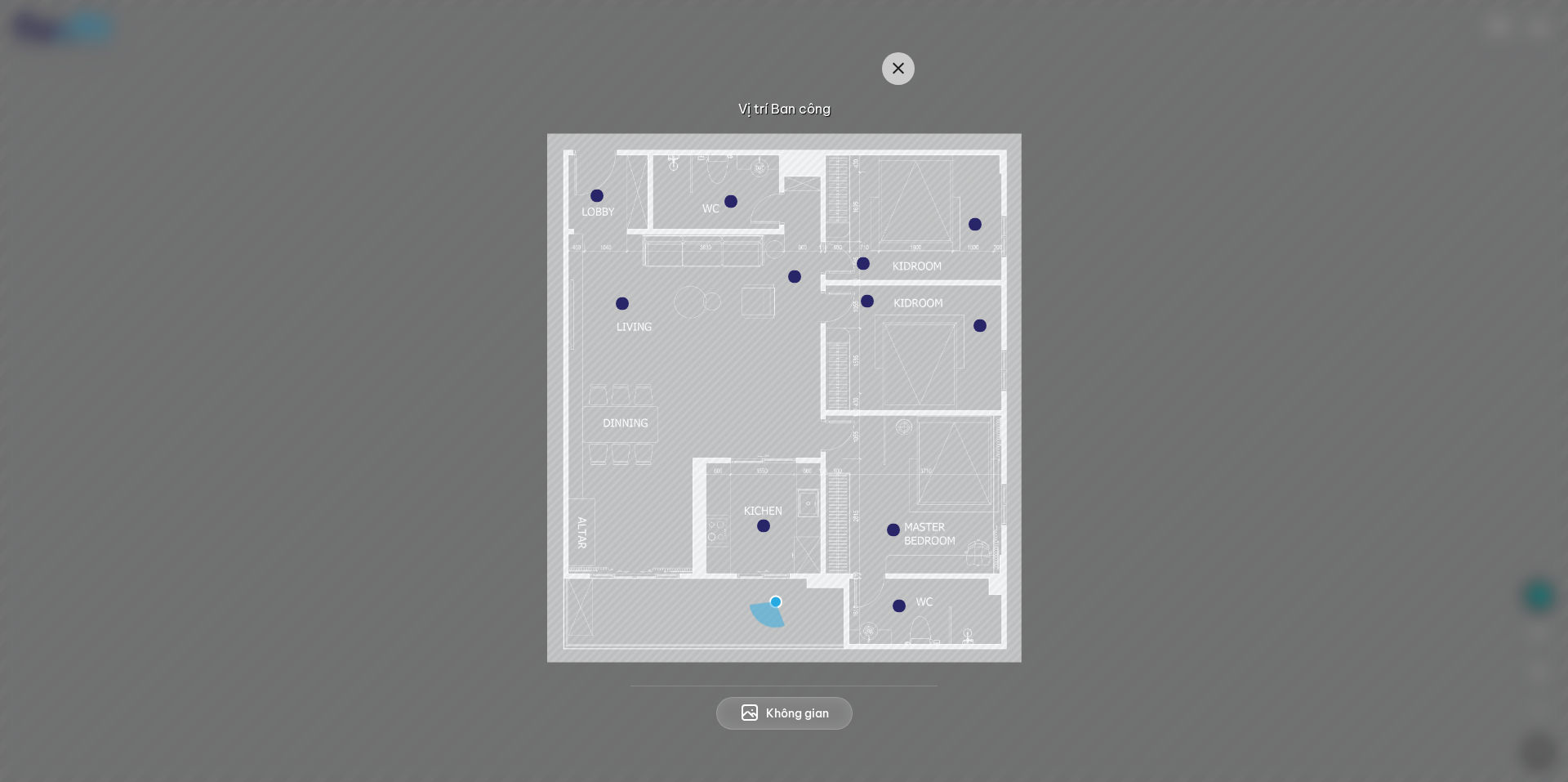
click at [729, 199] on div at bounding box center [730, 200] width 13 height 13
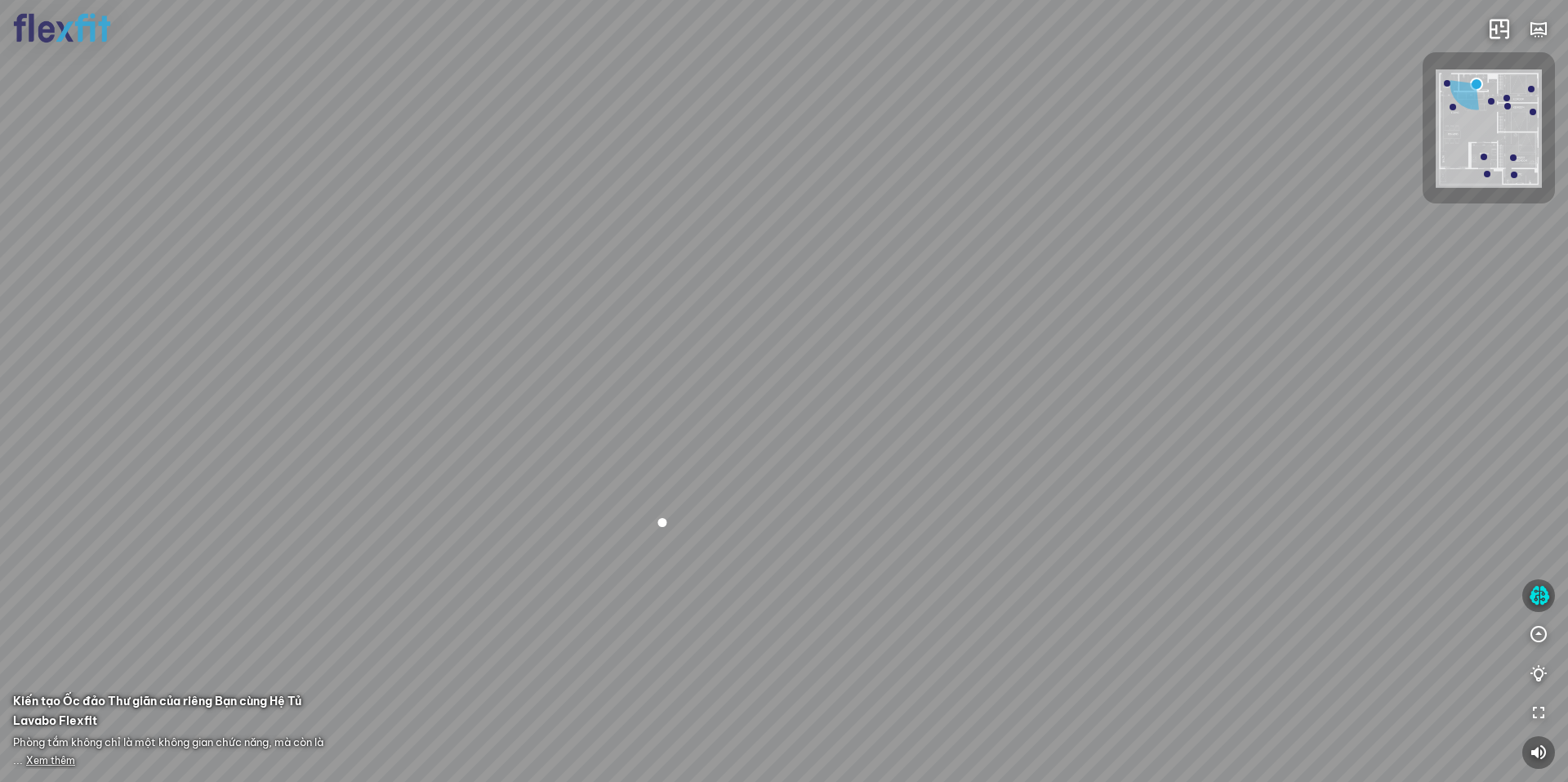
click at [867, 312] on div at bounding box center [784, 391] width 1568 height 782
drag, startPoint x: 892, startPoint y: 323, endPoint x: 1026, endPoint y: 331, distance: 134.2
click at [1021, 332] on div at bounding box center [784, 391] width 1568 height 782
click at [1451, 106] on div at bounding box center [1452, 107] width 7 height 7
drag, startPoint x: 884, startPoint y: 470, endPoint x: 580, endPoint y: 410, distance: 309.9
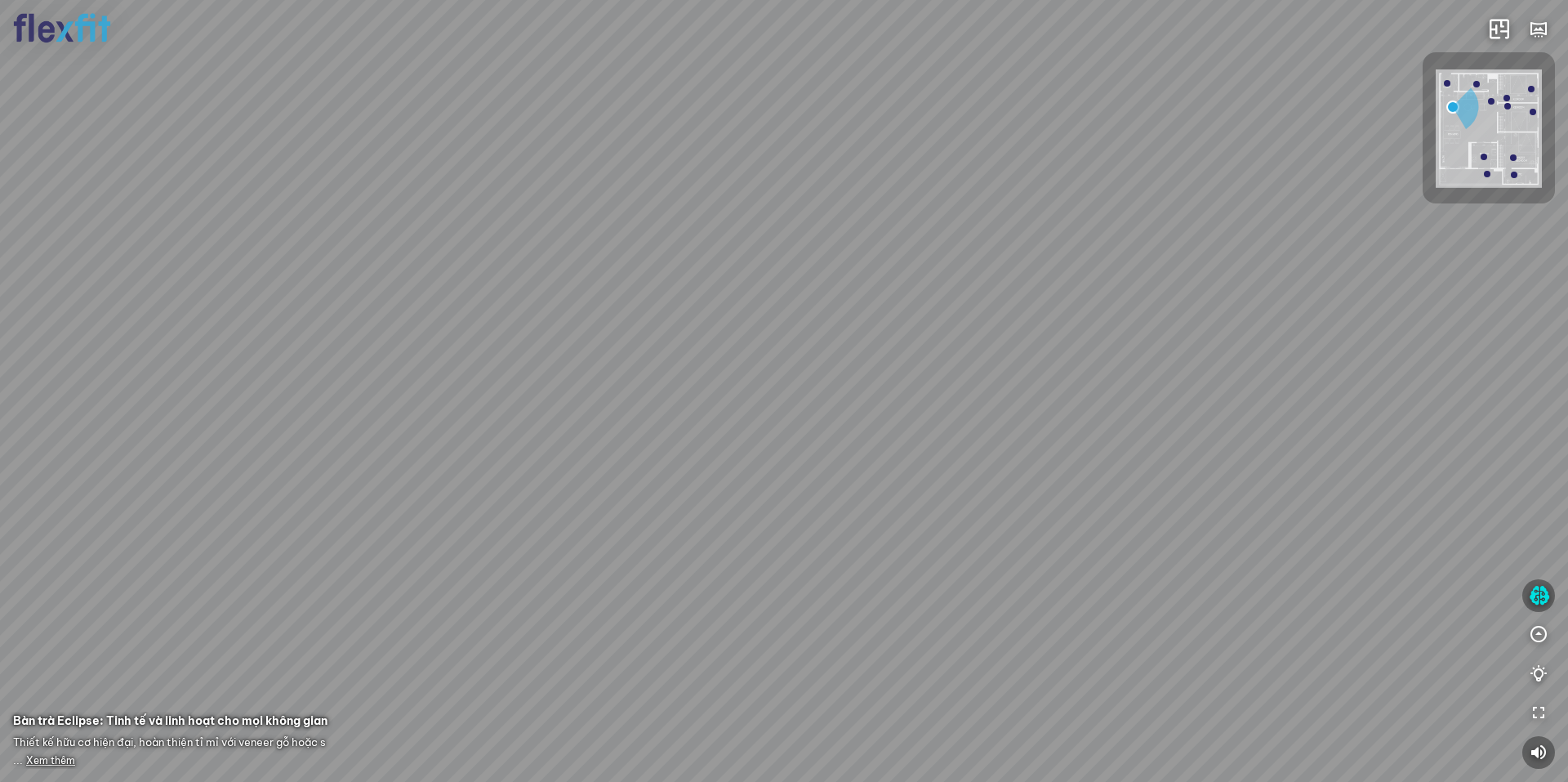
click at [619, 416] on div at bounding box center [784, 391] width 1568 height 782
drag, startPoint x: 754, startPoint y: 384, endPoint x: 779, endPoint y: 400, distance: 29.7
click at [743, 406] on div "Ban công Bếp Phòng ngủ master Phòng ngủ Phòng ngủ" at bounding box center [784, 391] width 1568 height 782
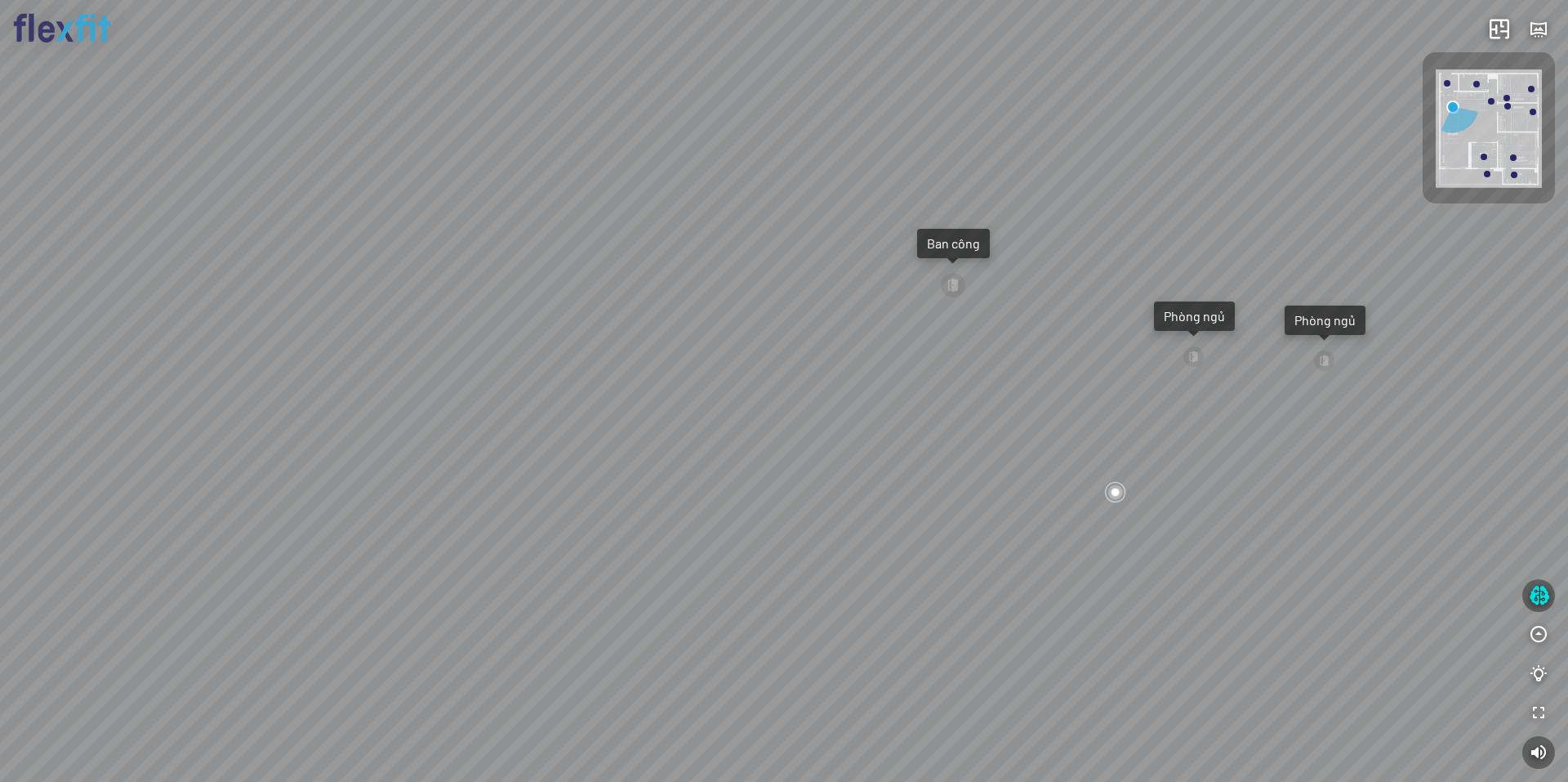
drag, startPoint x: 951, startPoint y: 475, endPoint x: 521, endPoint y: 418, distance: 433.8
click at [546, 420] on div "Ban công Bếp Phòng ngủ master Phòng ngủ Phòng ngủ" at bounding box center [784, 391] width 1568 height 782
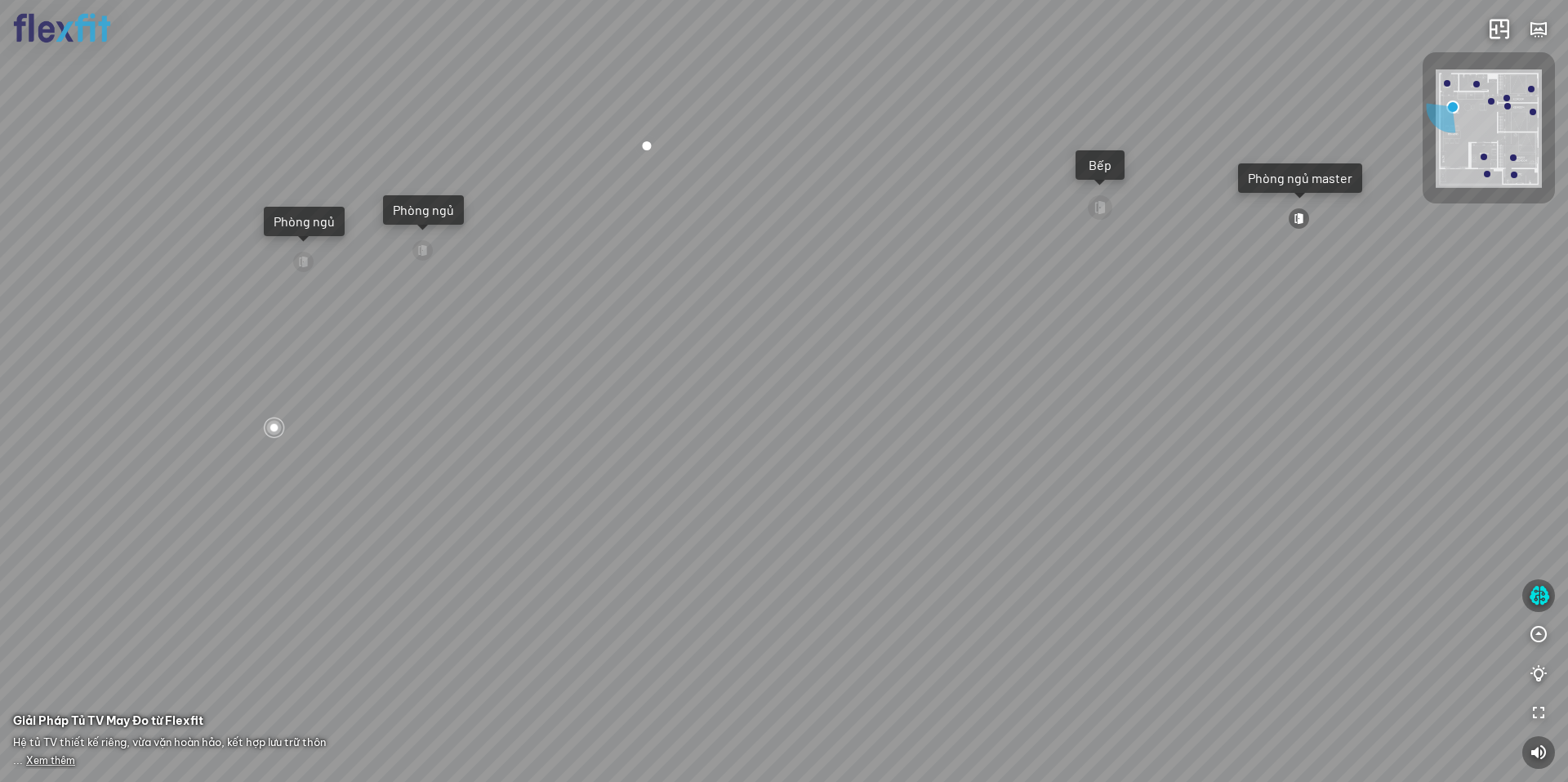
click at [149, 557] on div "Ban công Bếp Phòng ngủ master Phòng ngủ Phòng ngủ" at bounding box center [784, 391] width 1568 height 782
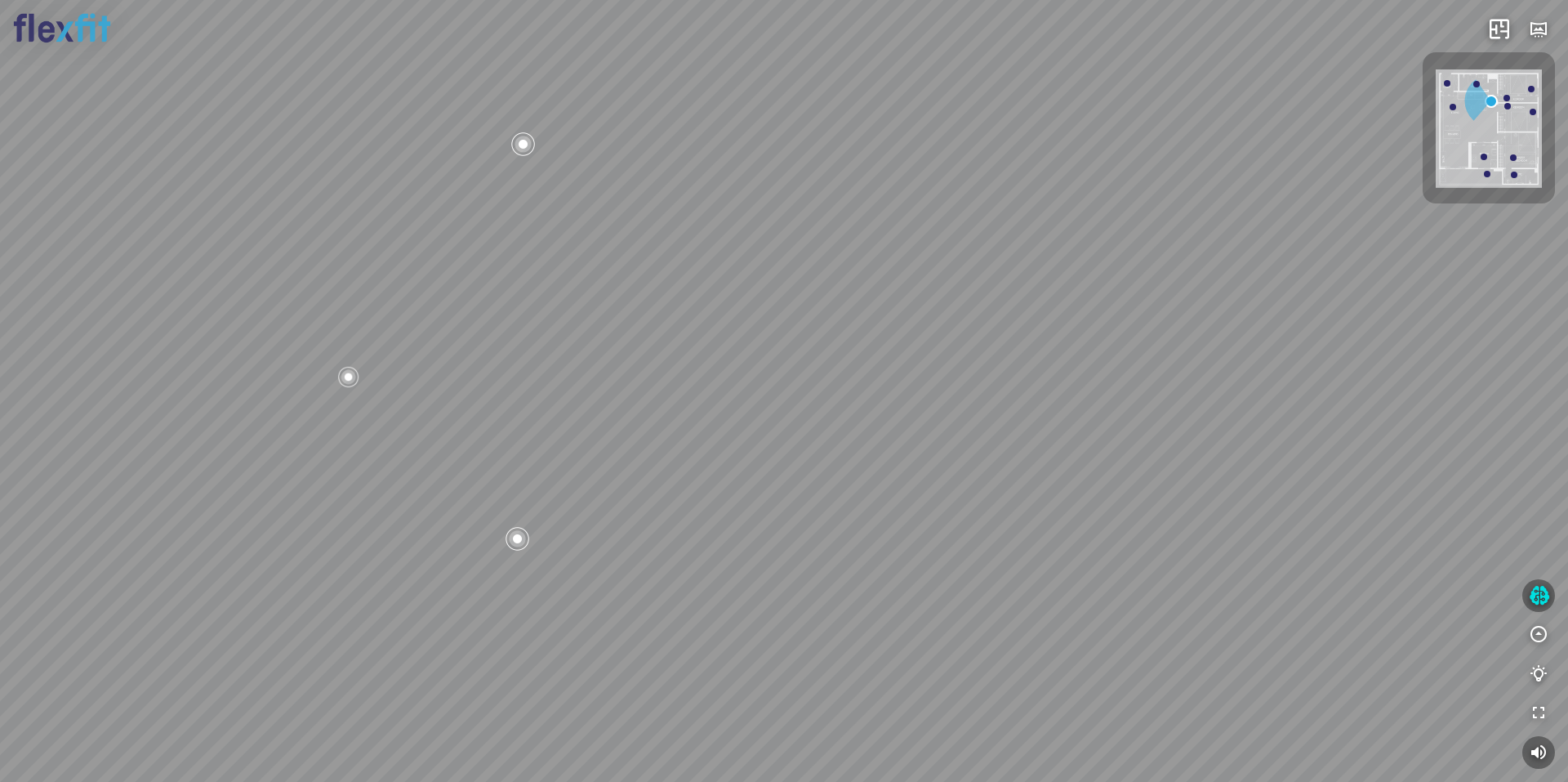
click at [1450, 83] on div at bounding box center [1448, 83] width 7 height 7
drag, startPoint x: 783, startPoint y: 554, endPoint x: 1016, endPoint y: 413, distance: 272.3
click at [868, 417] on div at bounding box center [784, 391] width 1568 height 782
drag, startPoint x: 731, startPoint y: 419, endPoint x: 917, endPoint y: 459, distance: 190.3
click at [893, 453] on div at bounding box center [784, 391] width 1568 height 782
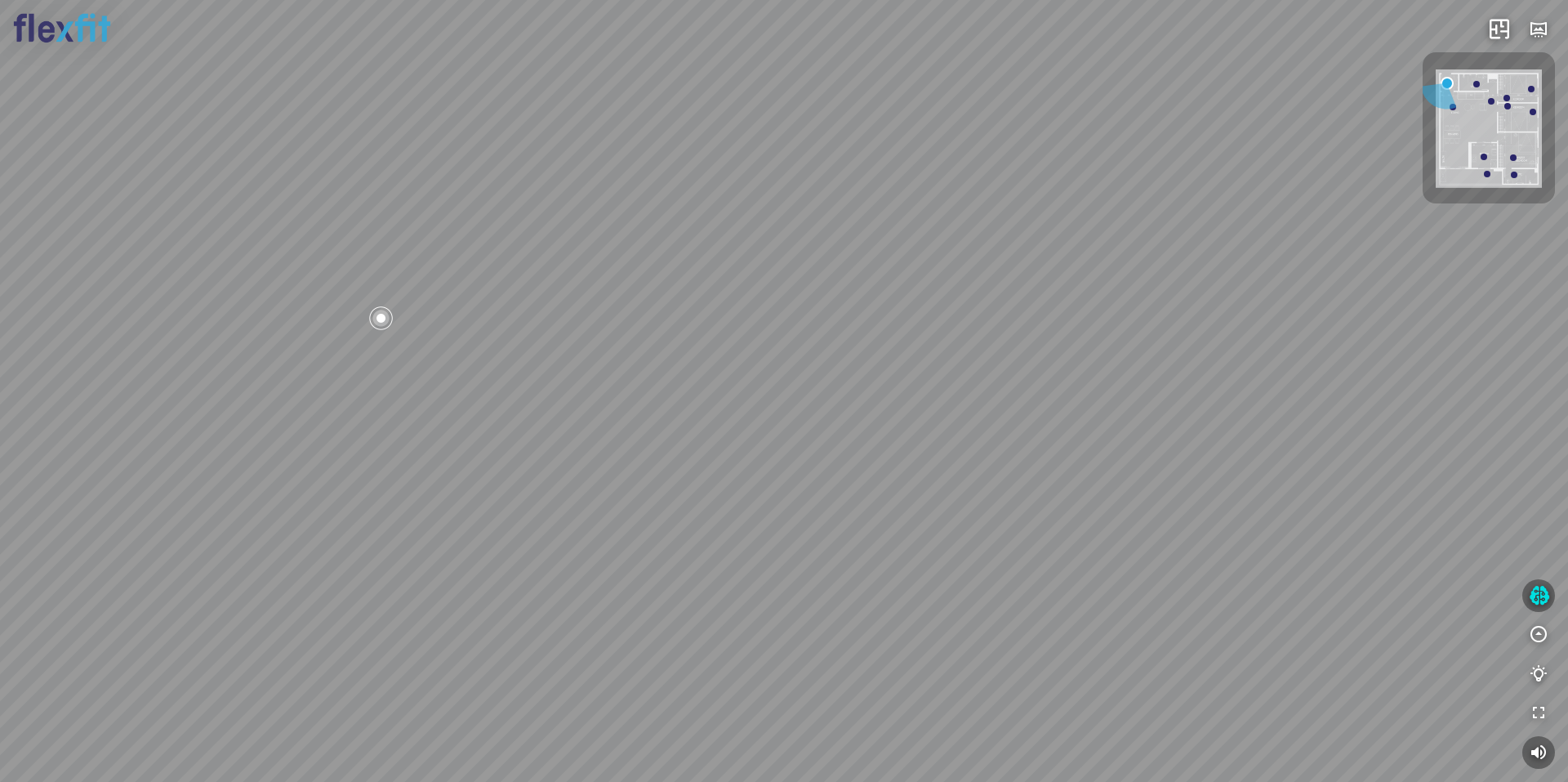
click at [995, 455] on div at bounding box center [784, 391] width 1568 height 782
drag, startPoint x: 785, startPoint y: 487, endPoint x: 800, endPoint y: 498, distance: 18.6
click at [819, 522] on div at bounding box center [784, 391] width 1568 height 782
drag, startPoint x: 1062, startPoint y: 602, endPoint x: 1045, endPoint y: 539, distance: 65.3
click at [1045, 539] on div at bounding box center [784, 391] width 1568 height 782
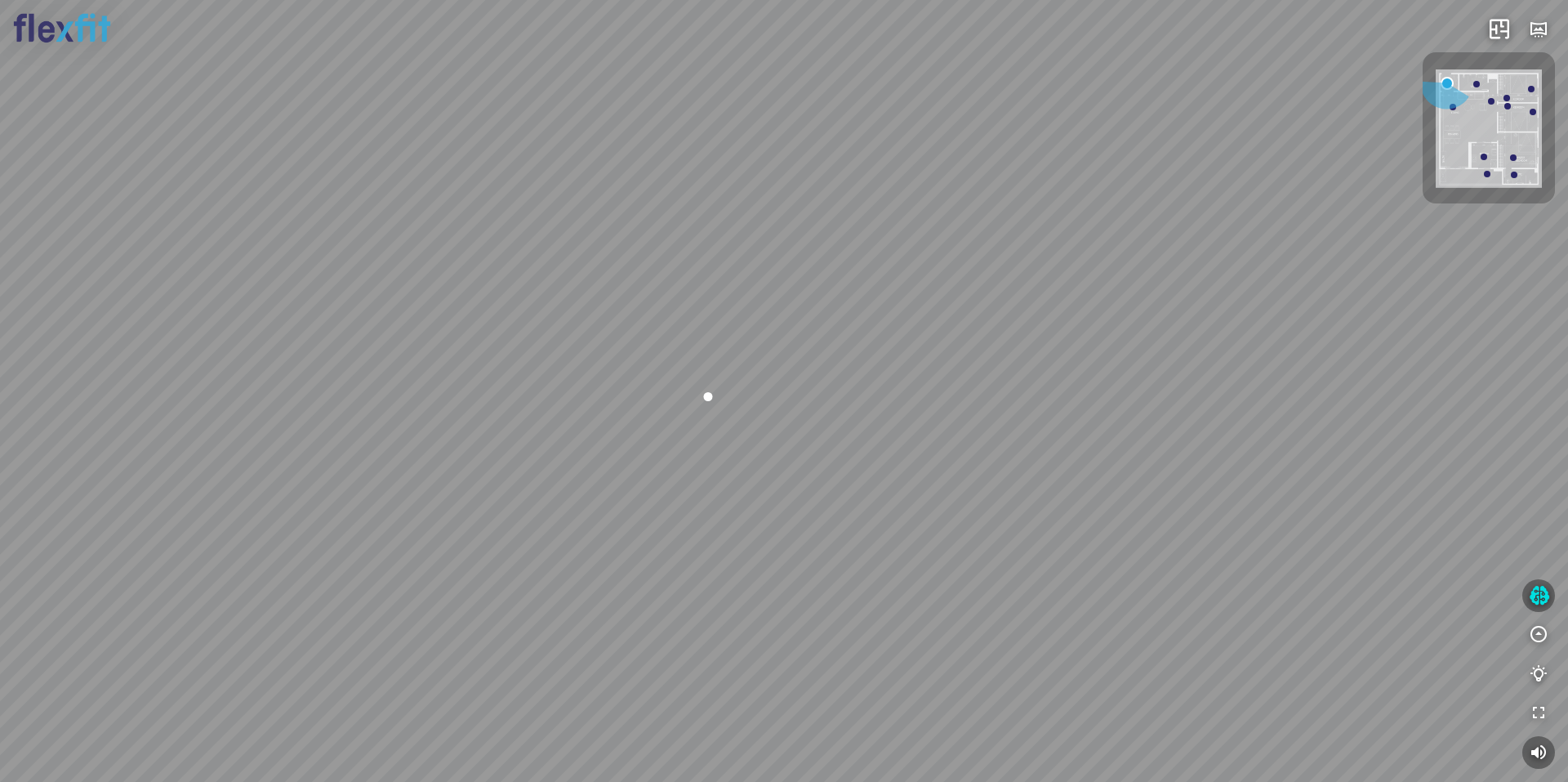
drag, startPoint x: 1006, startPoint y: 521, endPoint x: 1007, endPoint y: 541, distance: 20.0
click at [1007, 541] on div at bounding box center [784, 391] width 1568 height 782
click at [1476, 131] on img at bounding box center [1488, 129] width 106 height 119
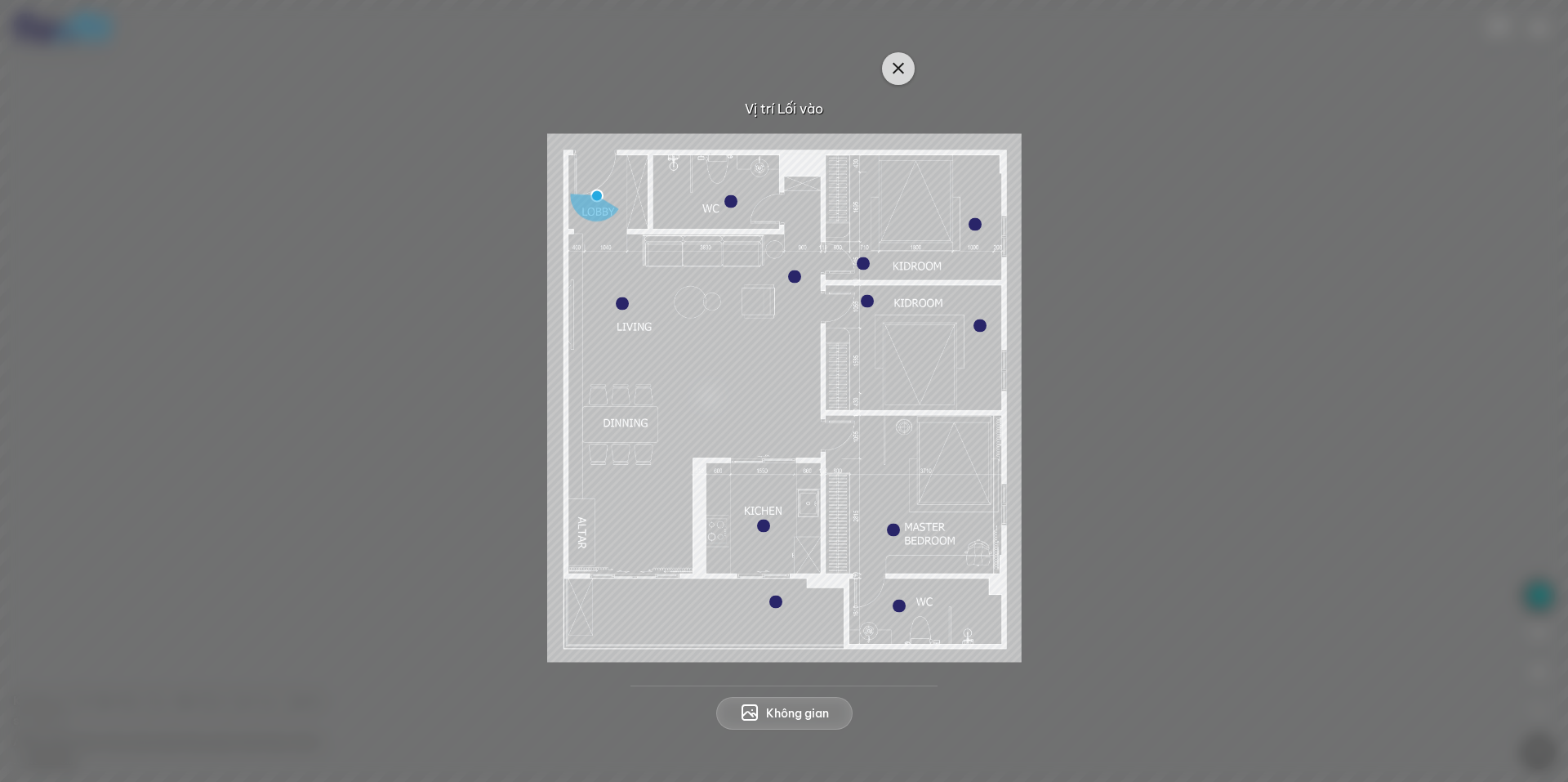
click at [901, 70] on icon "button" at bounding box center [898, 69] width 19 height 19
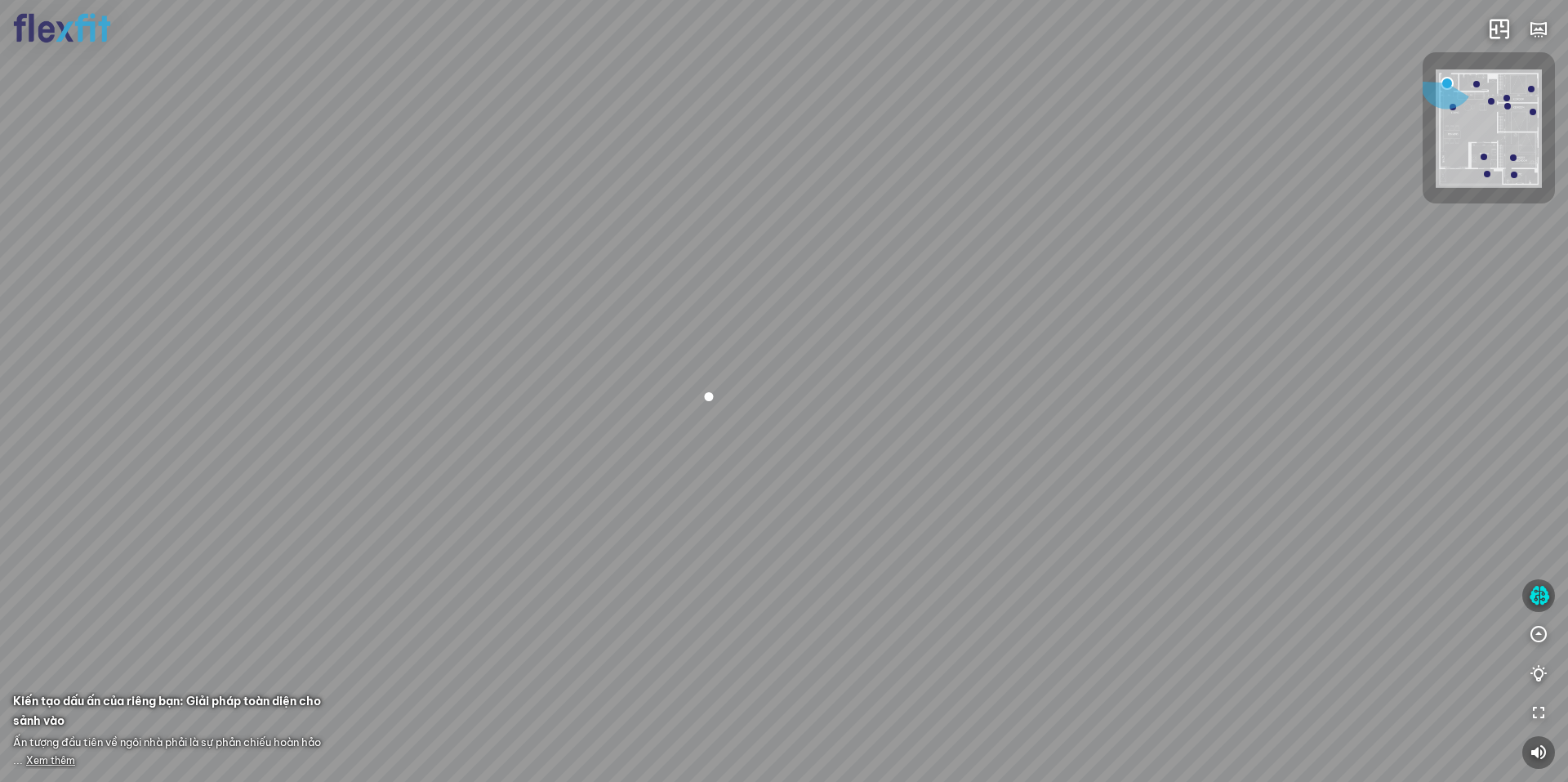
drag, startPoint x: 791, startPoint y: 364, endPoint x: 616, endPoint y: 304, distance: 185.0
drag, startPoint x: 817, startPoint y: 317, endPoint x: 668, endPoint y: 326, distance: 149.3
drag, startPoint x: 955, startPoint y: 377, endPoint x: 776, endPoint y: 359, distance: 179.9
click at [776, 359] on div at bounding box center [784, 391] width 1568 height 782
drag, startPoint x: 813, startPoint y: 365, endPoint x: 786, endPoint y: 396, distance: 41.1
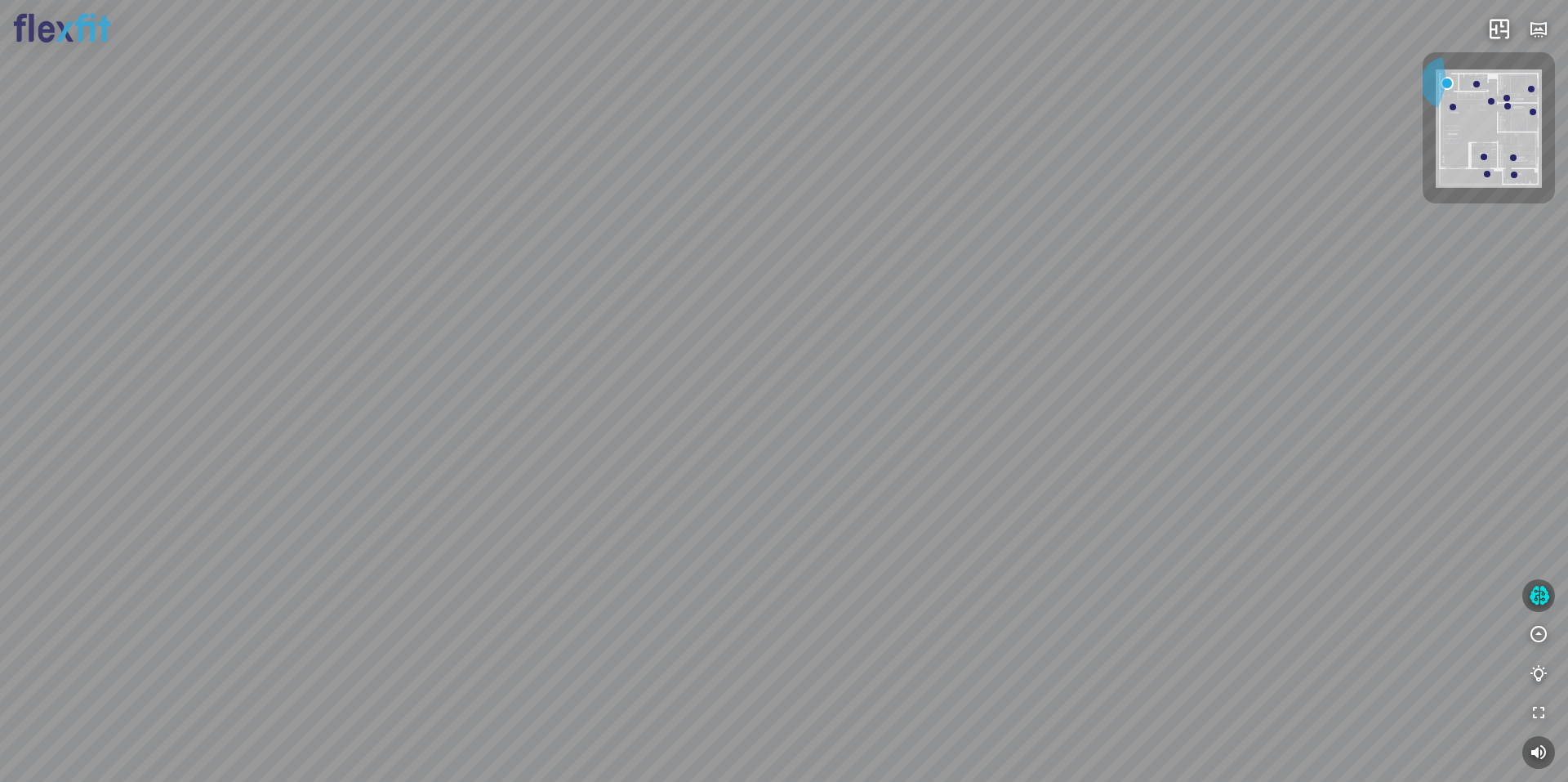
click at [786, 396] on div at bounding box center [784, 391] width 1568 height 782
click at [680, 516] on div at bounding box center [784, 391] width 1568 height 782
click at [684, 523] on div at bounding box center [784, 391] width 1568 height 782
drag, startPoint x: 724, startPoint y: 430, endPoint x: 714, endPoint y: 433, distance: 10.4
click at [709, 434] on div "Bếp WC Phòng ngủ master Phòng ngủ Phòng ngủ" at bounding box center [784, 391] width 1568 height 782
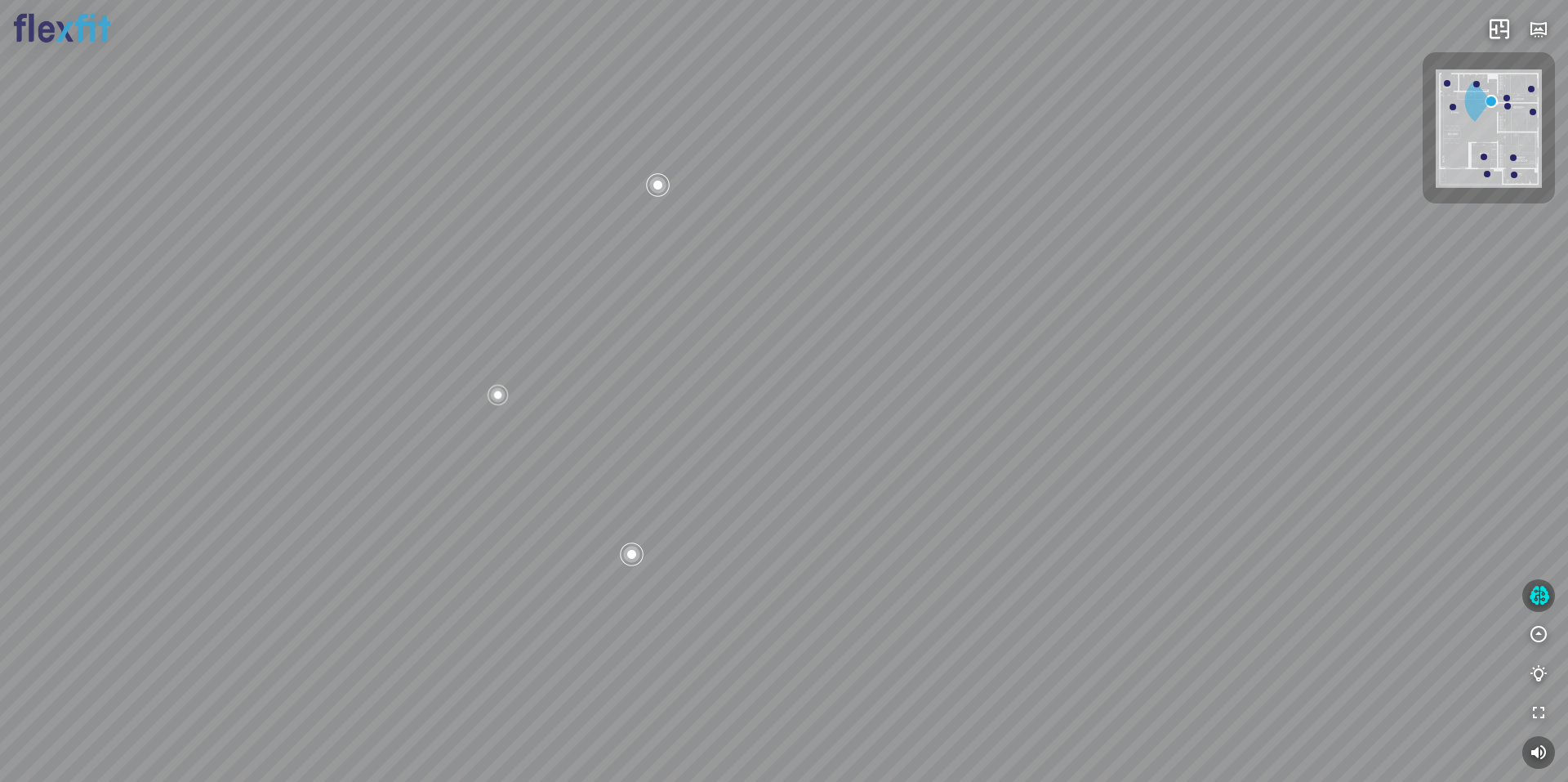
drag, startPoint x: 665, startPoint y: 382, endPoint x: 859, endPoint y: 414, distance: 196.6
click at [835, 412] on div "Bếp WC Phòng ngủ master Phòng ngủ Phòng ngủ" at bounding box center [784, 391] width 1568 height 782
drag, startPoint x: 780, startPoint y: 397, endPoint x: 837, endPoint y: 385, distance: 58.2
click at [801, 411] on div "Bếp WC Phòng ngủ master Phòng ngủ Phòng ngủ" at bounding box center [784, 391] width 1568 height 782
click at [755, 442] on div at bounding box center [750, 436] width 24 height 24
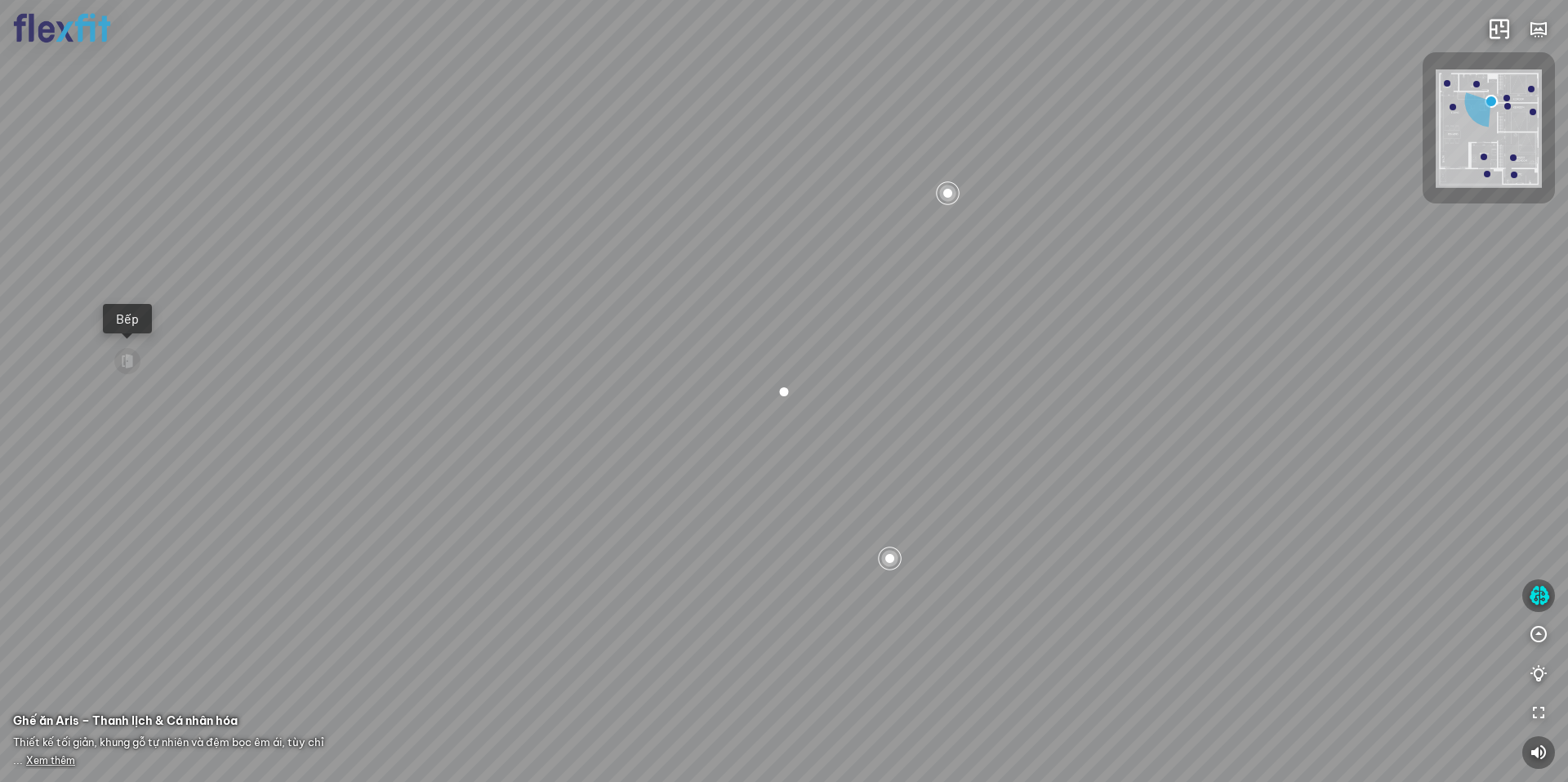
click at [784, 471] on div "Bếp WC Phòng ngủ master Phòng ngủ Phòng ngủ" at bounding box center [784, 391] width 1568 height 782
drag, startPoint x: 917, startPoint y: 518, endPoint x: 803, endPoint y: 525, distance: 114.2
click at [805, 525] on div "Bếp WC Phòng ngủ master Phòng ngủ Phòng ngủ" at bounding box center [784, 391] width 1568 height 782
click at [599, 623] on div at bounding box center [606, 615] width 28 height 28
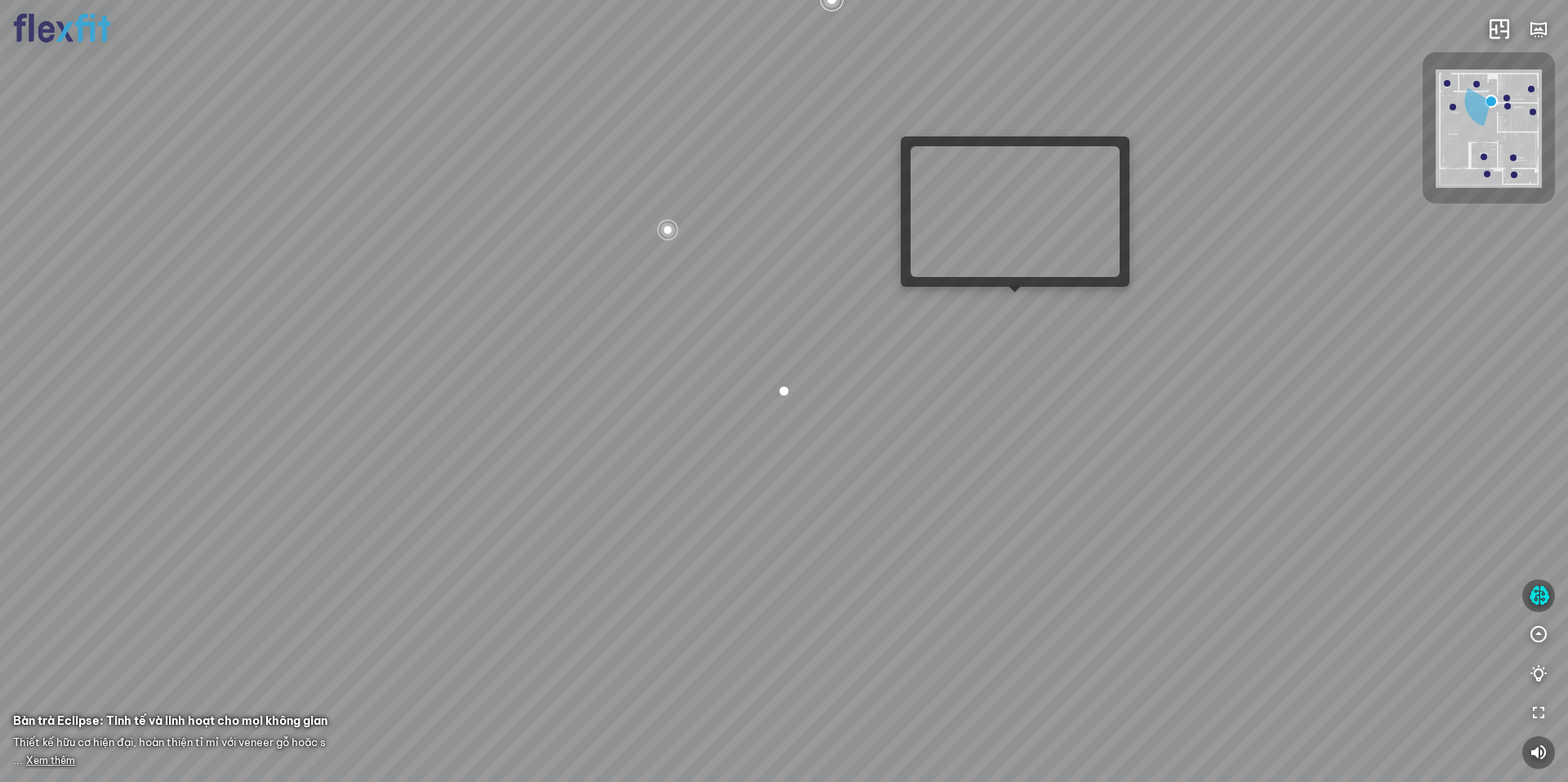
click at [1024, 312] on div "Bếp WC Phòng ngủ master Phòng ngủ Phòng ngủ" at bounding box center [784, 391] width 1568 height 782
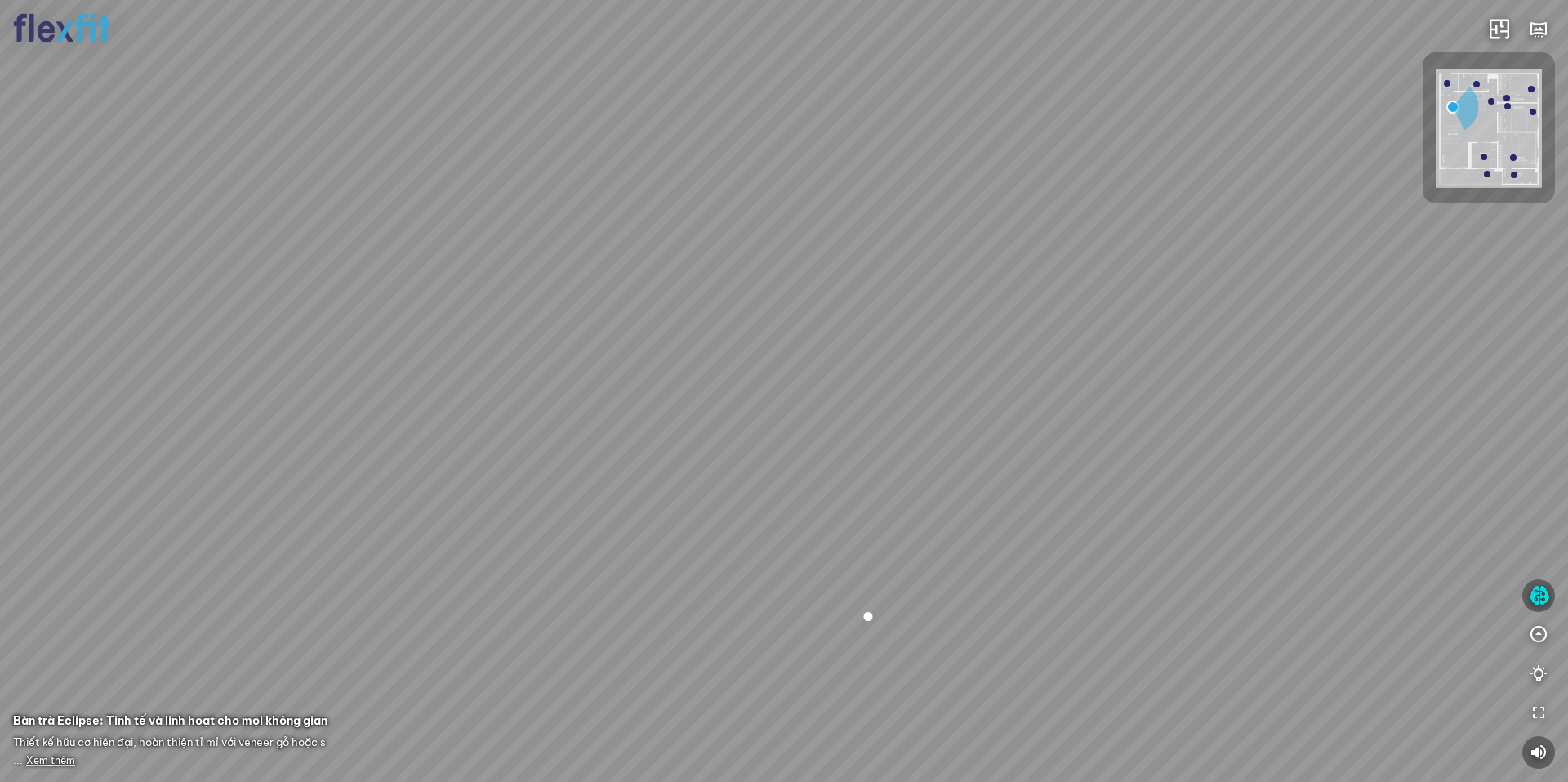
drag, startPoint x: 855, startPoint y: 564, endPoint x: 606, endPoint y: 518, distance: 253.2
drag, startPoint x: 817, startPoint y: 518, endPoint x: 495, endPoint y: 502, distance: 322.4
click at [513, 503] on div "Ban công Bếp Phòng ngủ master Phòng ngủ Phòng ngủ" at bounding box center [784, 391] width 1568 height 782
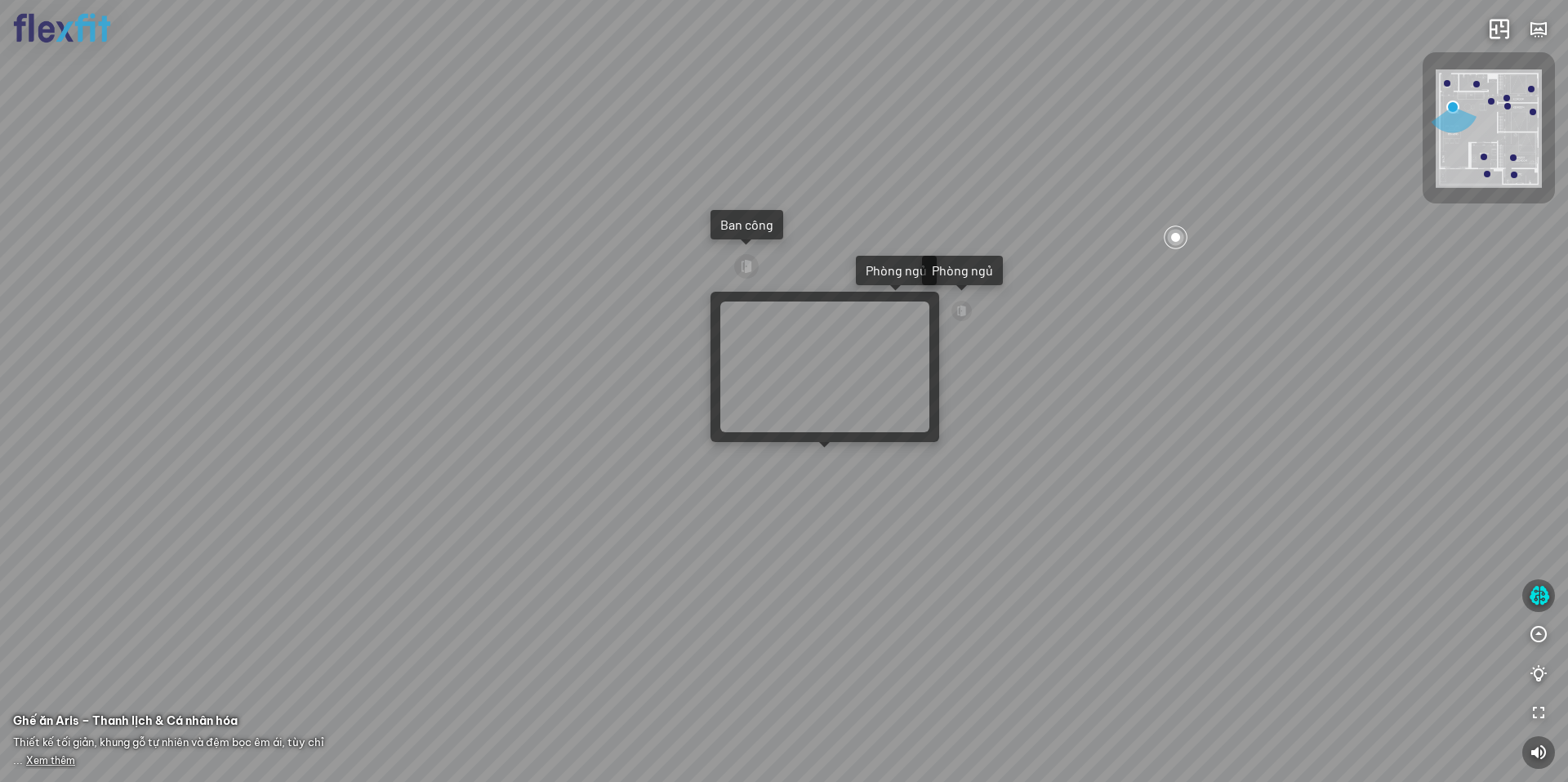
click at [816, 461] on div "Ban công Bếp Phòng ngủ master Phòng ngủ Phòng ngủ" at bounding box center [784, 391] width 1568 height 782
